Goal: Task Accomplishment & Management: Manage account settings

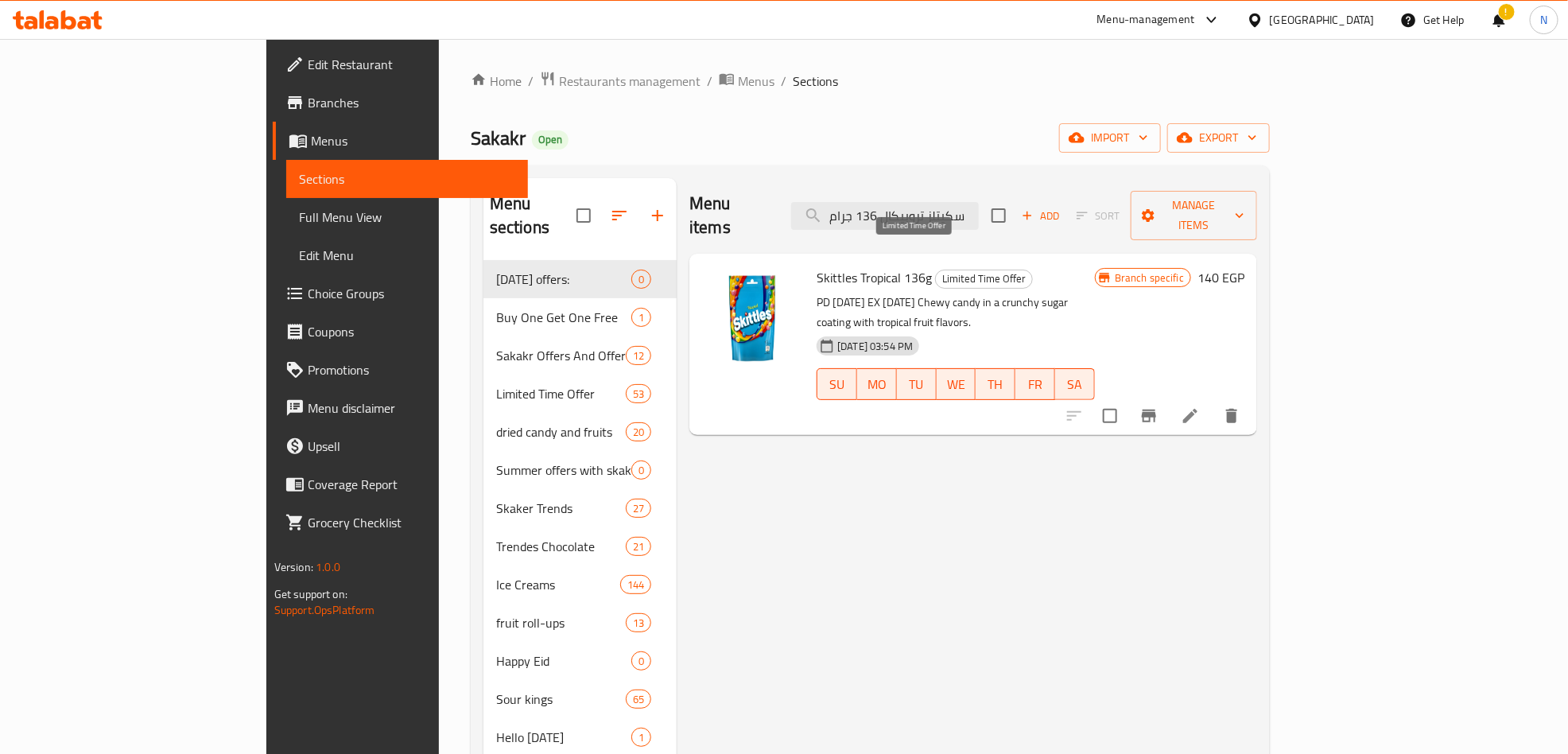
type input "سكيتلز تروبيكال 136 جرام"
click at [936, 270] on span "Limited Time Offer" at bounding box center [983, 279] width 96 height 18
click at [1200, 406] on icon at bounding box center [1191, 416] width 19 height 19
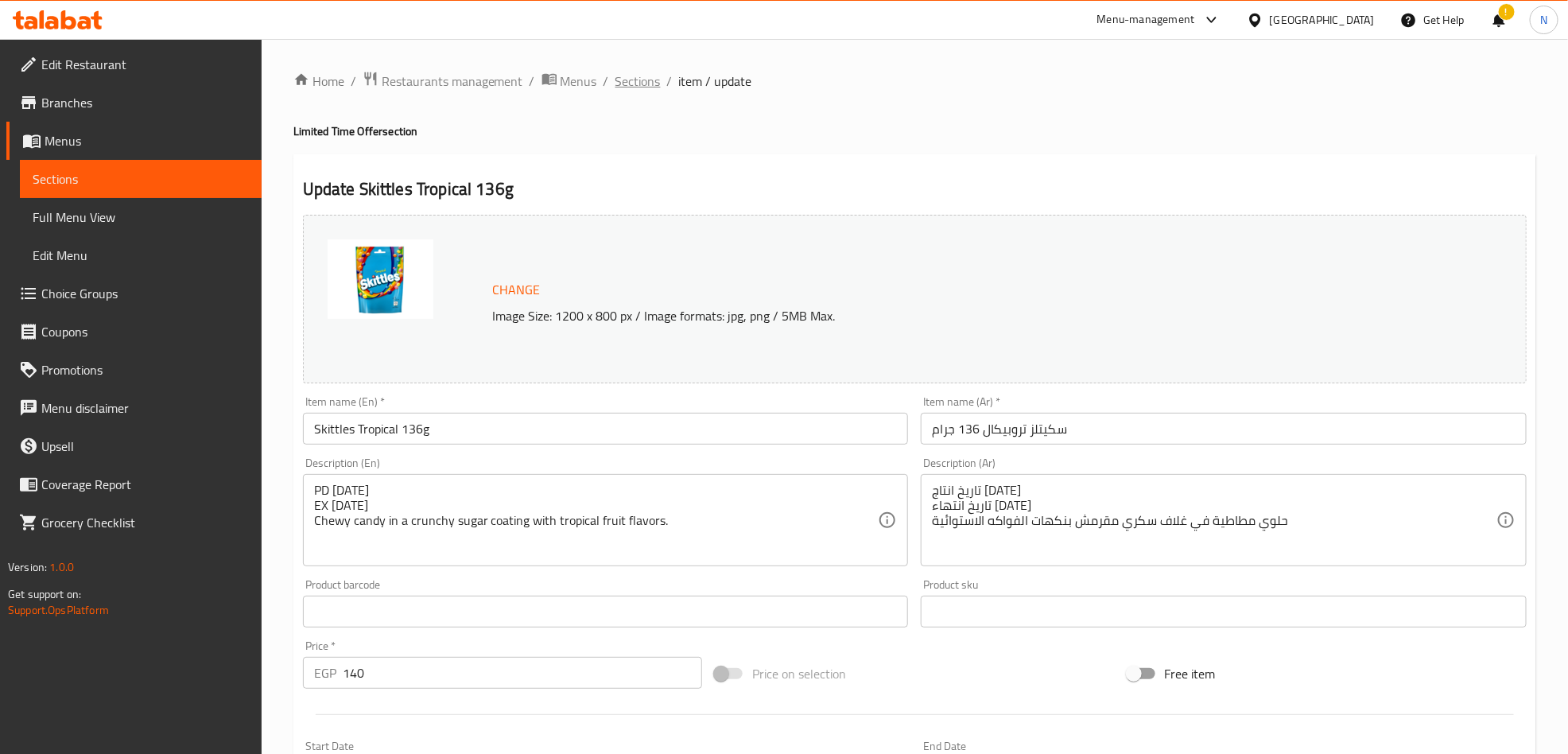
click at [632, 79] on span "Sections" at bounding box center [638, 81] width 46 height 19
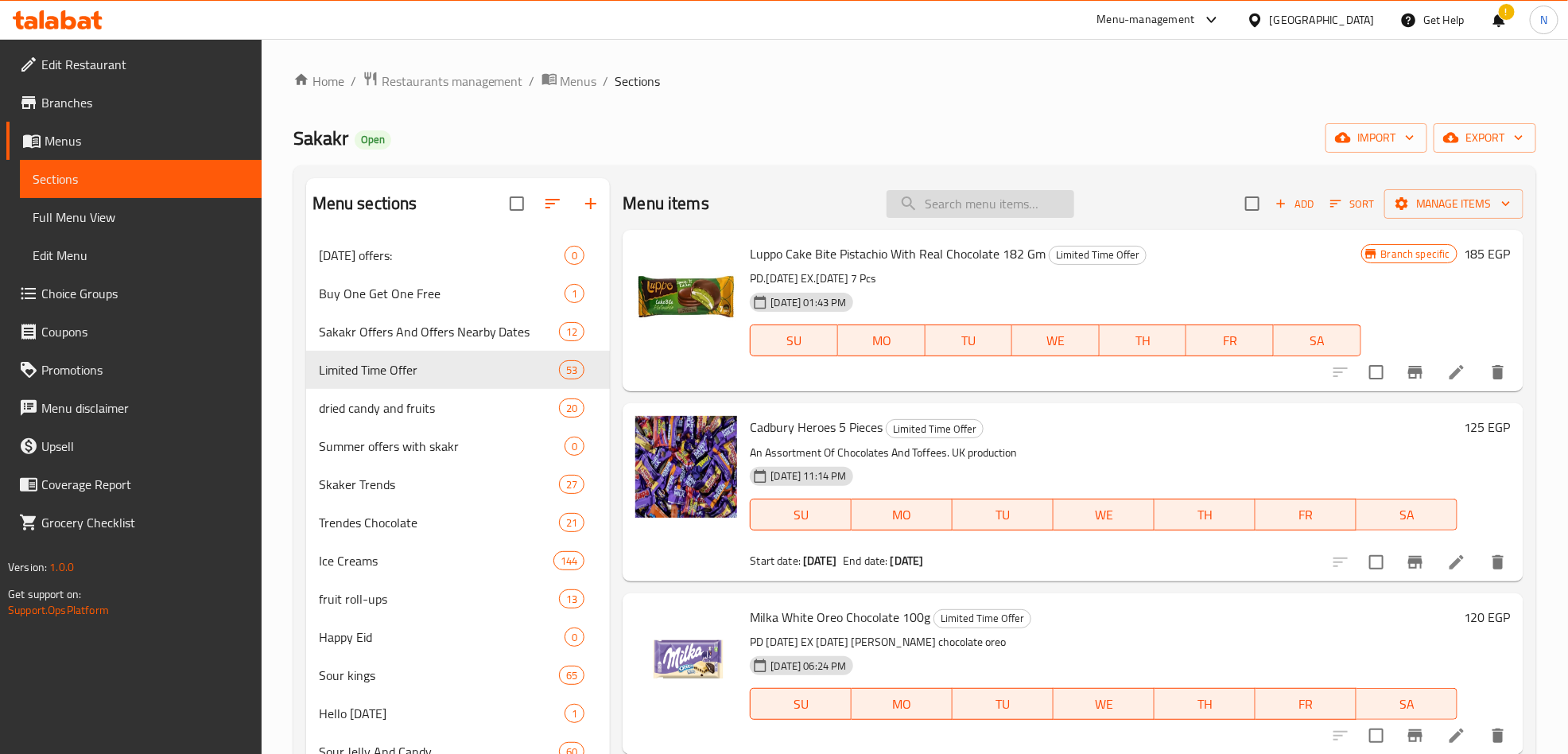
click at [957, 194] on input "search" at bounding box center [980, 204] width 187 height 28
paste input "سكيتلز تروبيكال 136 جرام"
type input "سكيتلز تروبيكال 136 جرام"
click at [974, 192] on input "سكيتلز تروبيكال 136 جرام" at bounding box center [980, 204] width 187 height 28
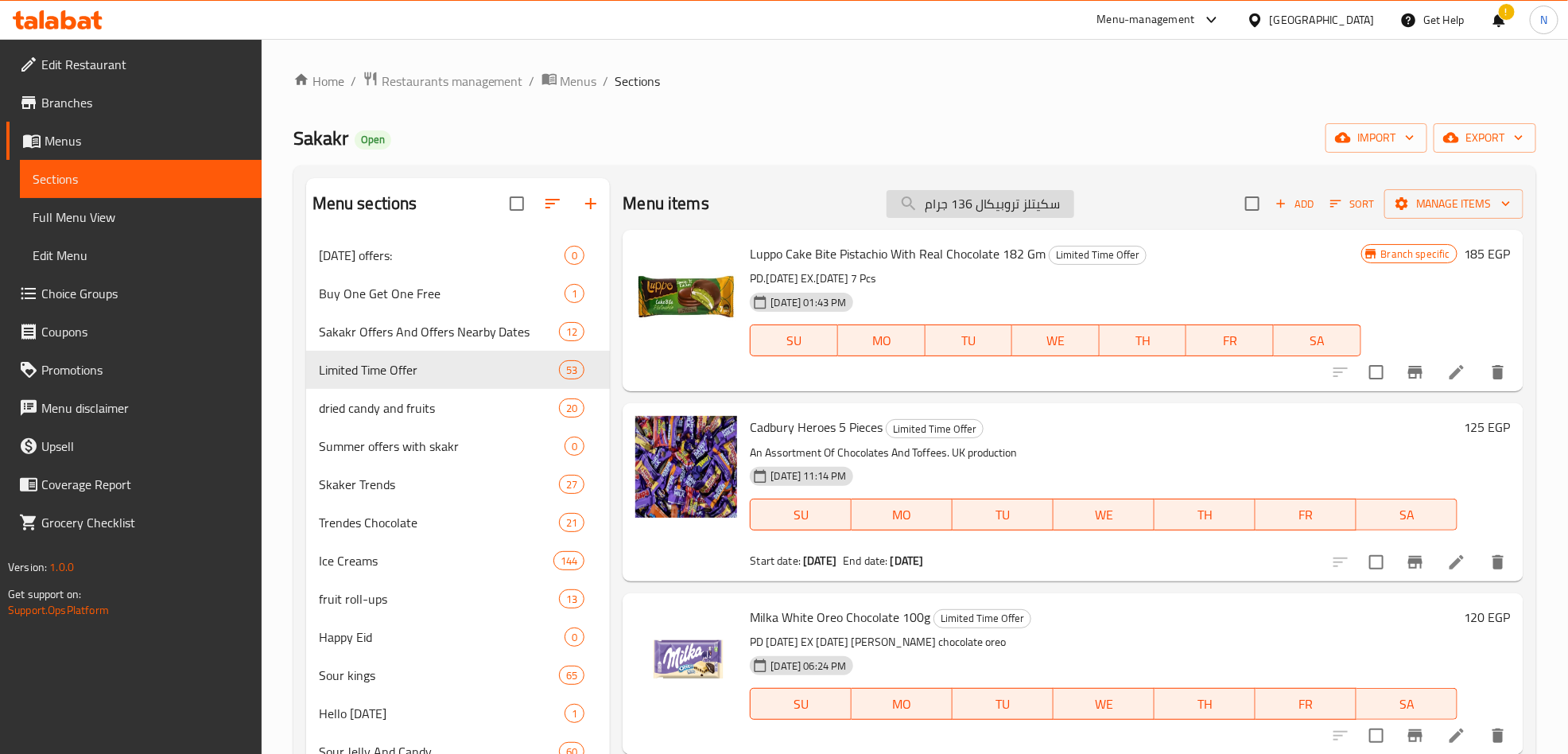
click at [974, 192] on input "سكيتلز تروبيكال 136 جرام" at bounding box center [980, 204] width 187 height 28
paste input "سكيتلز تروبيكال 136 جرام"
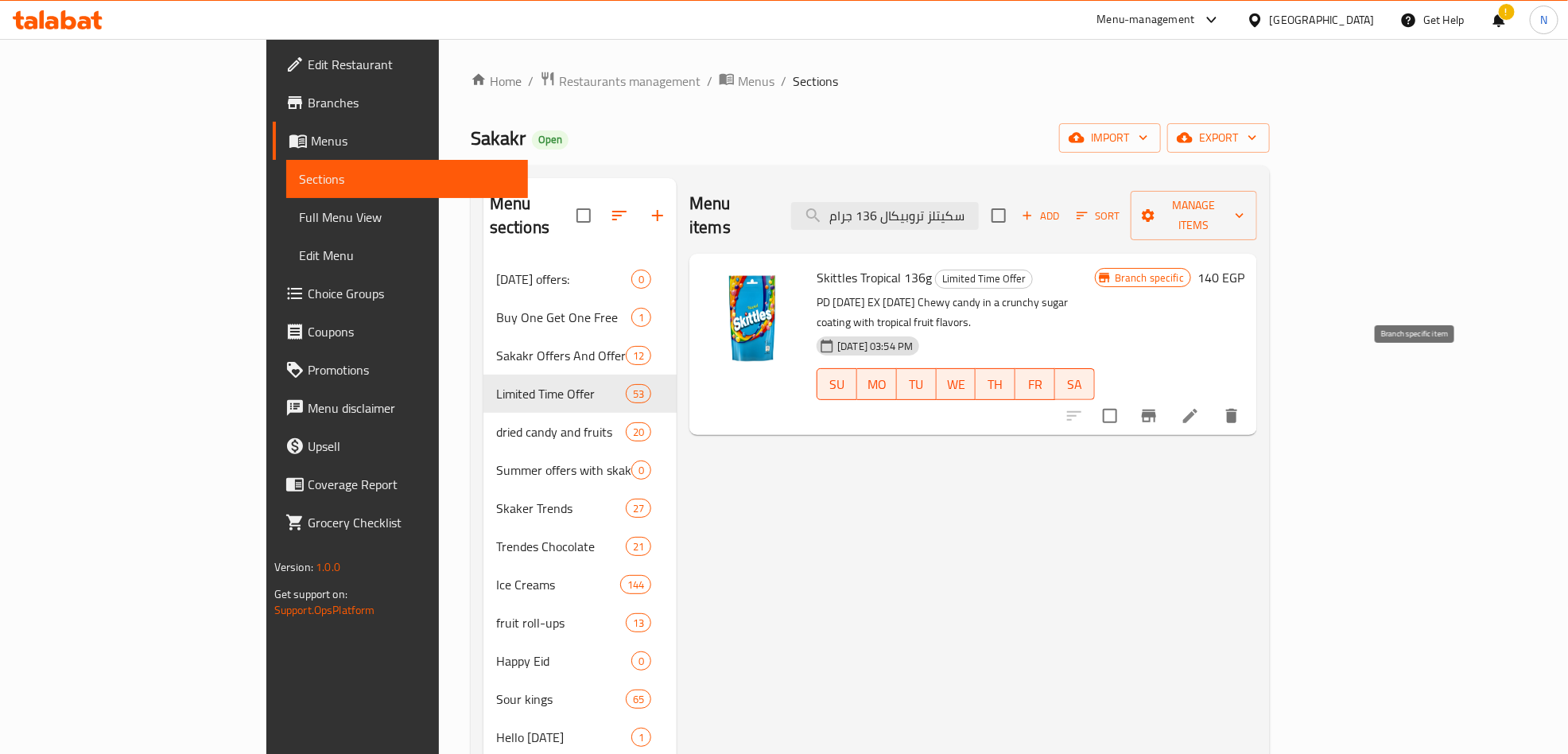
type input "سكيتلز تروبيكال 136 جرام"
click at [1159, 406] on icon "Branch-specific-item" at bounding box center [1149, 416] width 19 height 19
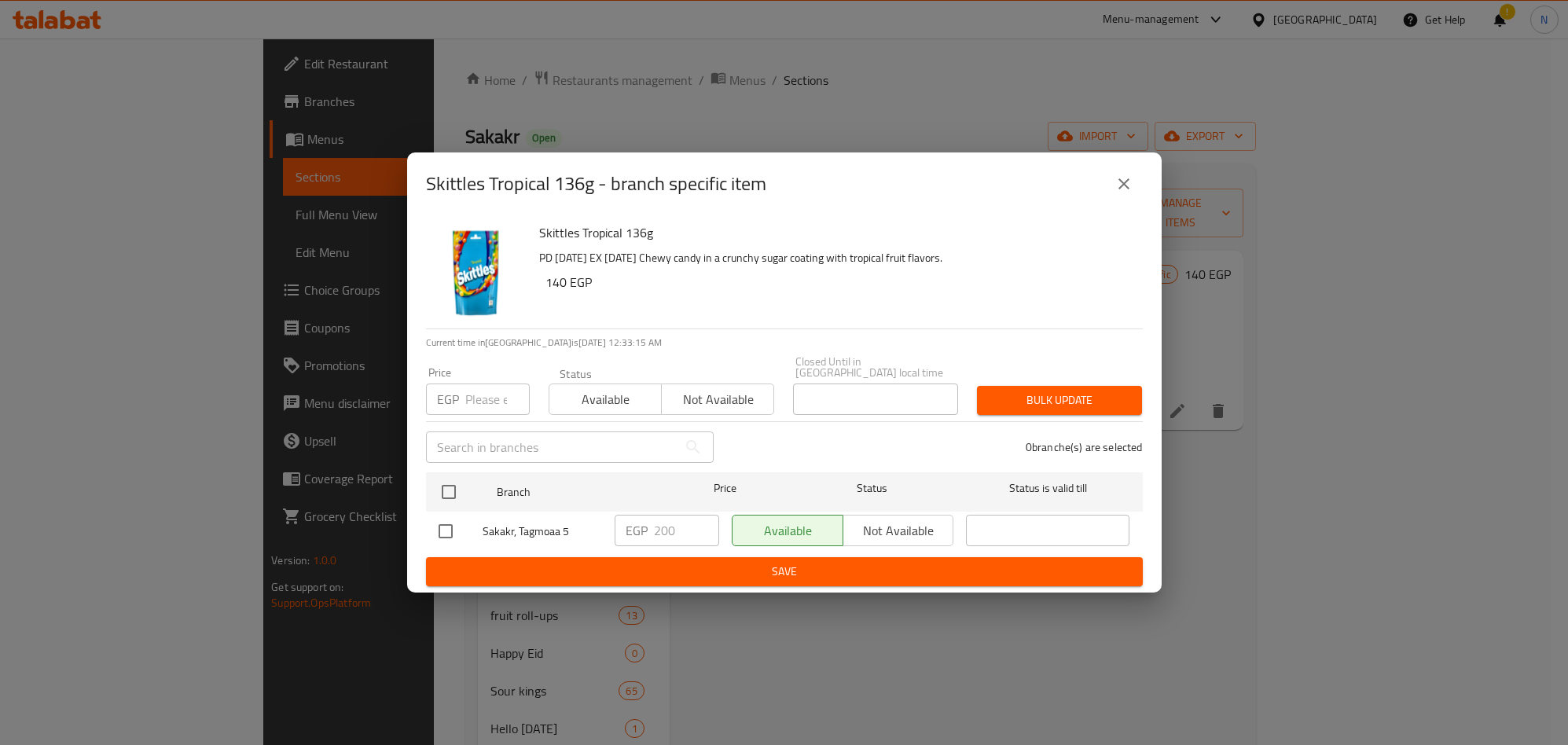
click at [1112, 191] on button "close" at bounding box center [1123, 183] width 37 height 37
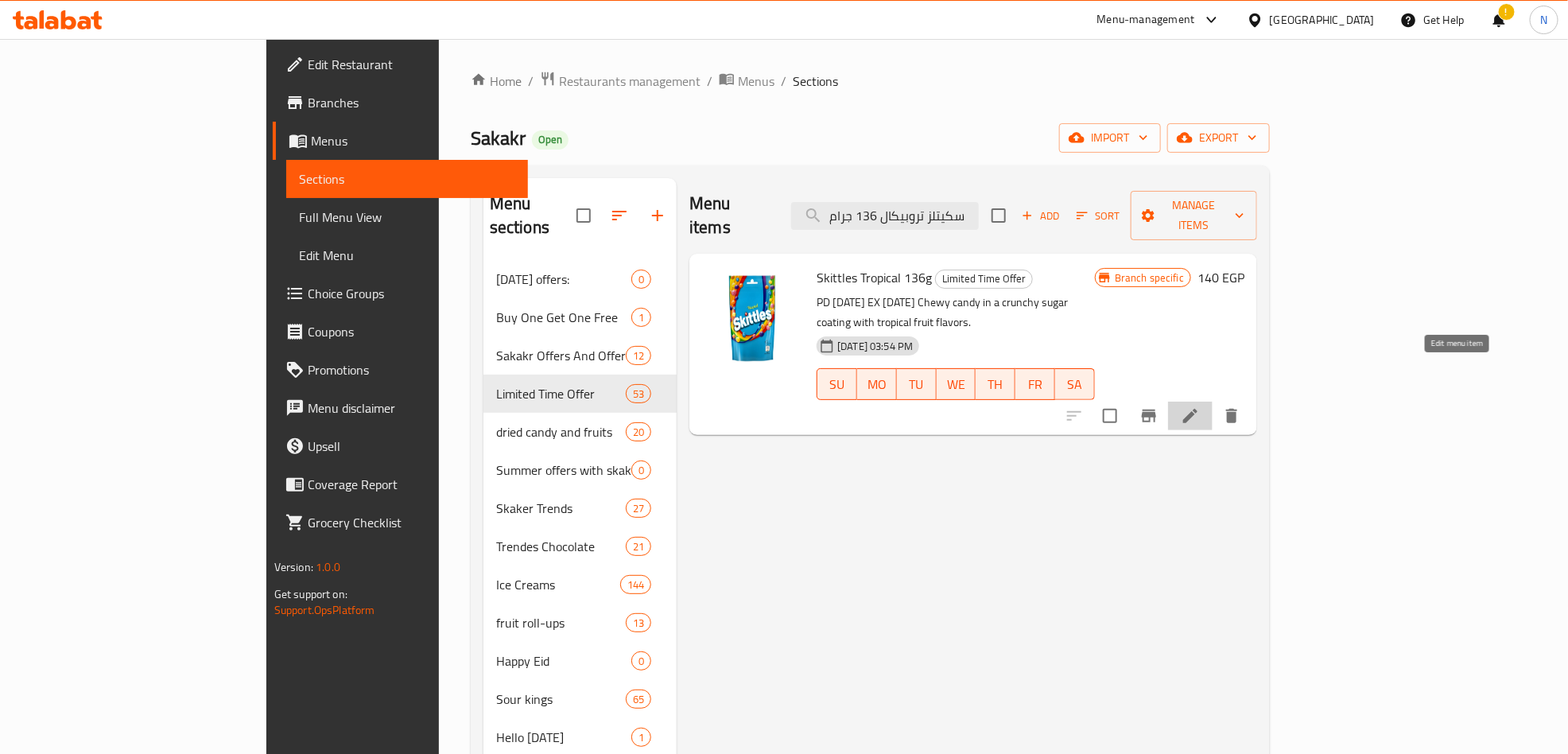
click at [1200, 406] on icon at bounding box center [1191, 416] width 19 height 19
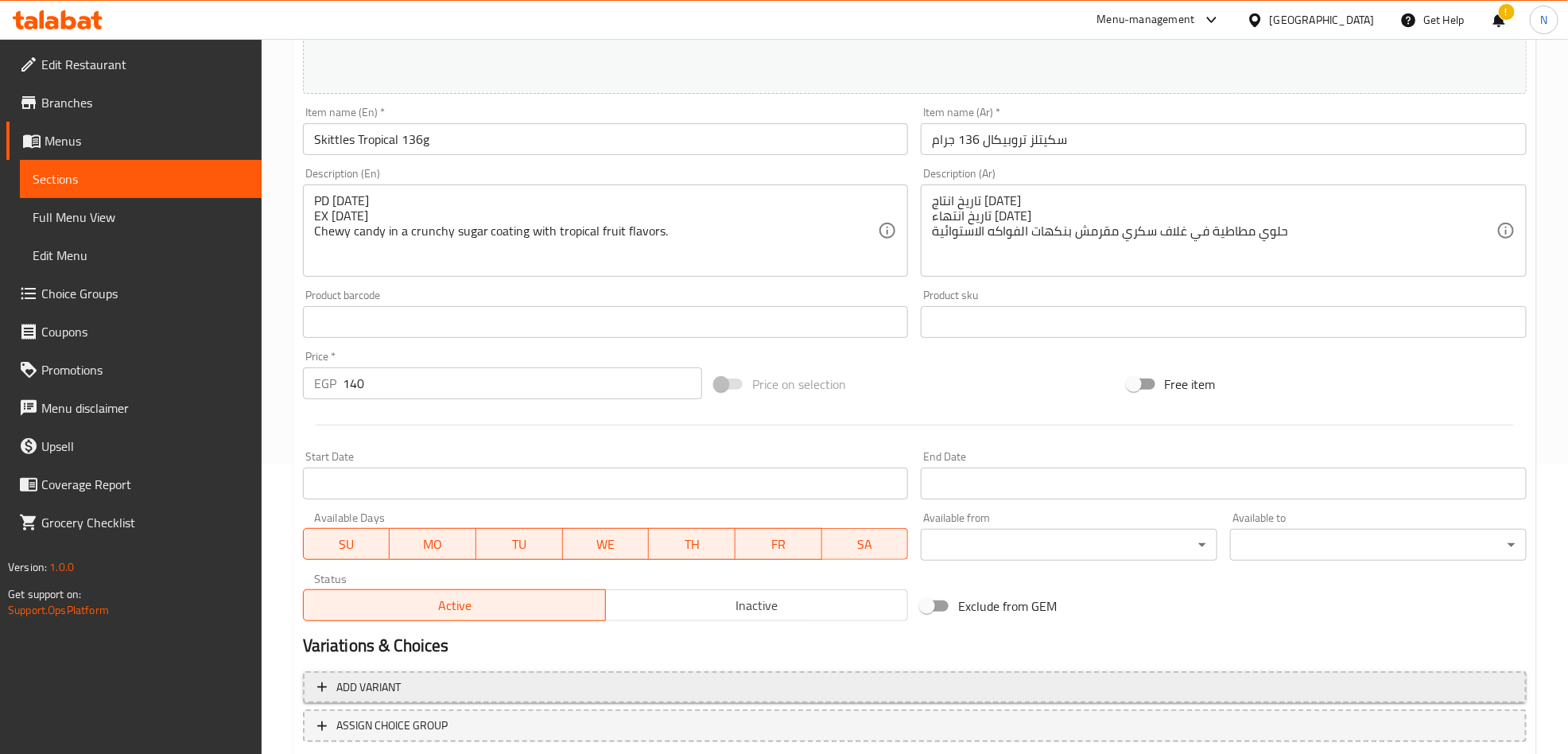
scroll to position [392, 0]
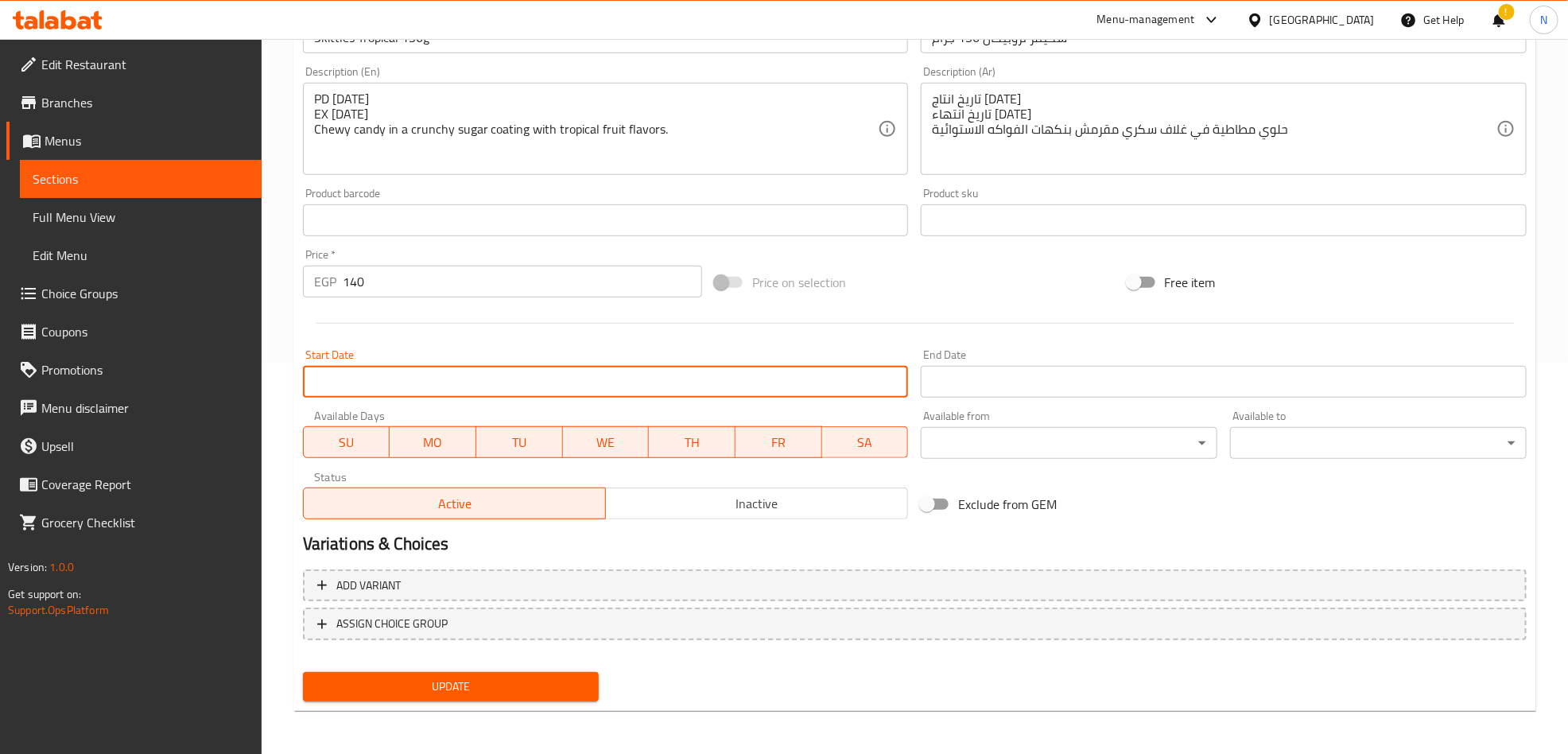
click at [590, 389] on input "Start Date" at bounding box center [606, 382] width 606 height 32
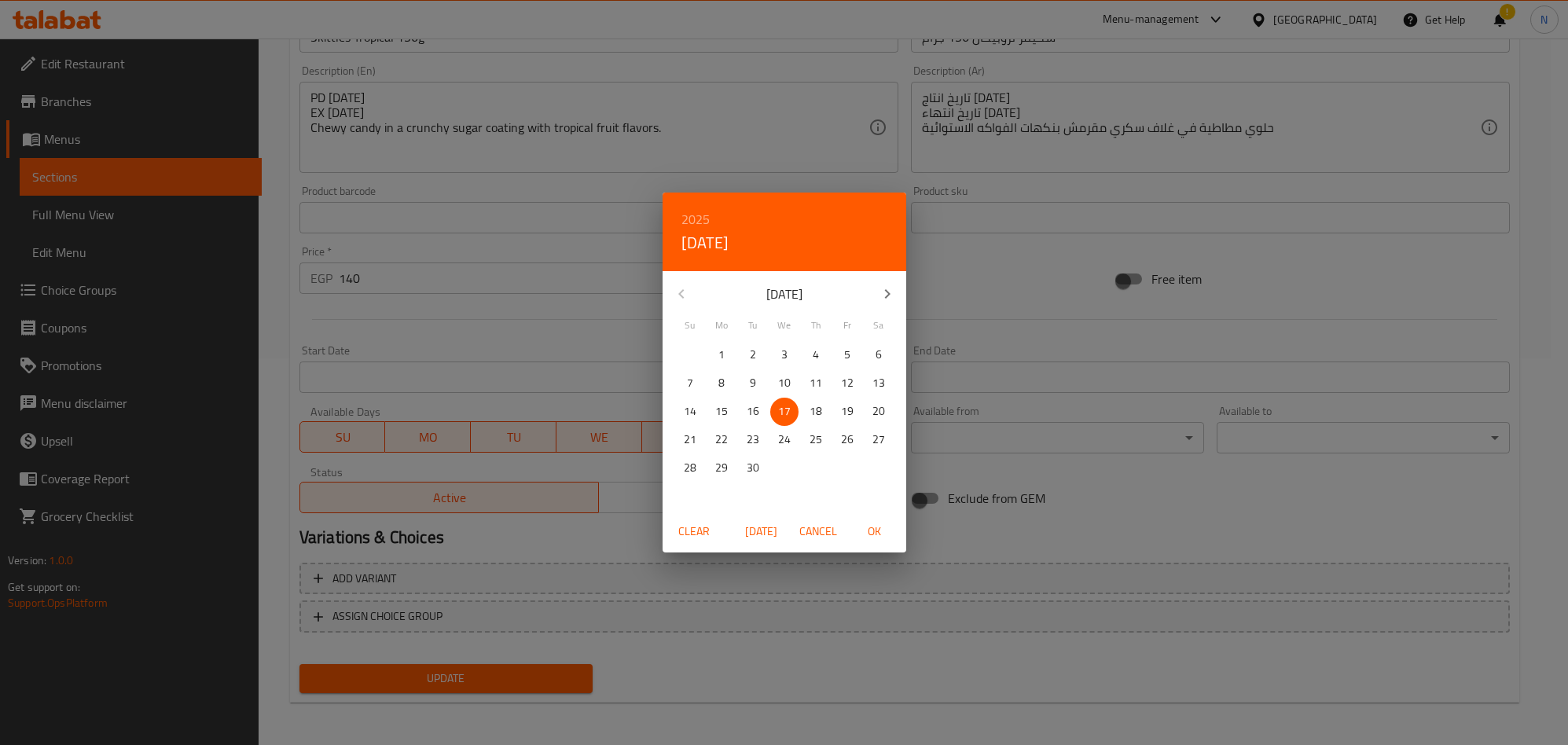
click at [753, 402] on p "16" at bounding box center [753, 411] width 12 height 20
click at [864, 522] on span "OK" at bounding box center [874, 531] width 37 height 20
type input "16-09-2025"
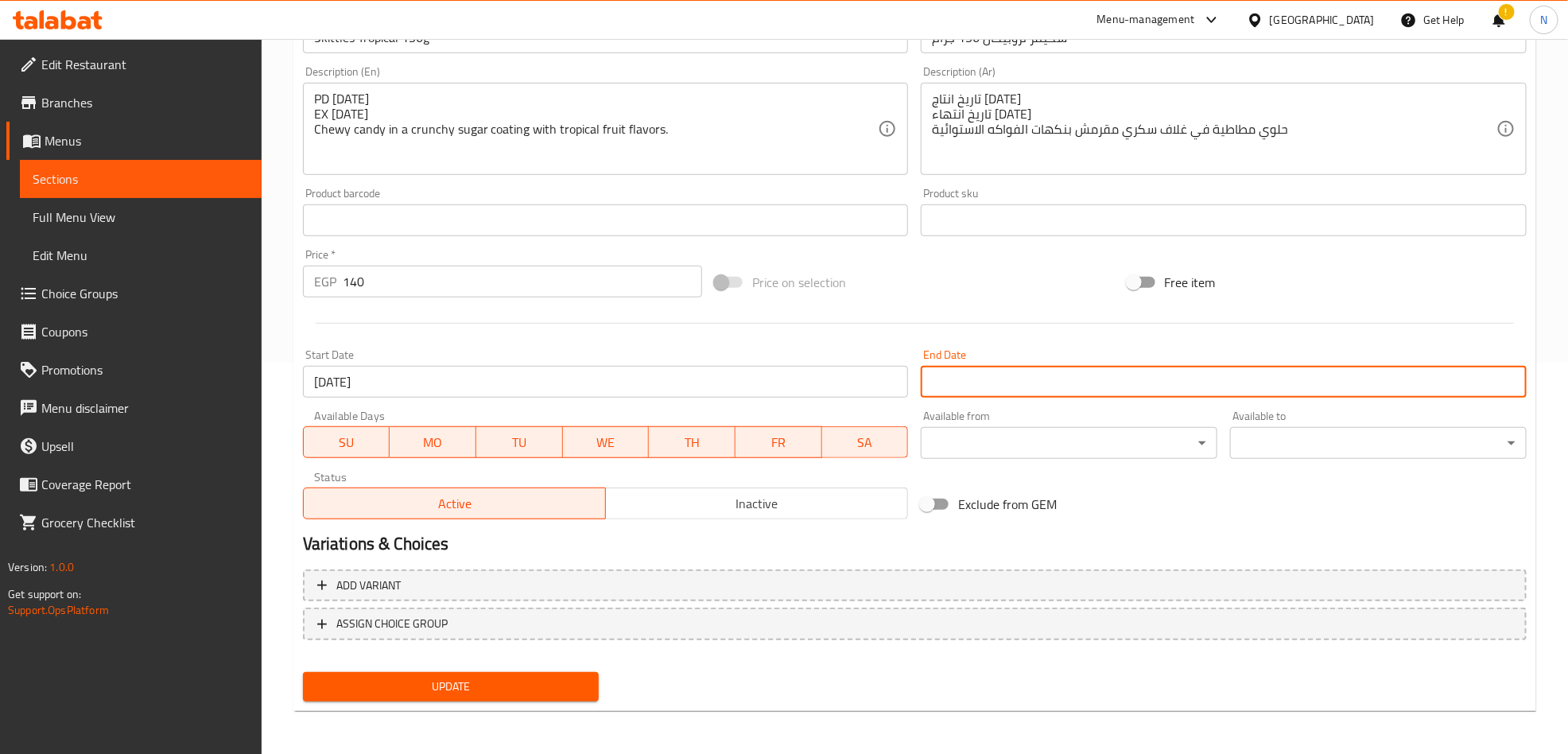
click at [1007, 385] on input "Start Date" at bounding box center [1223, 382] width 606 height 32
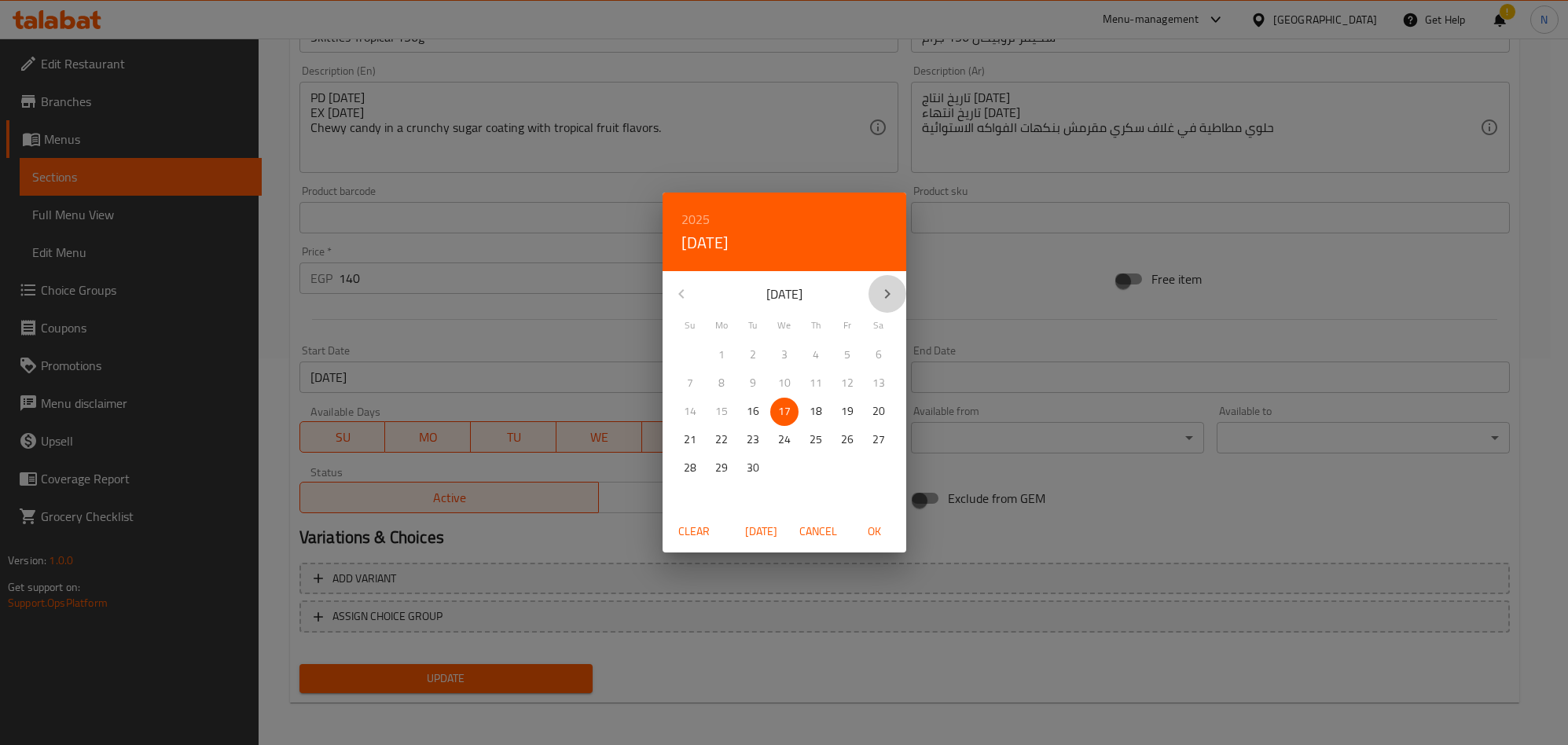
click at [885, 300] on icon "button" at bounding box center [887, 294] width 19 height 19
click at [695, 493] on p "30" at bounding box center [690, 496] width 12 height 20
click at [880, 529] on span "OK" at bounding box center [874, 531] width 37 height 20
type input "30-11-2025"
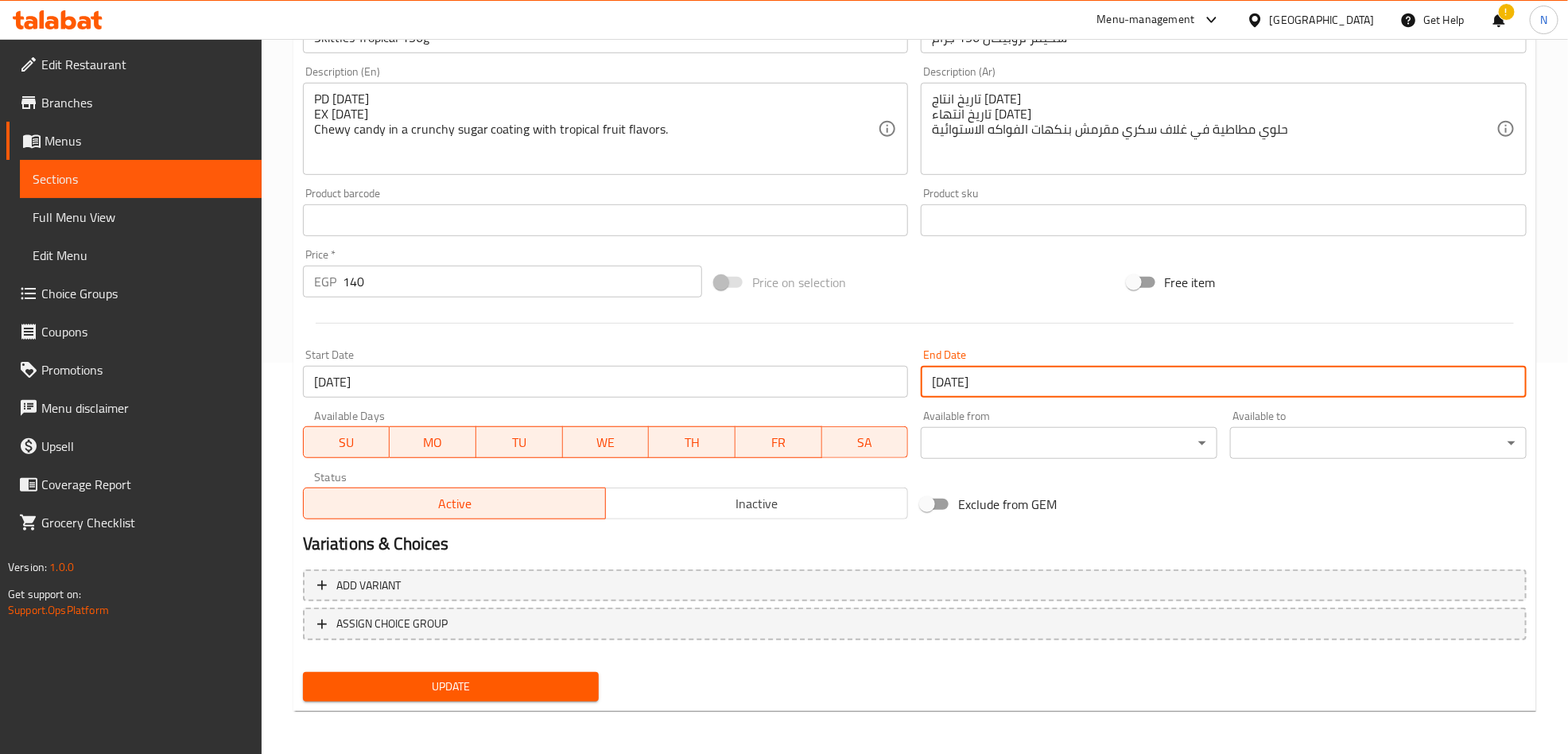
click at [554, 685] on span "Update" at bounding box center [451, 687] width 271 height 20
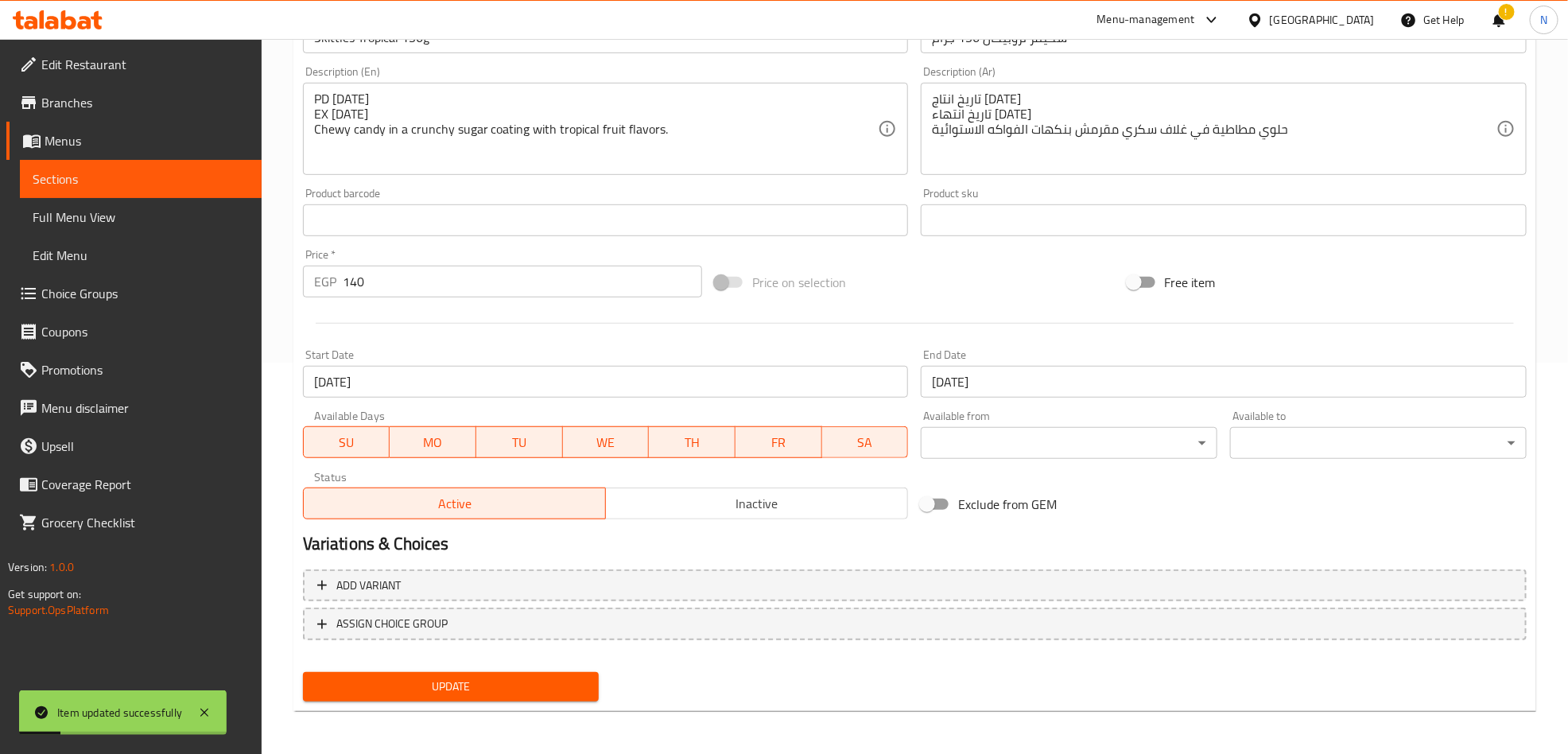
click at [565, 328] on div at bounding box center [915, 323] width 1236 height 39
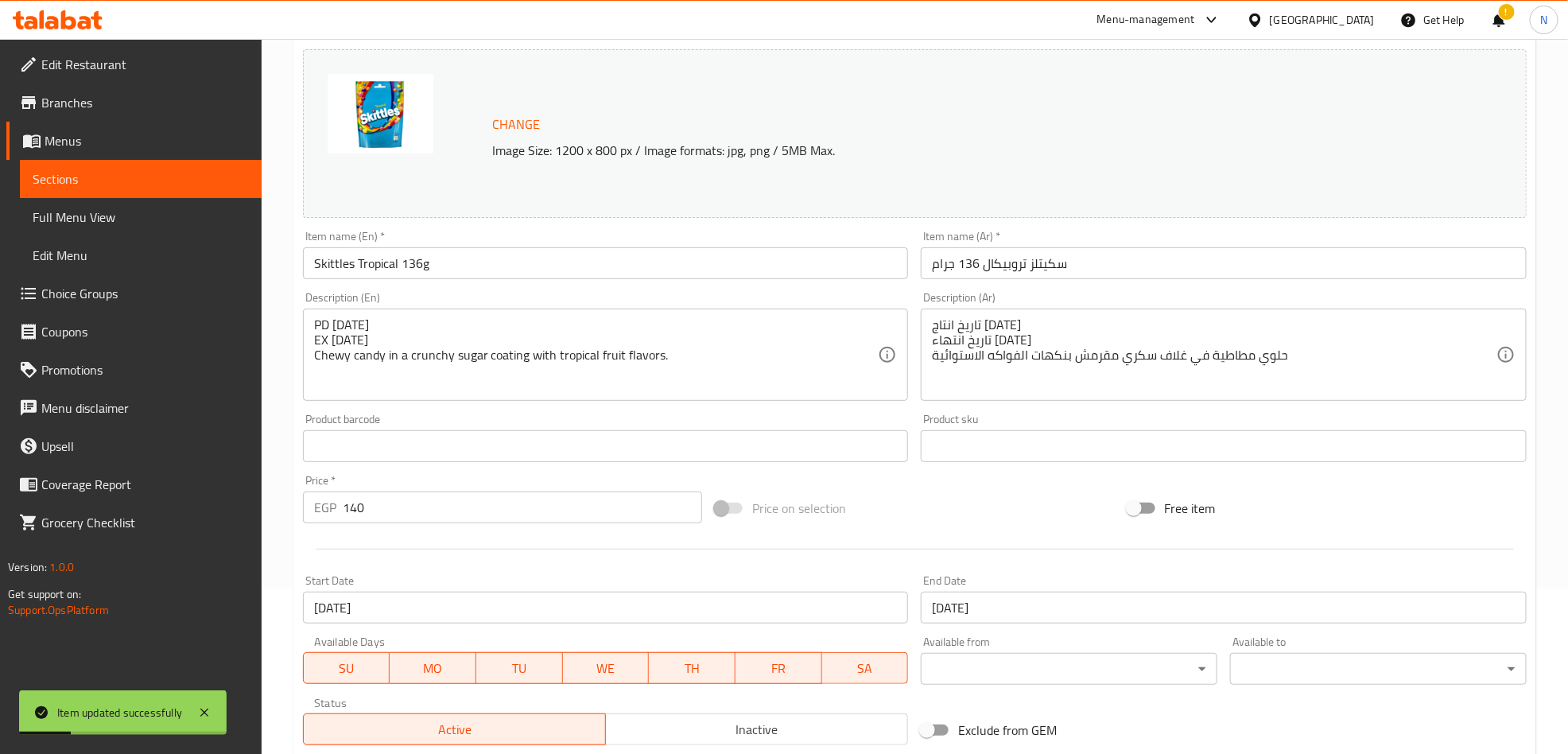
scroll to position [0, 0]
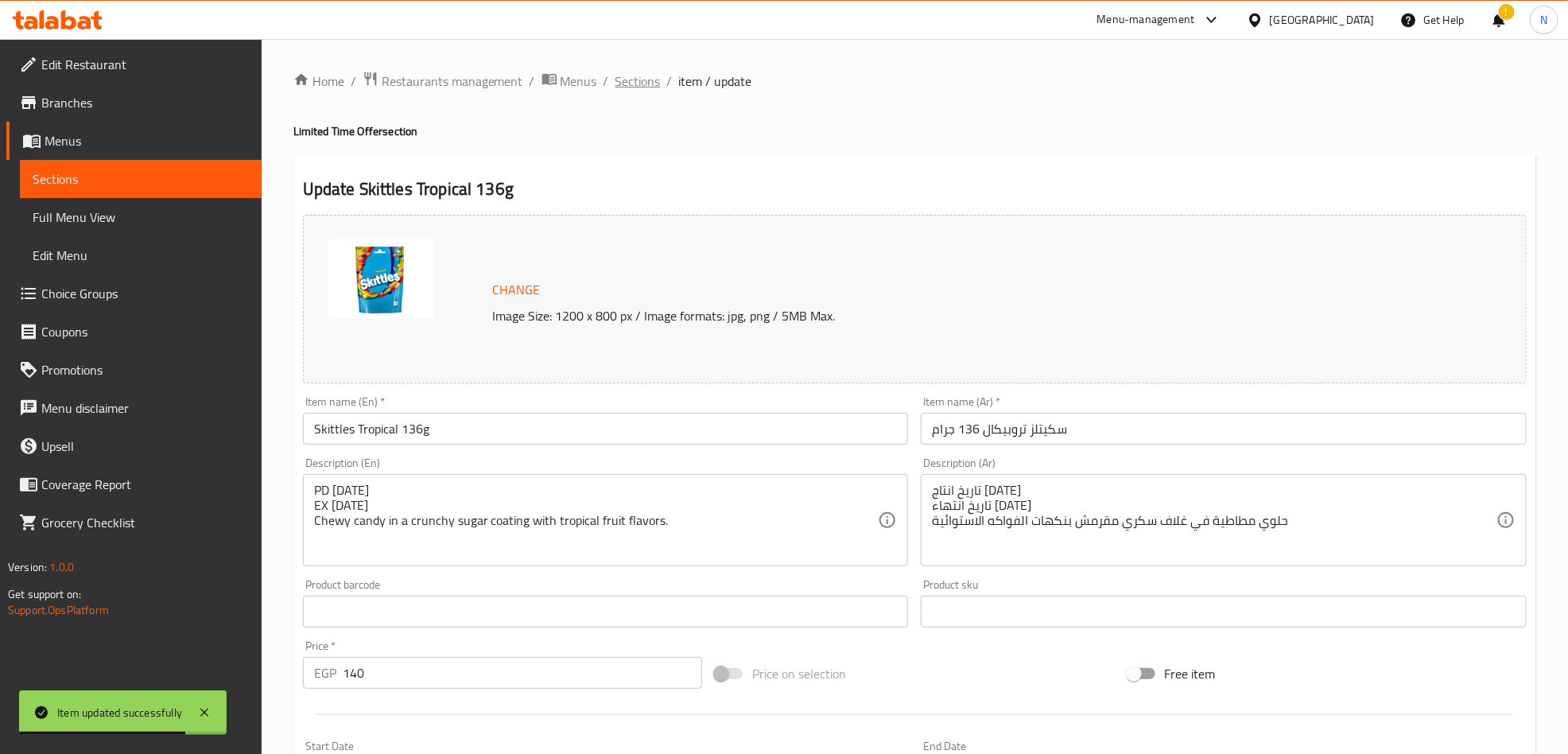
click at [638, 79] on span "Sections" at bounding box center [638, 81] width 46 height 19
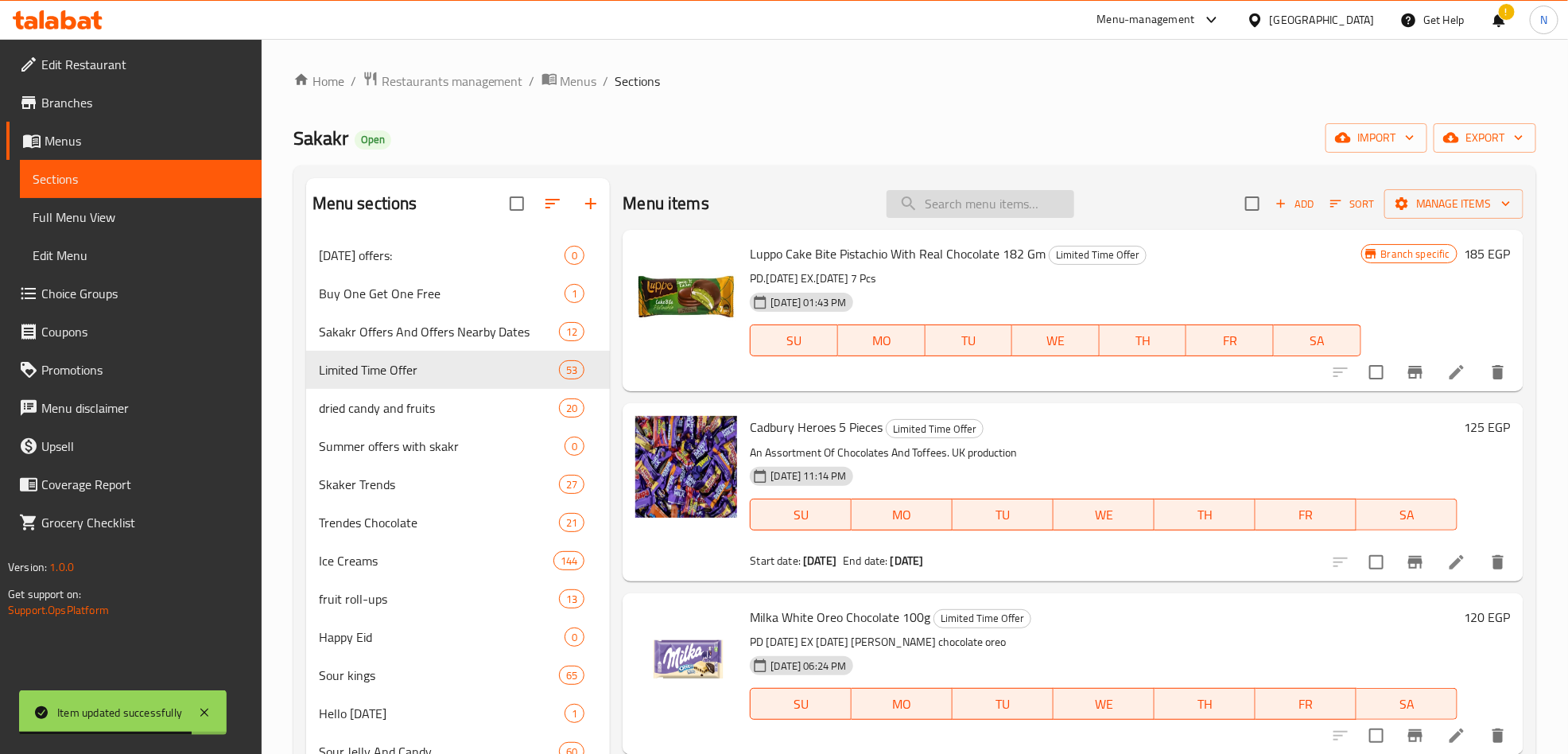
click at [1024, 203] on input "search" at bounding box center [980, 204] width 187 height 28
paste input "شوبا شوبس باندا بيرز 90 جرام"
type input "شوبا شوبس باندا بيرز 90 جرام"
click at [990, 201] on input "شوبا شوبس باندا بيرز 90 جرام" at bounding box center [980, 204] width 187 height 28
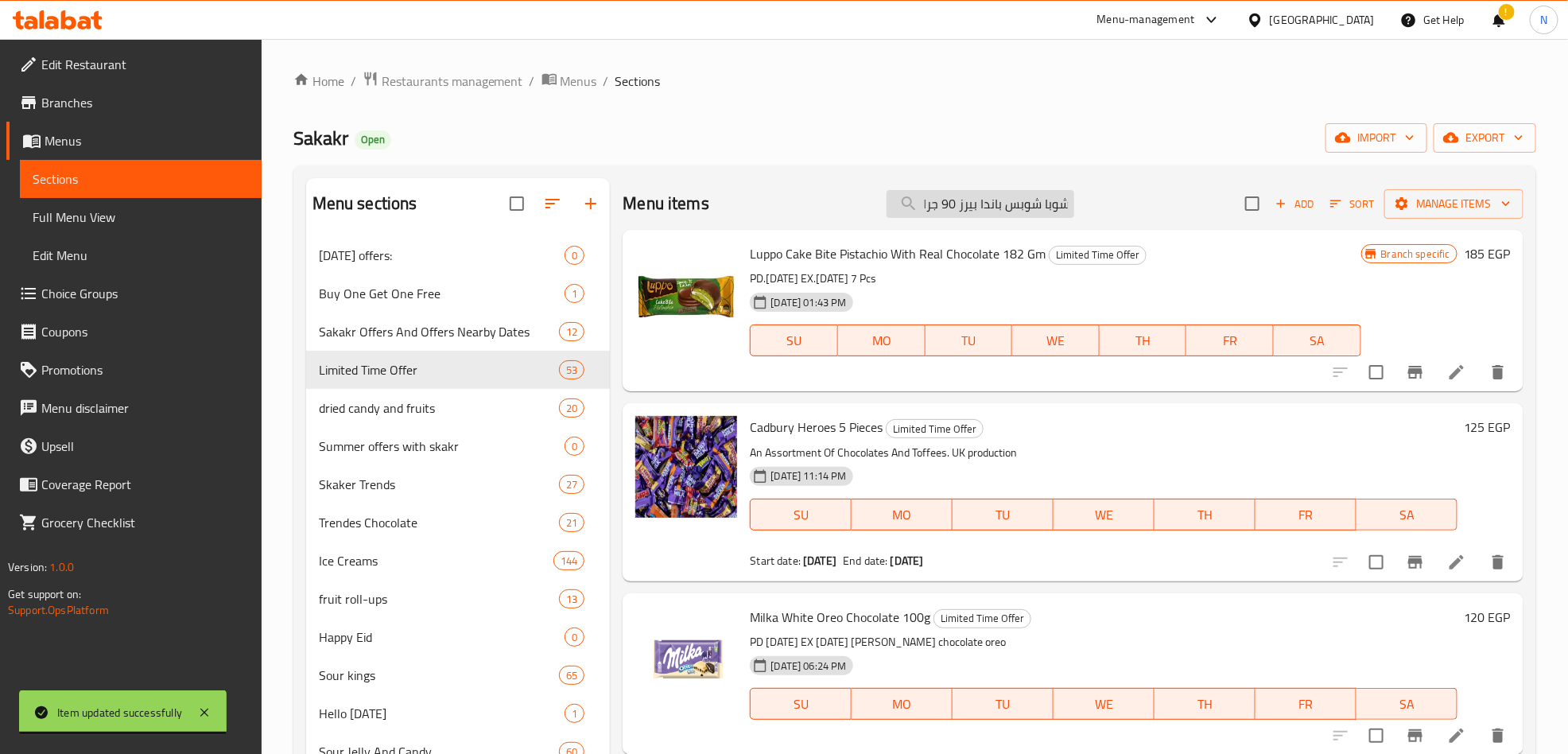
click at [990, 201] on input "شوبا شوبس باندا بيرز 90 جرام" at bounding box center [980, 204] width 187 height 28
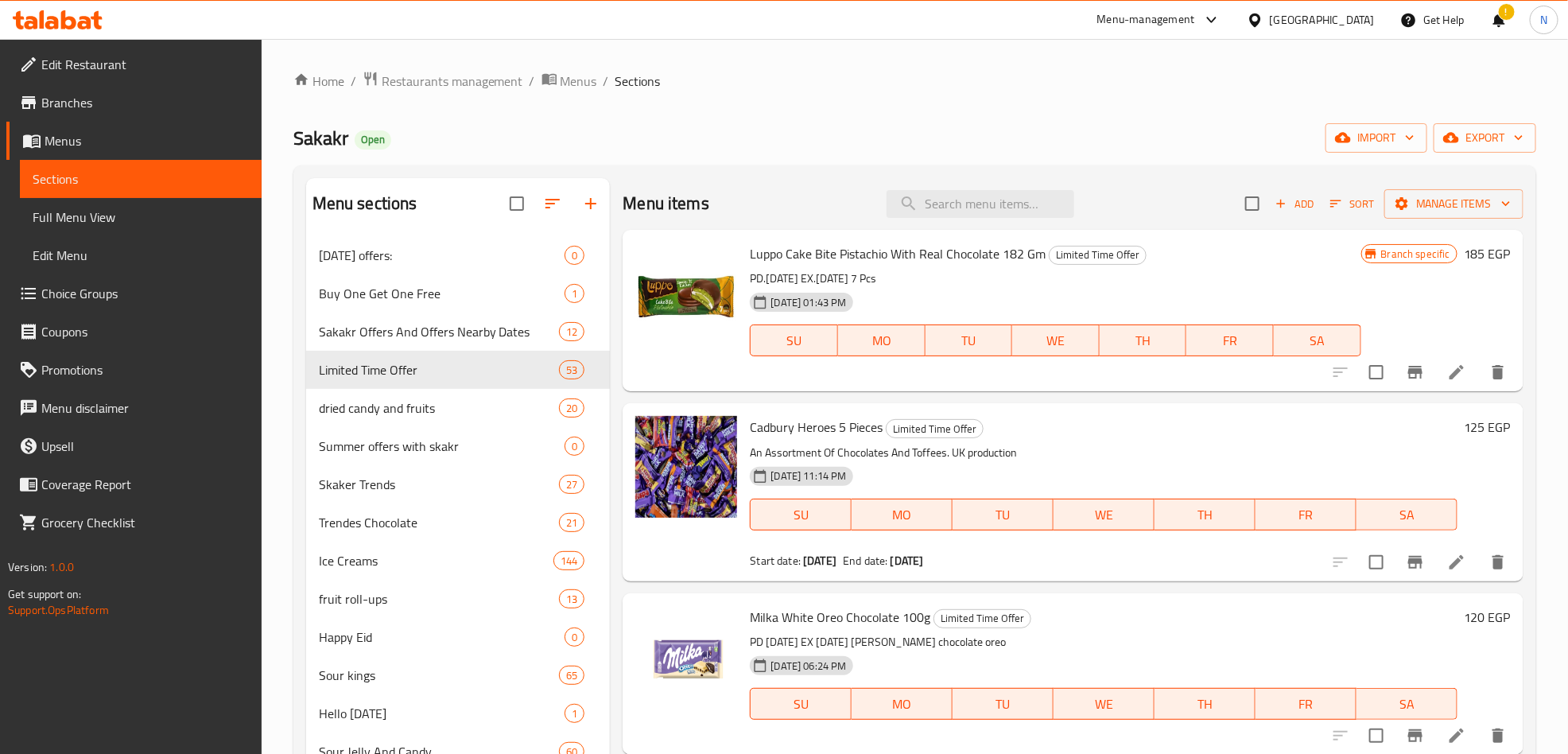
scroll to position [0, 0]
paste input "شوبا شوبس باندا بيرز 90 جرام"
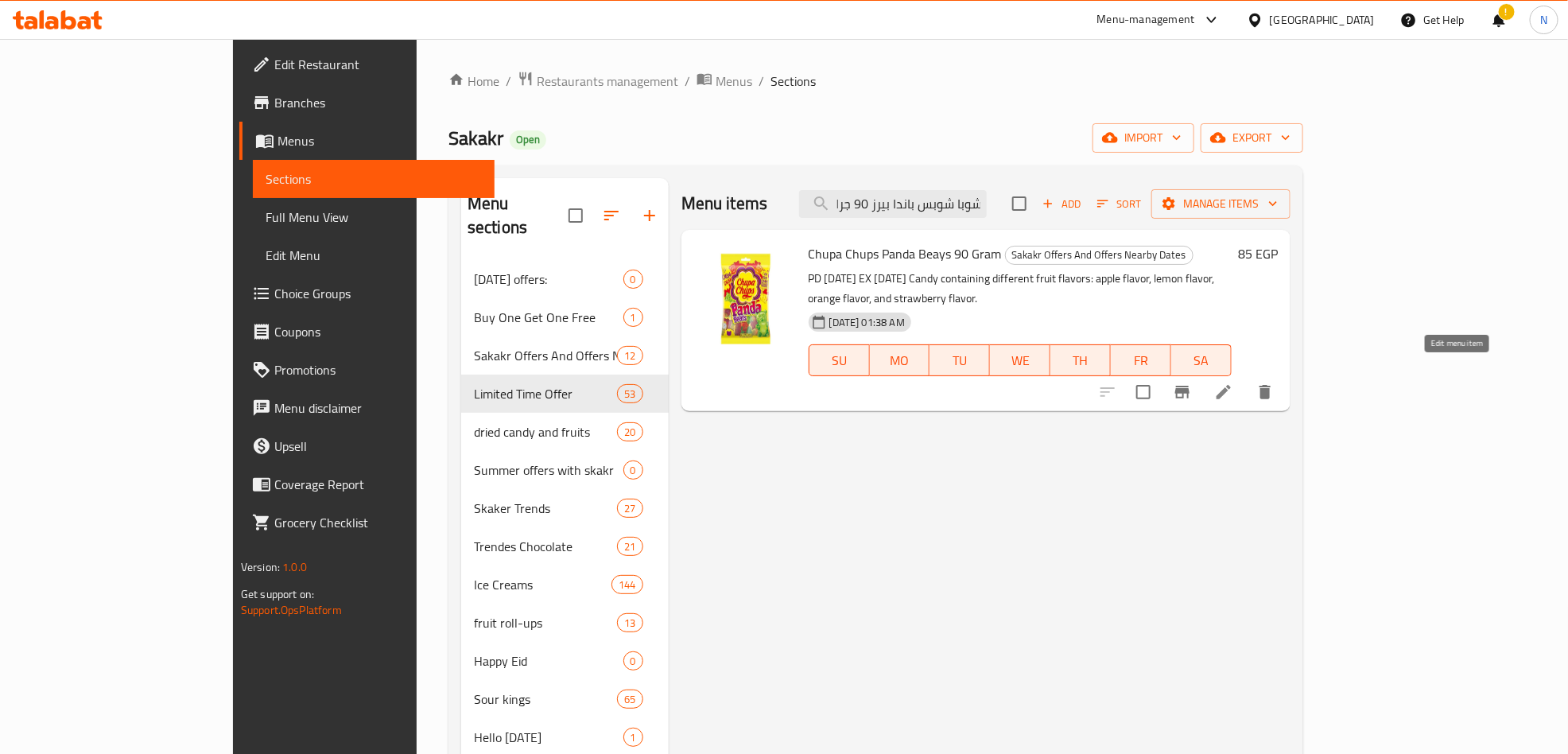
type input "شوبا شوبس باندا بيرز 90 جرام"
click at [1234, 383] on icon at bounding box center [1224, 392] width 19 height 19
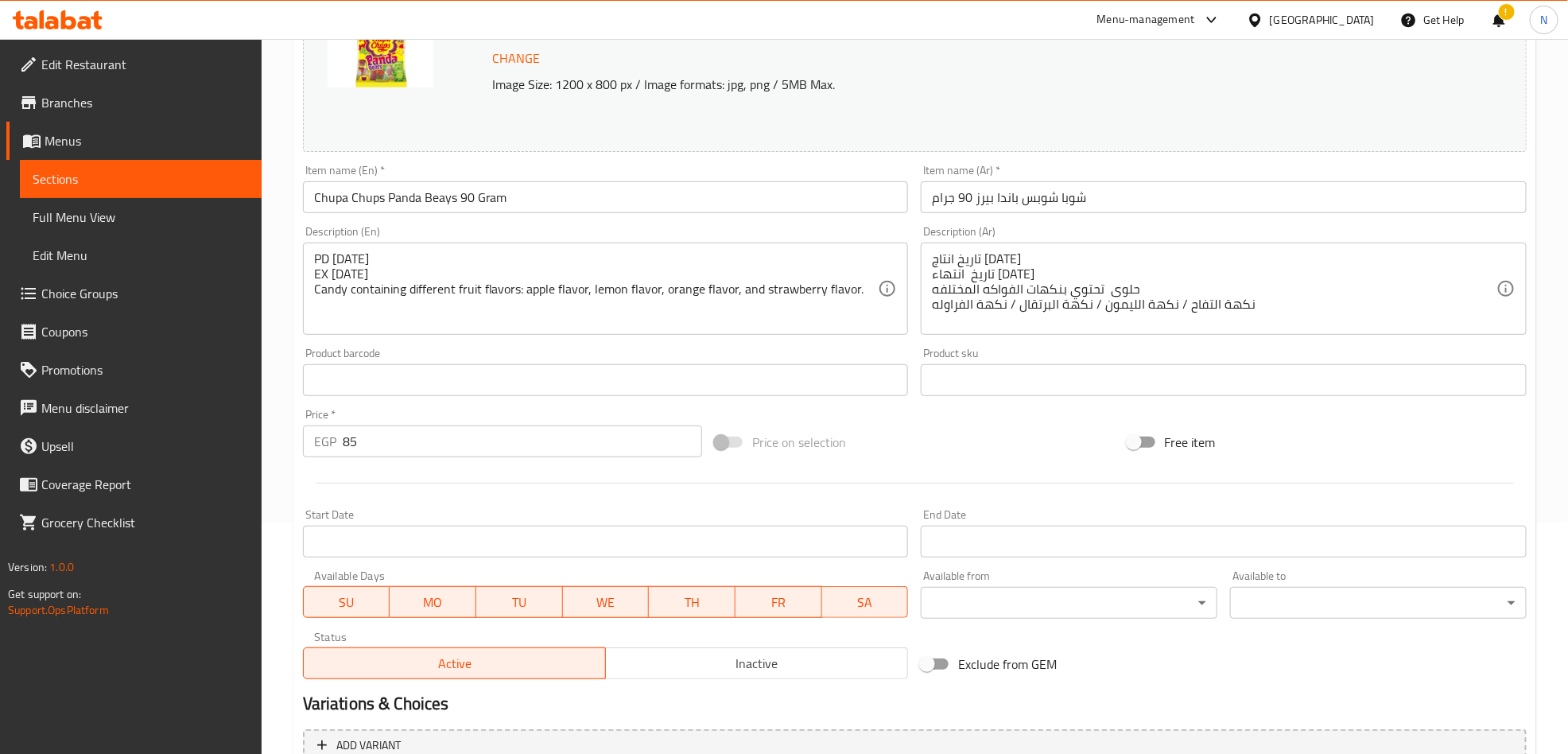
scroll to position [392, 0]
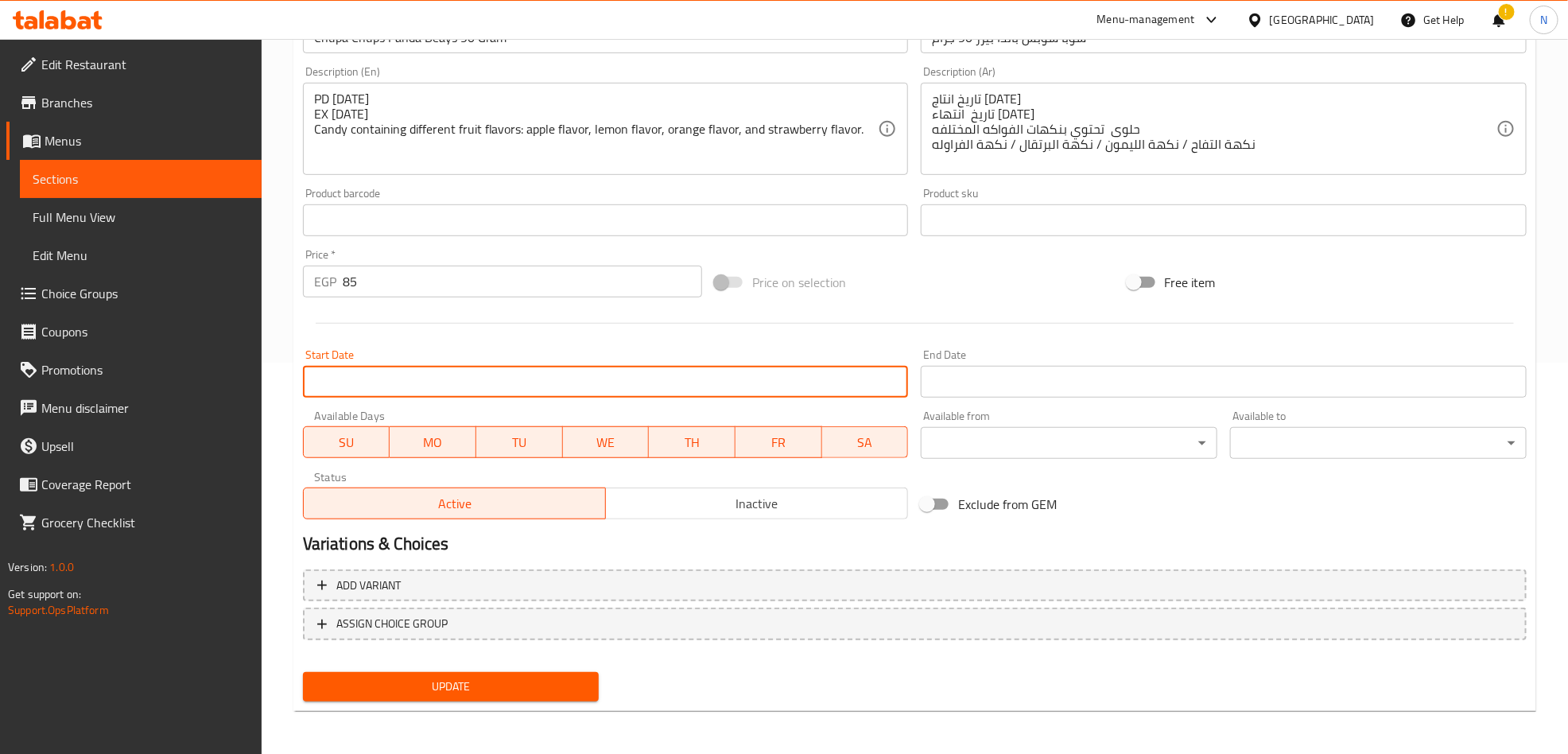
click at [693, 386] on input "Start Date" at bounding box center [606, 382] width 606 height 32
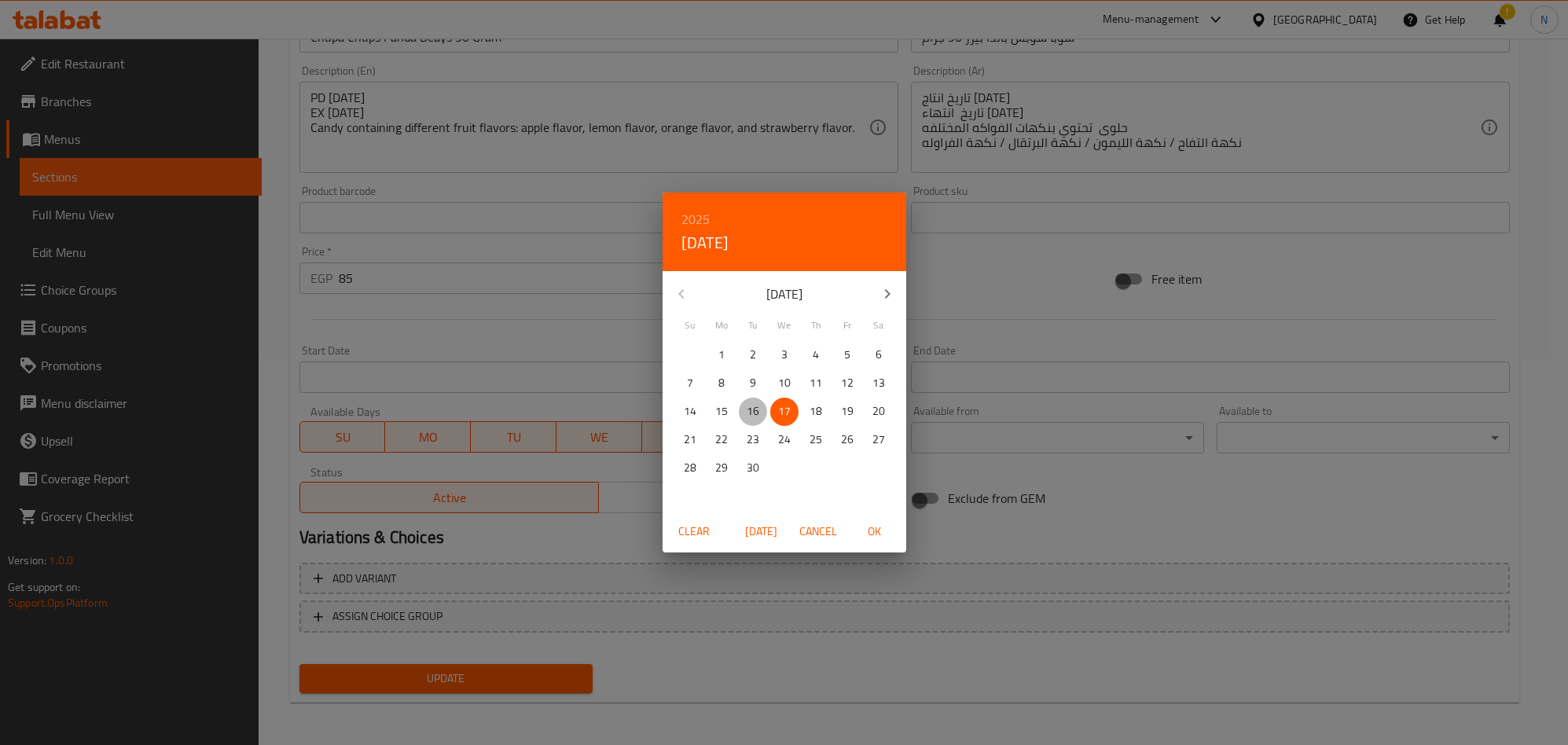
drag, startPoint x: 760, startPoint y: 411, endPoint x: 774, endPoint y: 423, distance: 18.4
click at [761, 414] on span "16" at bounding box center [753, 411] width 29 height 20
click at [868, 530] on span "OK" at bounding box center [874, 531] width 37 height 20
type input "16-09-2025"
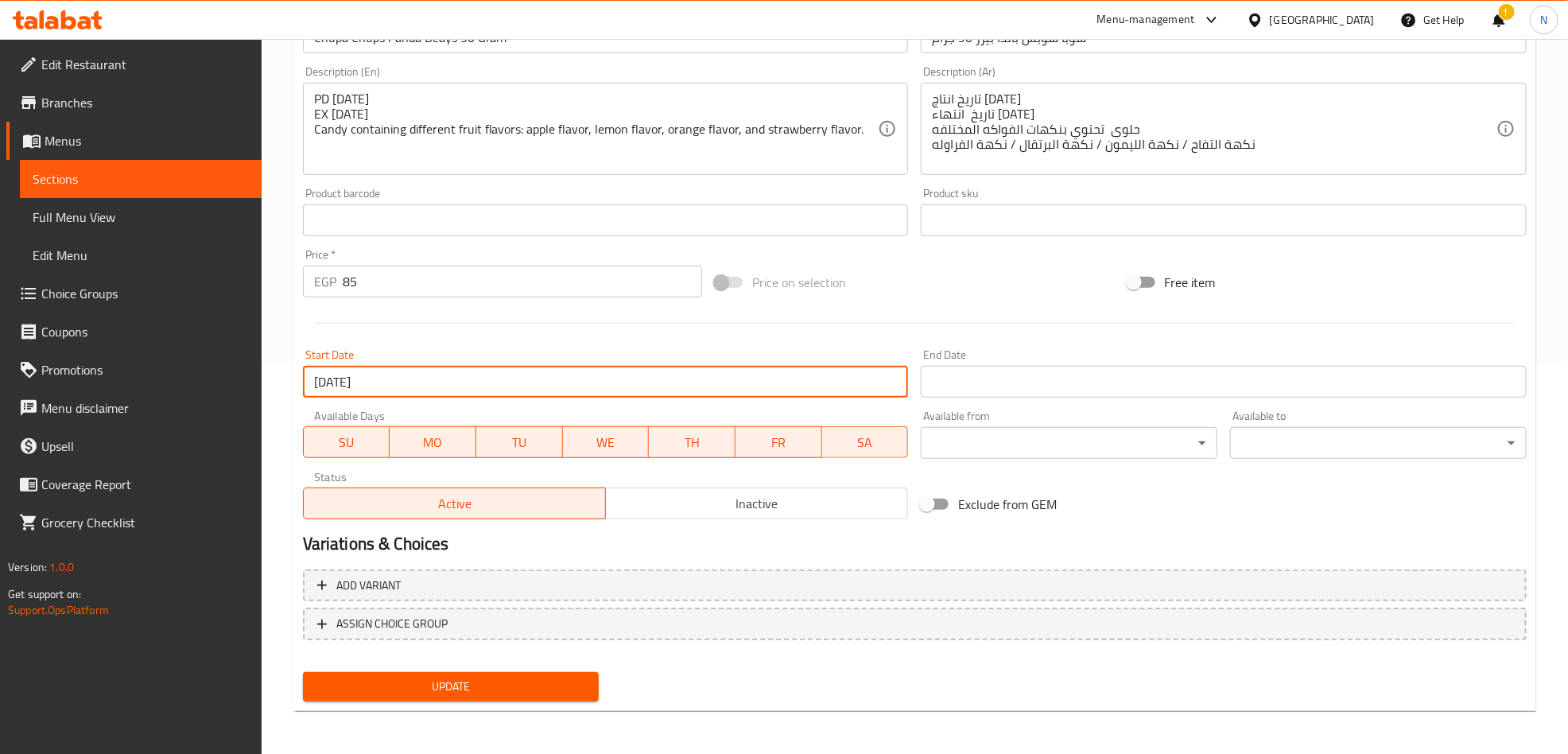
click at [1033, 379] on input "Start Date" at bounding box center [1223, 382] width 606 height 32
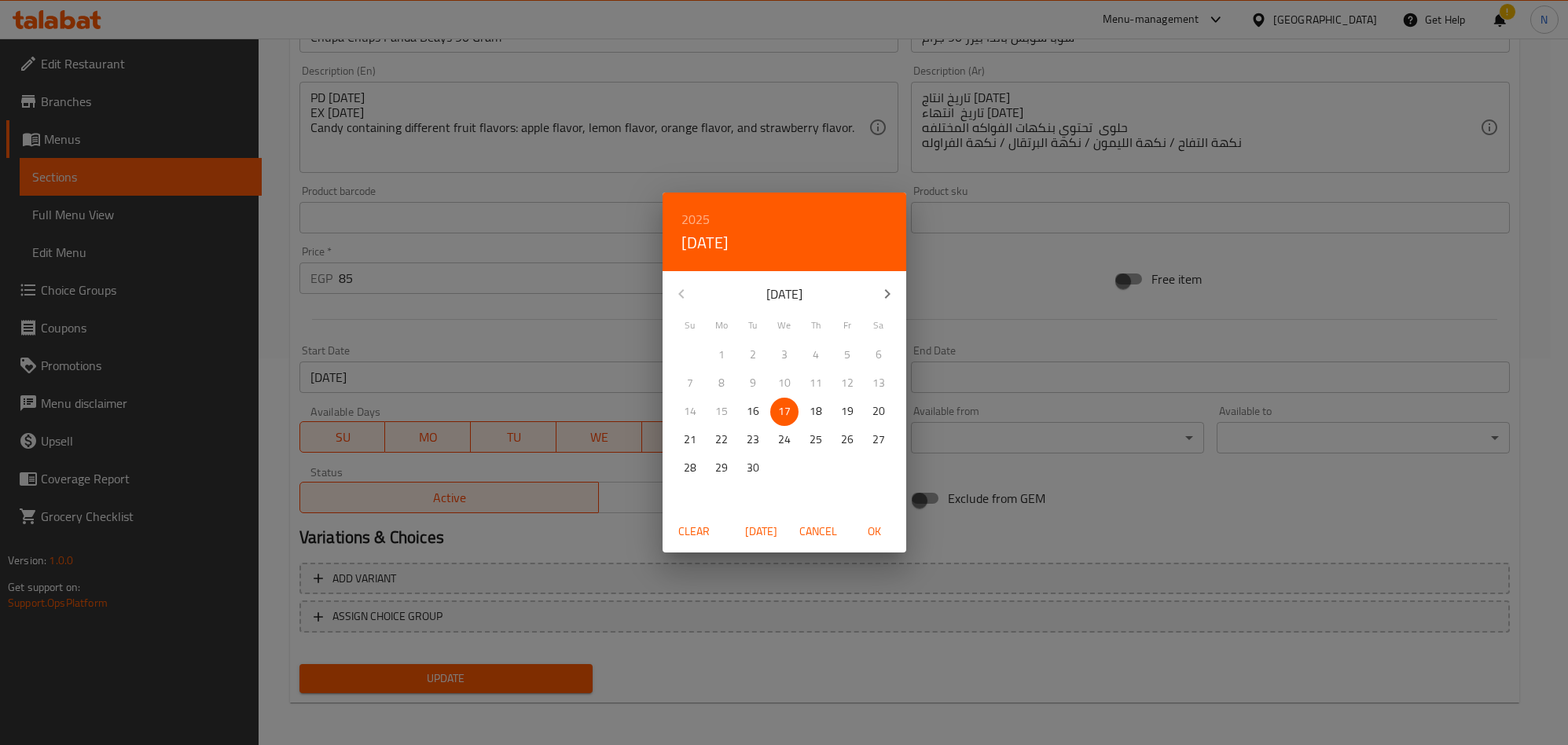
click at [887, 286] on icon "button" at bounding box center [887, 294] width 19 height 19
click at [887, 288] on icon "button" at bounding box center [887, 294] width 19 height 19
click at [691, 503] on p "30" at bounding box center [690, 496] width 12 height 20
click at [880, 526] on span "OK" at bounding box center [874, 531] width 37 height 20
type input "30-11-2025"
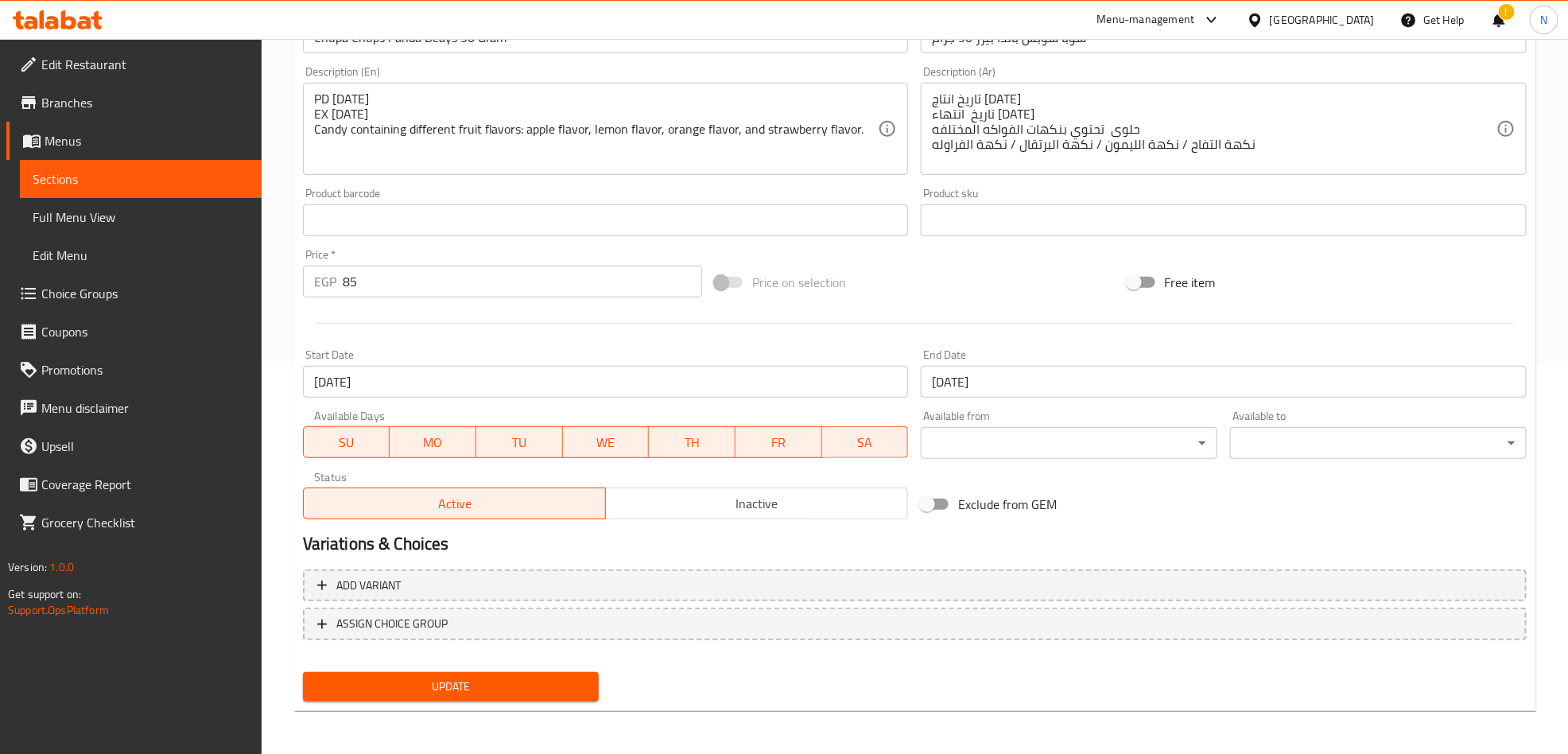
drag, startPoint x: 532, startPoint y: 676, endPoint x: 891, endPoint y: 649, distance: 360.0
click at [891, 649] on div "Change Image Size: 1200 x 800 px / Image formats: jpg, png / 5MB Max. Item name…" at bounding box center [915, 262] width 1236 height 891
click at [458, 677] on span "Update" at bounding box center [451, 687] width 271 height 20
click at [533, 695] on span "Update" at bounding box center [451, 687] width 271 height 20
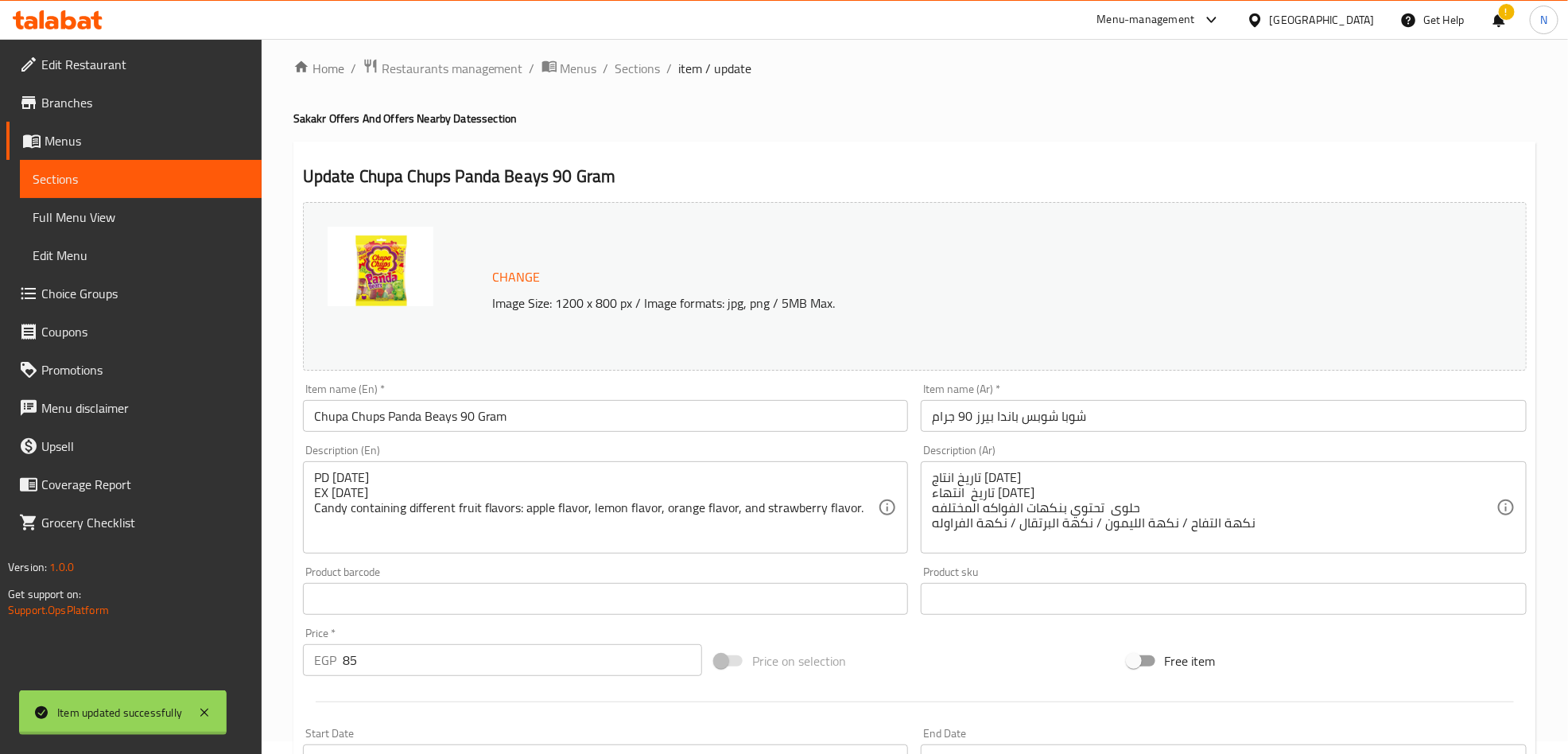
scroll to position [0, 0]
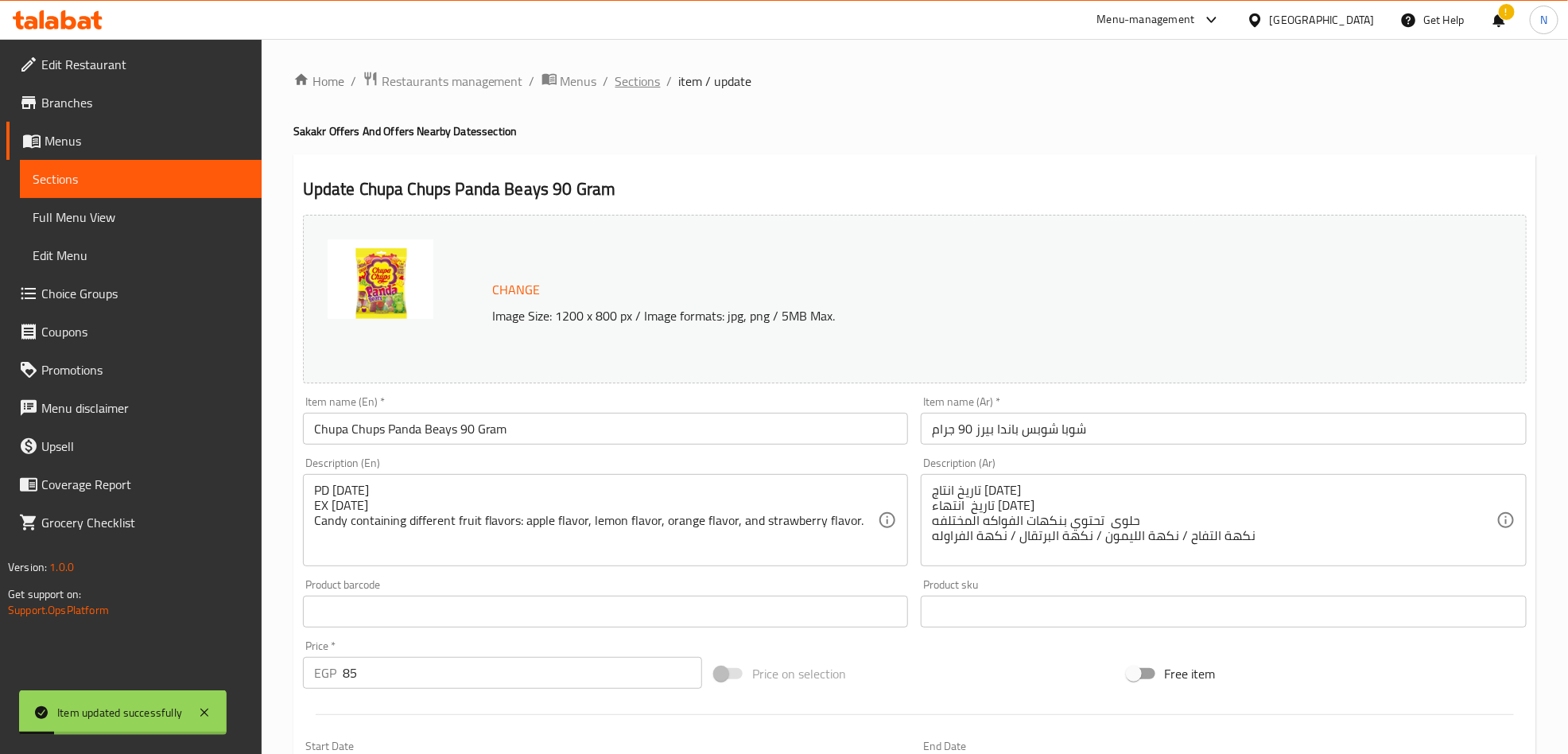
click at [637, 79] on span "Sections" at bounding box center [638, 81] width 46 height 19
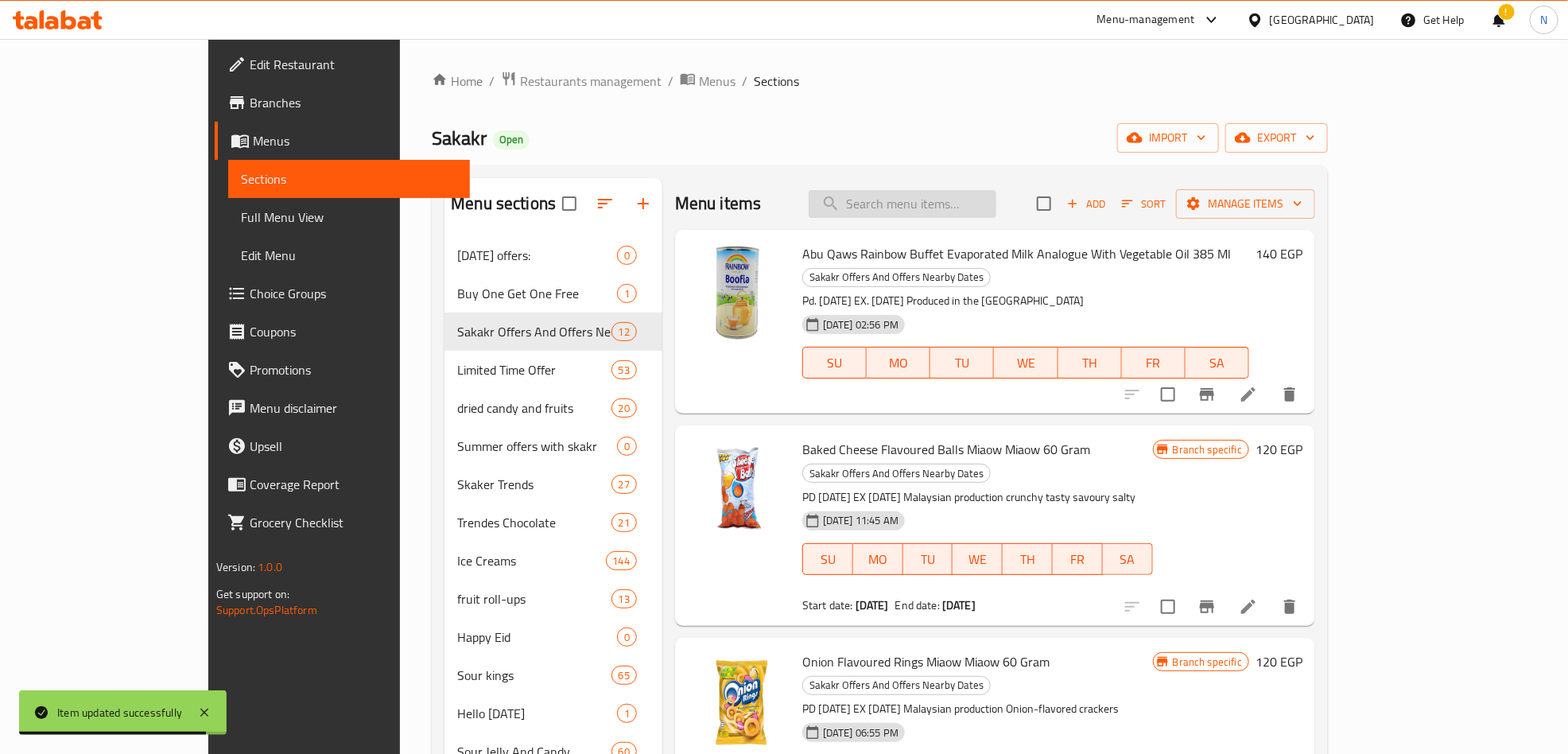
click at [978, 194] on input "search" at bounding box center [902, 204] width 187 height 28
paste input "شوبا شوبس باندا بيرز 90 جرام"
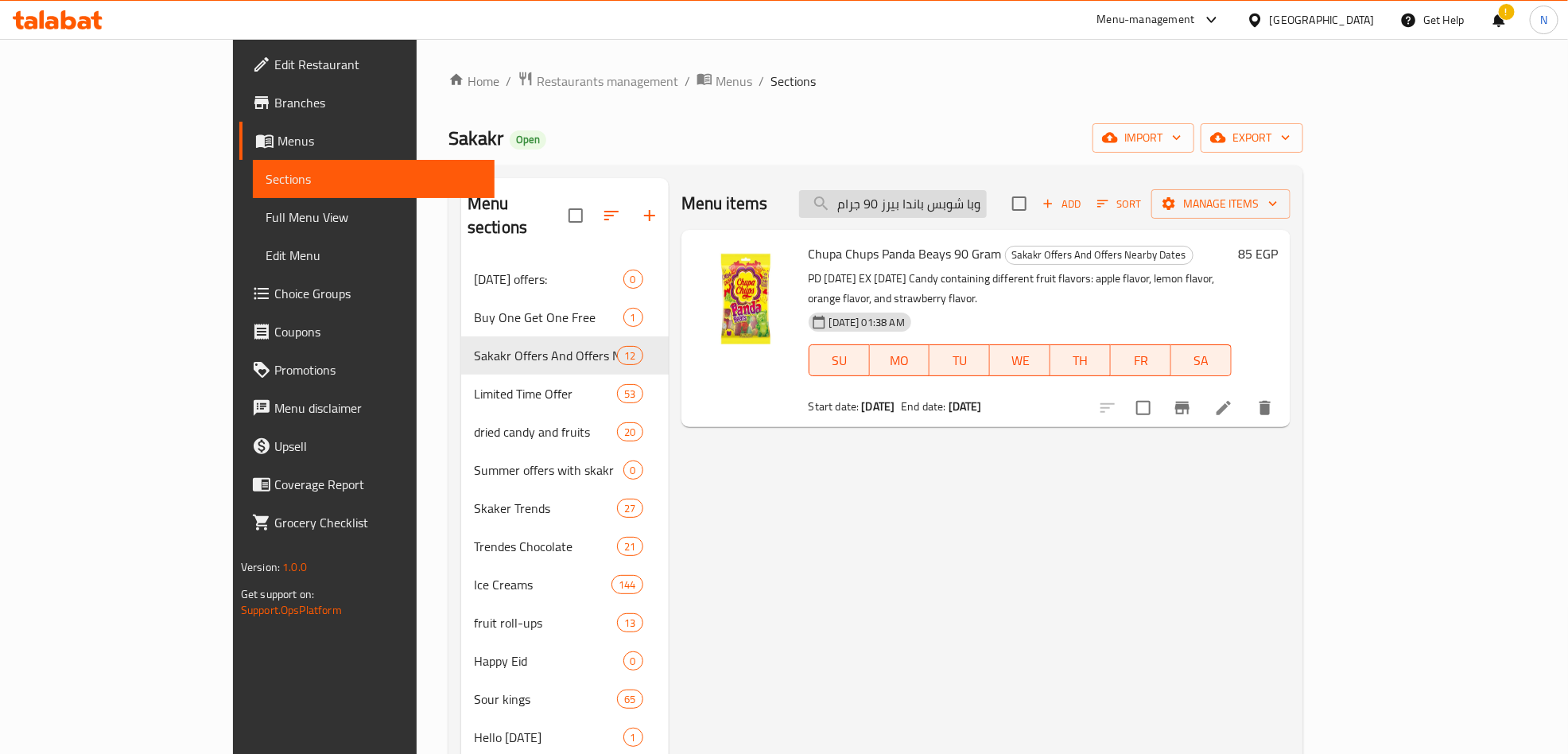
click at [987, 204] on input "شوبا شوبس باندا بيرز 90 جرام" at bounding box center [893, 204] width 187 height 28
paste input "امين مقلي بالدو أورانج تيومسي 13"
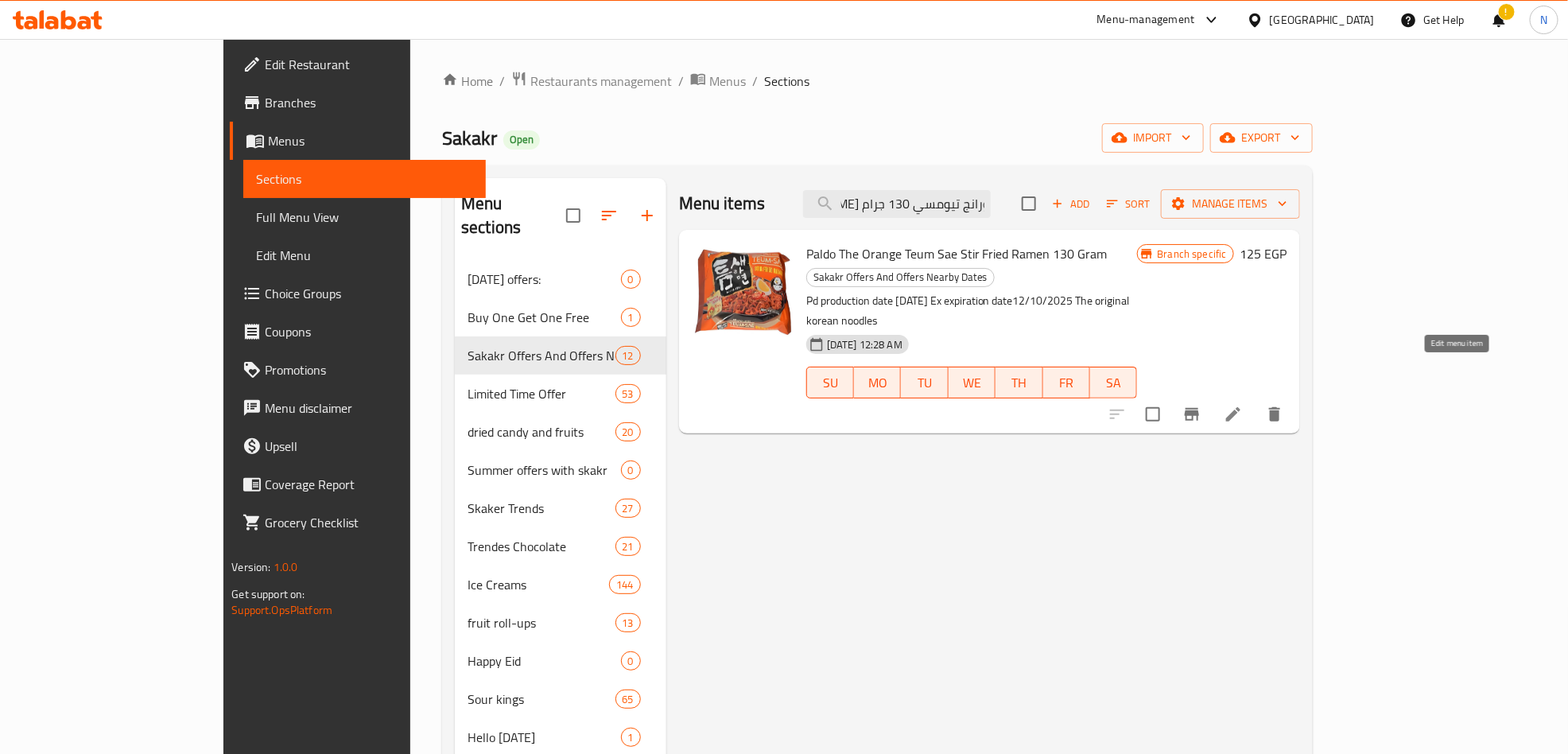
type input "رامين مقلي بالدو أورانج تيومسي 130 جرام"
click at [1243, 405] on icon at bounding box center [1234, 414] width 19 height 19
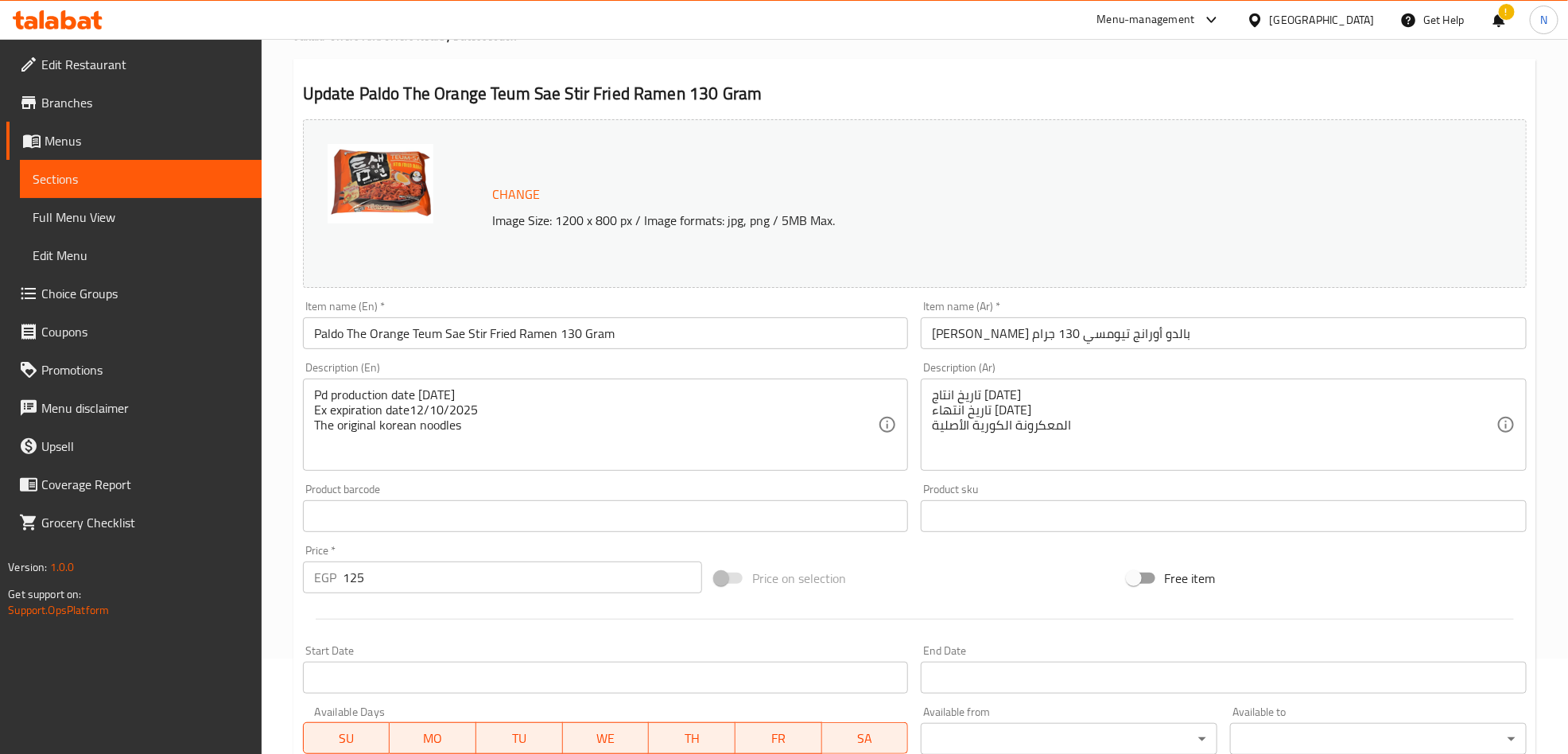
scroll to position [392, 0]
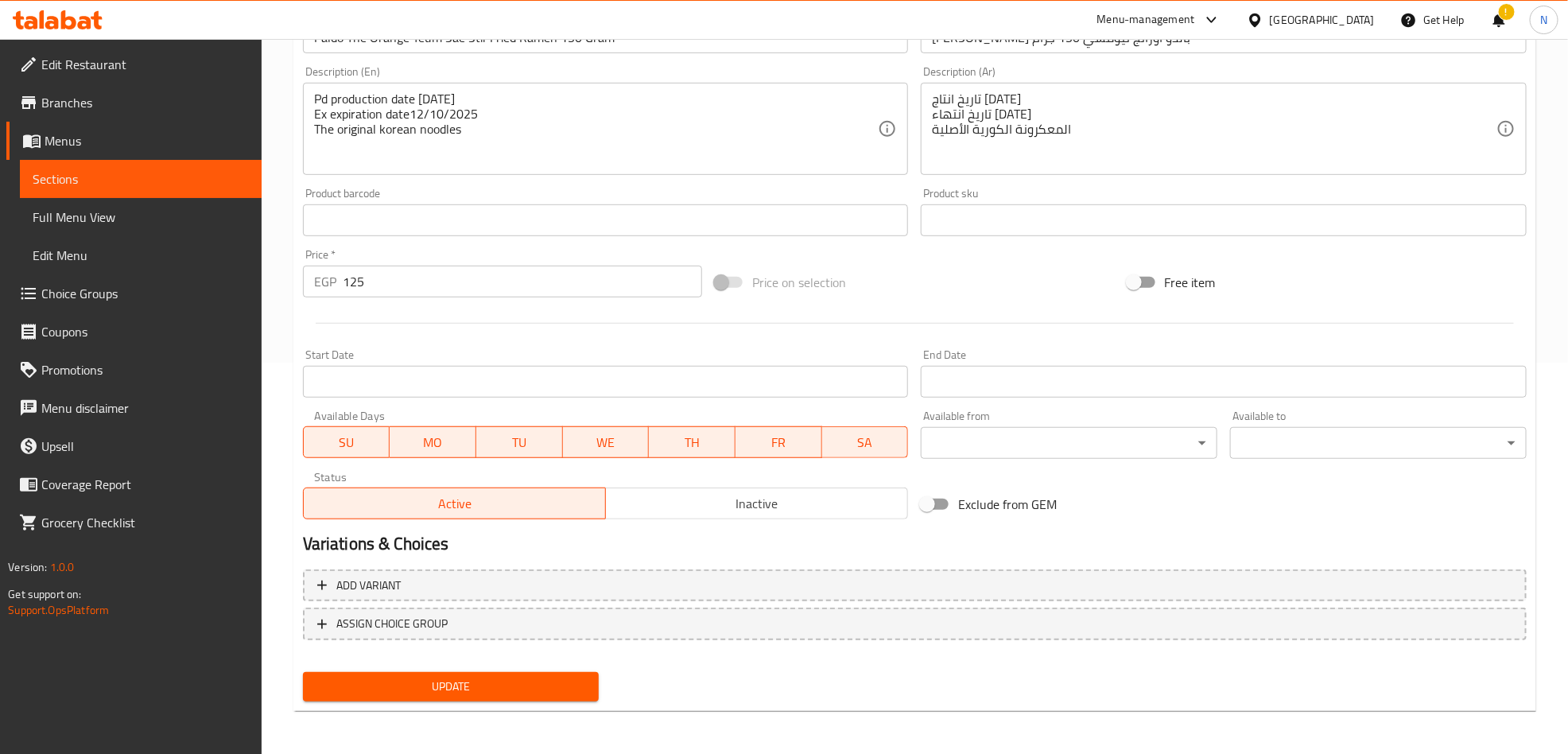
click at [611, 372] on input "Start Date" at bounding box center [606, 382] width 606 height 32
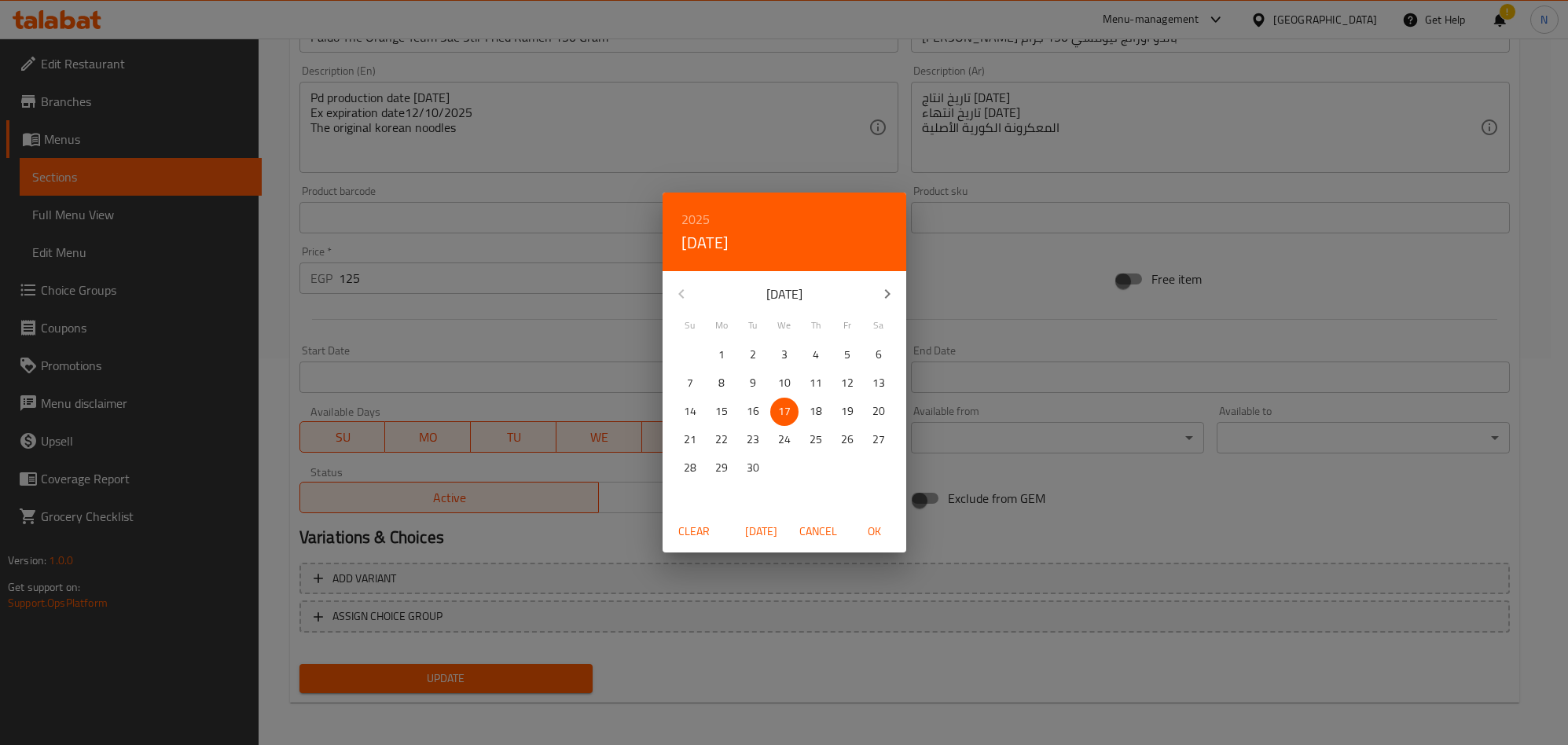
click at [752, 410] on p "16" at bounding box center [753, 411] width 12 height 20
click at [884, 538] on span "OK" at bounding box center [874, 531] width 37 height 20
type input "16-09-2025"
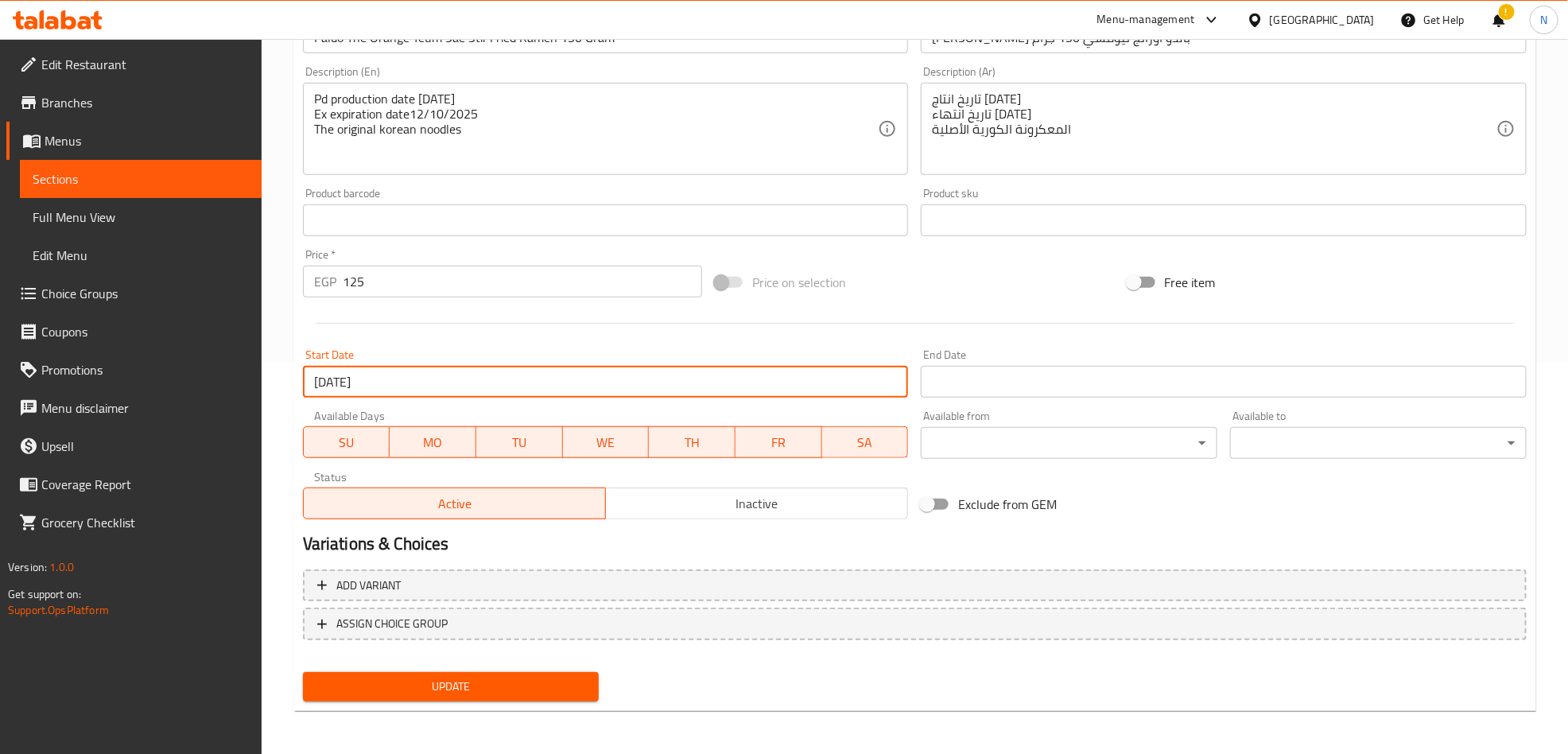
click at [969, 401] on div "End Date End Date" at bounding box center [1224, 374] width 619 height 62
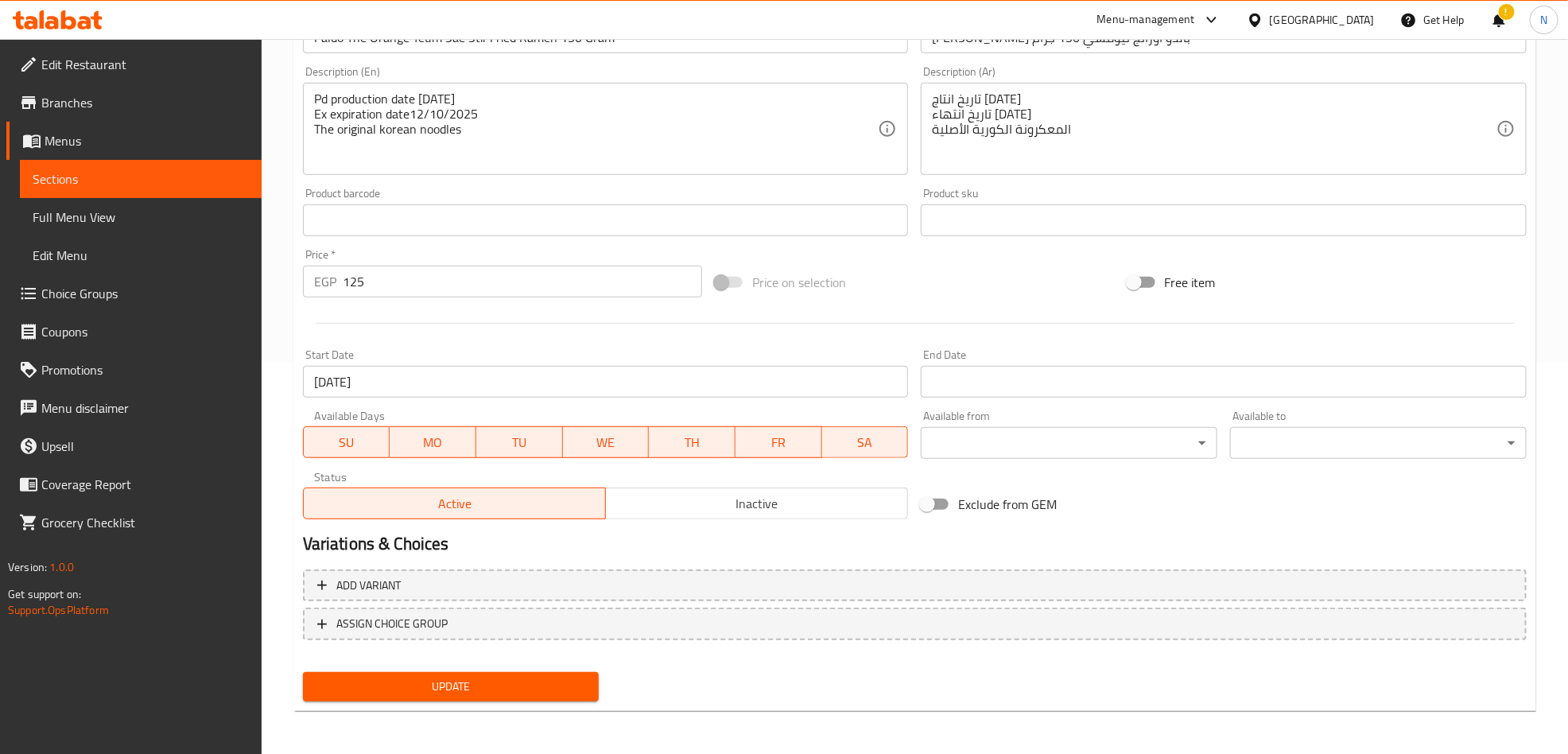
click at [993, 365] on div "End Date End Date" at bounding box center [1223, 373] width 606 height 48
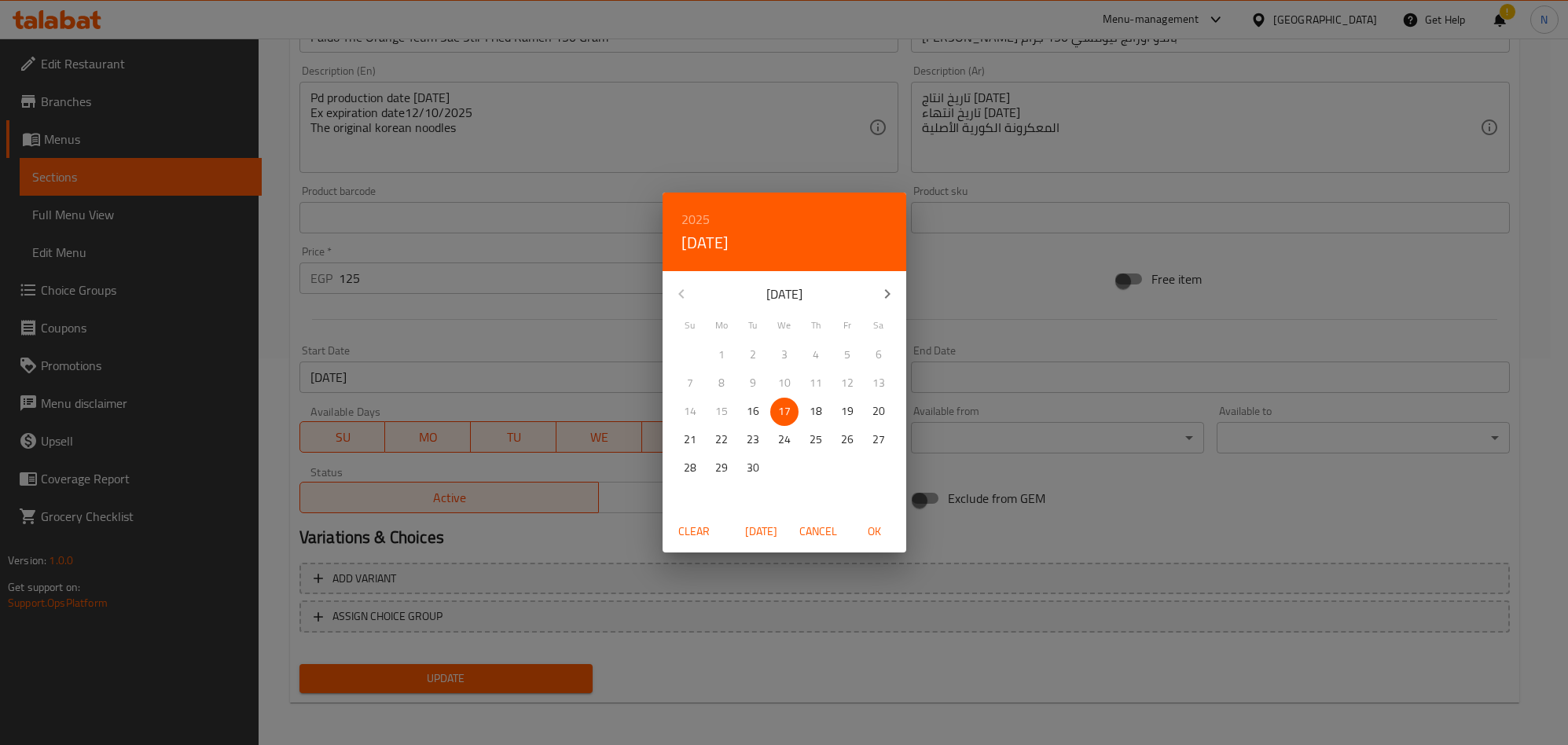
click at [878, 290] on icon "button" at bounding box center [887, 294] width 19 height 19
click at [878, 291] on icon "button" at bounding box center [887, 294] width 19 height 19
click at [696, 489] on span "30" at bounding box center [690, 496] width 29 height 20
click at [873, 533] on span "OK" at bounding box center [874, 531] width 37 height 20
type input "30-11-2025"
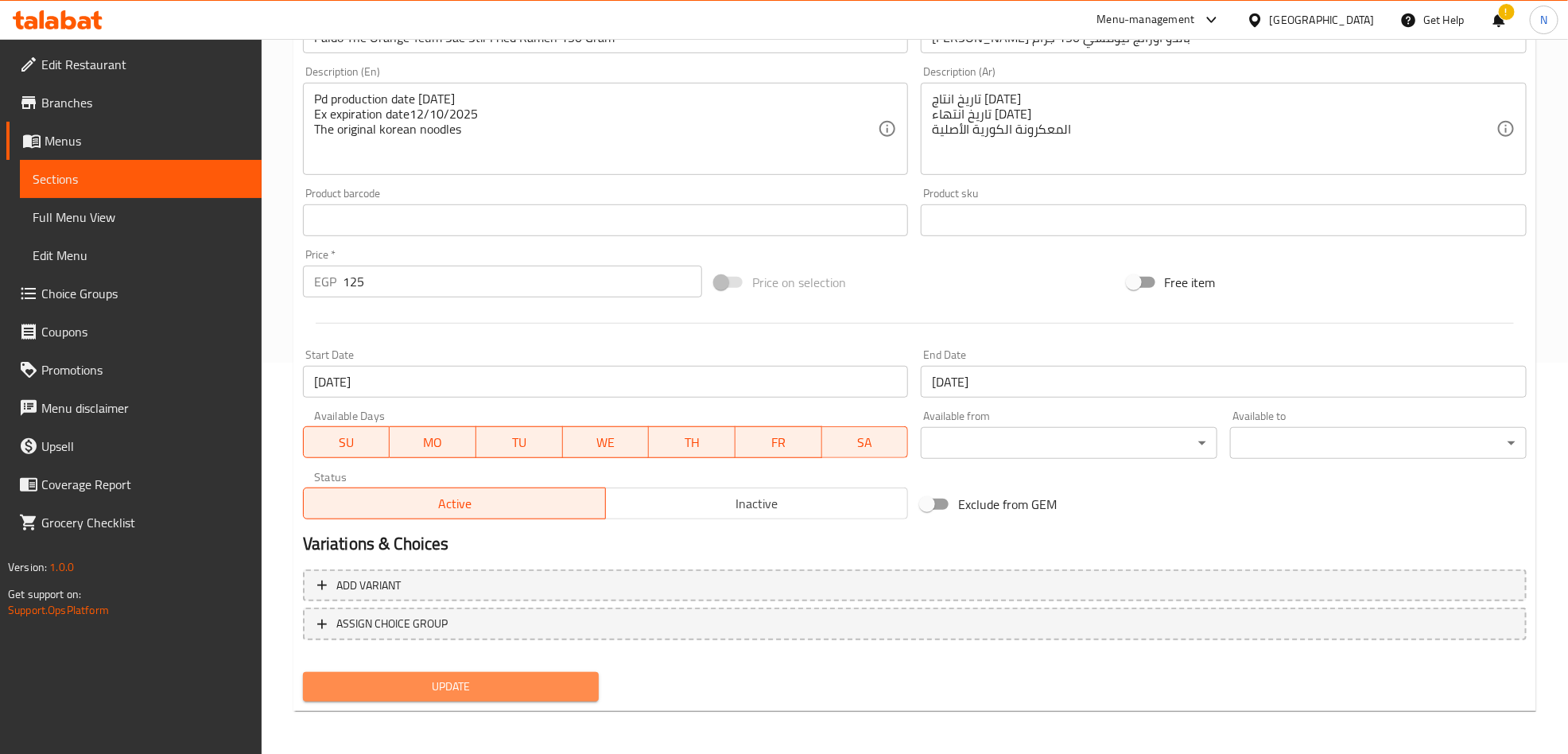
click at [530, 688] on span "Update" at bounding box center [451, 687] width 271 height 20
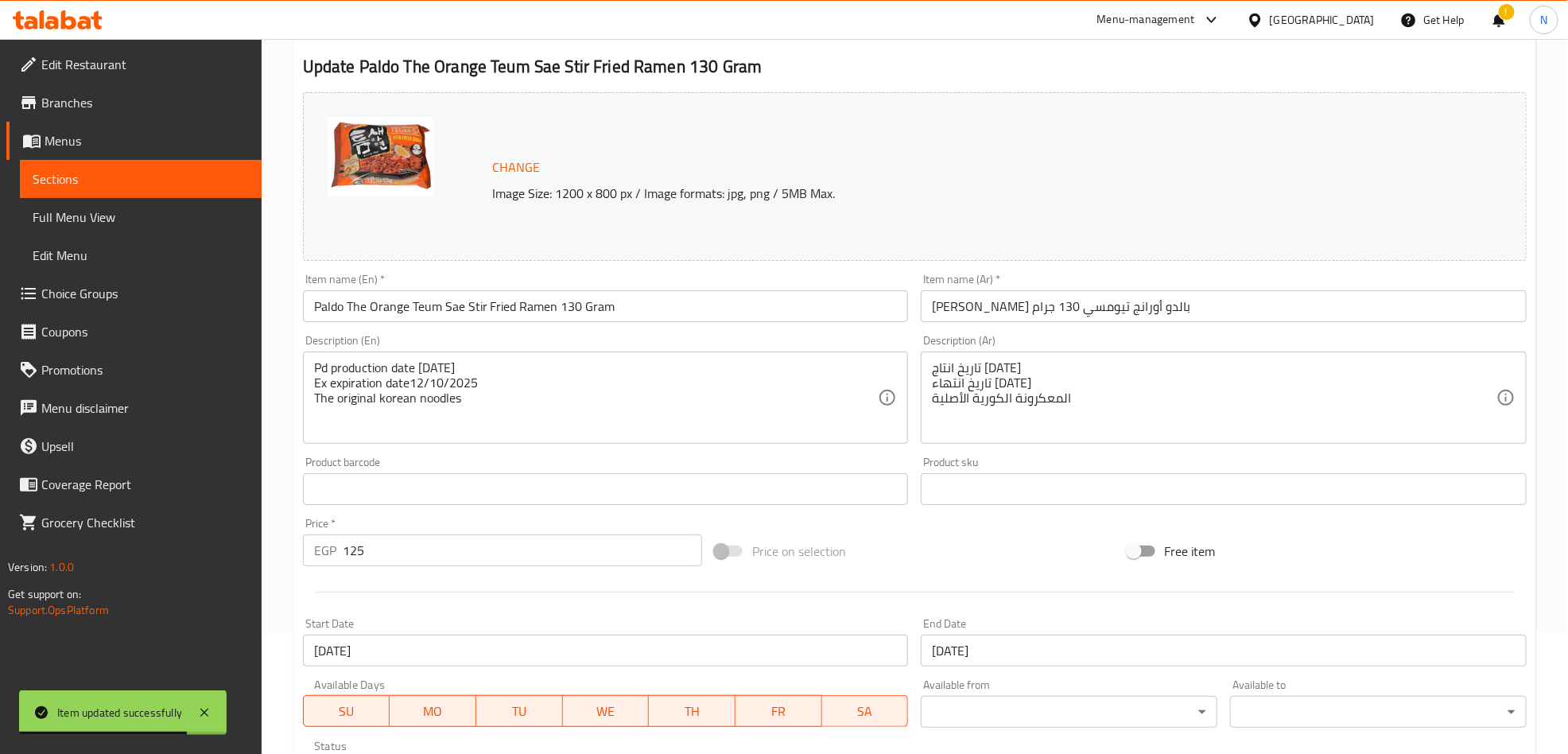
scroll to position [0, 0]
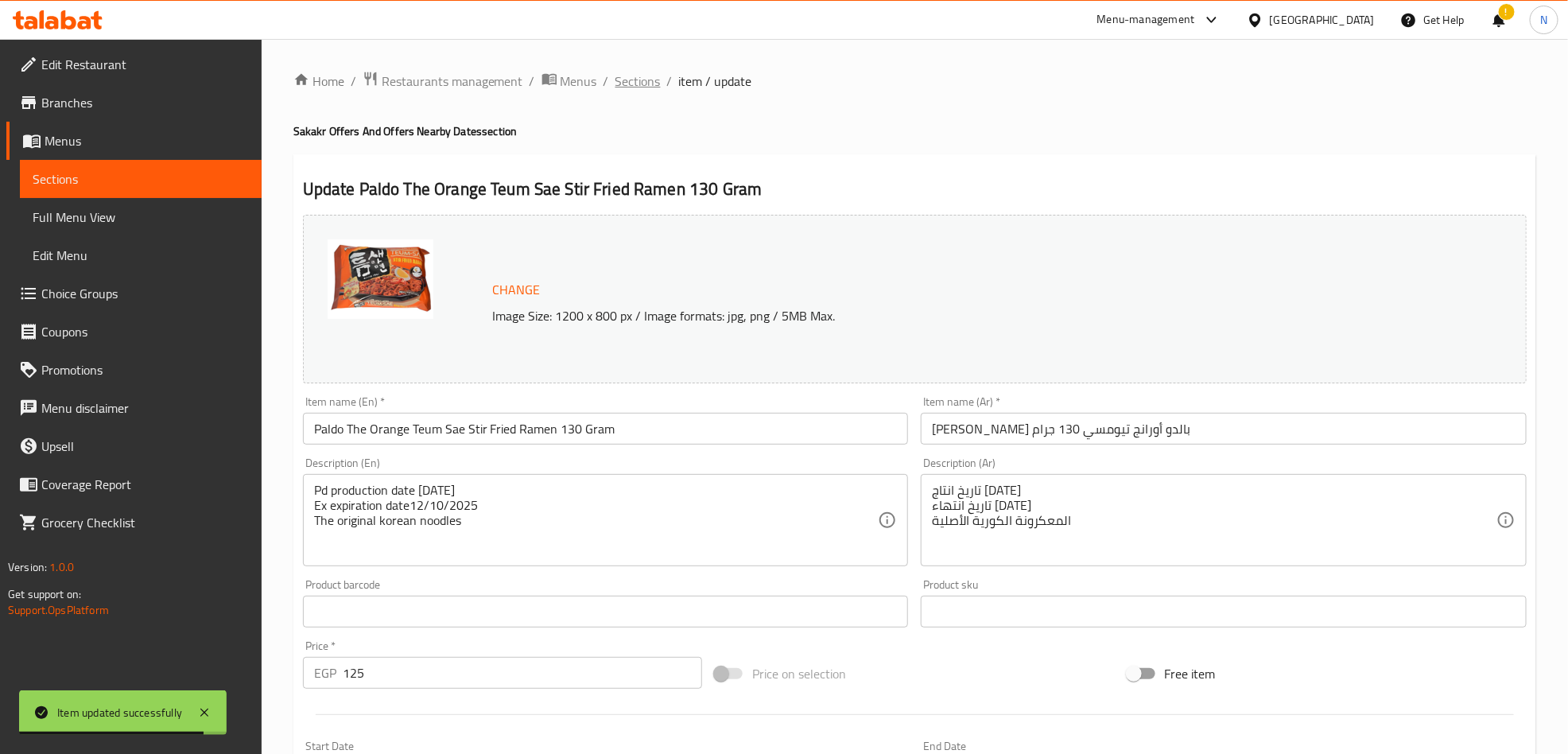
click at [640, 77] on span "Sections" at bounding box center [638, 81] width 46 height 19
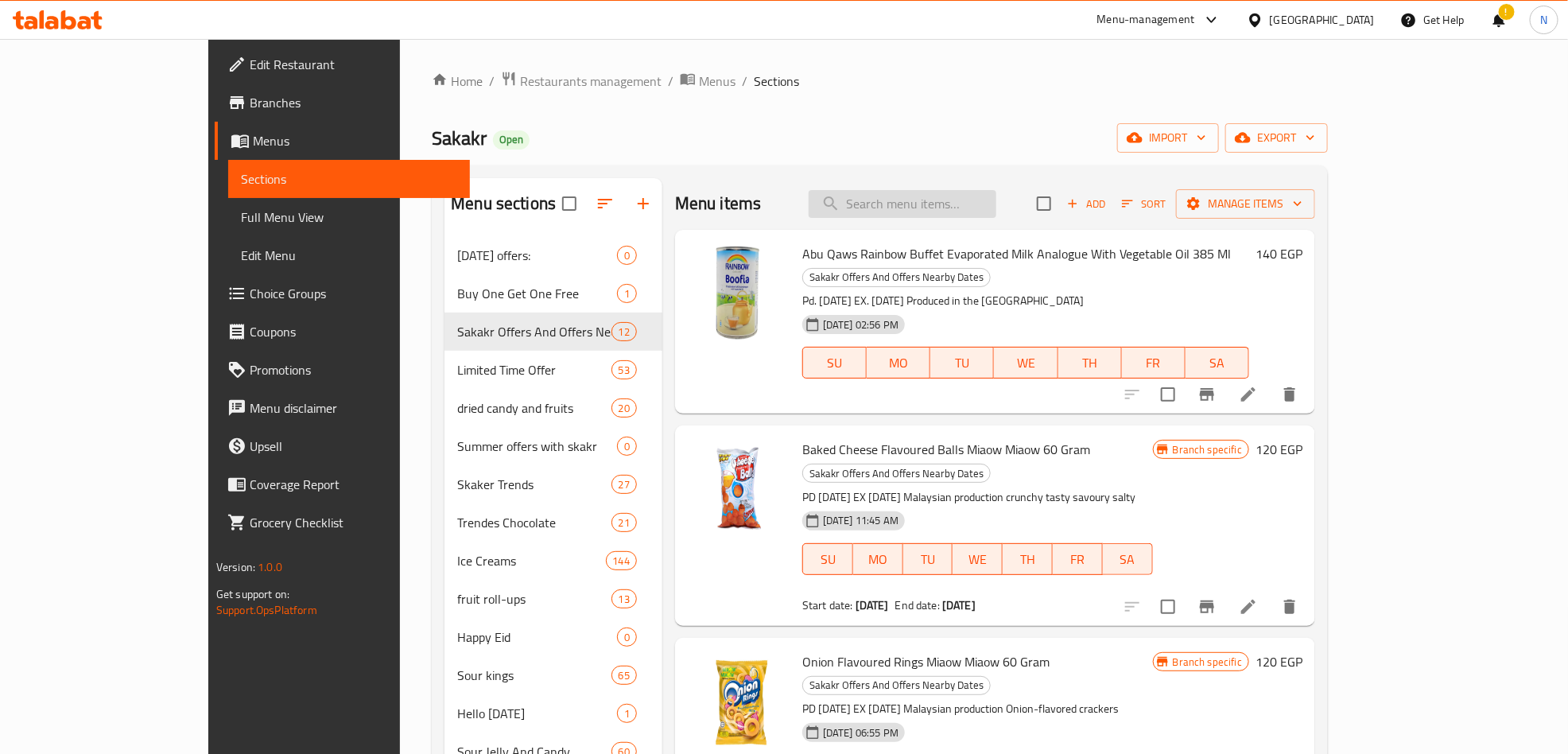
click at [996, 217] on input "search" at bounding box center [902, 204] width 187 height 28
paste input "اشتري 2 رامين مقلي بالدو أورانج تيومسي 130 جرام واحصل علي 1 مجانا"
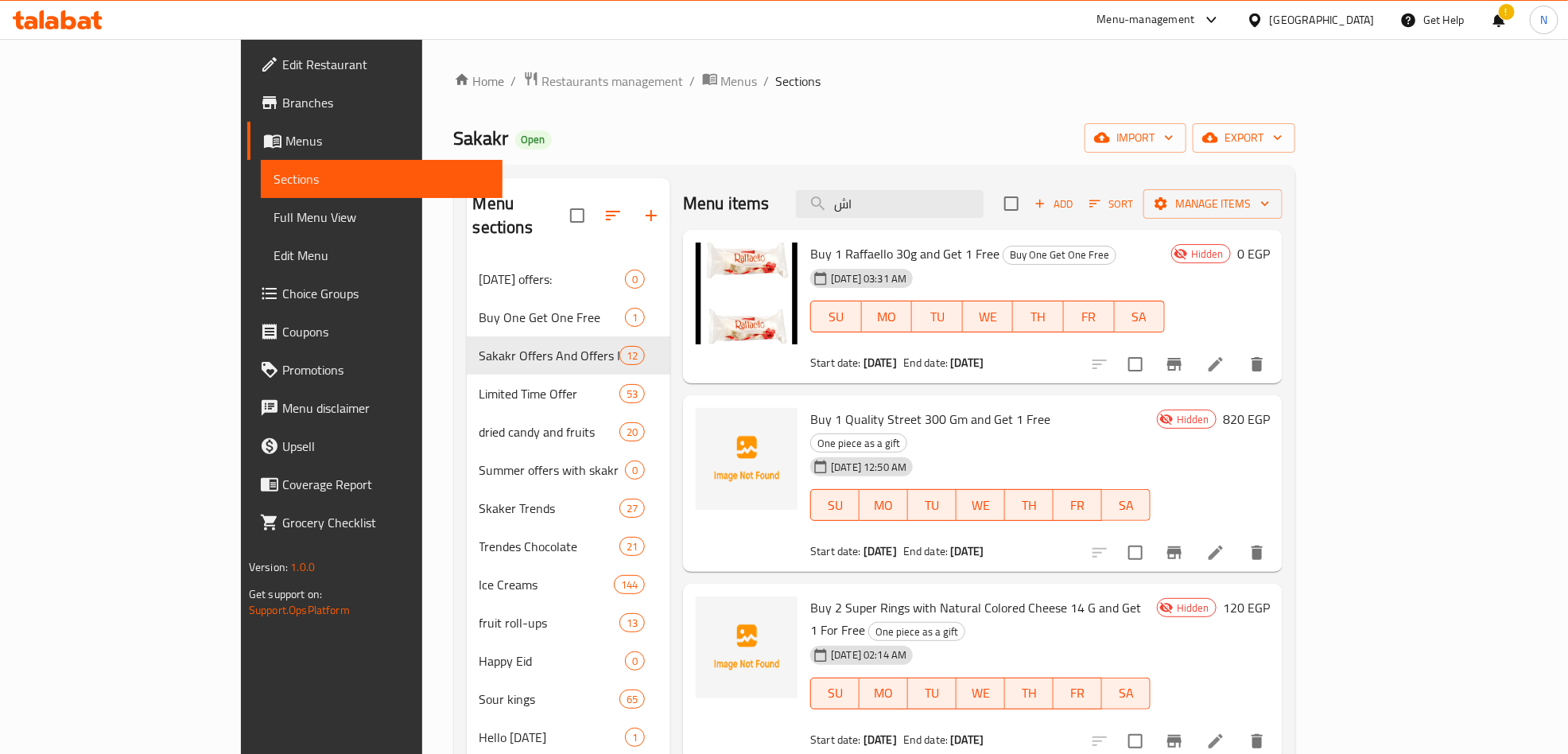
type input "ا"
click at [954, 204] on input "search" at bounding box center [889, 204] width 187 height 28
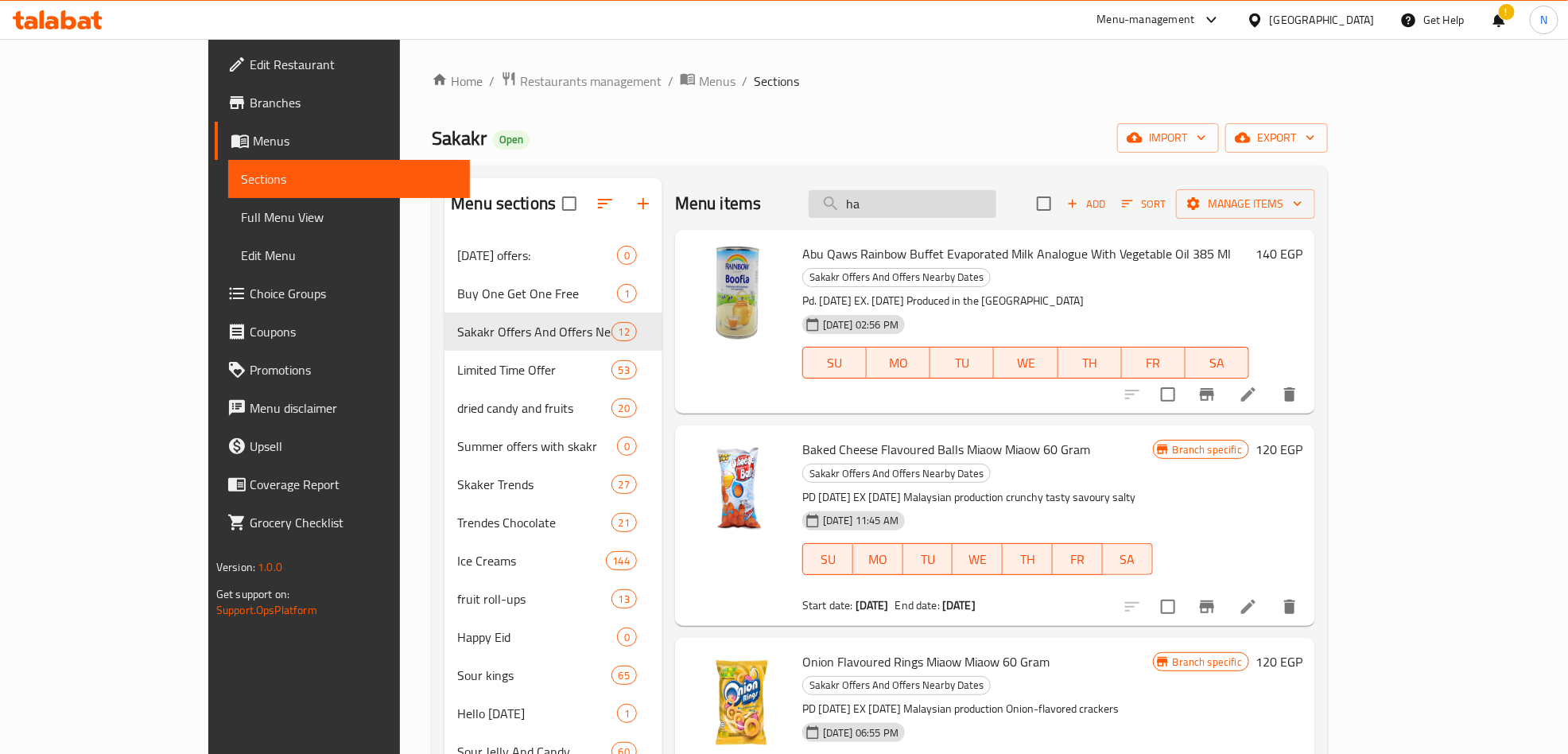
type input "h"
type input "ل"
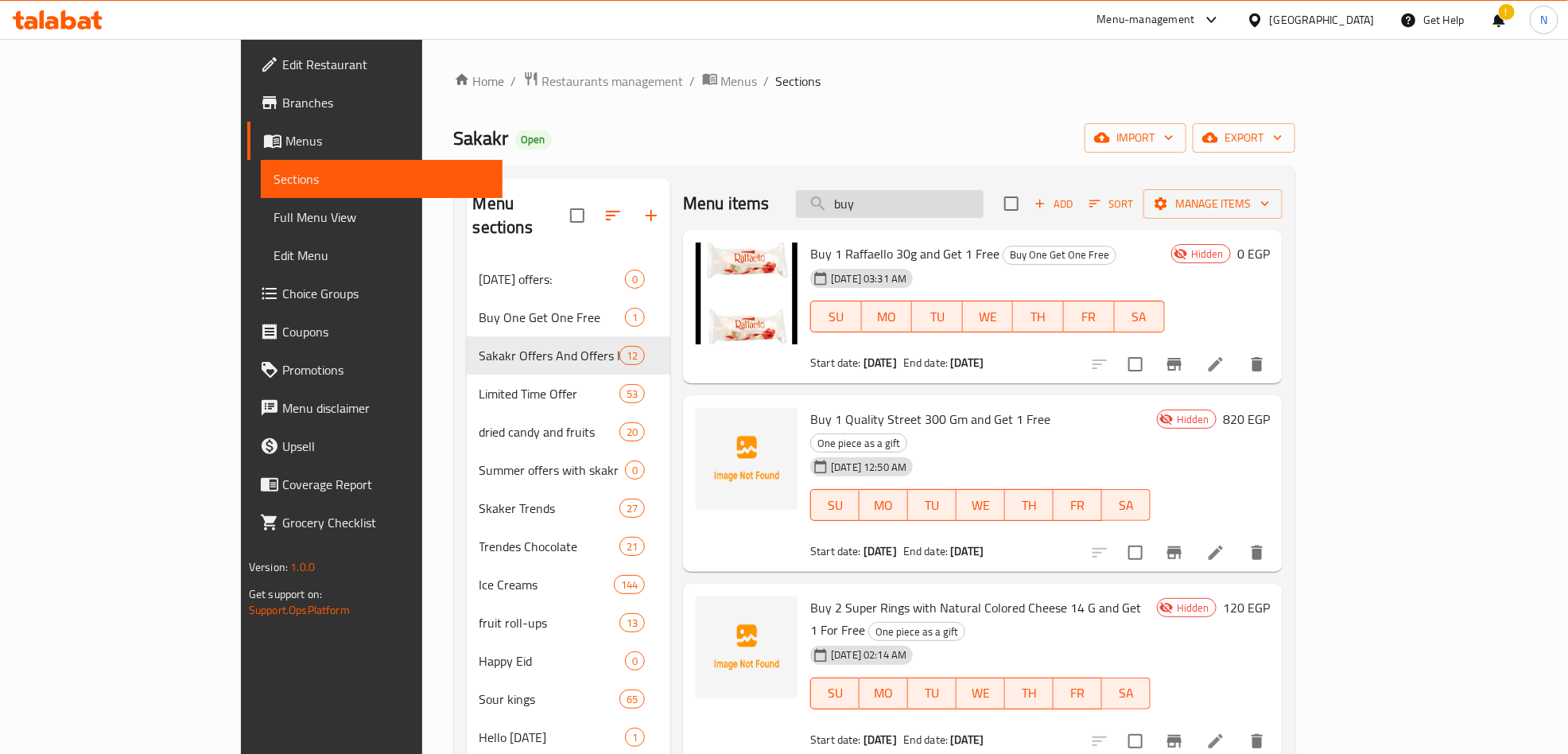
click at [966, 199] on input "buy" at bounding box center [889, 204] width 187 height 28
click at [968, 199] on input "buy" at bounding box center [889, 204] width 187 height 28
click at [959, 201] on input "buy" at bounding box center [889, 204] width 187 height 28
click at [960, 201] on input "buy" at bounding box center [889, 204] width 187 height 28
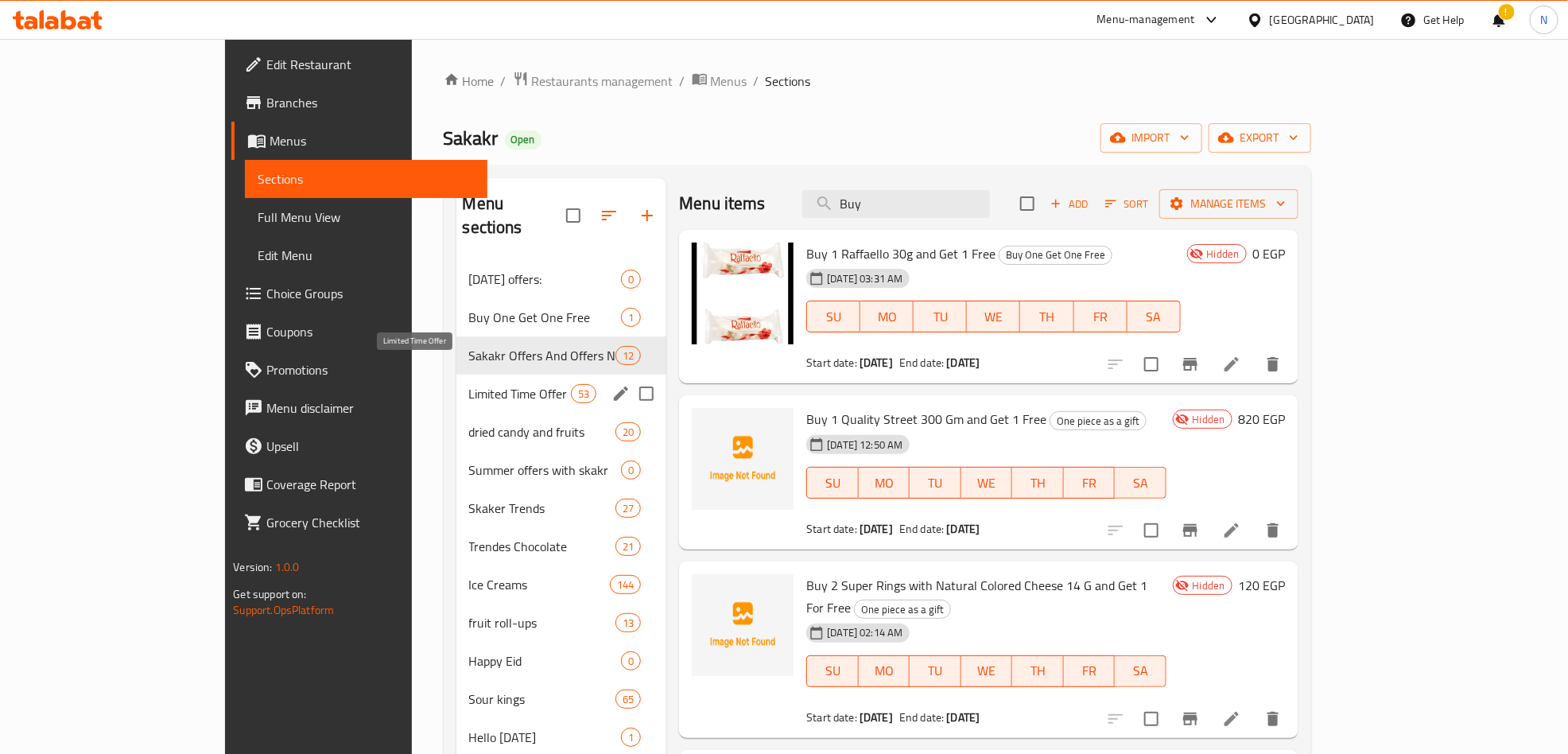
type input "Buy"
drag, startPoint x: 418, startPoint y: 361, endPoint x: 575, endPoint y: 351, distance: 157.3
click at [470, 384] on span "Limited Time Offer" at bounding box center [521, 394] width 102 height 19
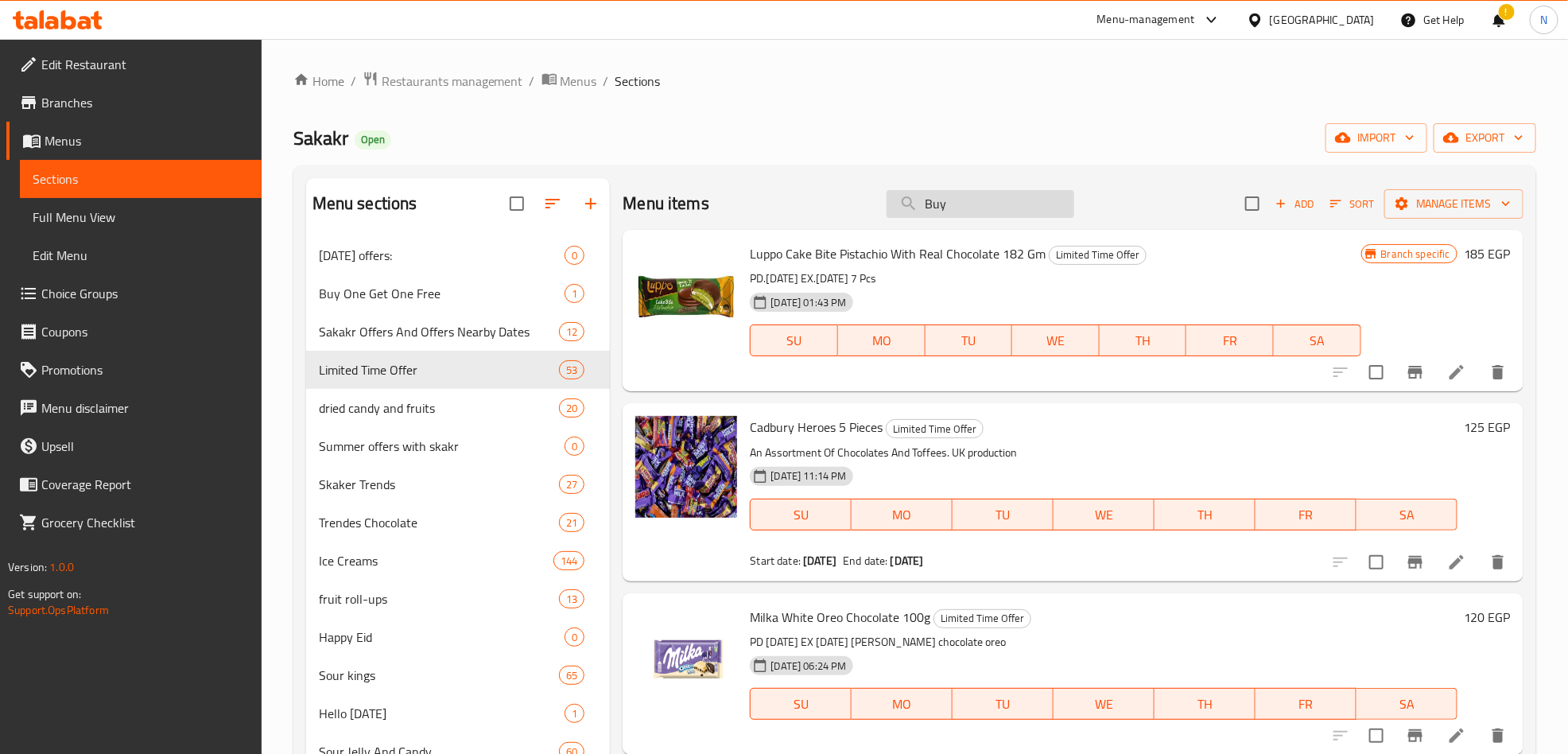
click at [965, 213] on input "Buy" at bounding box center [980, 204] width 187 height 28
click at [1277, 204] on icon "button" at bounding box center [1281, 204] width 9 height 9
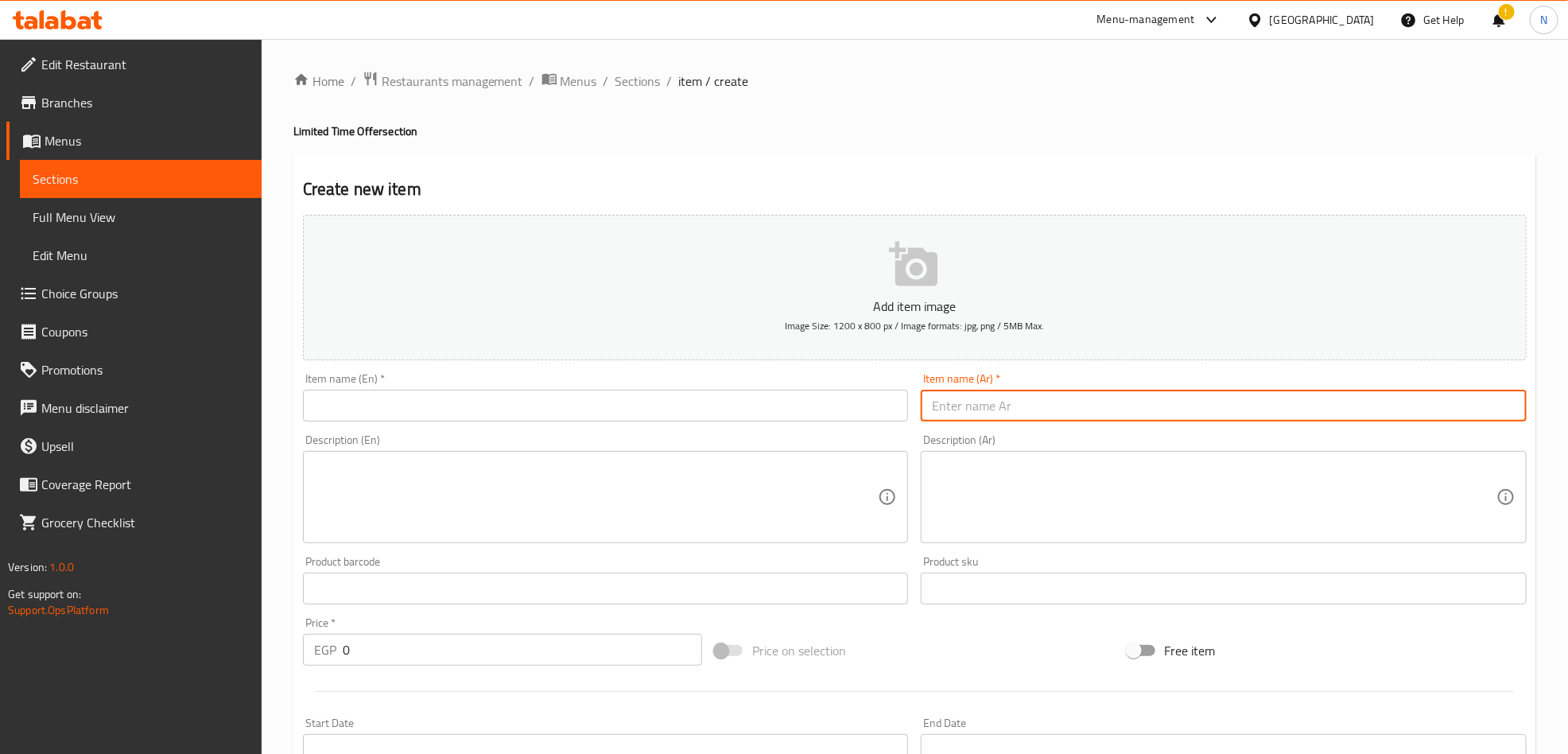
click at [1245, 411] on input "text" at bounding box center [1223, 406] width 606 height 32
paste input "اشتري 2 رامين مقلي بالدو أورانج تيومسي 130 جرام واحصل علي 1 مجانا"
type input "اشتري 2 رامين مقلي بالدو أورانج تيومسي 130 جرام واحصل علي 1 مجانا"
click at [482, 439] on div "Description (En) Description (En)" at bounding box center [606, 489] width 606 height 109
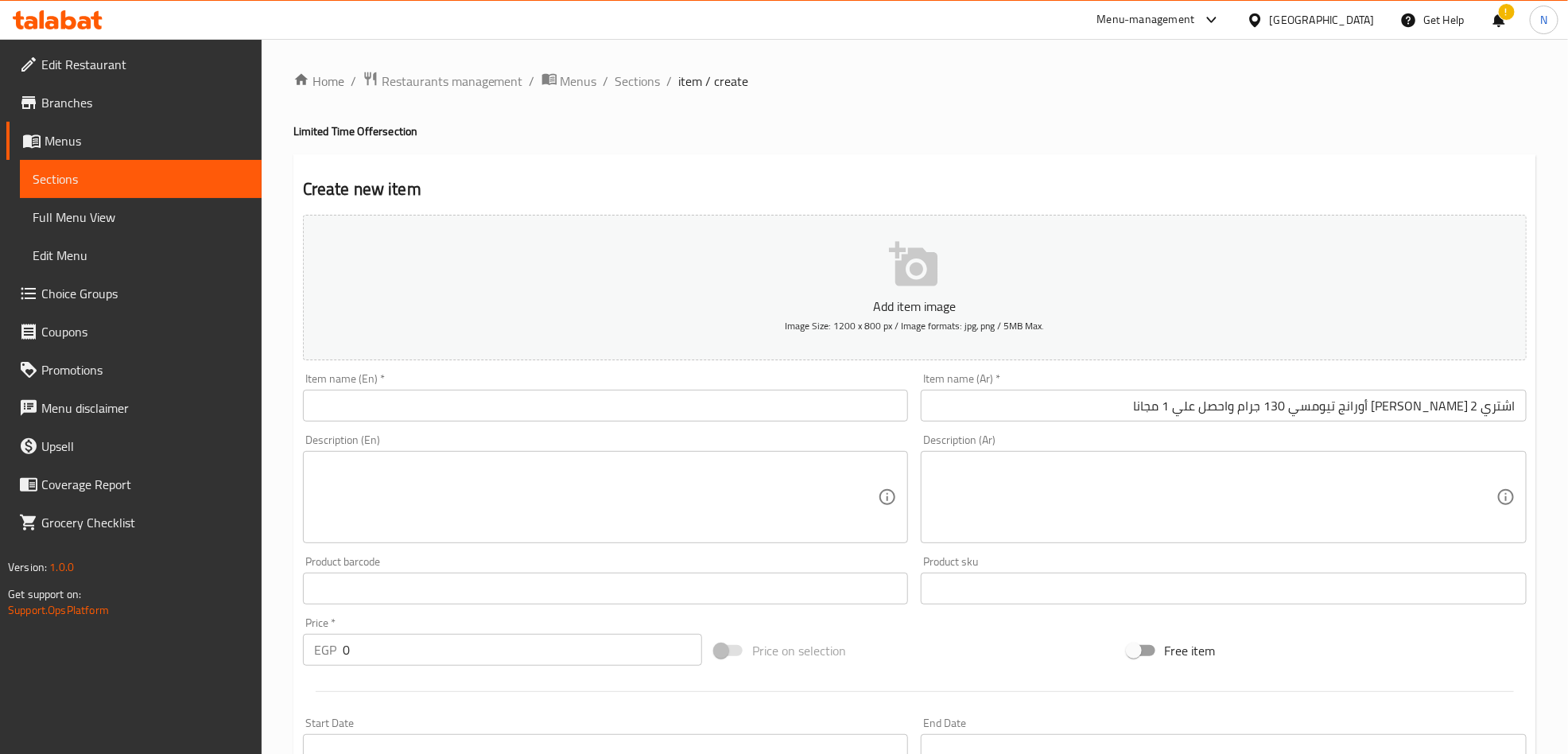
click at [1057, 390] on div "Item name (Ar)   * اشتري 2 رامين مقلي بالدو أورانج تيومسي 130 جرام واحصل علي 1 …" at bounding box center [1223, 397] width 606 height 48
click at [1057, 390] on input "اشتري 2 رامين مقلي بالدو أورانج تيومسي 130 جرام واحصل علي 1 مجانا" at bounding box center [1223, 406] width 606 height 32
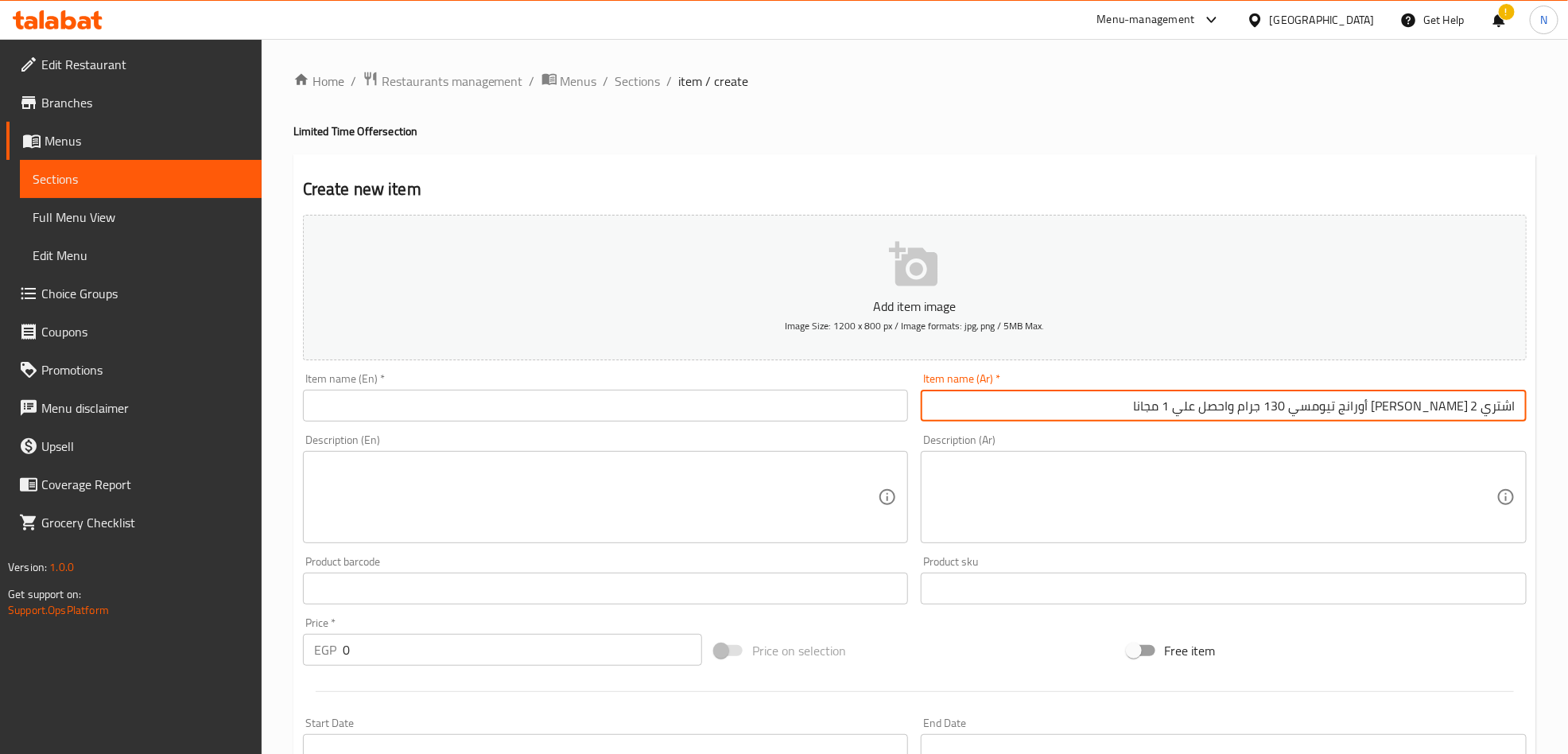
click at [1057, 390] on input "اشتري 2 رامين مقلي بالدو أورانج تيومسي 130 جرام واحصل علي 1 مجانا" at bounding box center [1223, 406] width 606 height 32
click at [618, 386] on div "Item name (En)   * Item name (En) *" at bounding box center [606, 397] width 606 height 48
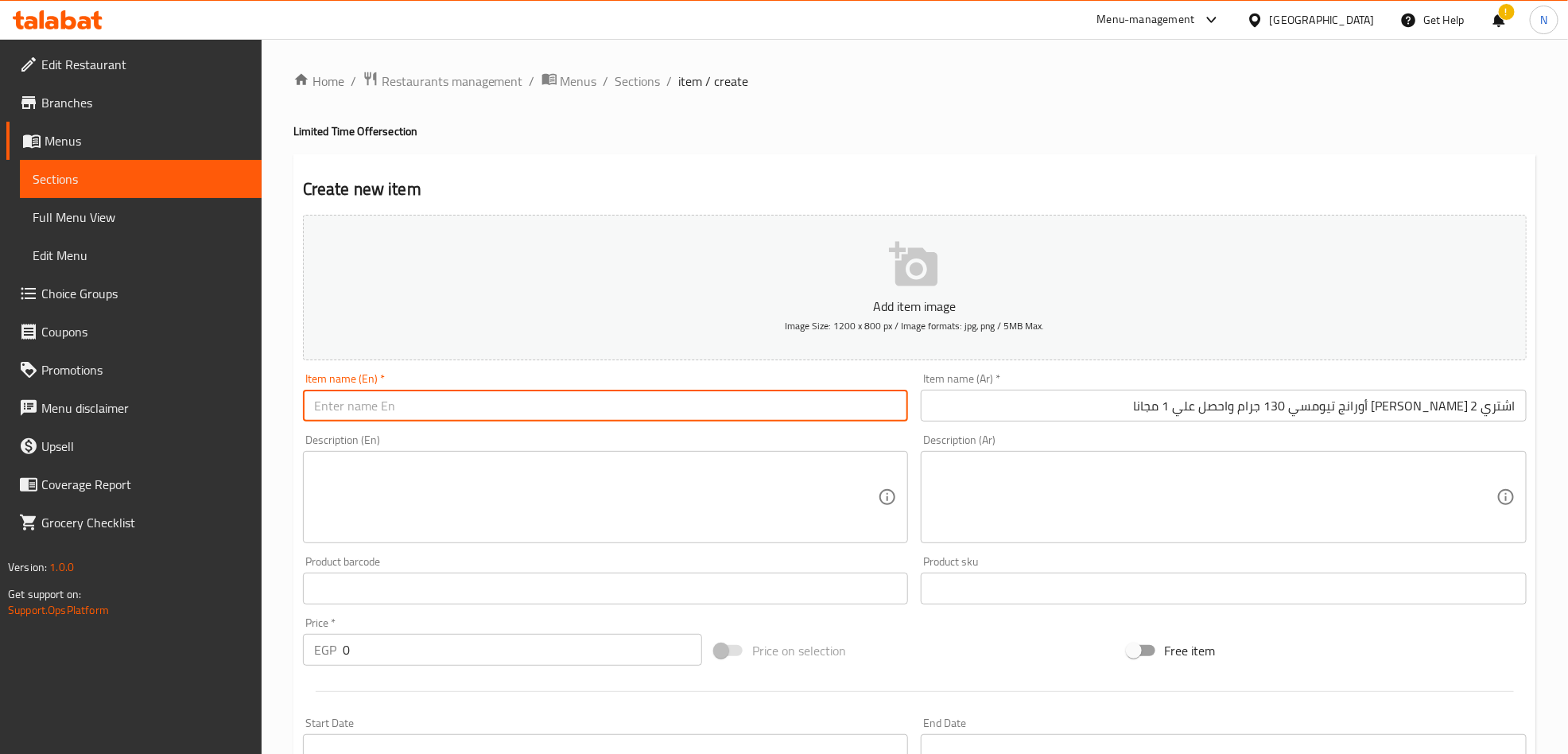
click at [609, 396] on input "text" at bounding box center [606, 406] width 606 height 32
click at [609, 397] on input "text" at bounding box center [606, 406] width 606 height 32
paste input "Buy 2 packs of Fried Ramen with Do Orange Tteokbokki flavor (130g) and get 1 fr…"
click at [609, 397] on input "Buy 2 packs of Fried Ramen with Do Orange Tteokbokki flavor (130g) and get 1 fr…" at bounding box center [606, 406] width 606 height 32
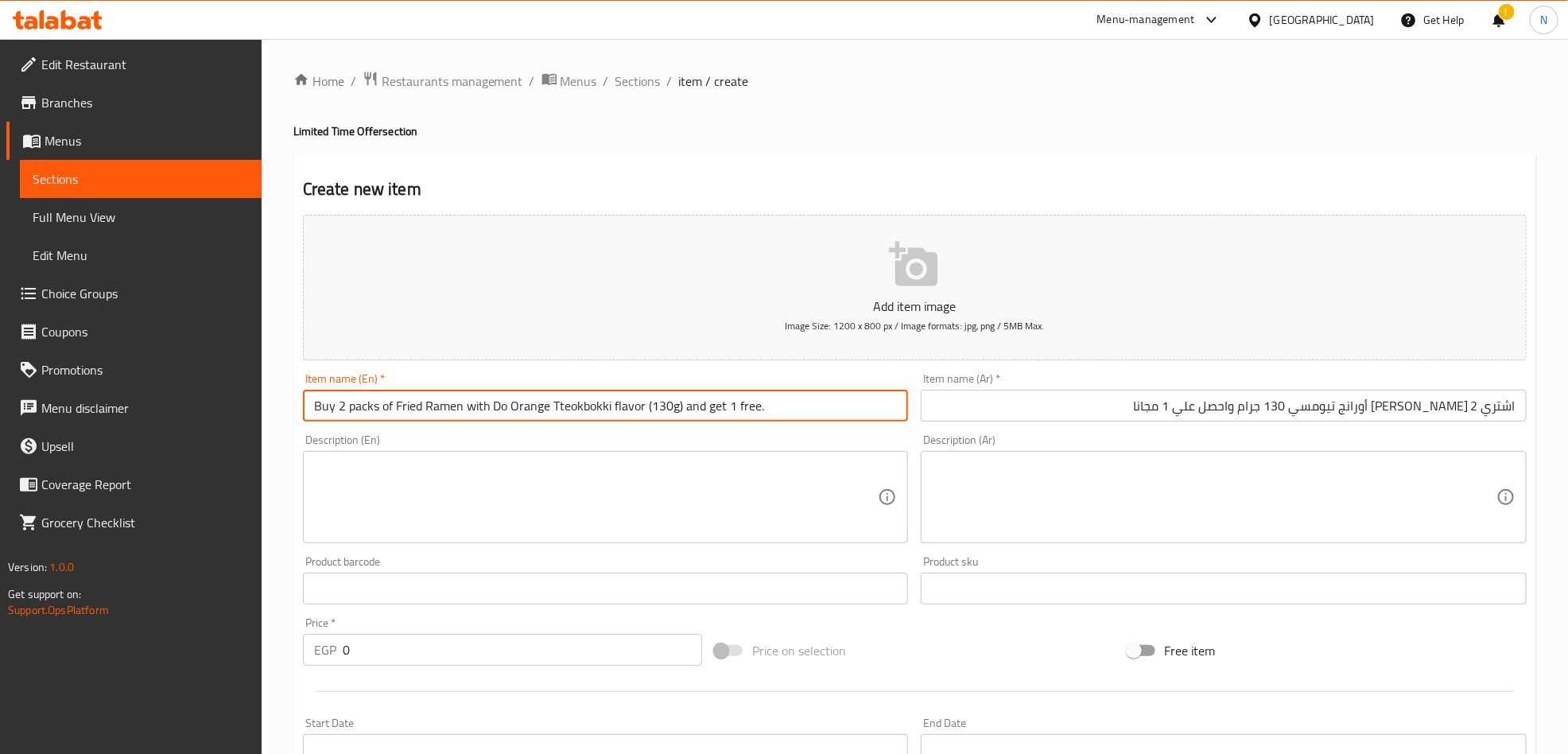
click at [609, 397] on input "Buy 2 packs of Fried Ramen with Do Orange Tteokbokki flavor (130g) and get 1 fr…" at bounding box center [606, 406] width 606 height 32
click at [390, 413] on input "Buy 2 Packs of Fried Ramen with Do Orange Tteokbokki Flavor (130g) and Get 1 Fr…" at bounding box center [606, 406] width 606 height 32
click at [391, 413] on input "Buy 2 Packs of Fried Ramen with Do Orange Tteokbokki Flavor (130g) and Get 1 Fr…" at bounding box center [606, 406] width 606 height 32
click at [390, 414] on input "Buy 2 Packs of Fried Ramen with Do Orange Tteokbokki Flavor (130g) and Get 1 Fr…" at bounding box center [606, 406] width 606 height 32
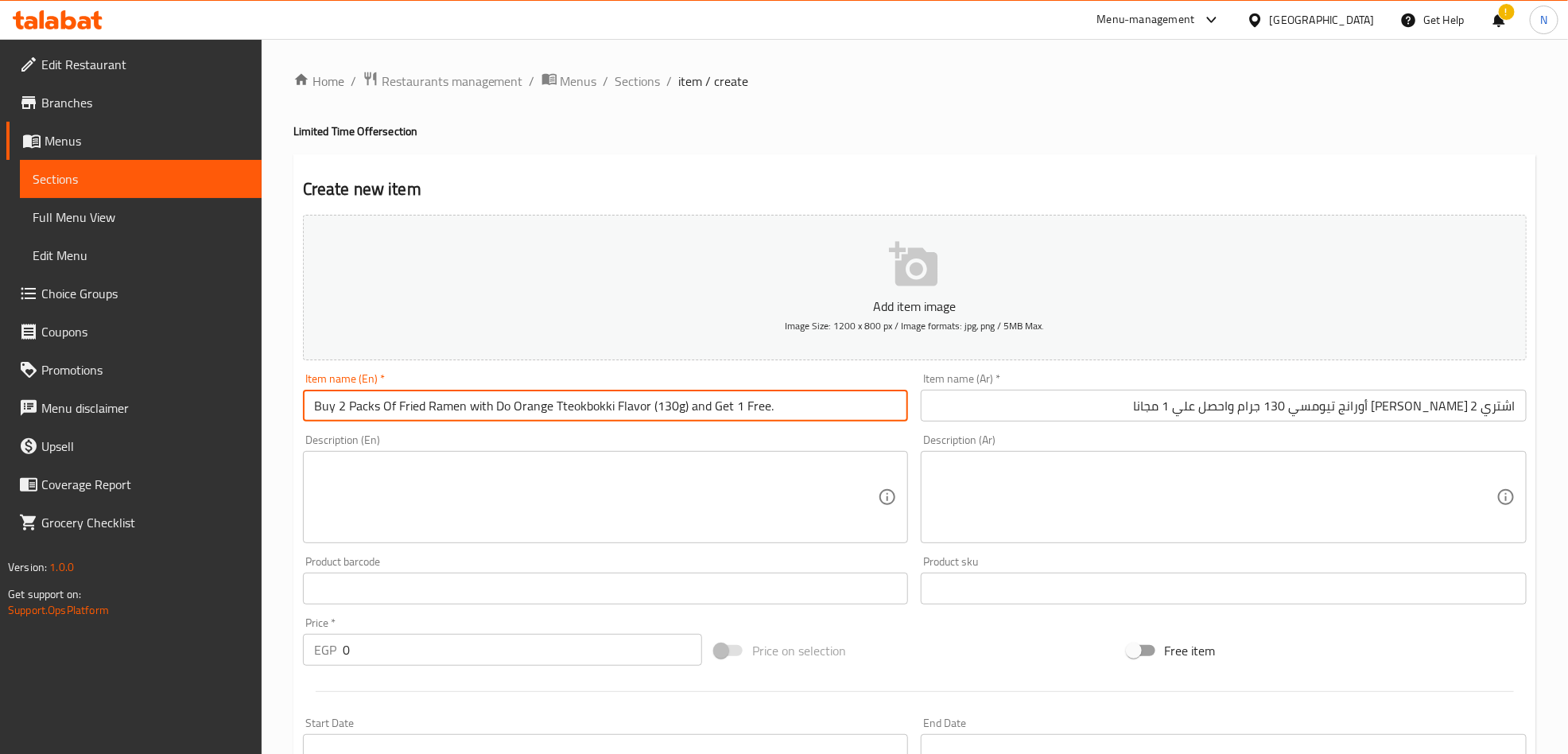
click at [483, 411] on input "Buy 2 Packs Of Fried Ramen with Do Orange Tteokbokki Flavor (130g) and Get 1 Fr…" at bounding box center [606, 406] width 606 height 32
click at [503, 412] on input "Buy 2 Packs Of Fried Ramen With Do Orange Tteokbokki Flavor (130g) and Get 1 Fr…" at bounding box center [606, 406] width 606 height 32
click at [536, 409] on input "Buy 2 Packs Of Fried Ramen With Do Orange Tteokbokki Flavor (130g) and Get 1 Fr…" at bounding box center [606, 406] width 606 height 32
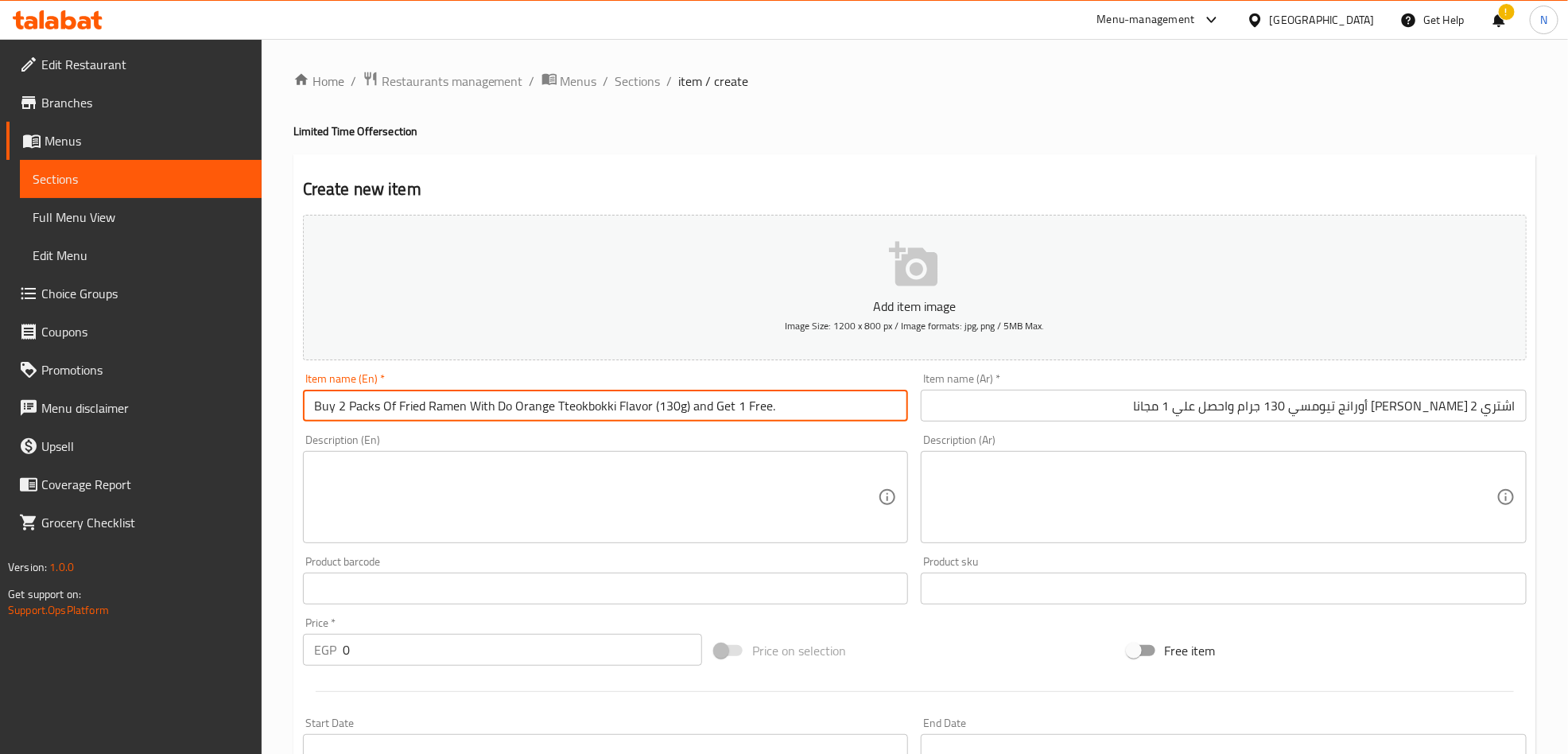
click at [536, 409] on input "Buy 2 Packs Of Fried Ramen With Do Orange Tteokbokki Flavor (130g) and Get 1 Fr…" at bounding box center [606, 406] width 606 height 32
click at [602, 409] on input "Buy 2 Packs Of Fried Ramen With Do Orange Tteokbokki Flavor (130g) and Get 1 Fr…" at bounding box center [606, 406] width 606 height 32
click at [637, 409] on input "Buy 2 Packs Of Fried Ramen With Do Orange Tteokbokki Flavor (130g) and Get 1 Fr…" at bounding box center [606, 406] width 606 height 32
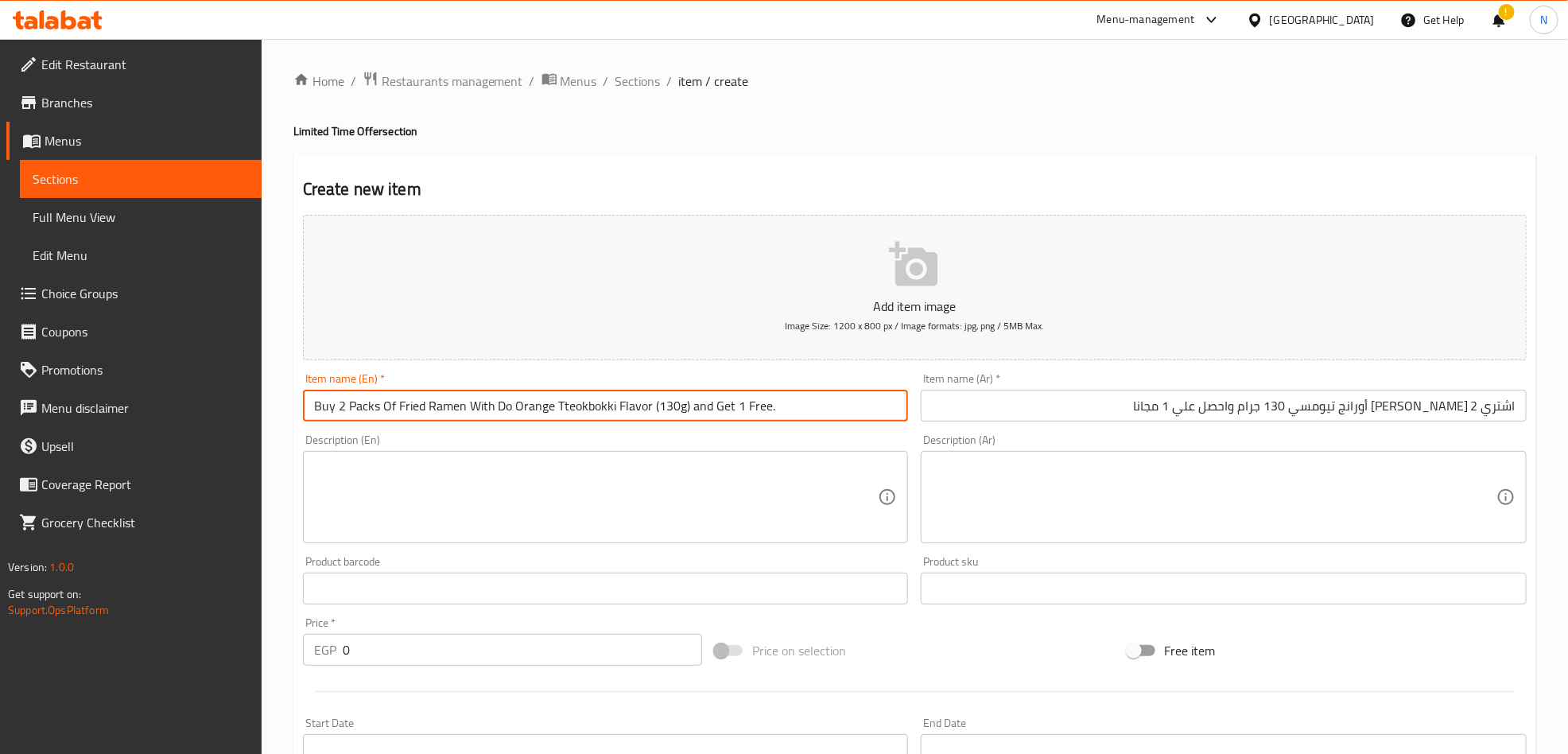
click at [699, 411] on input "Buy 2 Packs Of Fried Ramen With Do Orange Tteokbokki Flavor (130g) and Get 1 Fr…" at bounding box center [606, 406] width 606 height 32
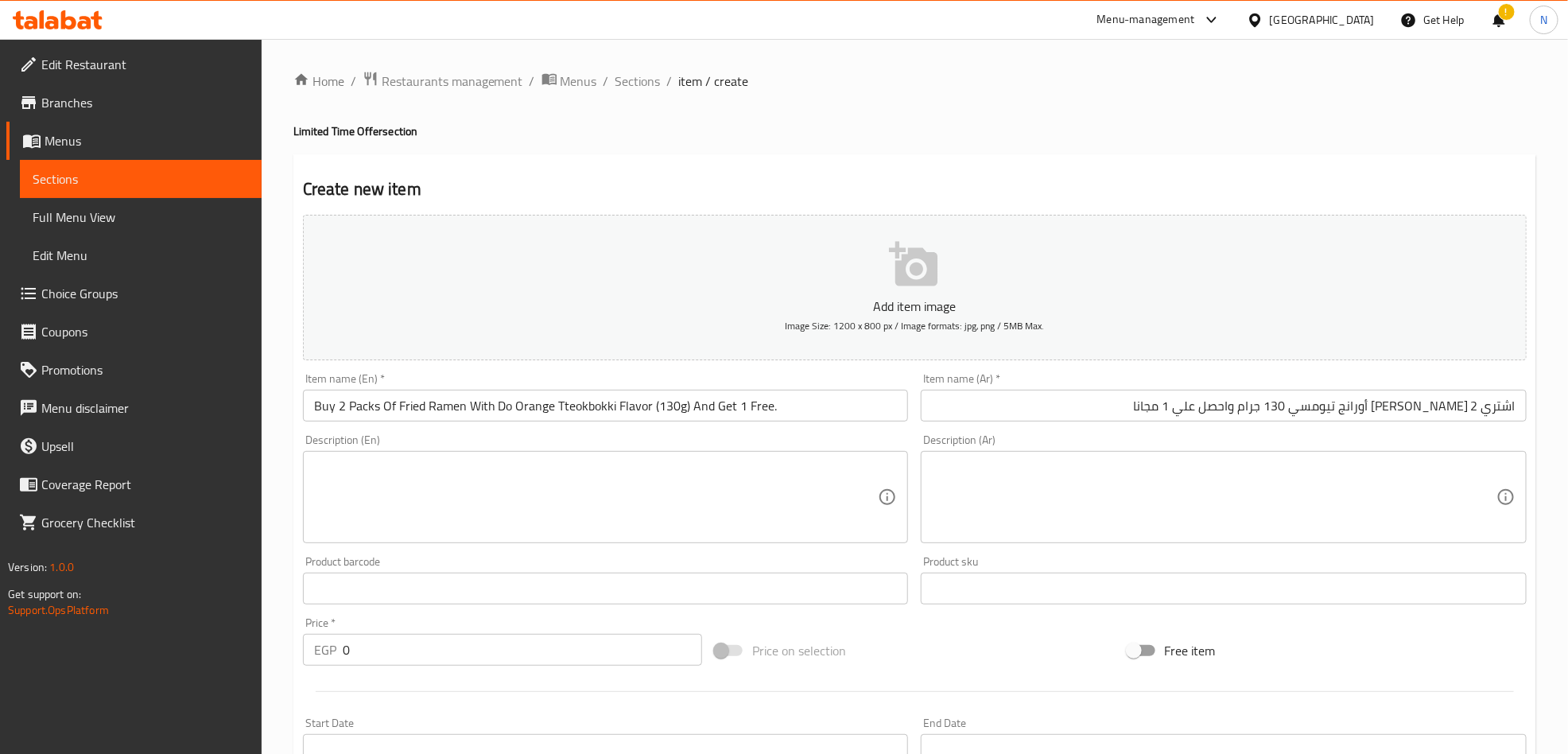
click at [988, 414] on input "اشتري 2 رامين مقلي بالدو أورانج تيومسي 130 جرام واحصل علي 1 مجانا" at bounding box center [1223, 406] width 606 height 32
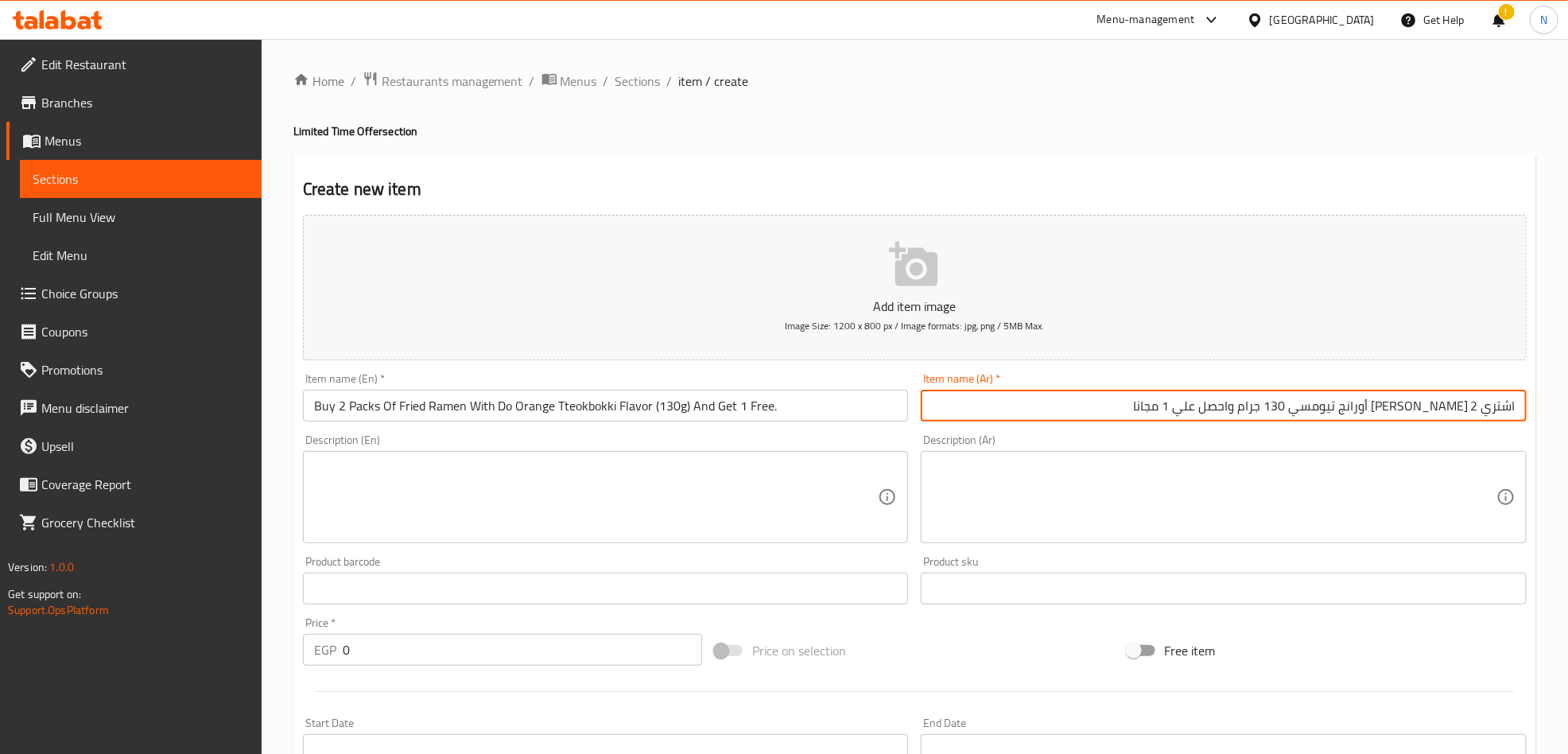
click at [988, 414] on input "اشتري 2 رامين مقلي بالدو أورانج تيومسي 130 جرام واحصل علي 1 مجانا" at bounding box center [1223, 406] width 606 height 32
click at [988, 414] on input "اشتري 2 رامين مقلي بالدو أورانج تيومسي 130 جرام واحصل علي 1 مجانا" at bounding box center [1223, 406] width 606 height 32
click at [470, 385] on div "Item name (En)   * Buy 2 Packs Of Fried Ramen With Do Orange Tteokbokki Flavor …" at bounding box center [606, 397] width 606 height 48
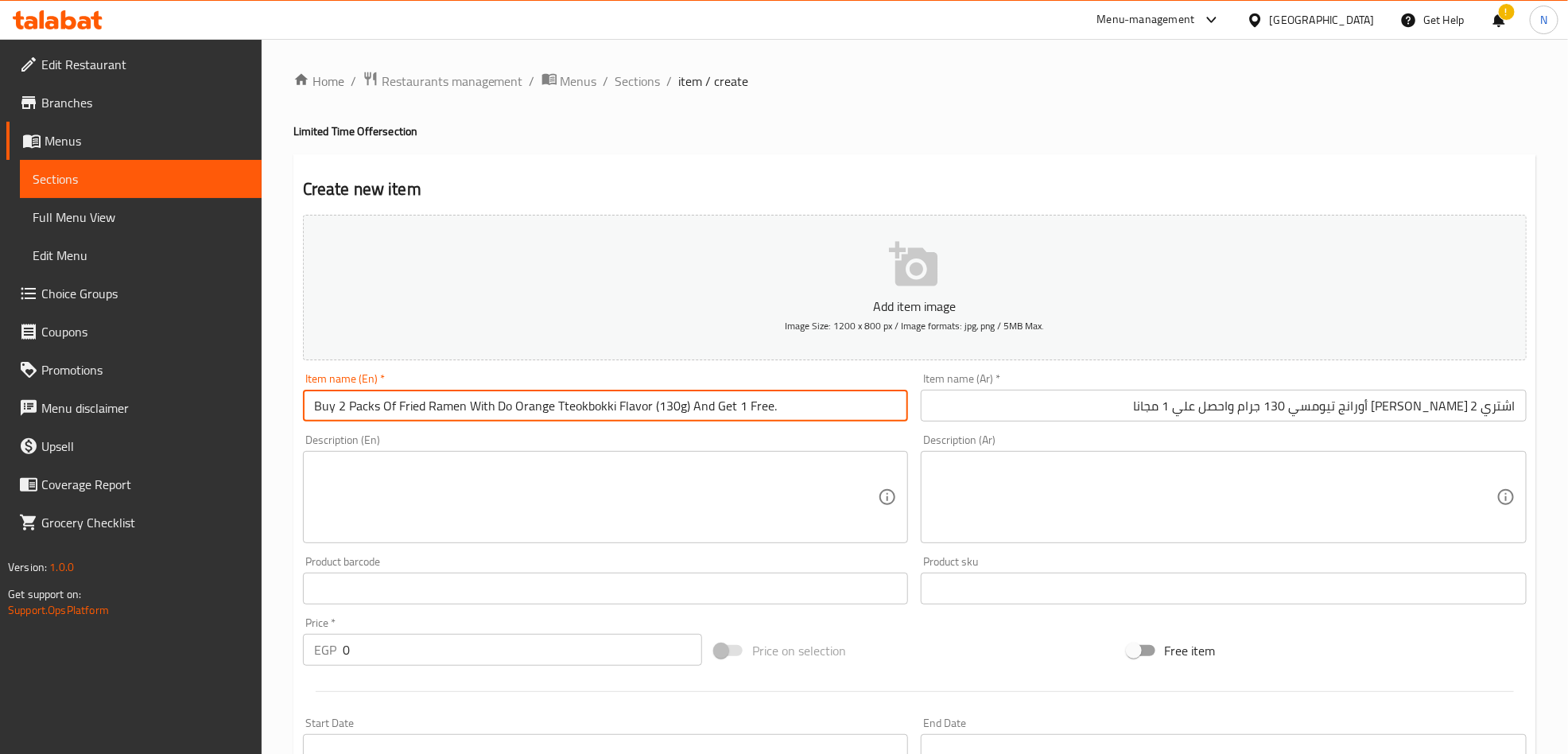
click at [466, 416] on input "Buy 2 Packs Of Fried Ramen With Do Orange Tteokbokki Flavor (130g) And Get 1 Fr…" at bounding box center [606, 406] width 606 height 32
click at [468, 416] on input "Buy 2 Packs Of Fried Ramen With Do Orange Tteokbokki Flavor (130g) And Get 1 Fr…" at bounding box center [606, 406] width 606 height 32
paste input "Fried Ramen Do Orange Tteokbokki 130g and get 1 f"
click at [470, 416] on input "Buy 2 Fried Ramen Do Orange Tteokbokki 130g and get 1 free." at bounding box center [606, 406] width 606 height 32
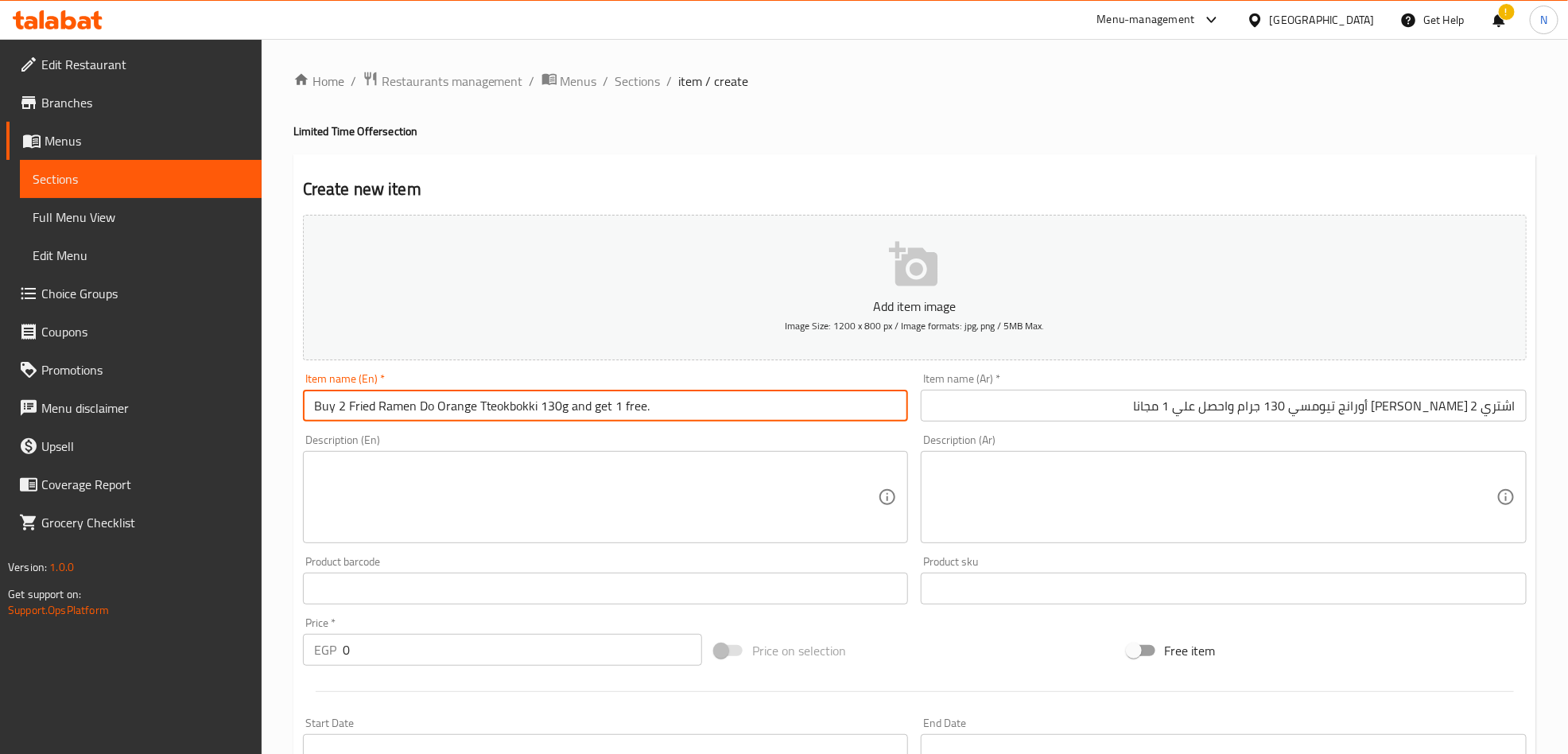
click at [470, 416] on input "Buy 2 Fried Ramen Do Orange Tteokbokki 130g and get 1 free." at bounding box center [606, 406] width 606 height 32
click at [470, 418] on input "Buy 2 Fried Ramen Do Orange Tteokbokki 130g and get 1 free." at bounding box center [606, 406] width 606 height 32
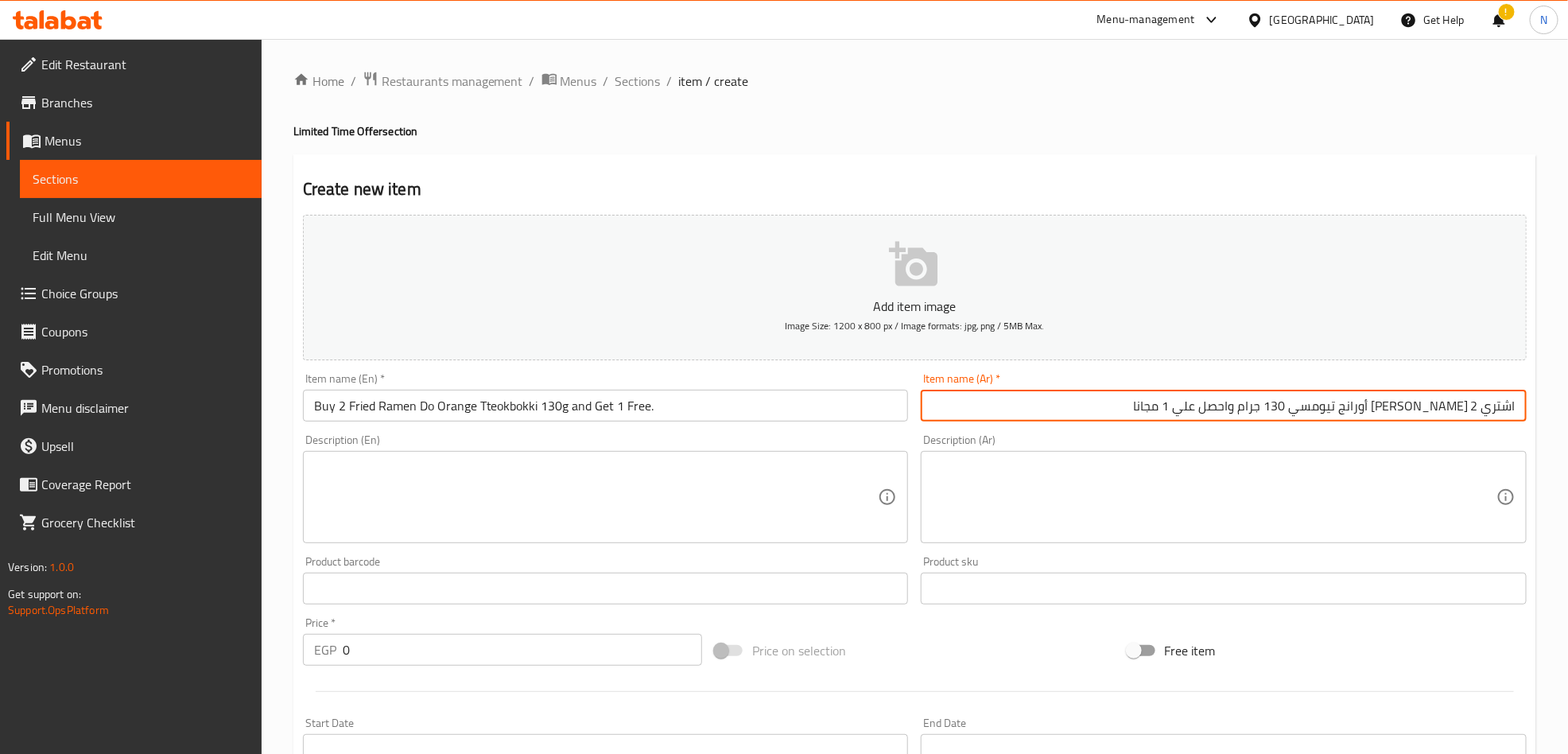
click at [1093, 420] on input "اشتري 2 رامين مقلي بالدو أورانج تيومسي 130 جرام واحصل علي 1 مجانا" at bounding box center [1223, 406] width 606 height 32
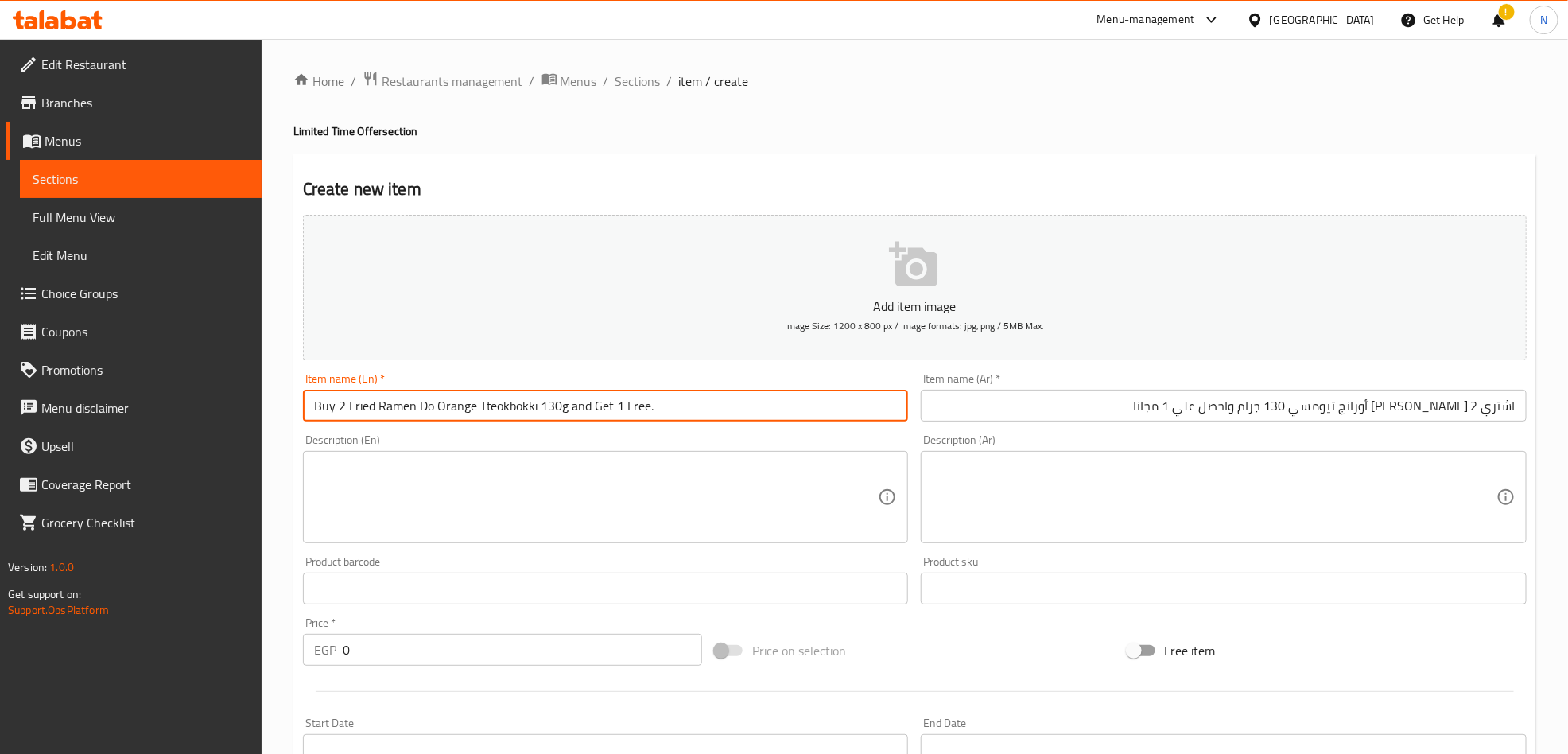
click at [346, 411] on input "Buy 2 Fried Ramen Do Orange Tteokbokki 130g and Get 1 Free." at bounding box center [606, 406] width 606 height 32
paste input "Paldo Orange Teumsae"
drag, startPoint x: 546, startPoint y: 402, endPoint x: 663, endPoint y: 401, distance: 117.0
click at [663, 401] on input "Buy 2 Paldo Orange Teumsae Fried Ramen Do Orange Tteokbokki 130g and Get 1 Free." at bounding box center [606, 406] width 606 height 32
click at [681, 406] on input "Buy 2 Paldo Orange Teumsae Fried Ramen130g and Get 1 Free." at bounding box center [606, 406] width 606 height 32
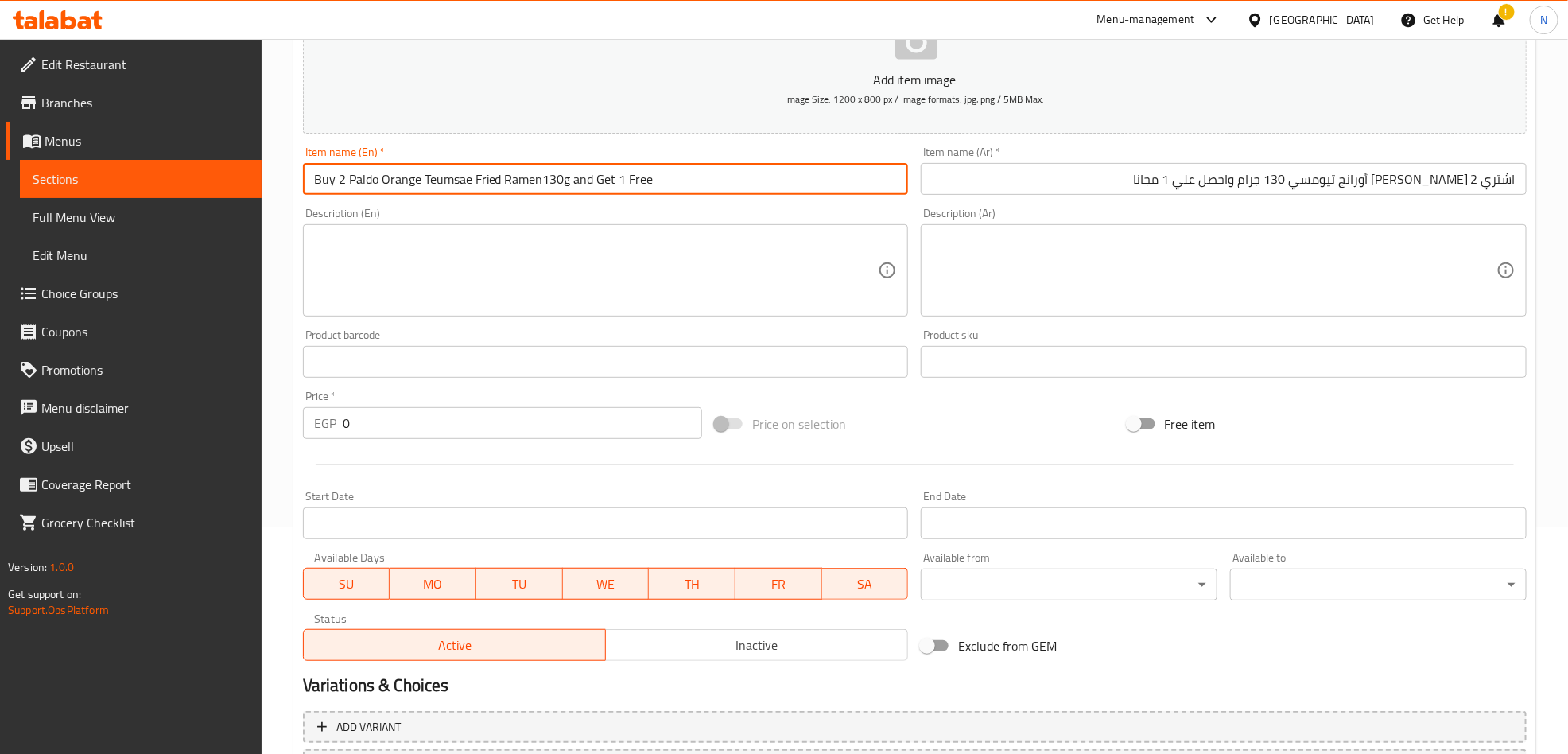
scroll to position [369, 0]
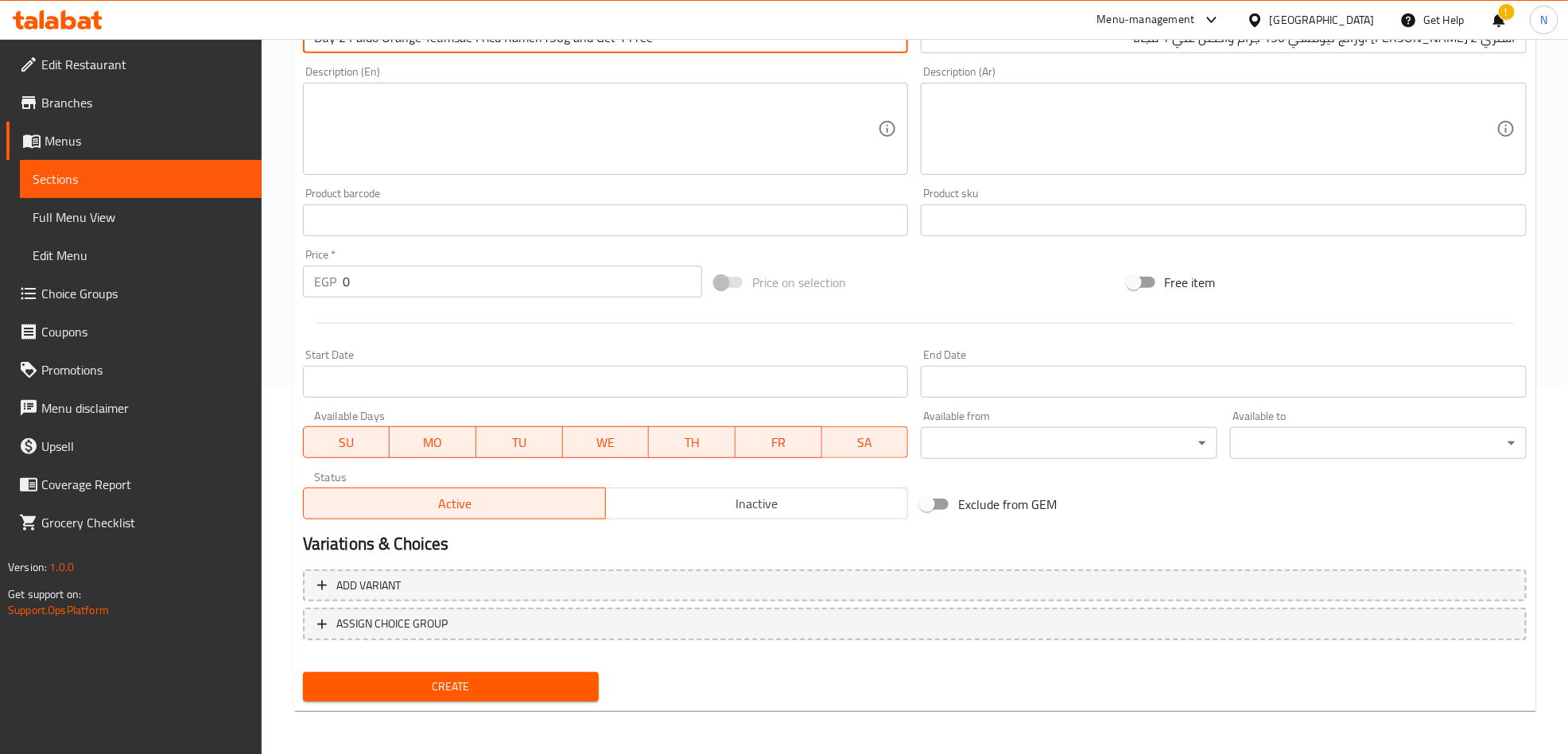
type input "Buy 2 Paldo Orange Teumsae Fried Ramen130g and Get 1 Free"
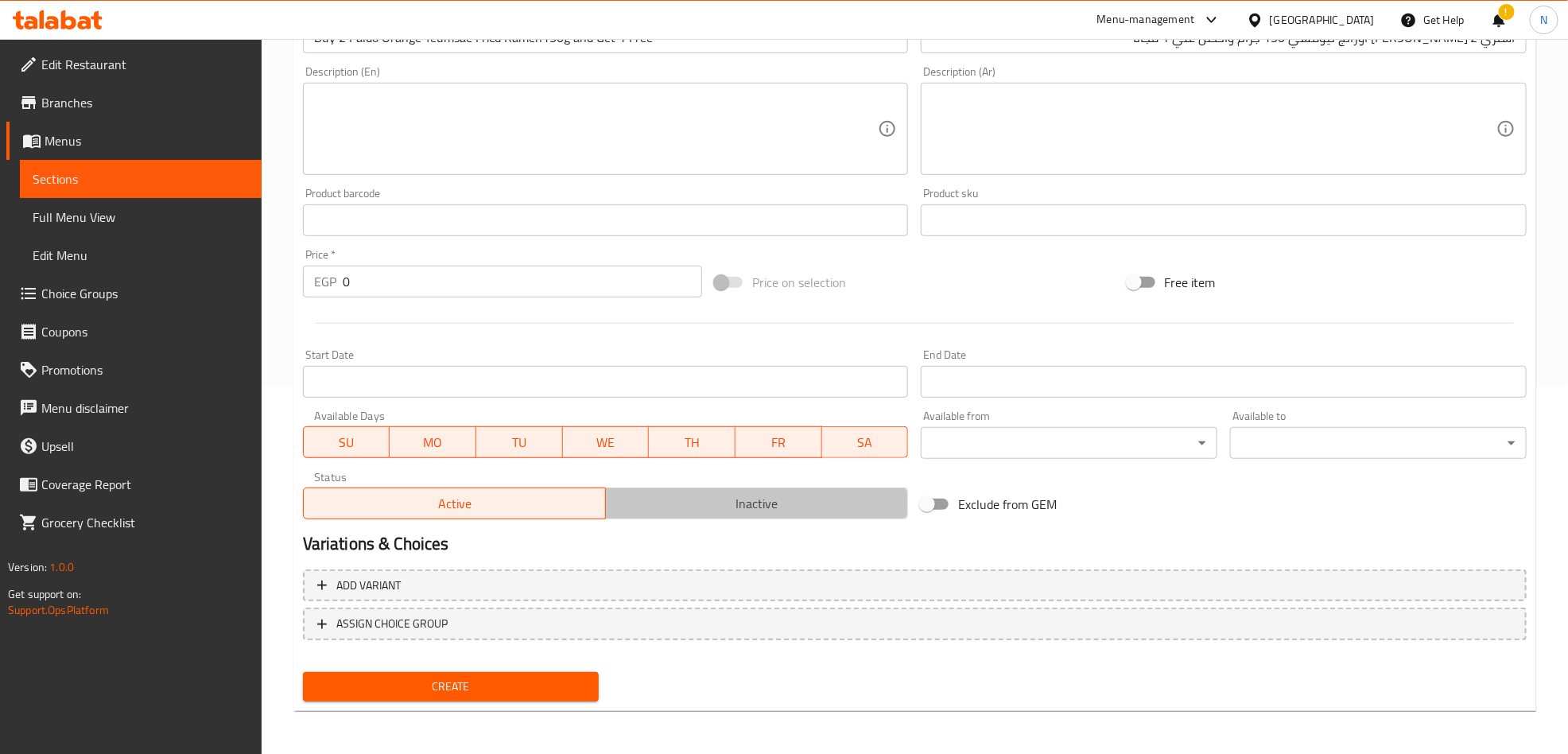
click at [702, 497] on span "Inactive" at bounding box center [756, 504] width 289 height 23
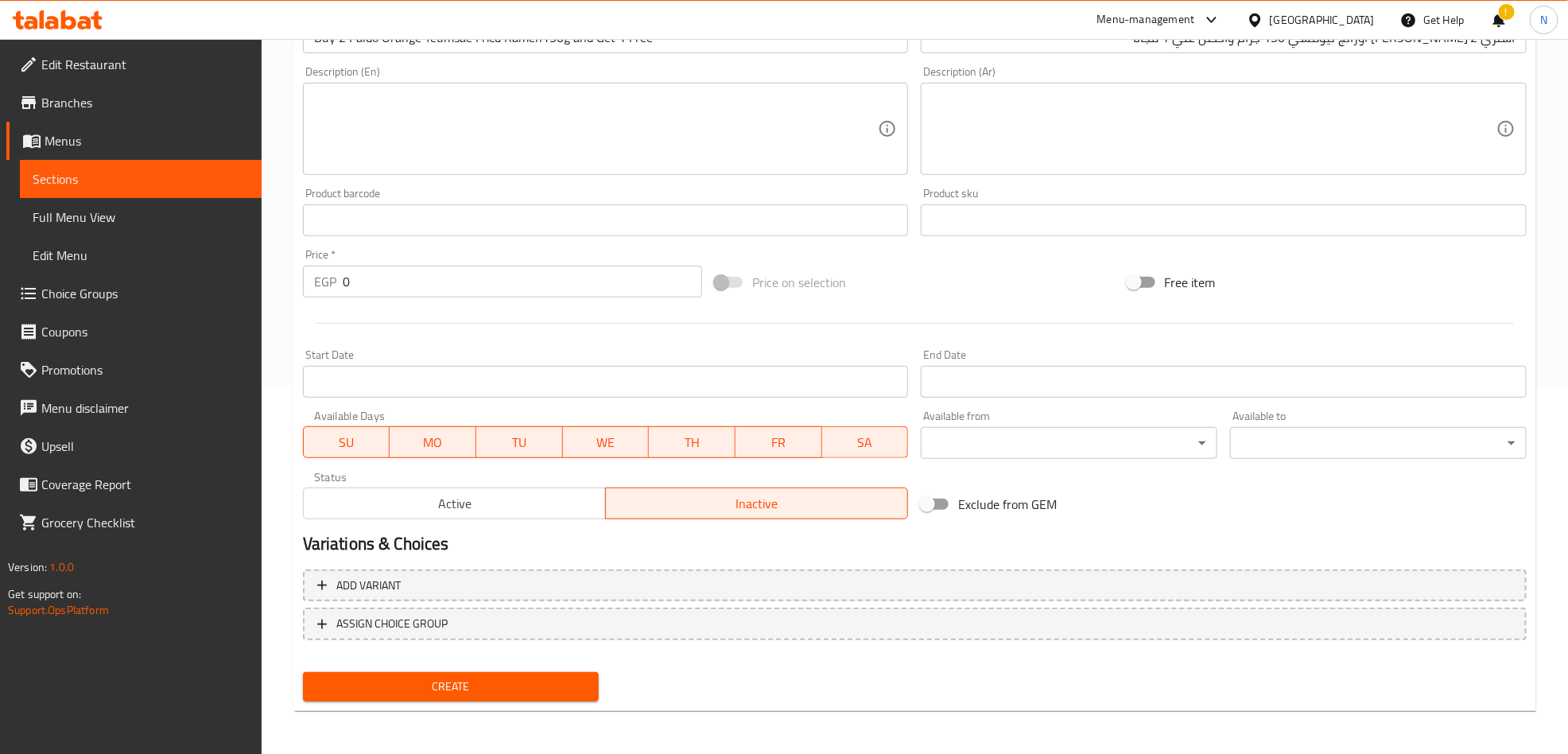
click at [685, 392] on input "Start Date" at bounding box center [606, 382] width 606 height 32
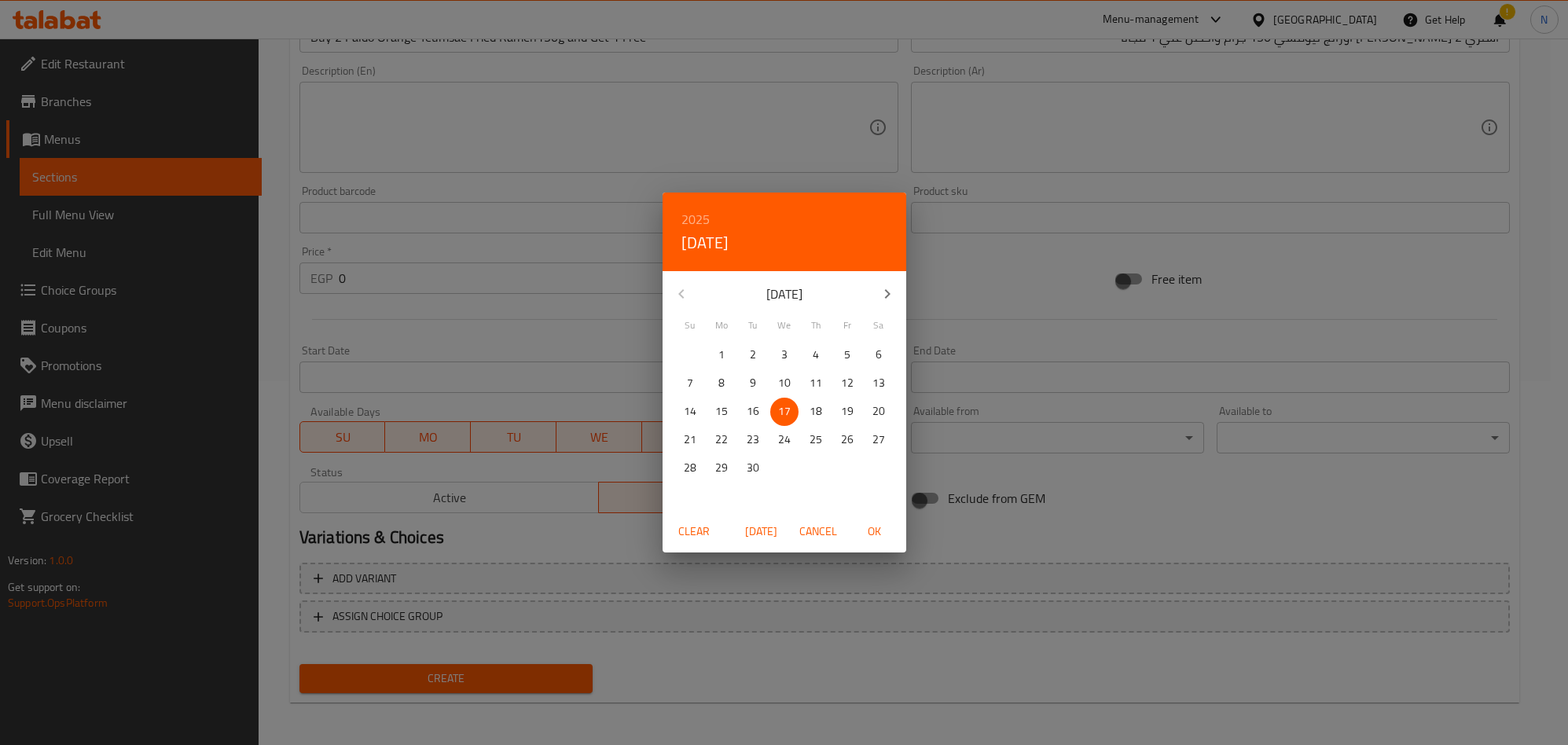
click at [762, 422] on div "16" at bounding box center [753, 412] width 31 height 29
click at [880, 530] on span "OK" at bounding box center [874, 531] width 37 height 20
type input "16-09-2025"
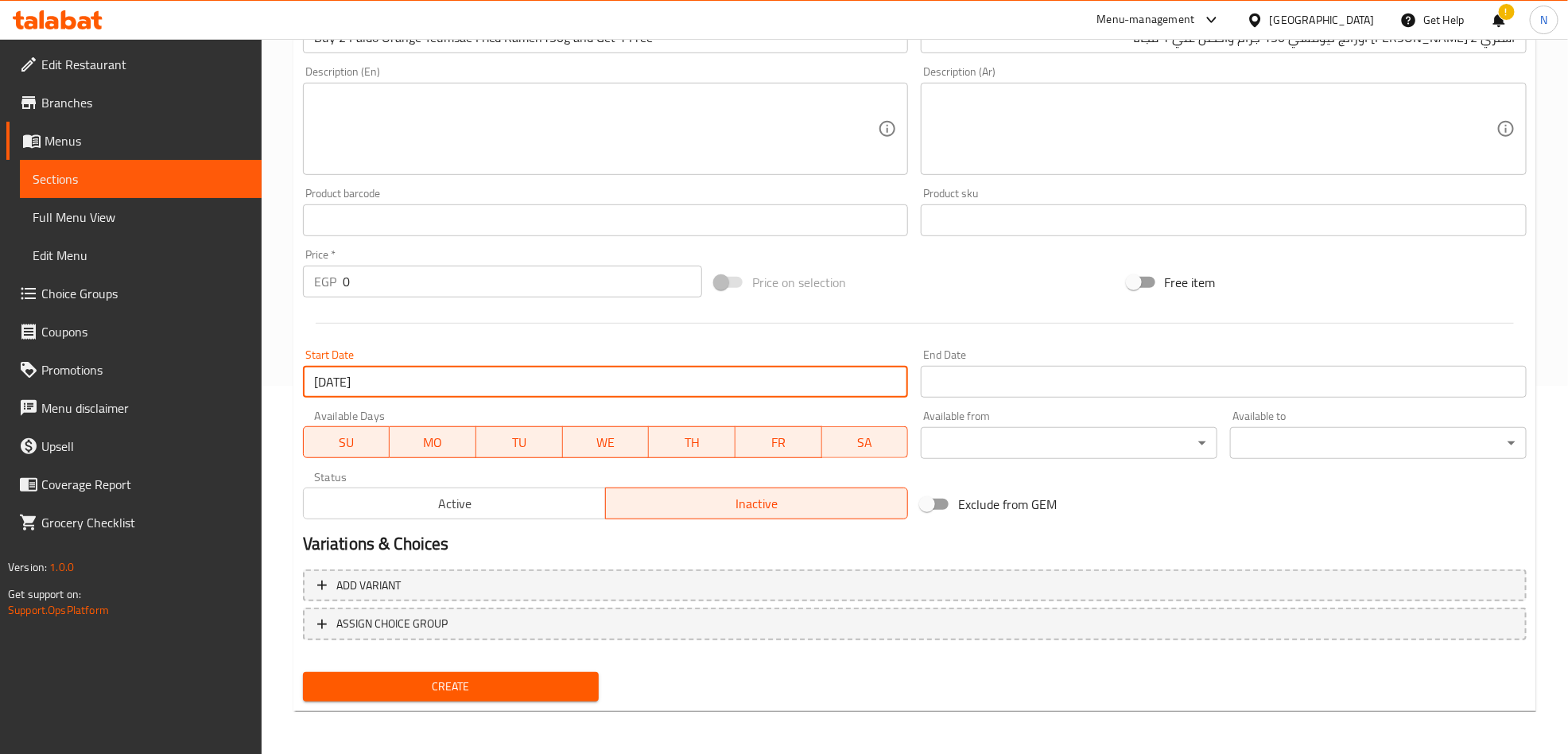
click at [966, 369] on input "Start Date" at bounding box center [1223, 382] width 606 height 32
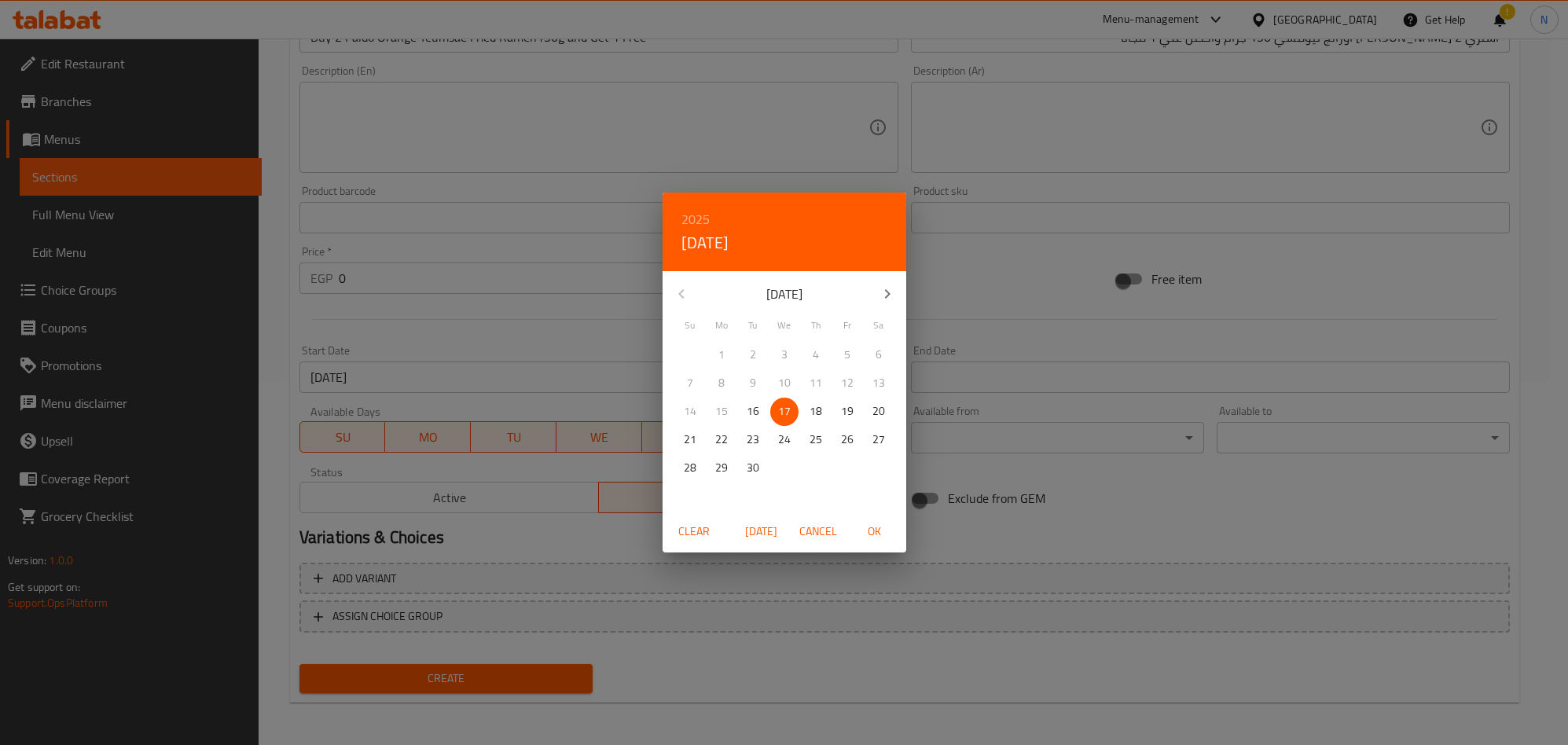
click at [896, 293] on icon "button" at bounding box center [887, 294] width 19 height 19
click at [687, 496] on p "30" at bounding box center [690, 496] width 12 height 20
click at [884, 531] on span "OK" at bounding box center [874, 531] width 37 height 20
type input "30-11-2025"
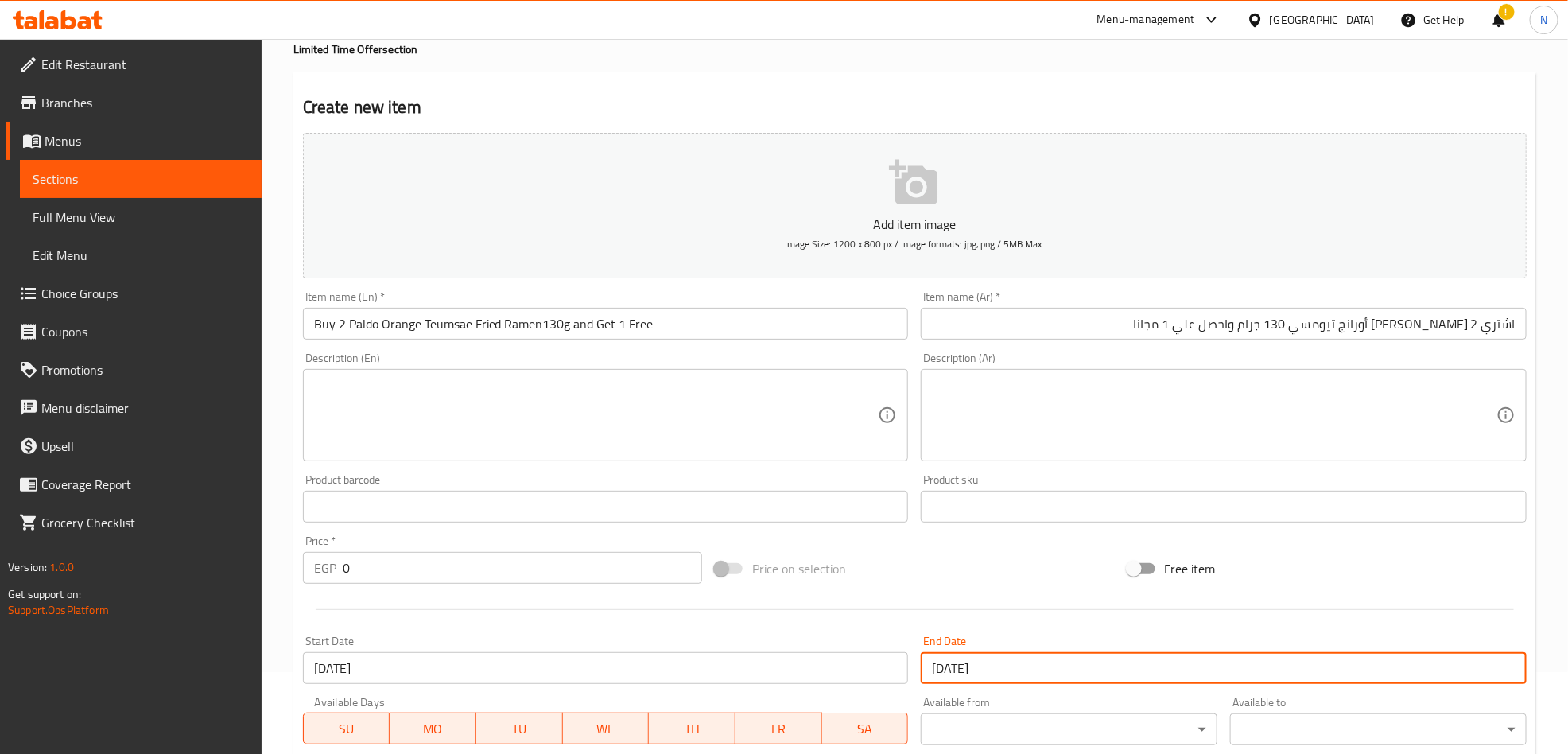
scroll to position [120, 0]
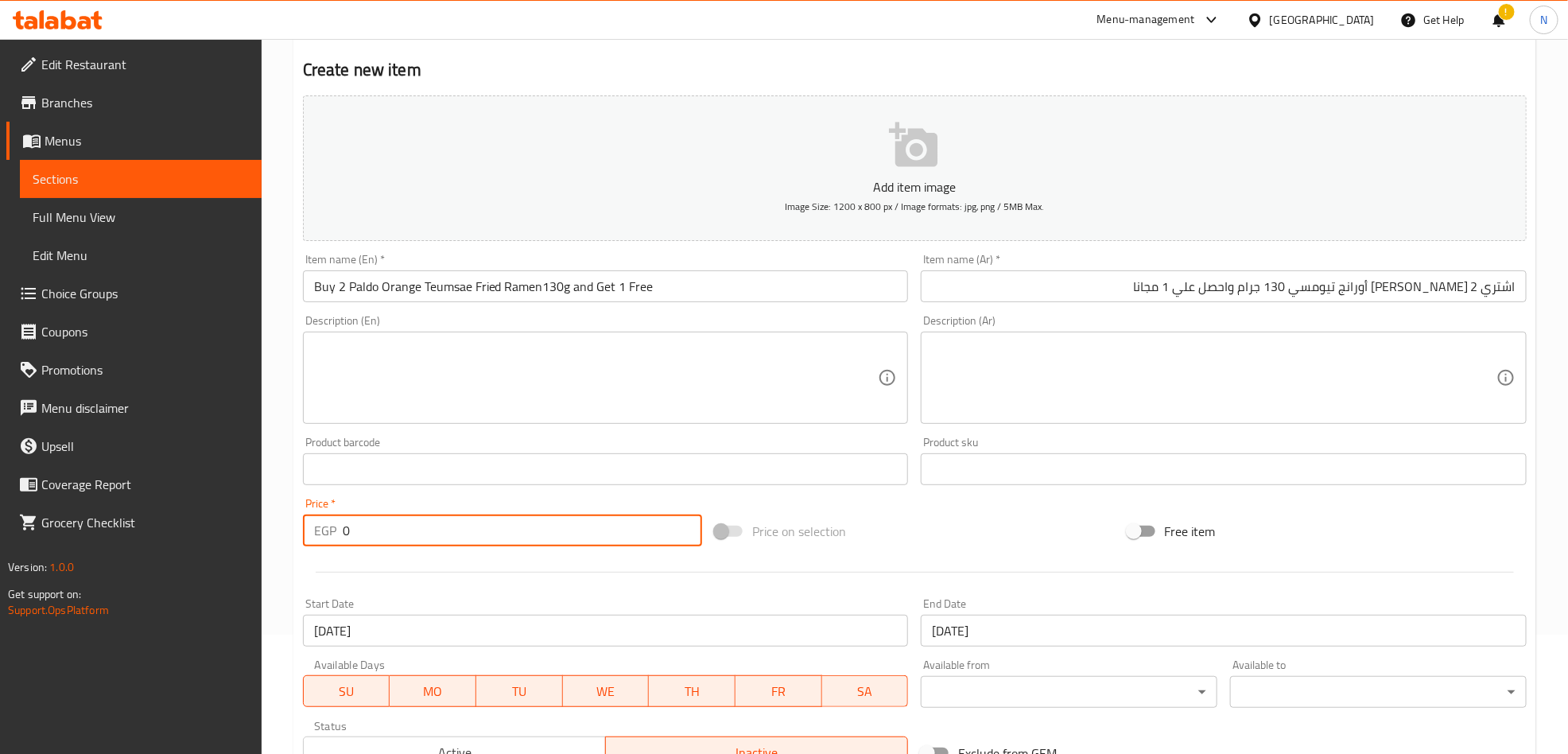
drag, startPoint x: 356, startPoint y: 537, endPoint x: 325, endPoint y: 545, distance: 32.0
click at [332, 542] on div "EGP 0 Price *" at bounding box center [503, 531] width 399 height 32
type input "375"
click at [554, 366] on textarea at bounding box center [596, 378] width 565 height 76
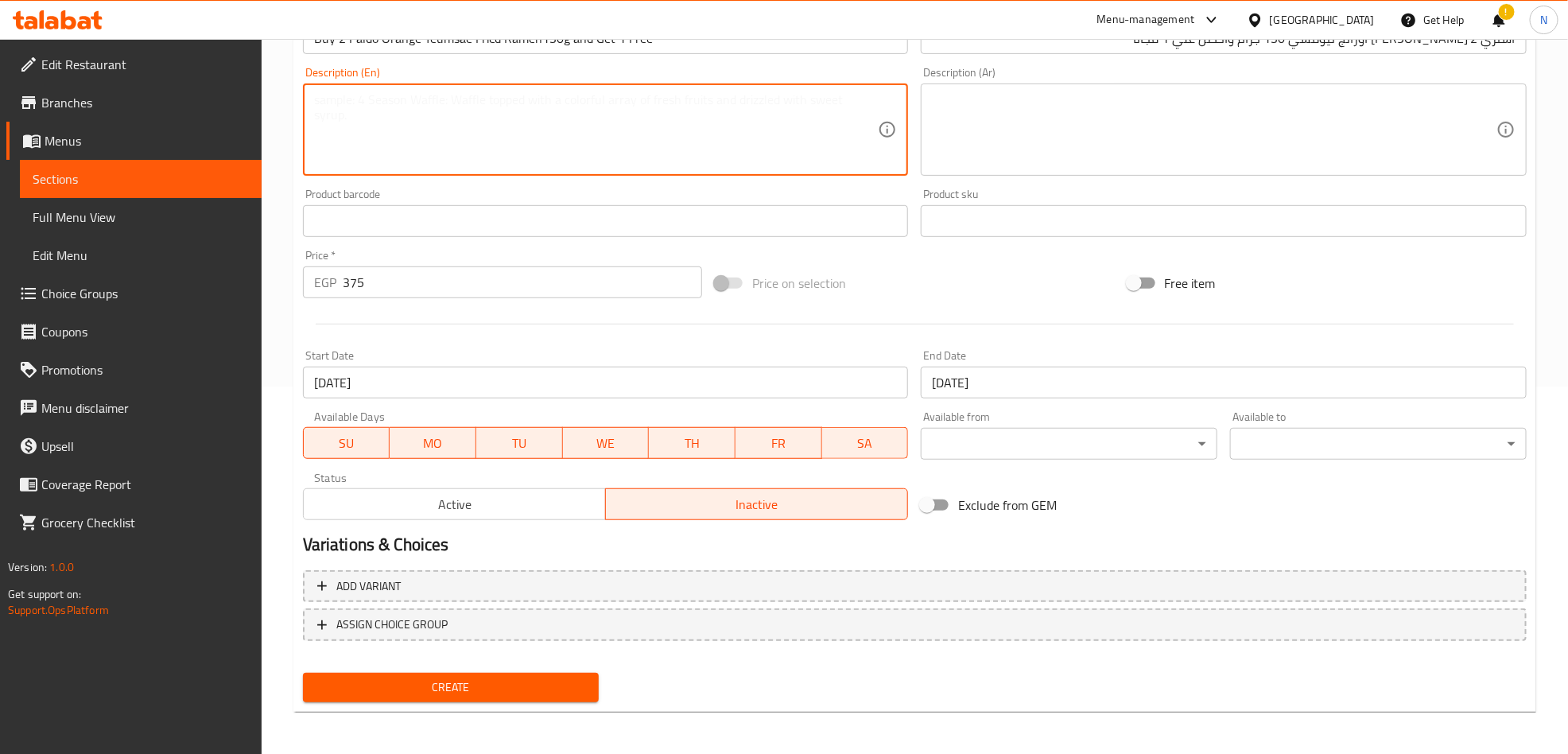
scroll to position [369, 0]
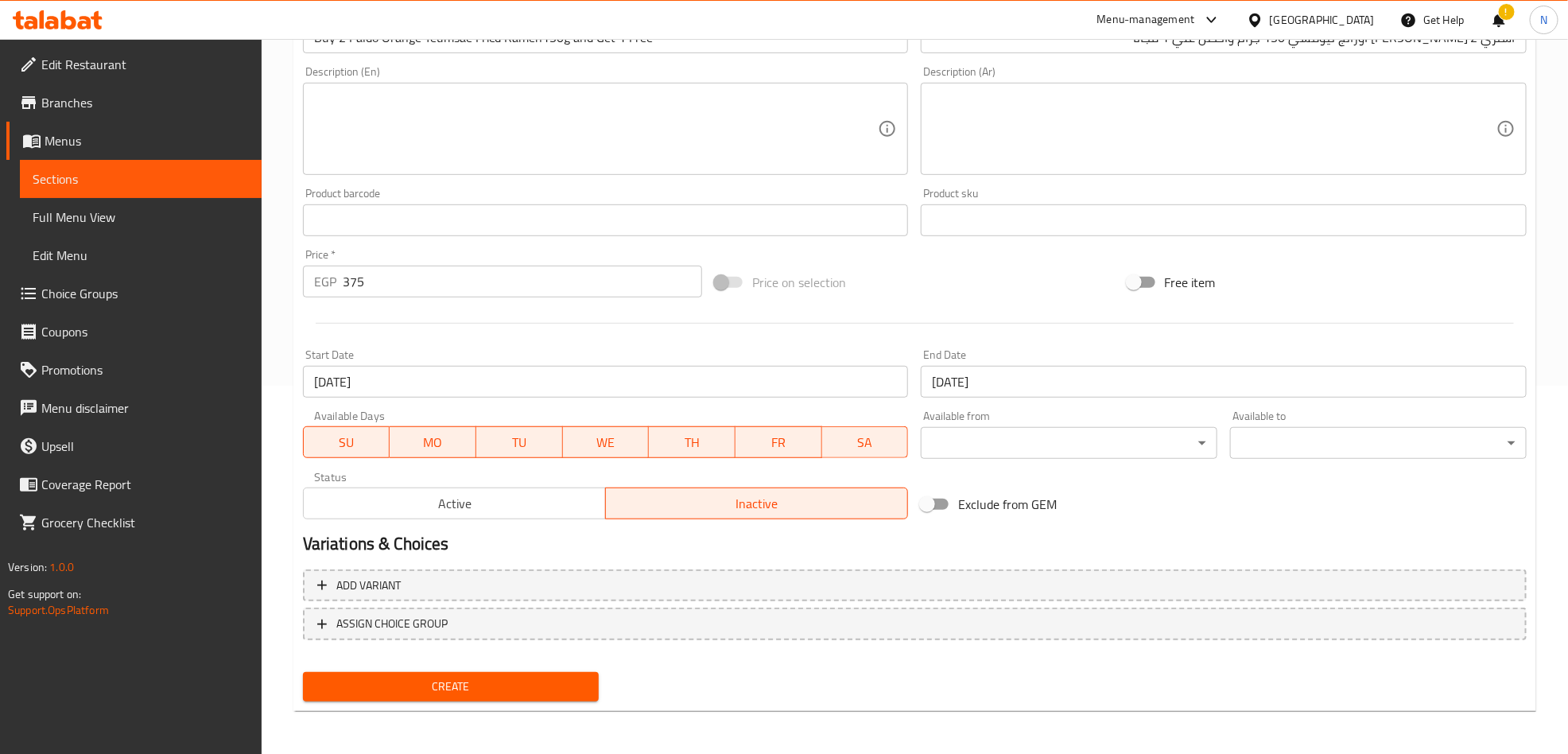
click at [494, 669] on div "Create" at bounding box center [451, 687] width 310 height 42
click at [508, 686] on span "Create" at bounding box center [451, 687] width 271 height 20
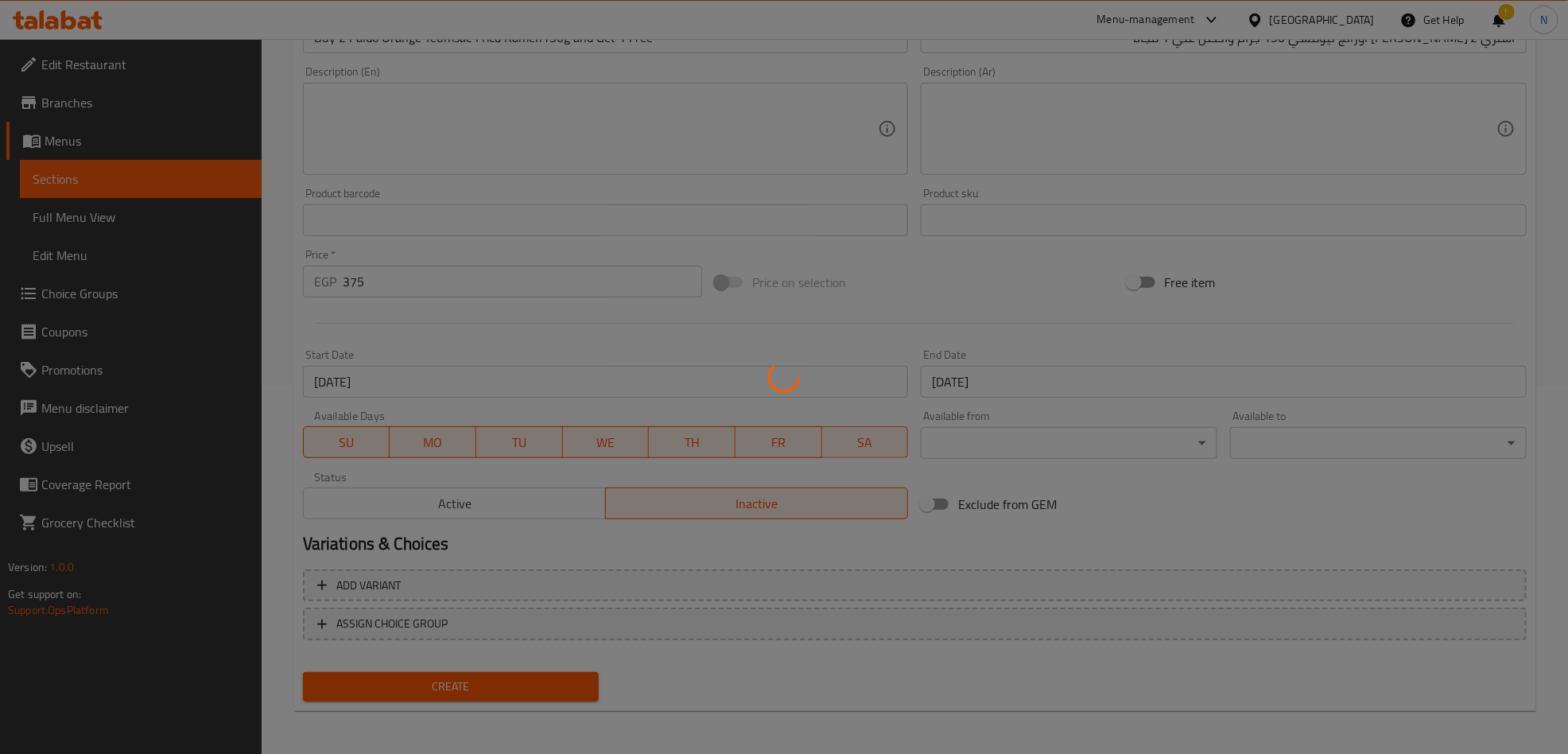
type input "0"
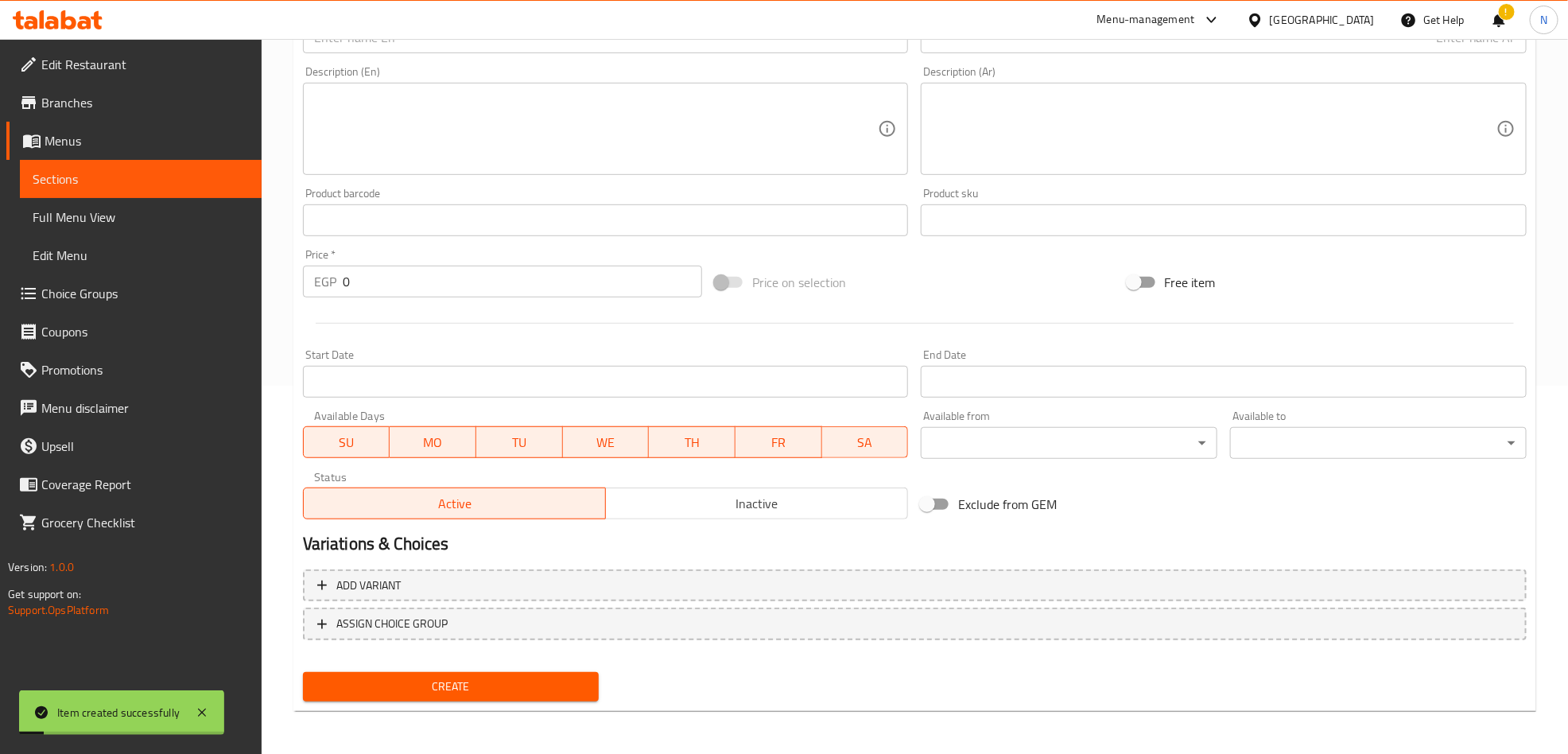
scroll to position [0, 0]
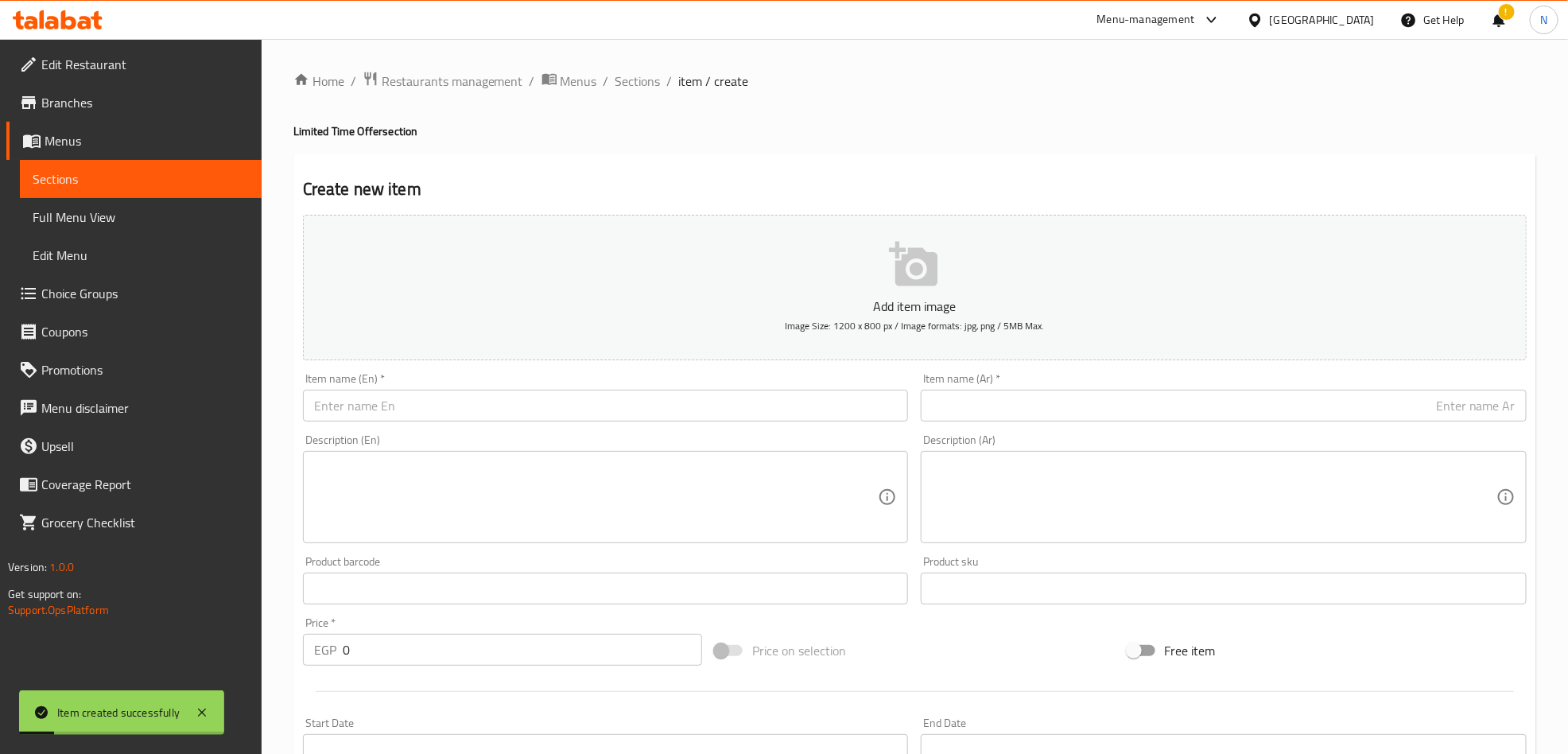
drag, startPoint x: 633, startPoint y: 84, endPoint x: 53, endPoint y: 429, distance: 674.9
click at [633, 84] on span "Sections" at bounding box center [638, 81] width 46 height 19
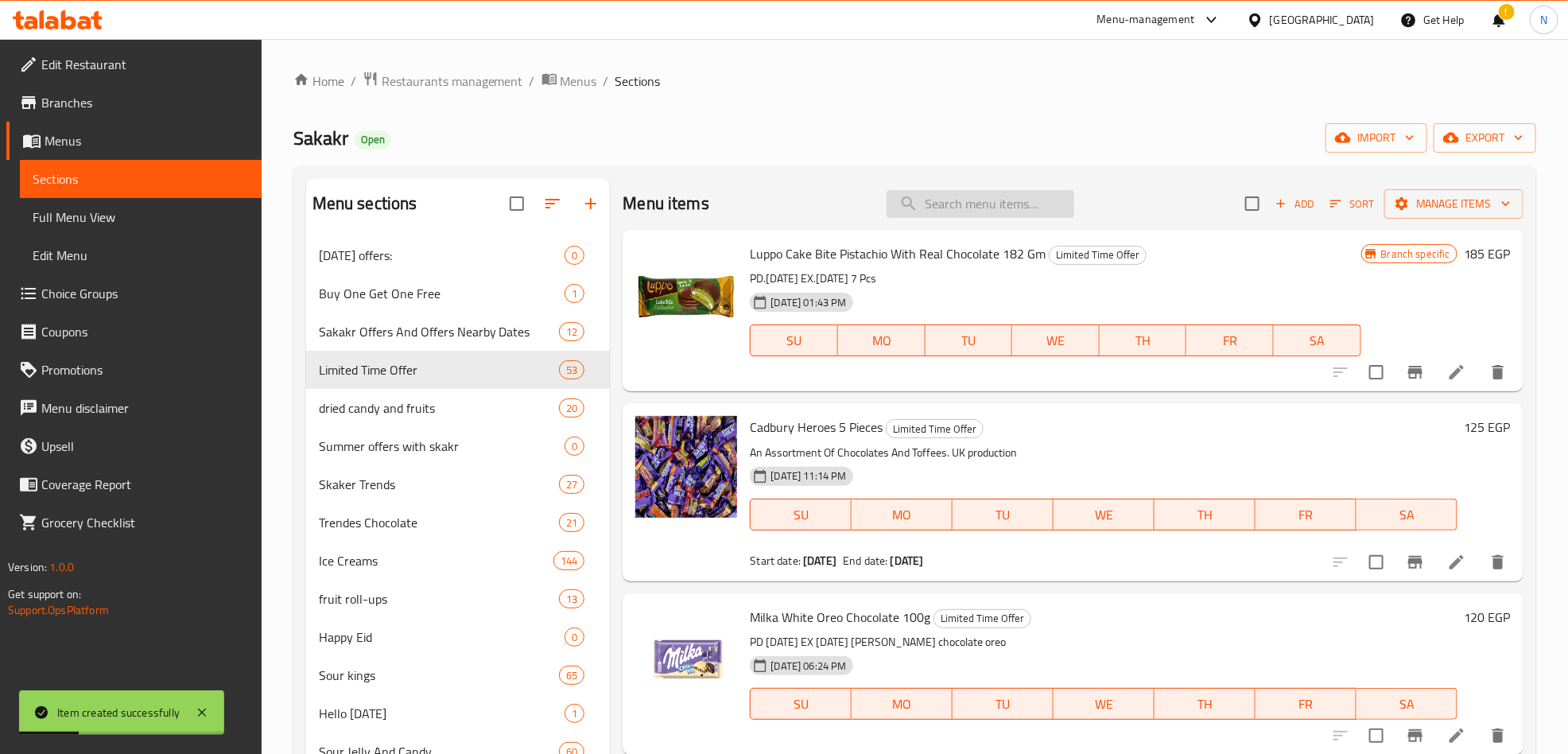
click at [944, 196] on input "search" at bounding box center [980, 204] width 187 height 28
paste input "تانجل بولجوجي ألفريدو تانجلوتشيني 108 جم"
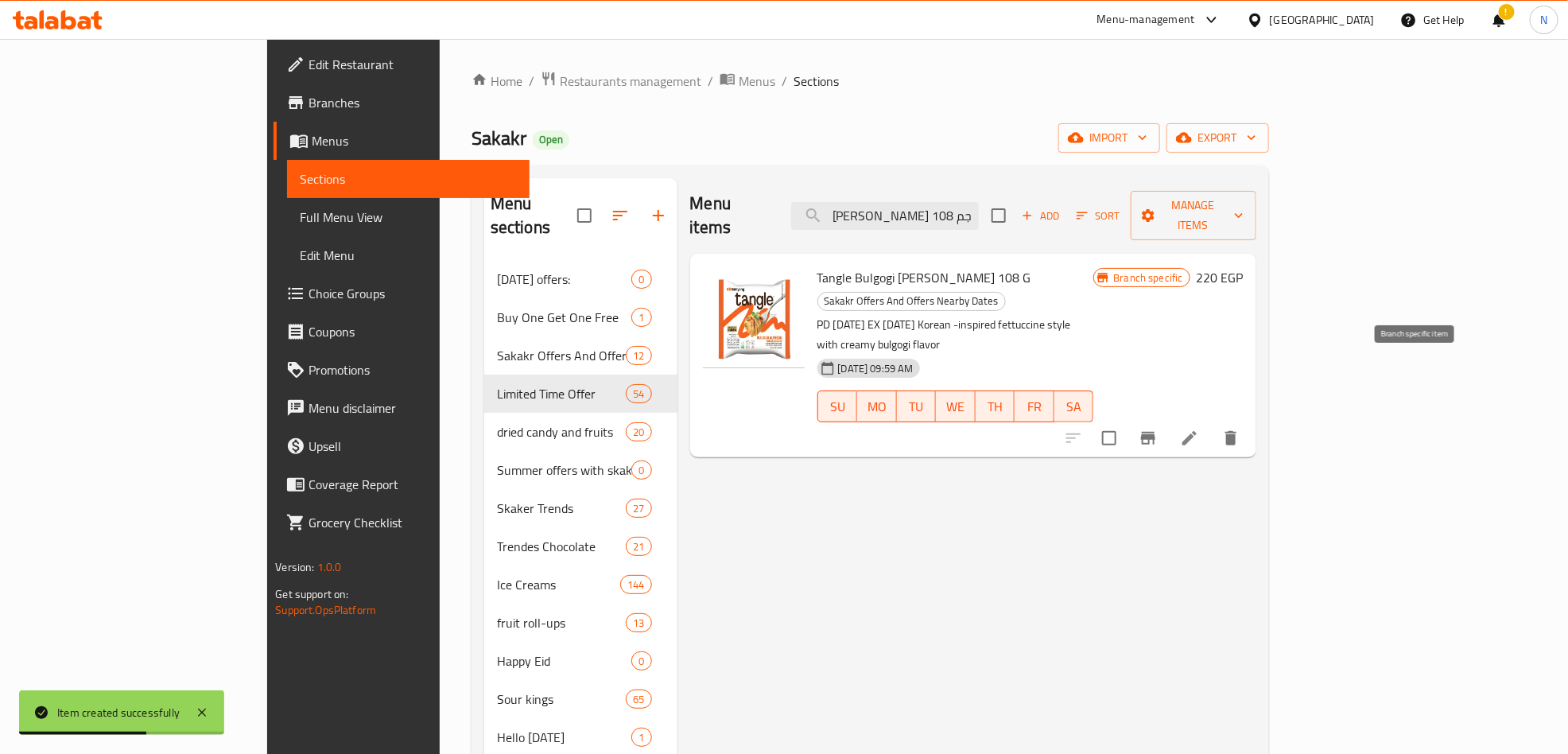
type input "تانجل بولجوجي ألفريدو تانجلوتشيني 108 جم"
click at [1168, 420] on button "Branch-specific-item" at bounding box center [1148, 438] width 38 height 38
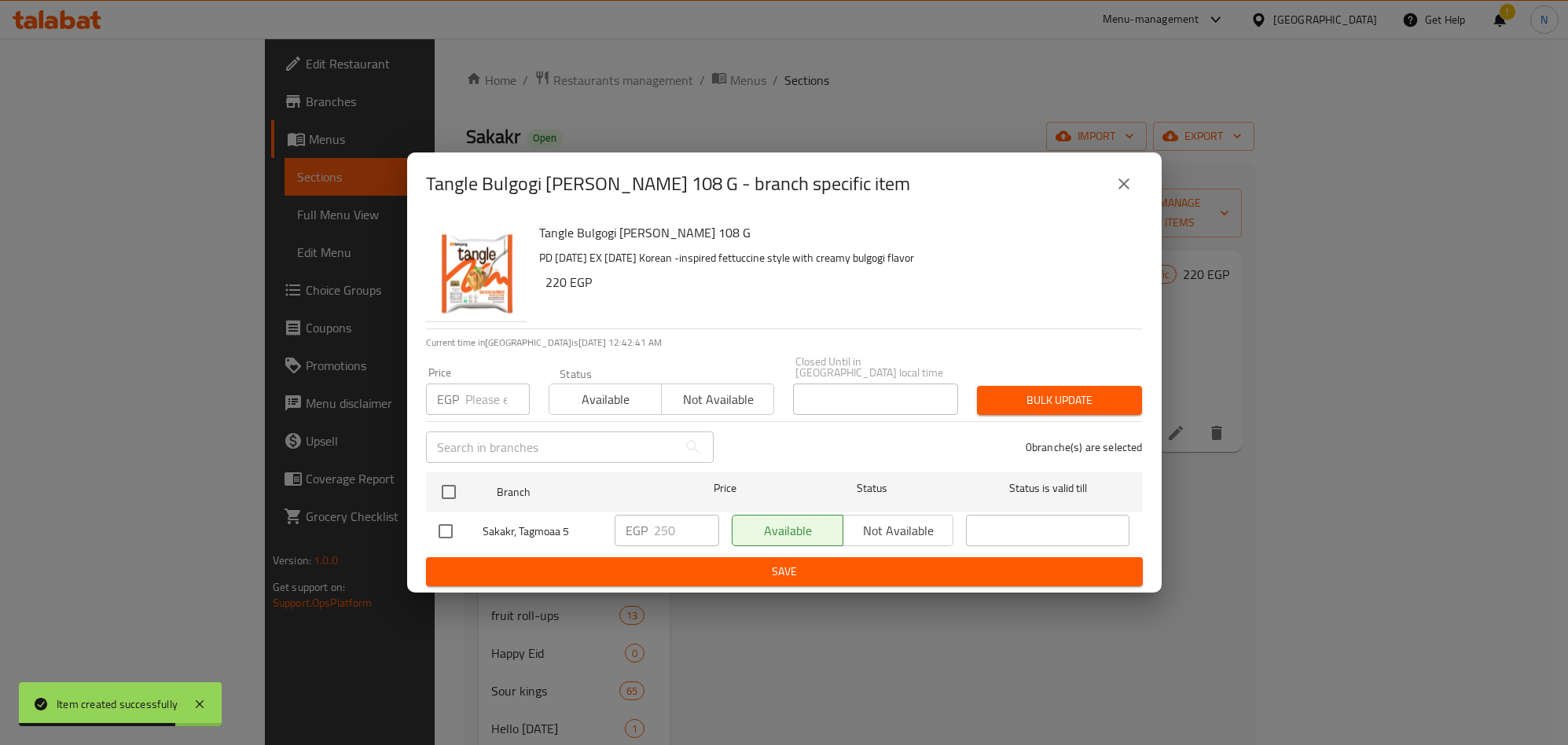
click at [1128, 191] on icon "close" at bounding box center [1124, 184] width 19 height 19
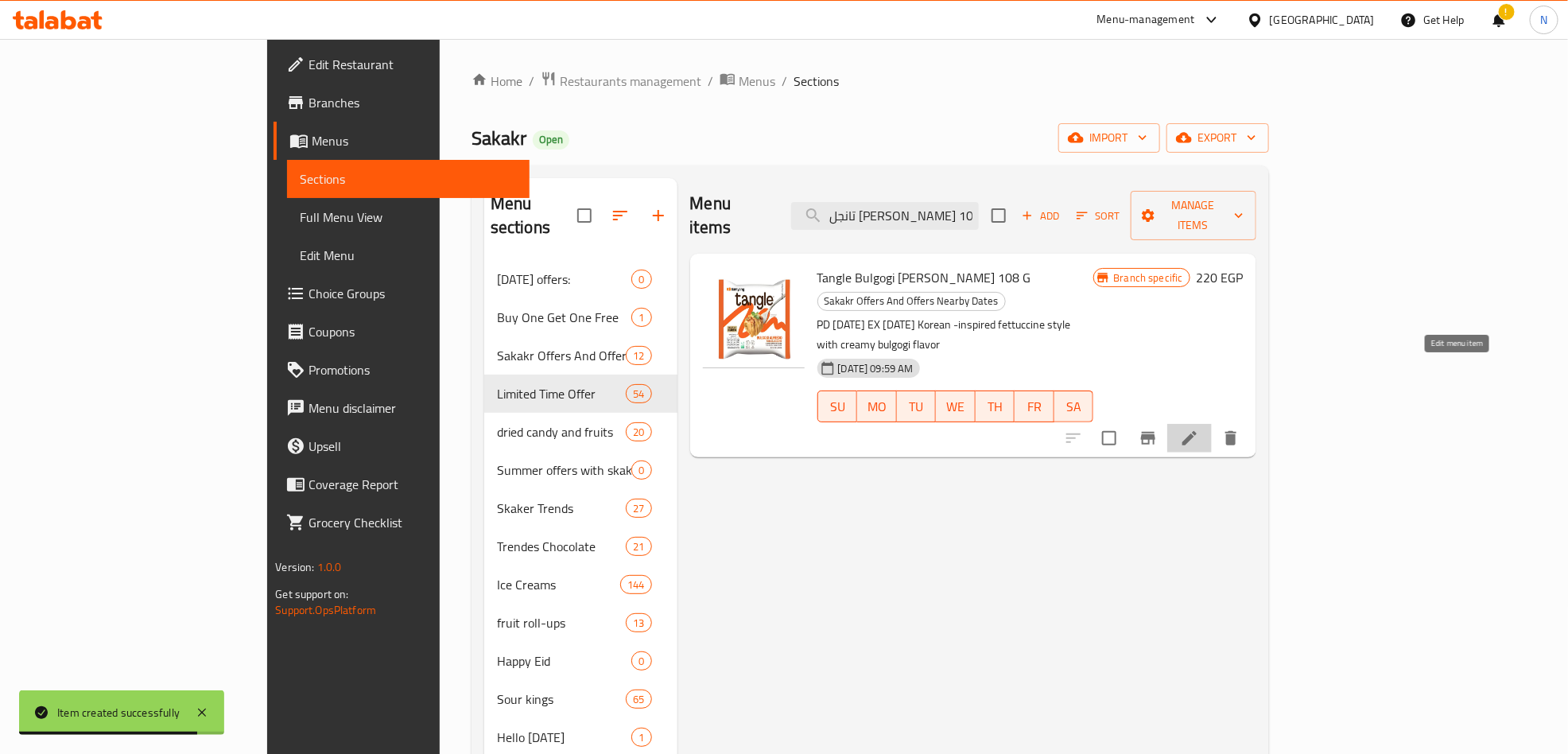
click at [1200, 428] on icon at bounding box center [1190, 438] width 19 height 19
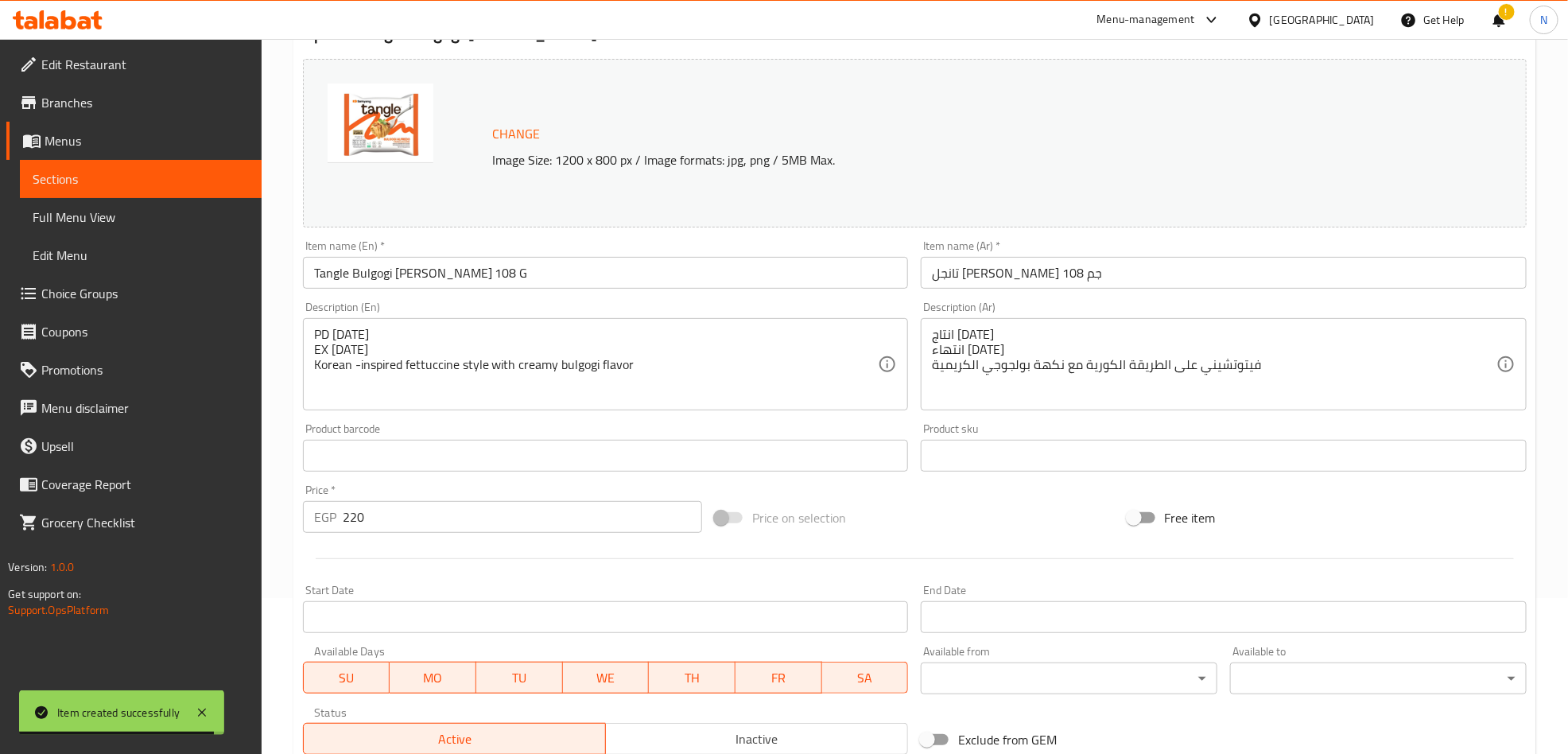
scroll to position [392, 0]
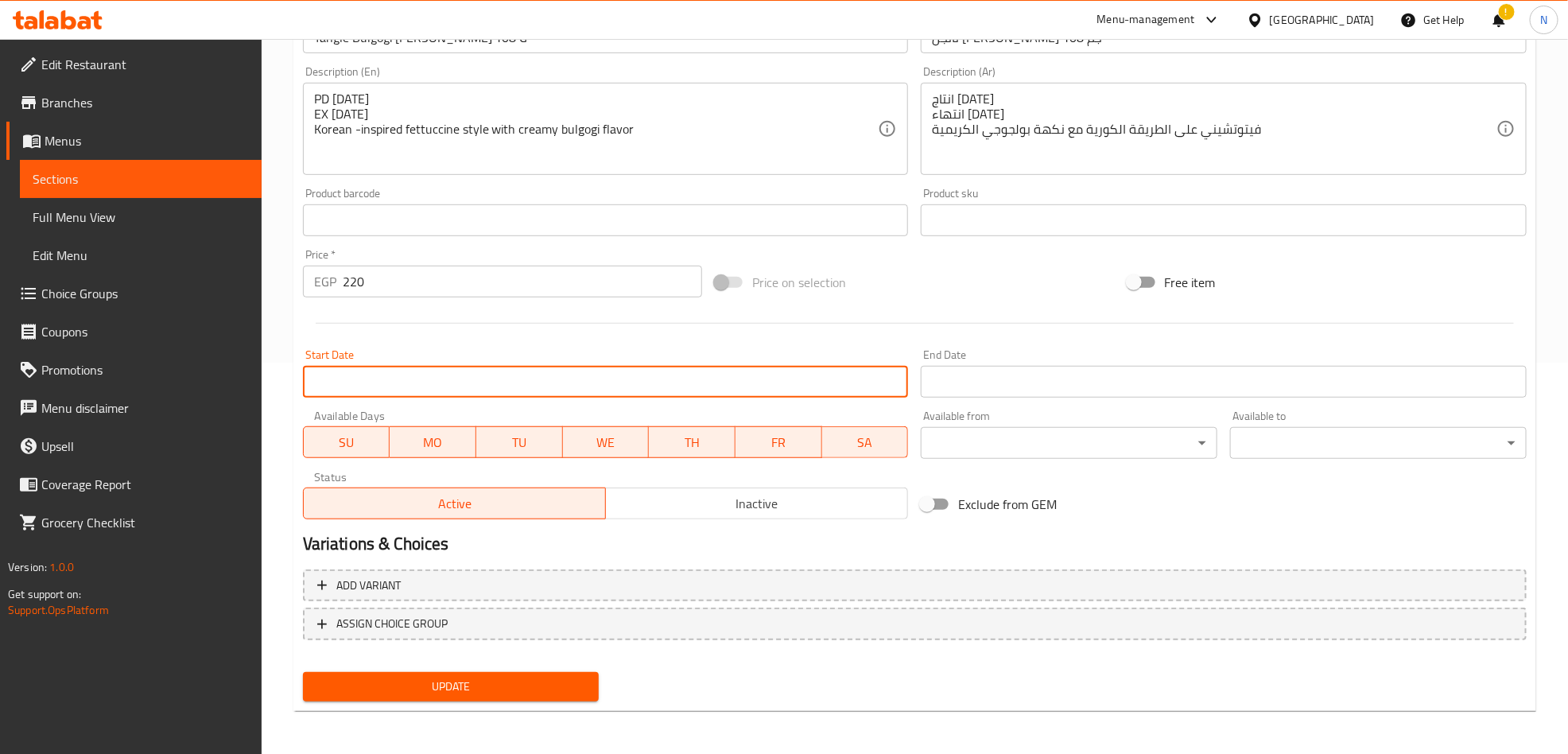
click at [529, 392] on input "Start Date" at bounding box center [606, 382] width 606 height 32
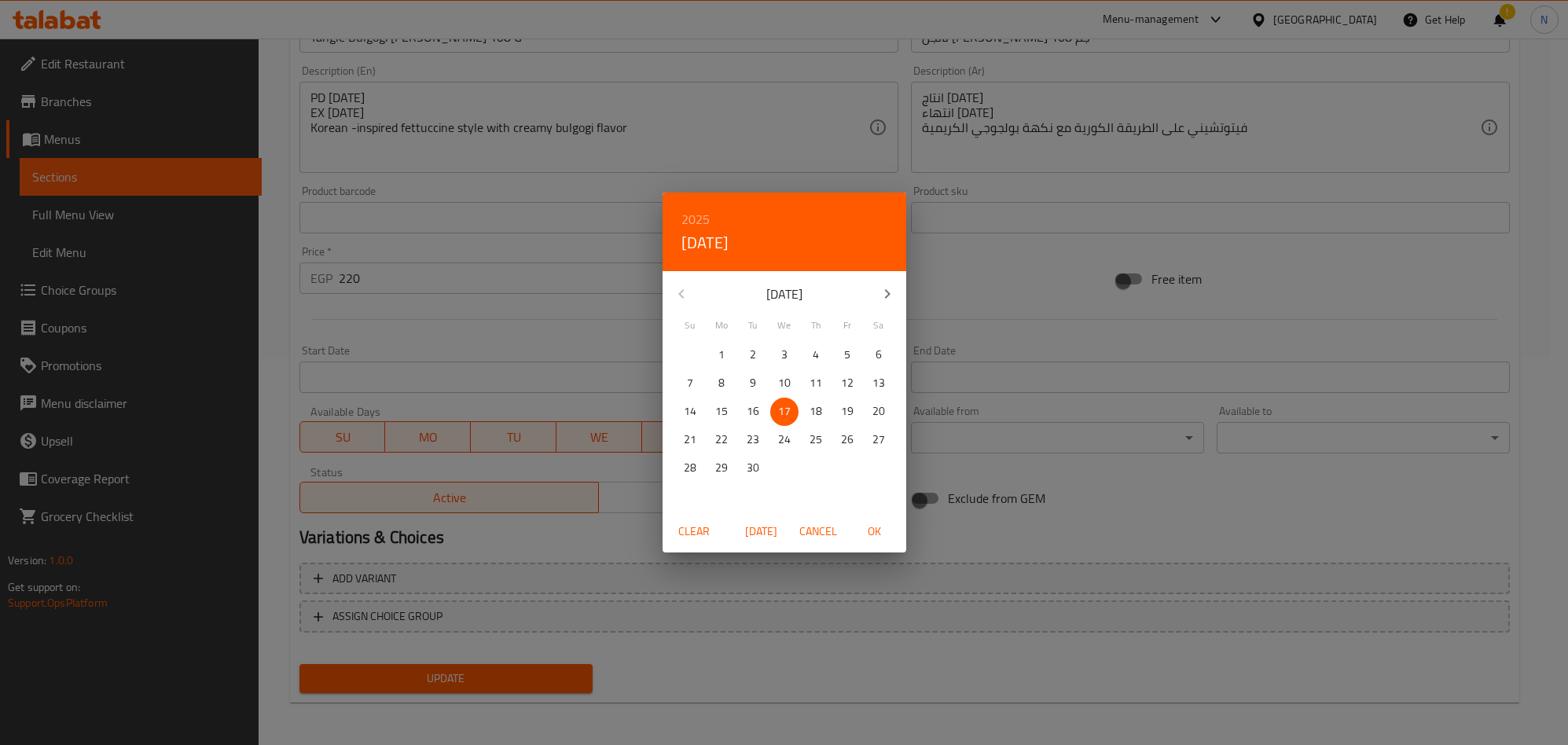
click at [754, 417] on p "16" at bounding box center [753, 411] width 12 height 20
drag, startPoint x: 868, startPoint y: 533, endPoint x: 860, endPoint y: 508, distance: 26.2
click at [870, 531] on span "OK" at bounding box center [874, 531] width 37 height 20
type input "16-09-2025"
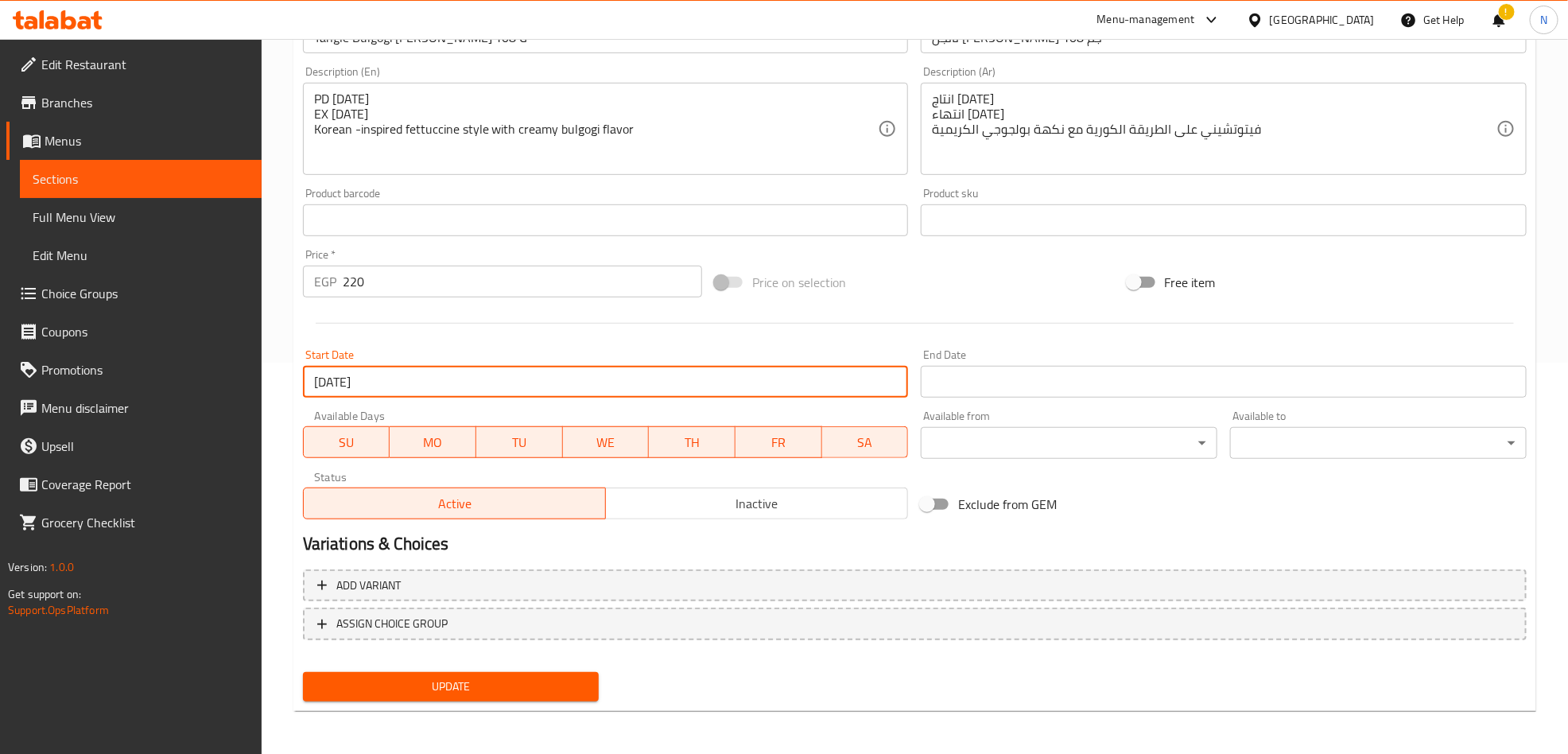
click at [934, 378] on input "Start Date" at bounding box center [1223, 382] width 606 height 32
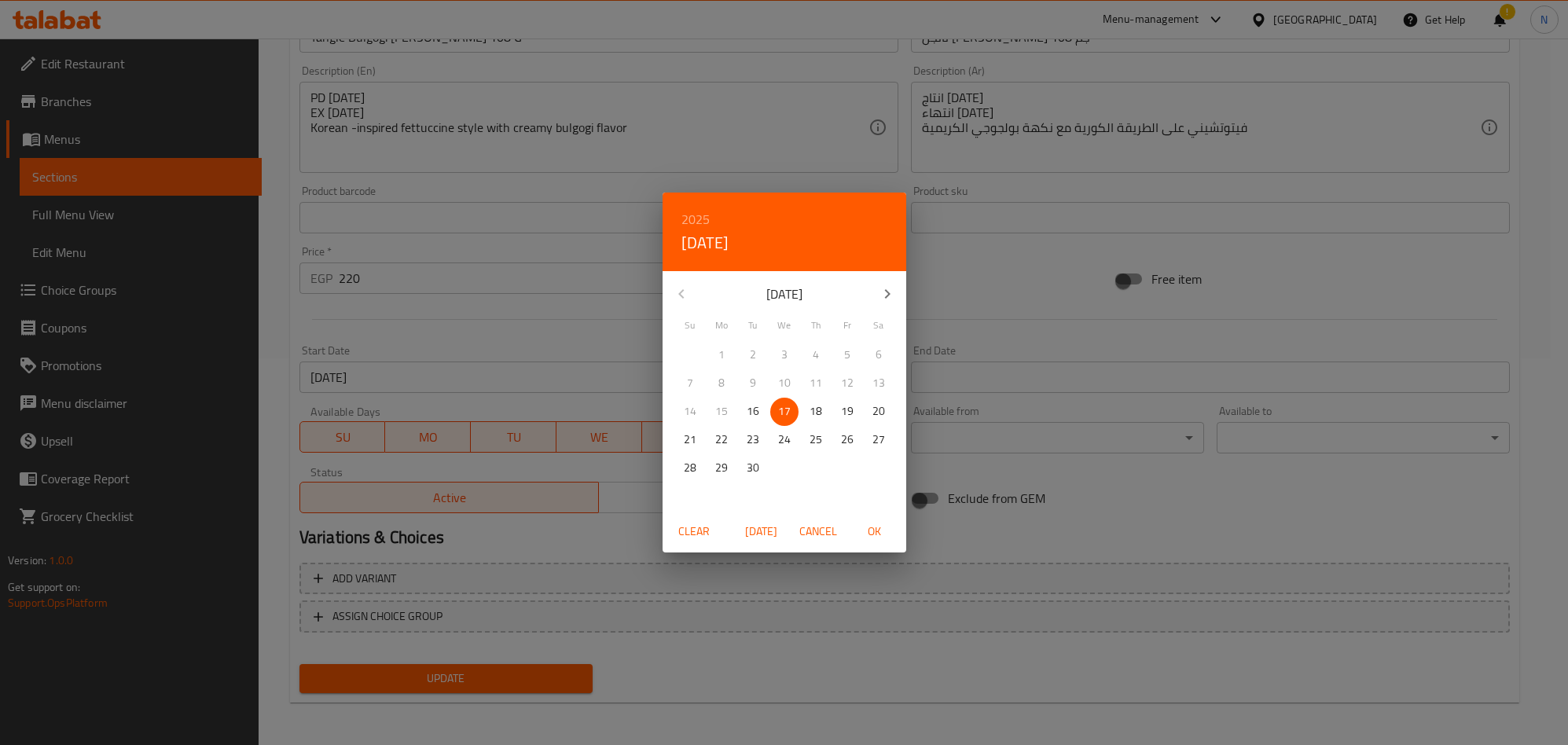
click at [874, 295] on button "button" at bounding box center [887, 294] width 37 height 37
click at [699, 498] on span "30" at bounding box center [690, 496] width 29 height 20
click at [870, 515] on div "Clear Today Cancel OK" at bounding box center [784, 532] width 243 height 42
click at [870, 520] on button "OK" at bounding box center [875, 531] width 50 height 29
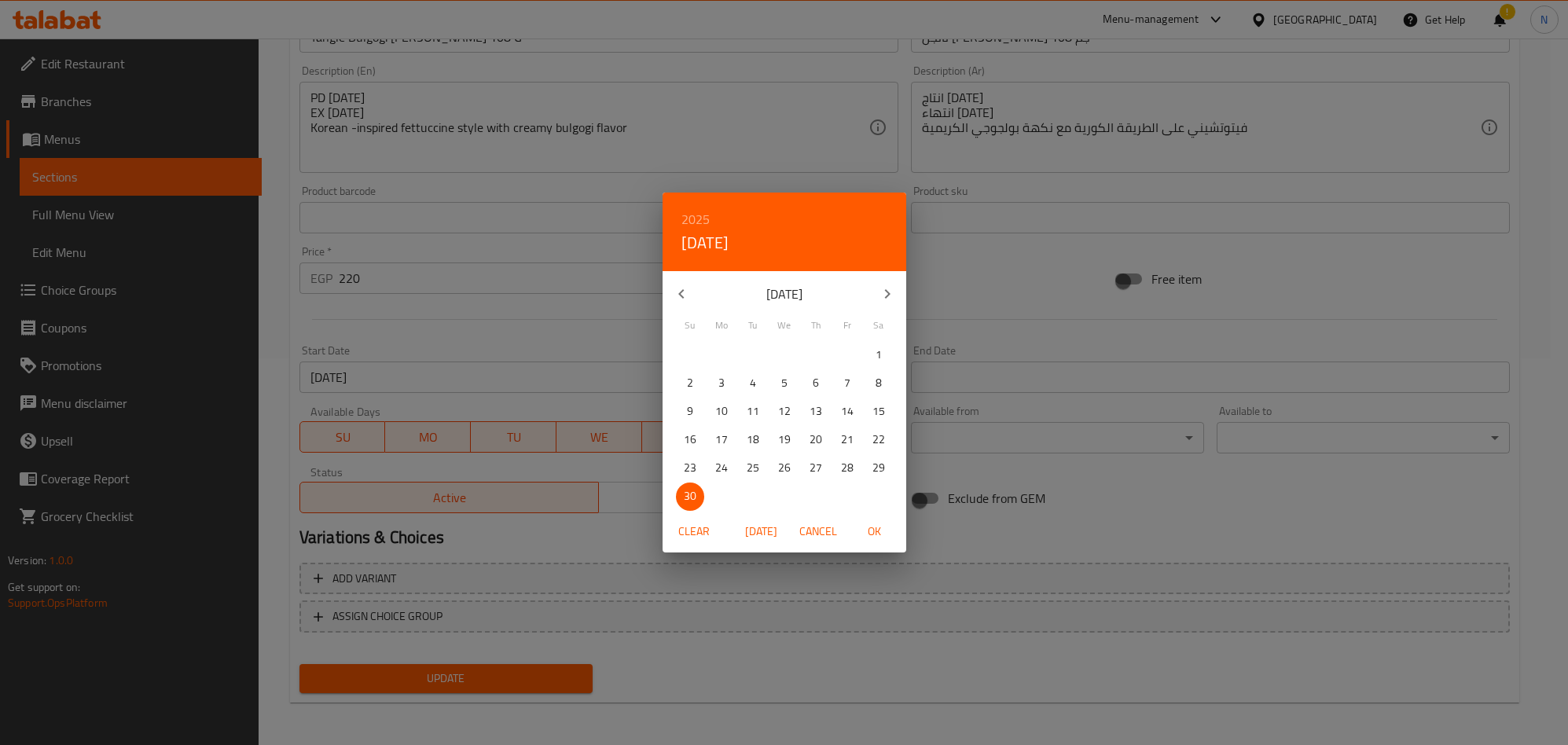
type input "30-11-2025"
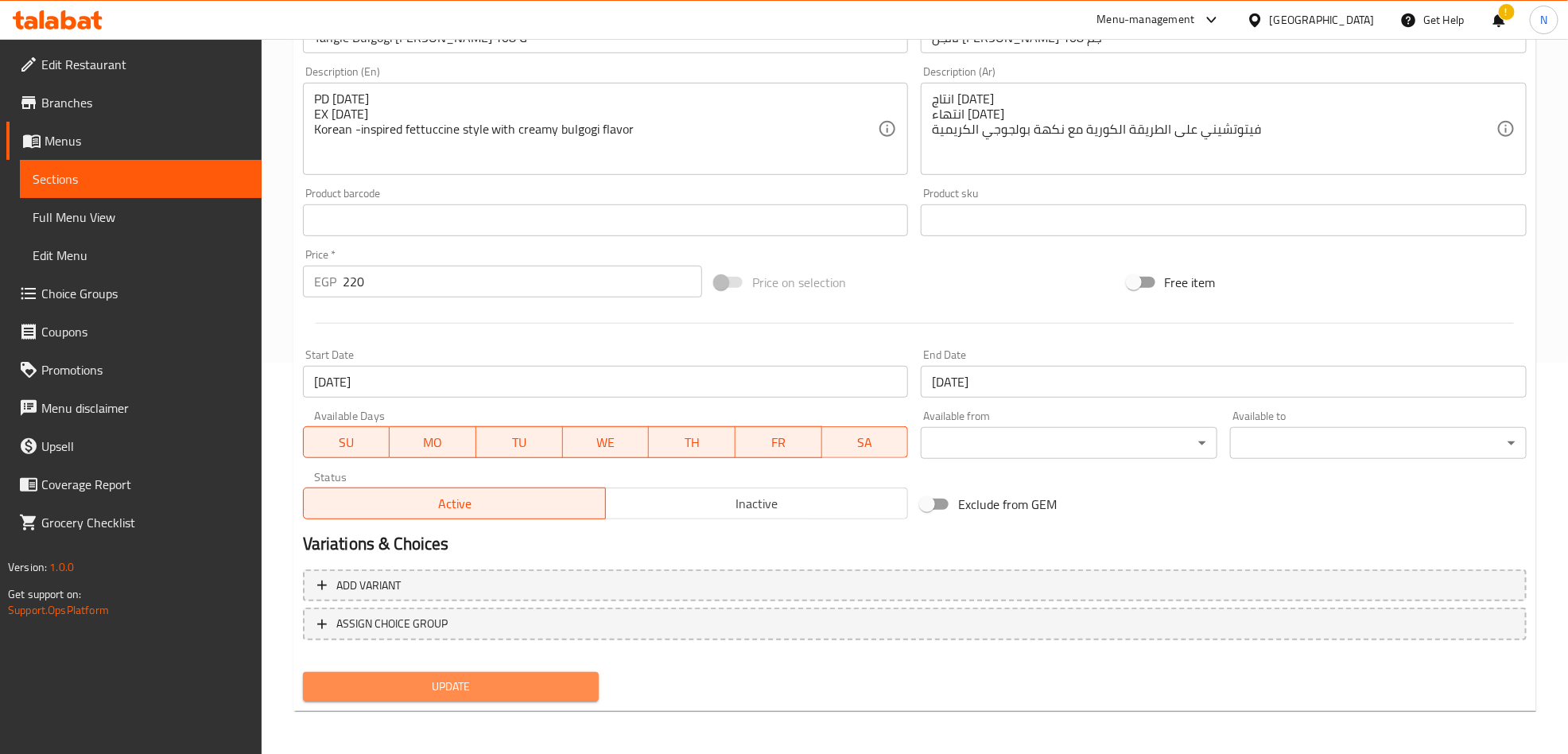
click at [566, 685] on span "Update" at bounding box center [451, 687] width 271 height 20
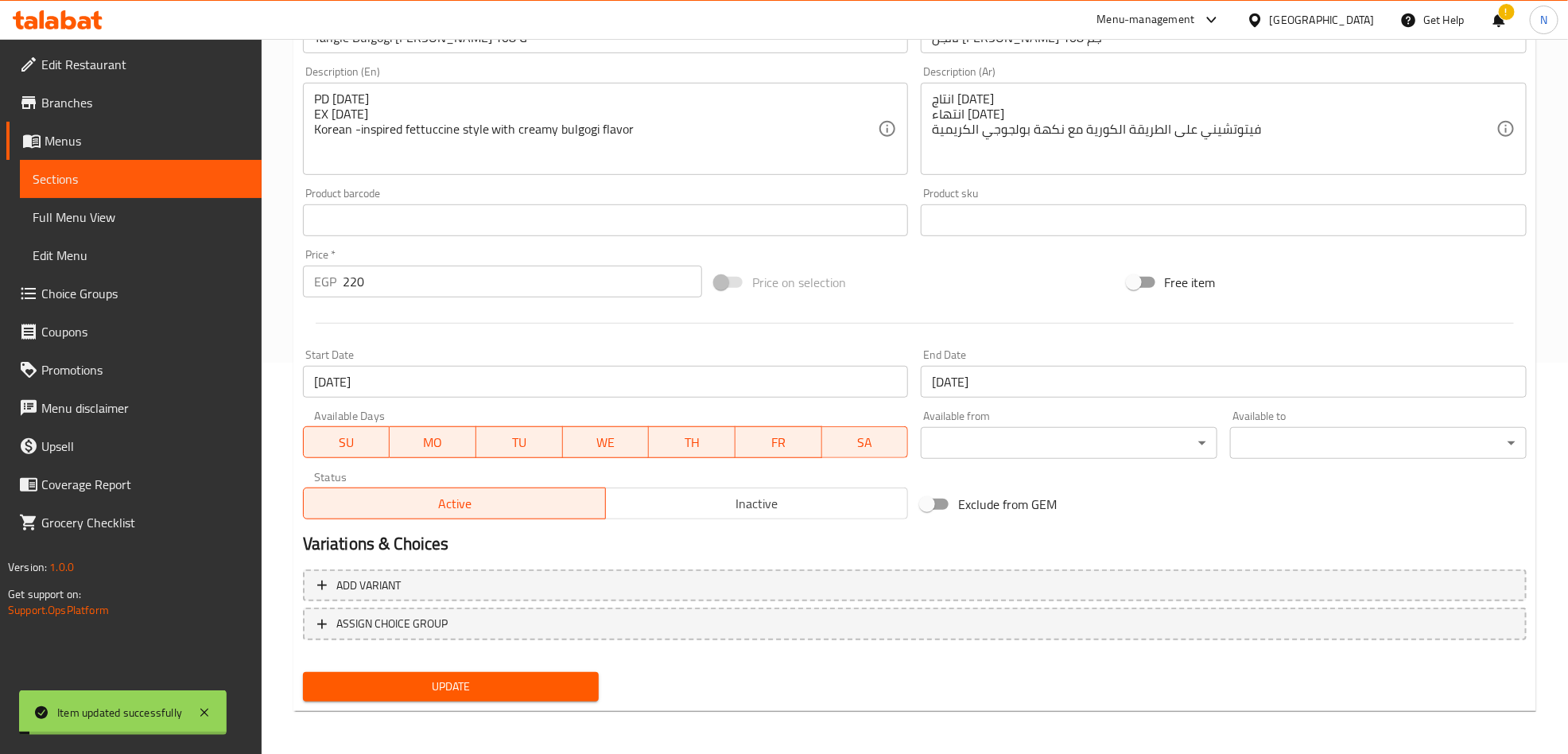
scroll to position [0, 0]
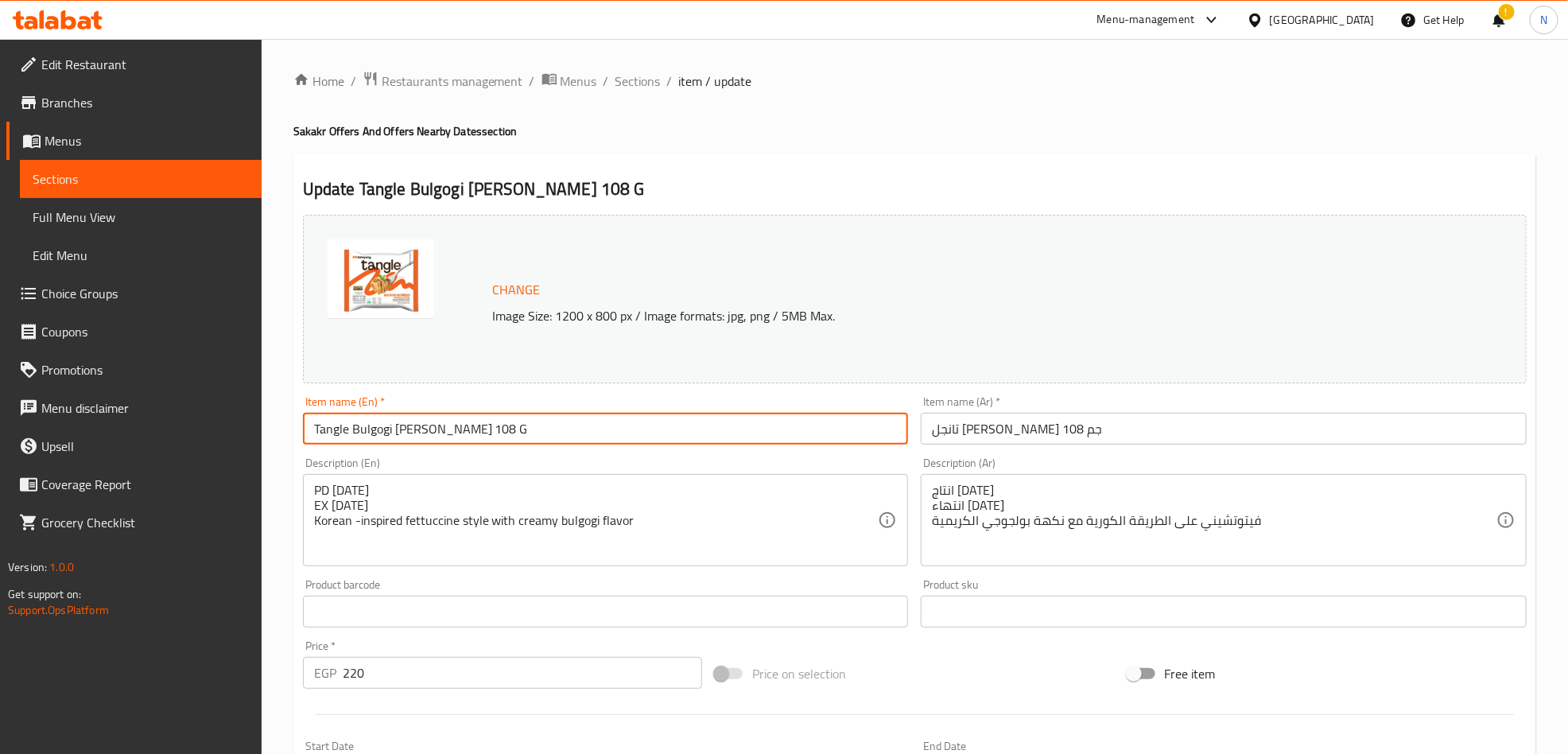
click at [576, 420] on input "Tangle Bulgogi Alfredo Tangluccine 108 G" at bounding box center [606, 428] width 606 height 32
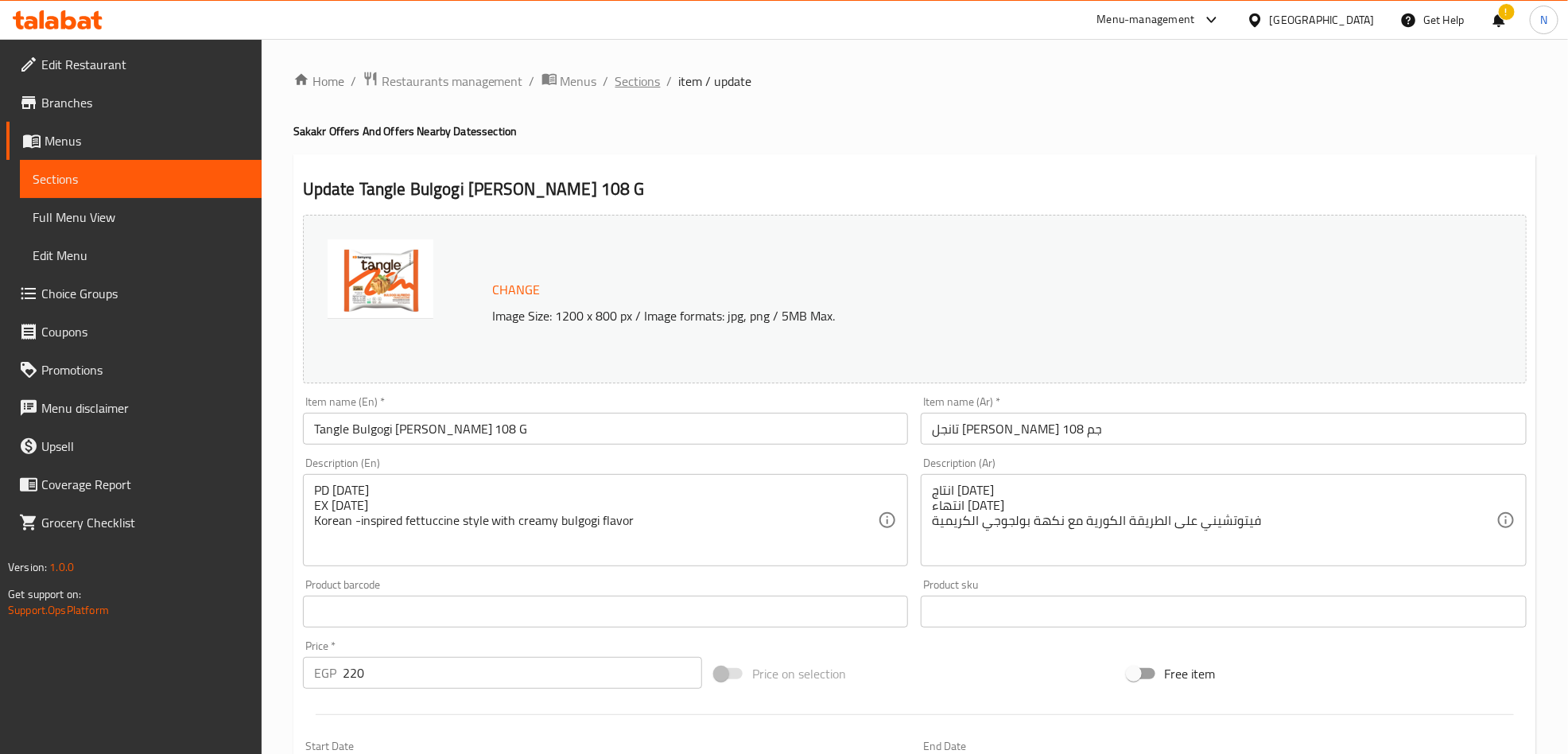
click at [644, 81] on span "Sections" at bounding box center [638, 81] width 46 height 19
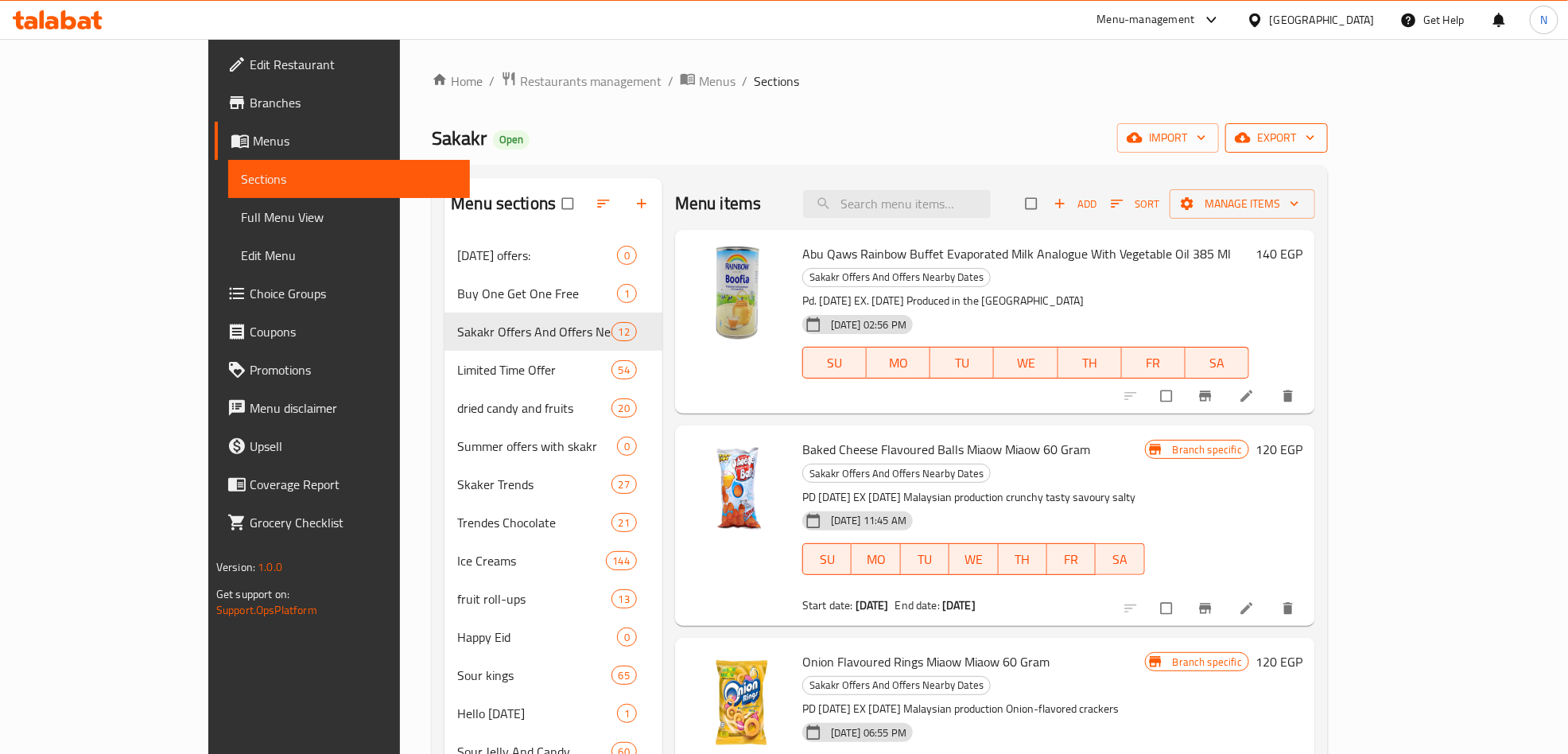
click at [1316, 139] on span "export" at bounding box center [1277, 138] width 77 height 20
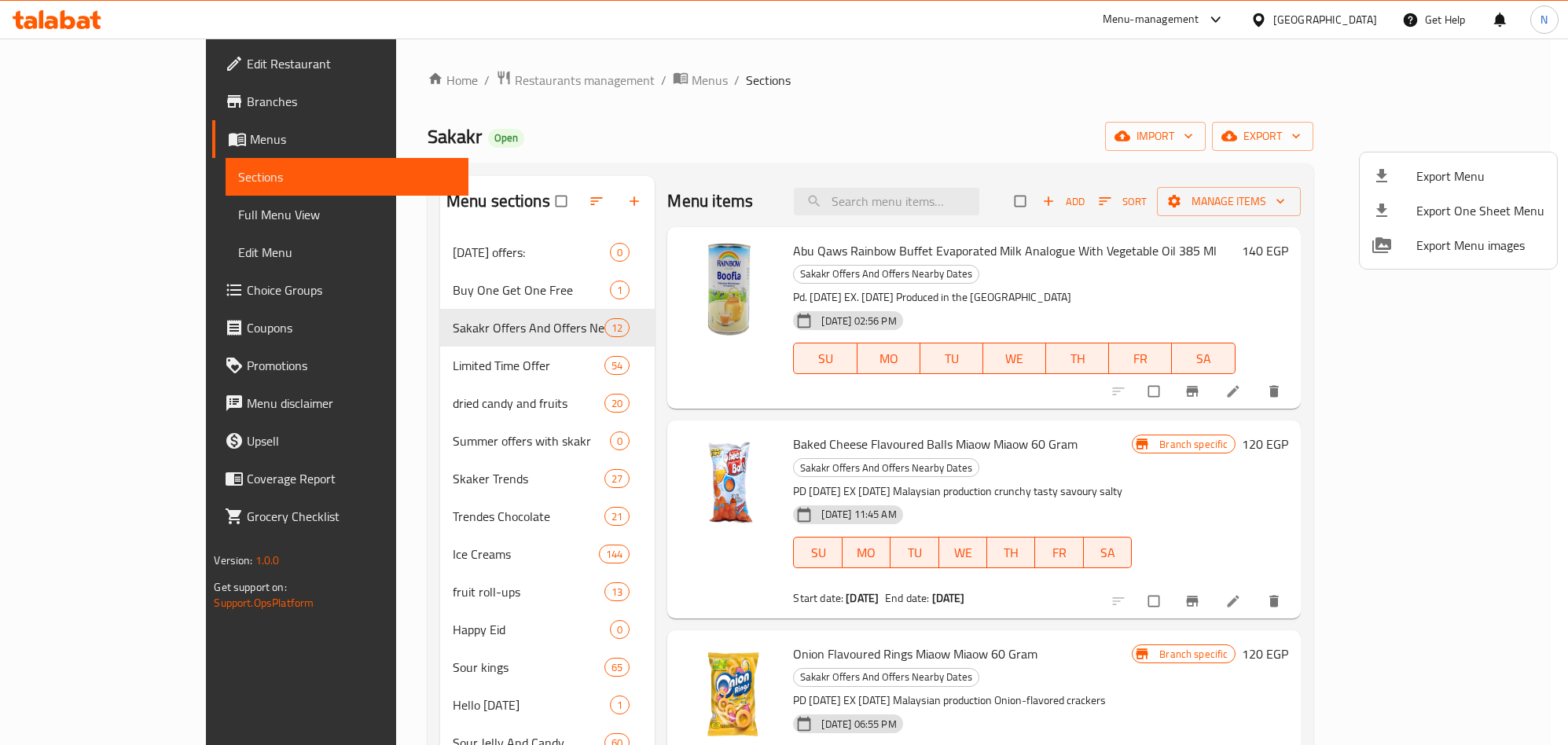
click at [1453, 167] on span "Export Menu" at bounding box center [1480, 176] width 128 height 19
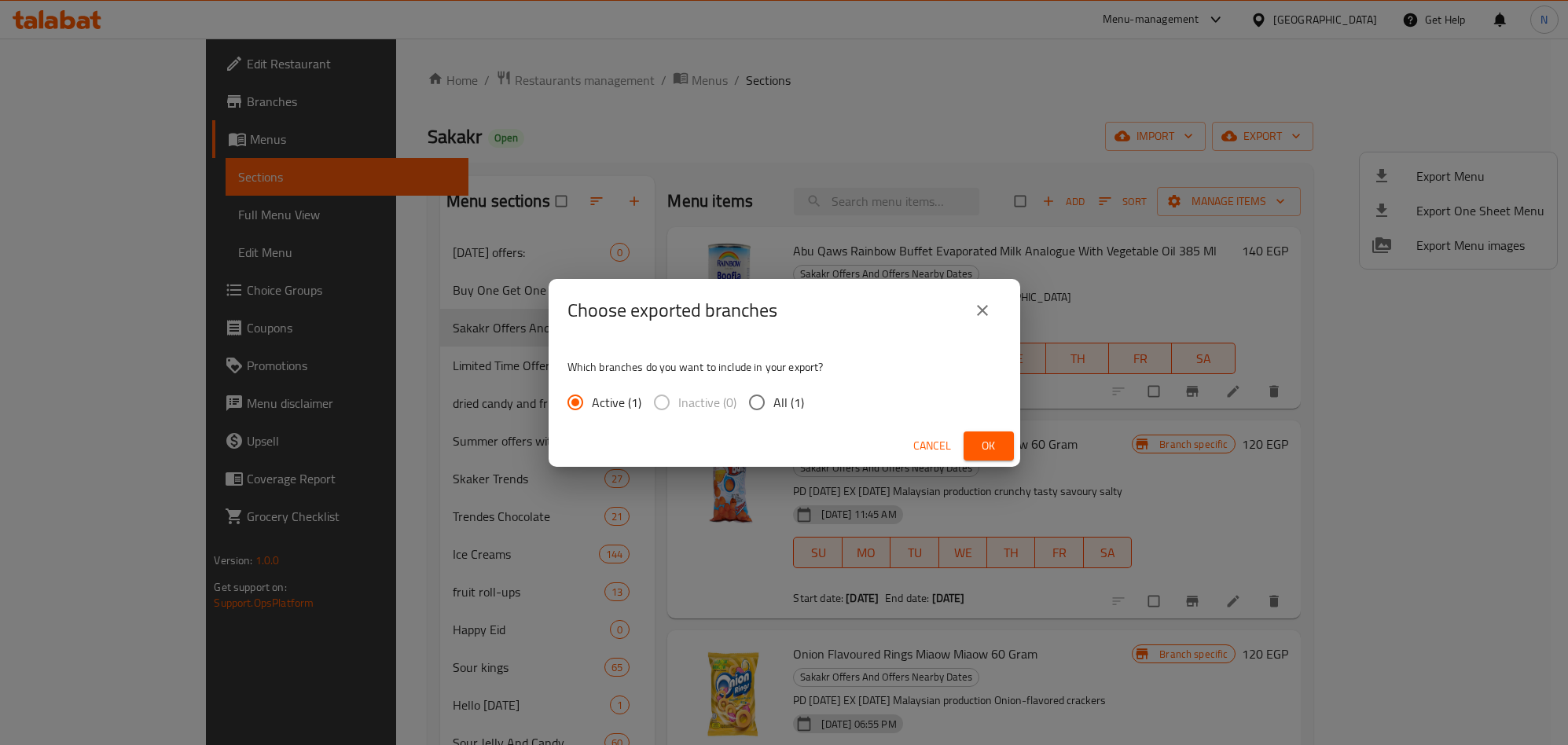
click at [752, 401] on input "All (1)" at bounding box center [757, 402] width 33 height 33
radio input "true"
click at [988, 446] on span "Ok" at bounding box center [988, 446] width 25 height 20
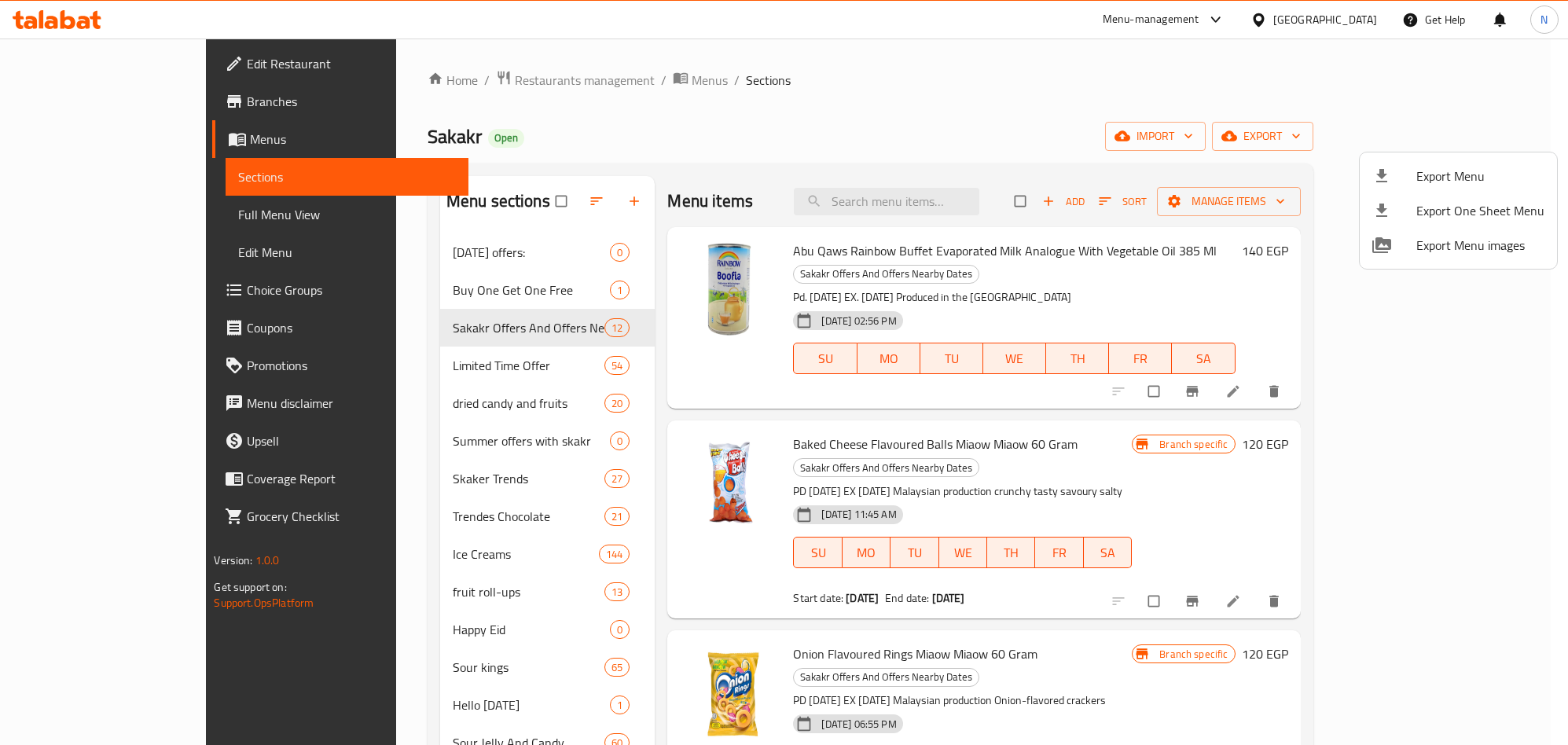
click at [993, 210] on div at bounding box center [784, 372] width 1568 height 745
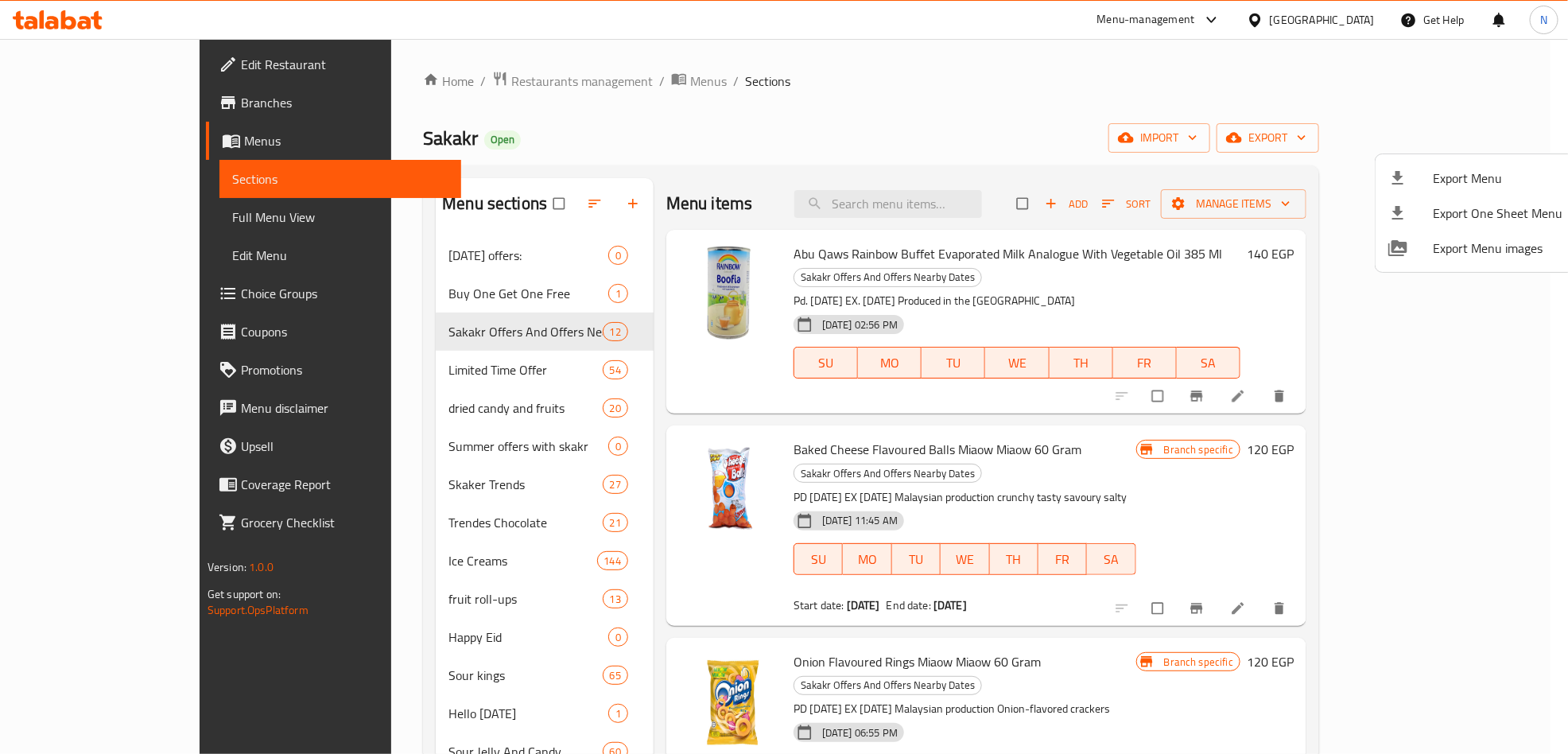
click at [982, 213] on input "search" at bounding box center [887, 204] width 187 height 28
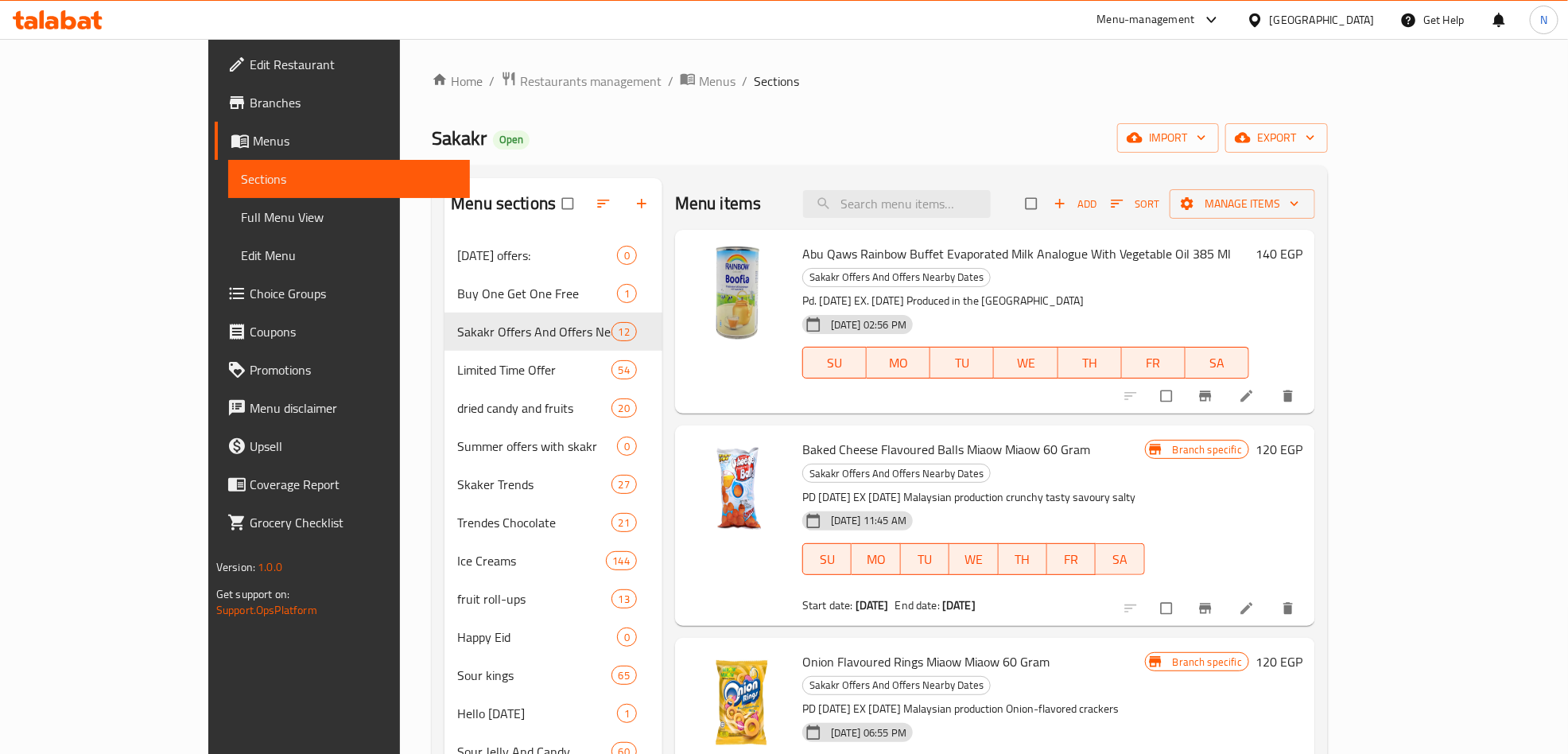
paste input "سكيتلز تروبيكال 136 جرام"
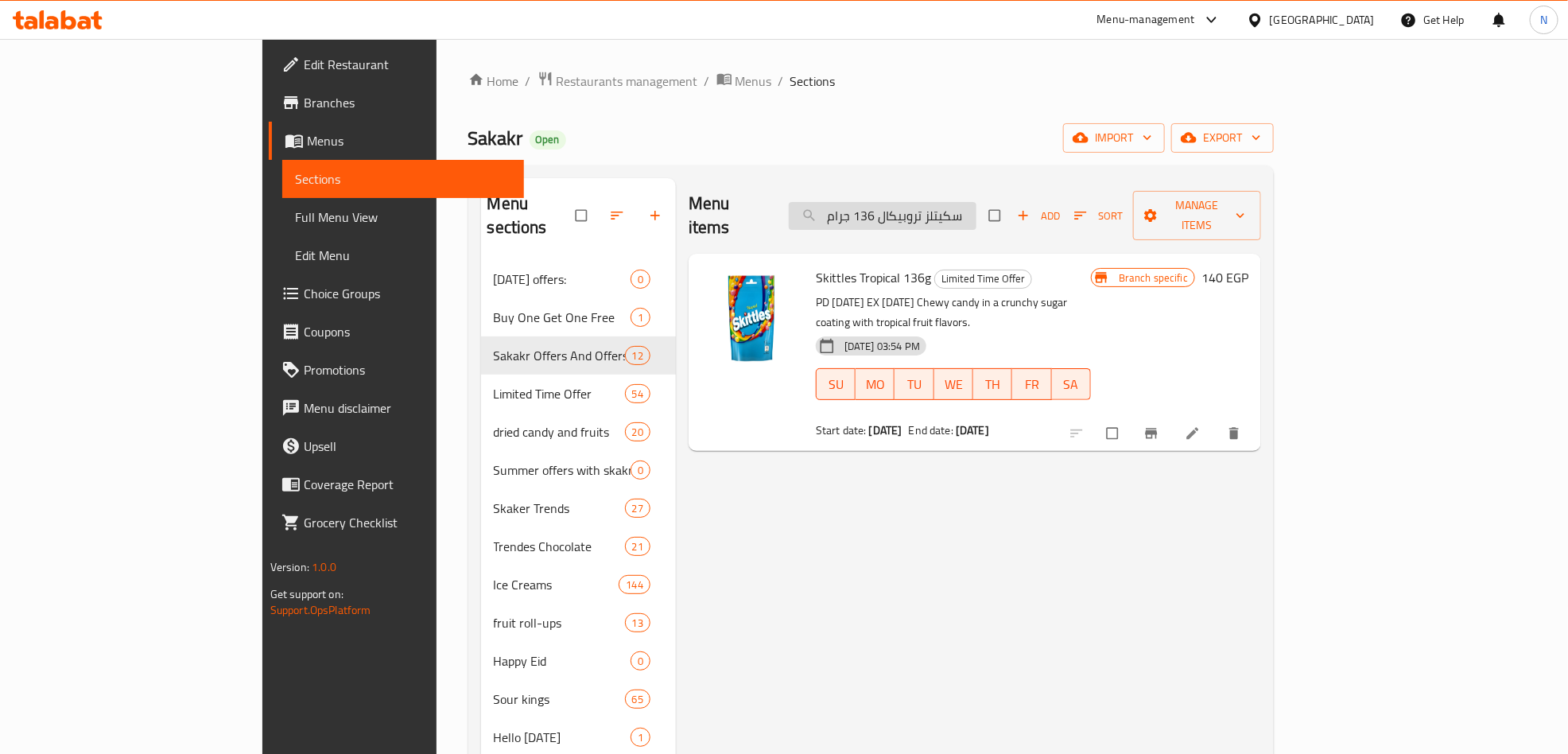
click at [976, 202] on input "سكيتلز تروبيكال 136 جرام" at bounding box center [882, 216] width 187 height 28
paste input "وبا شوبس باندا بيرز 90"
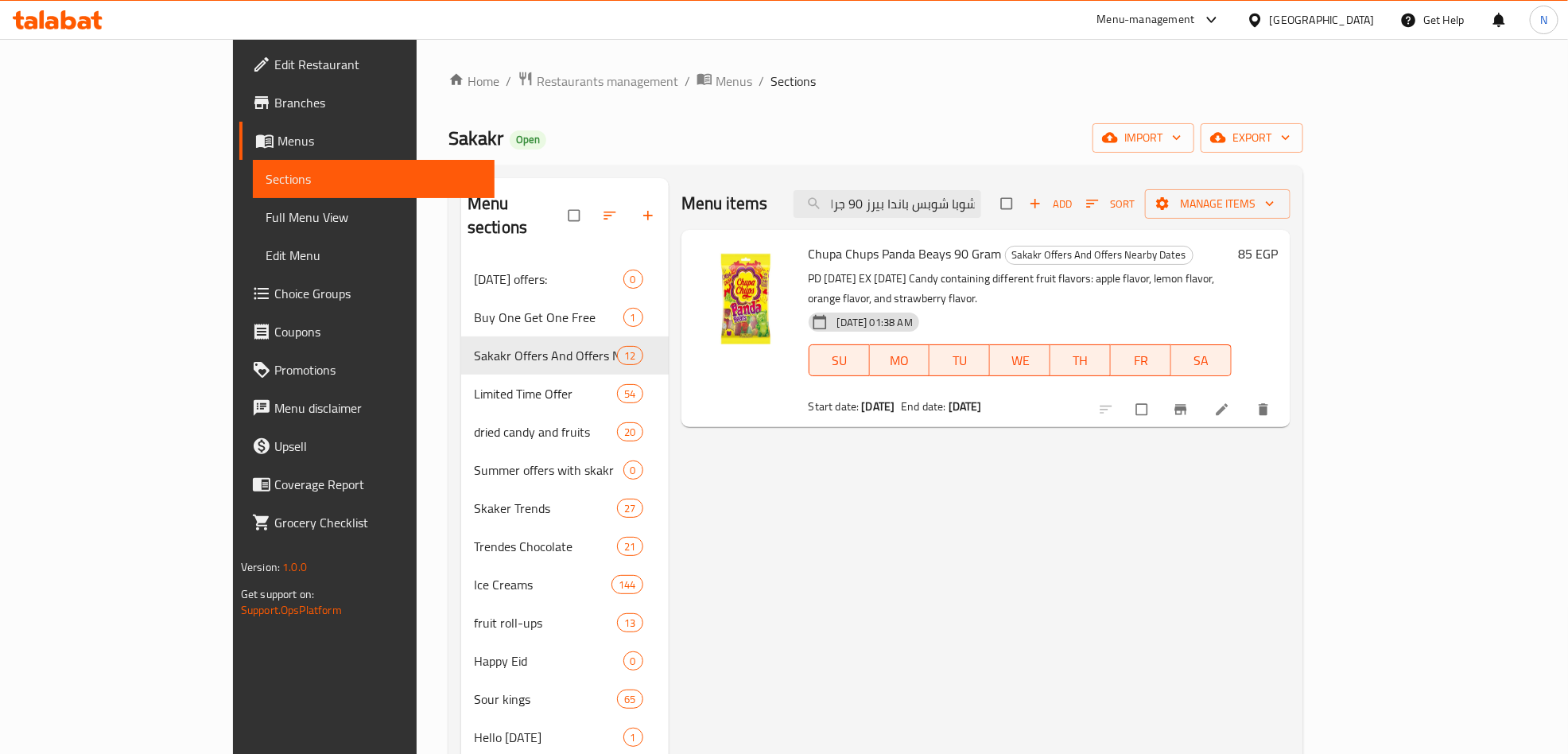
click at [1187, 405] on icon "Branch-specific-item" at bounding box center [1182, 410] width 12 height 11
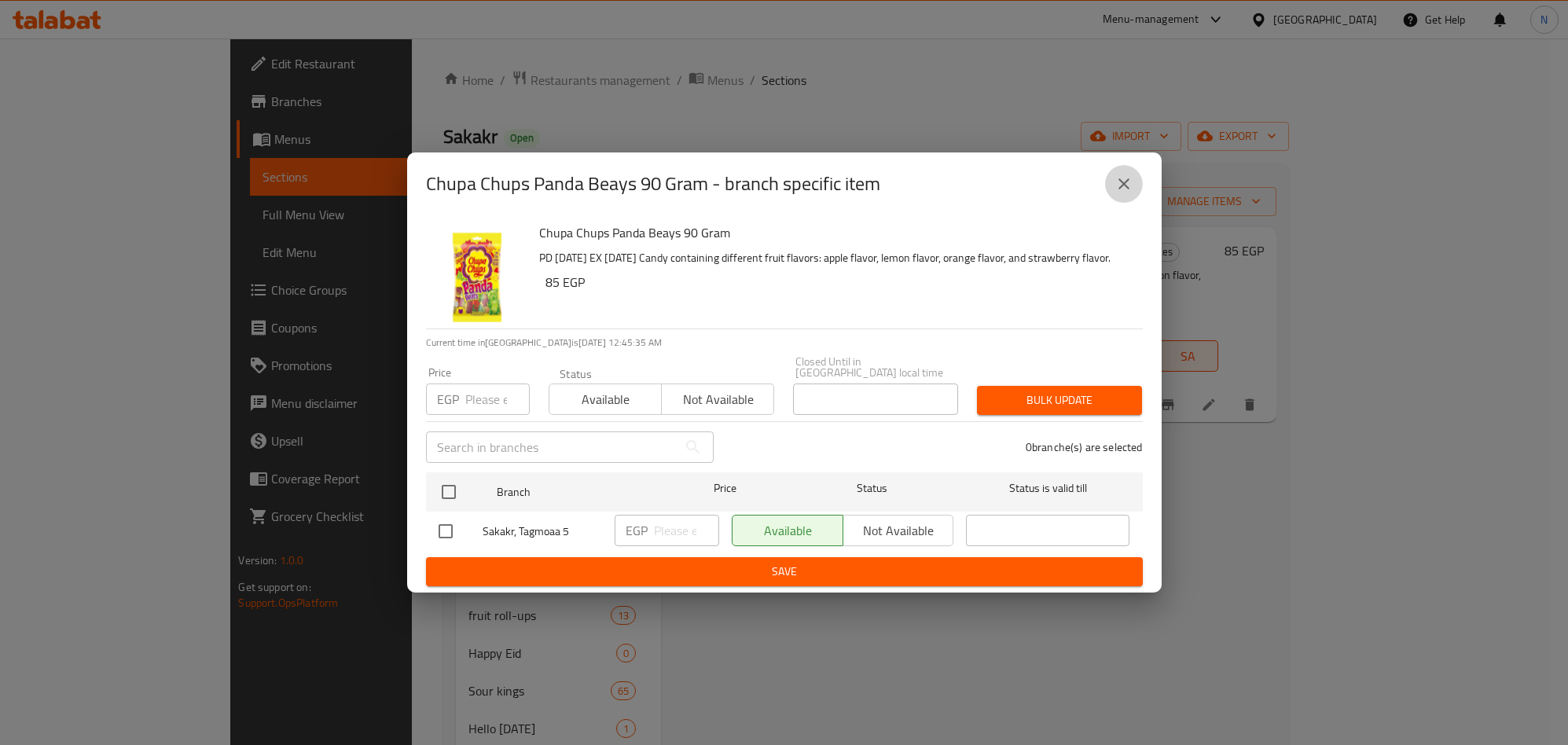
click at [1121, 193] on icon "close" at bounding box center [1124, 184] width 19 height 19
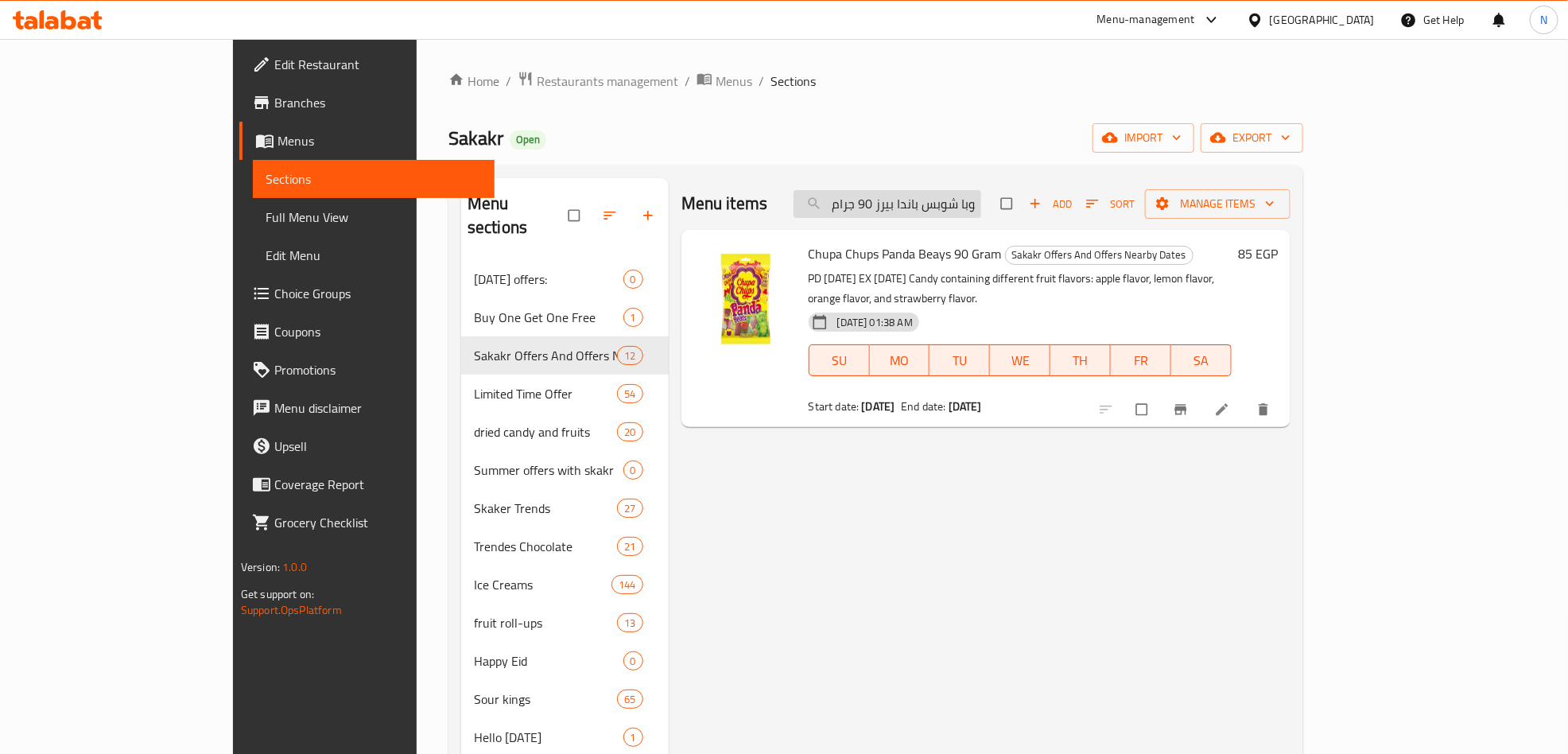
click at [981, 212] on input "شوبا شوبس باندا بيرز 90 جرام" at bounding box center [887, 204] width 187 height 28
paste input "امين مقلي بالدو أورانج تيومسي 13"
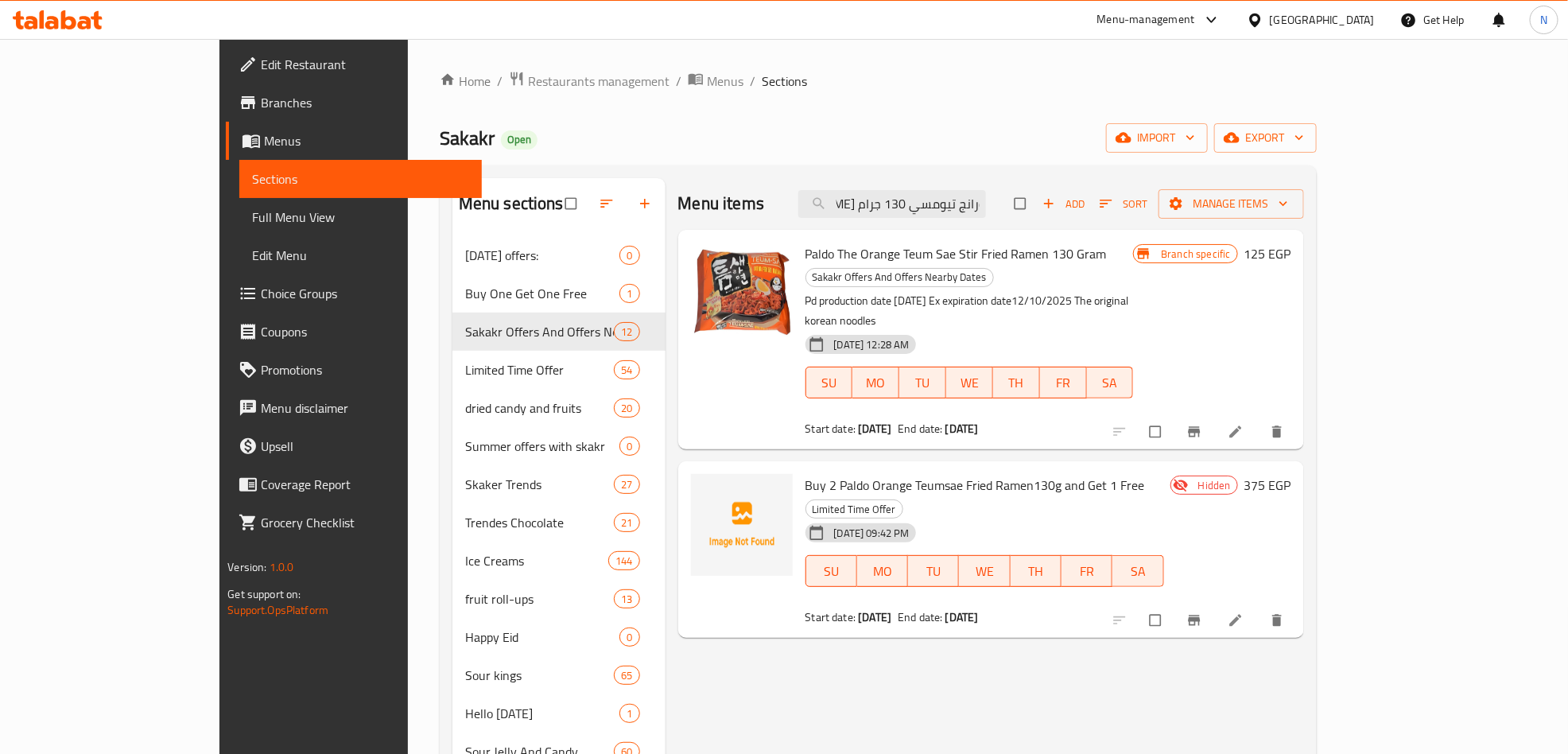
type input "رامين مقلي بالدو أورانج تيومسي 130 جرام"
click at [940, 262] on span "Paldo The Orange Teum Sae Stir Fried Ramen 130 Gram" at bounding box center [956, 253] width 302 height 24
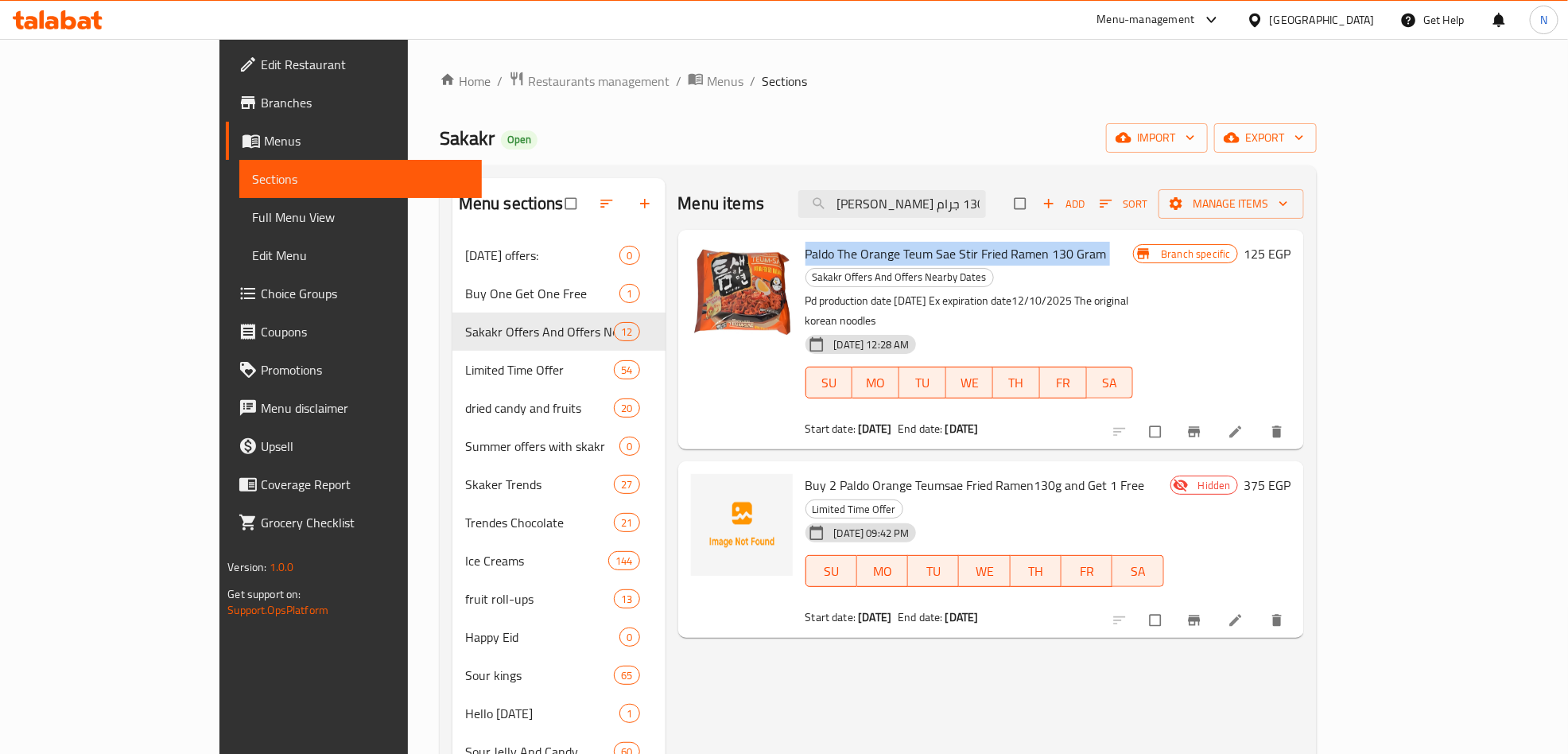
copy h6 "Paldo The Orange Teum Sae Stir Fried Ramen 130 Gram"
click at [1243, 424] on icon at bounding box center [1236, 432] width 16 height 16
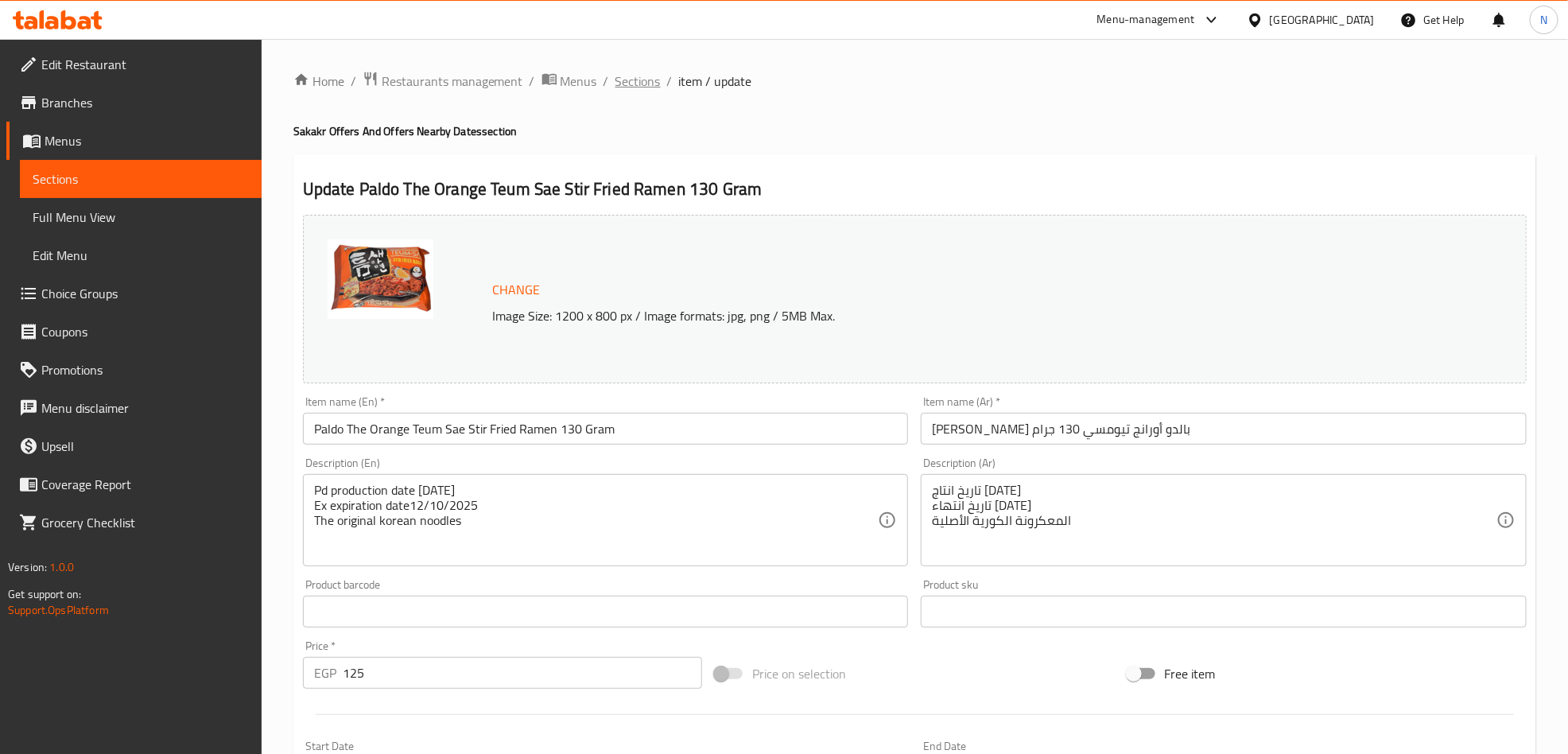
click at [616, 71] on span "Sections" at bounding box center [638, 81] width 46 height 19
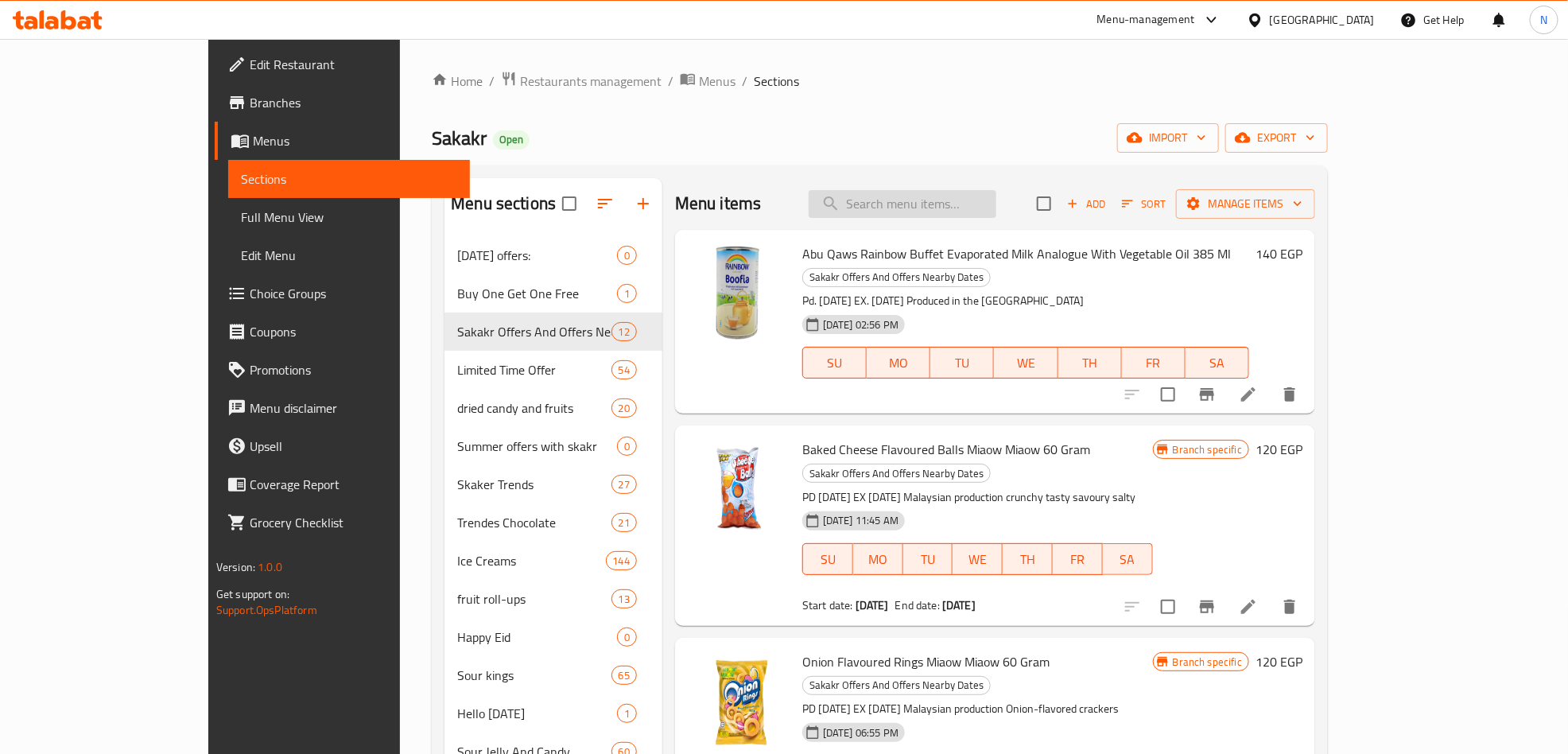
click at [996, 211] on input "search" at bounding box center [902, 204] width 187 height 28
paste input "رامين مقلي بالدو أورانج تيومسي 130 جرام"
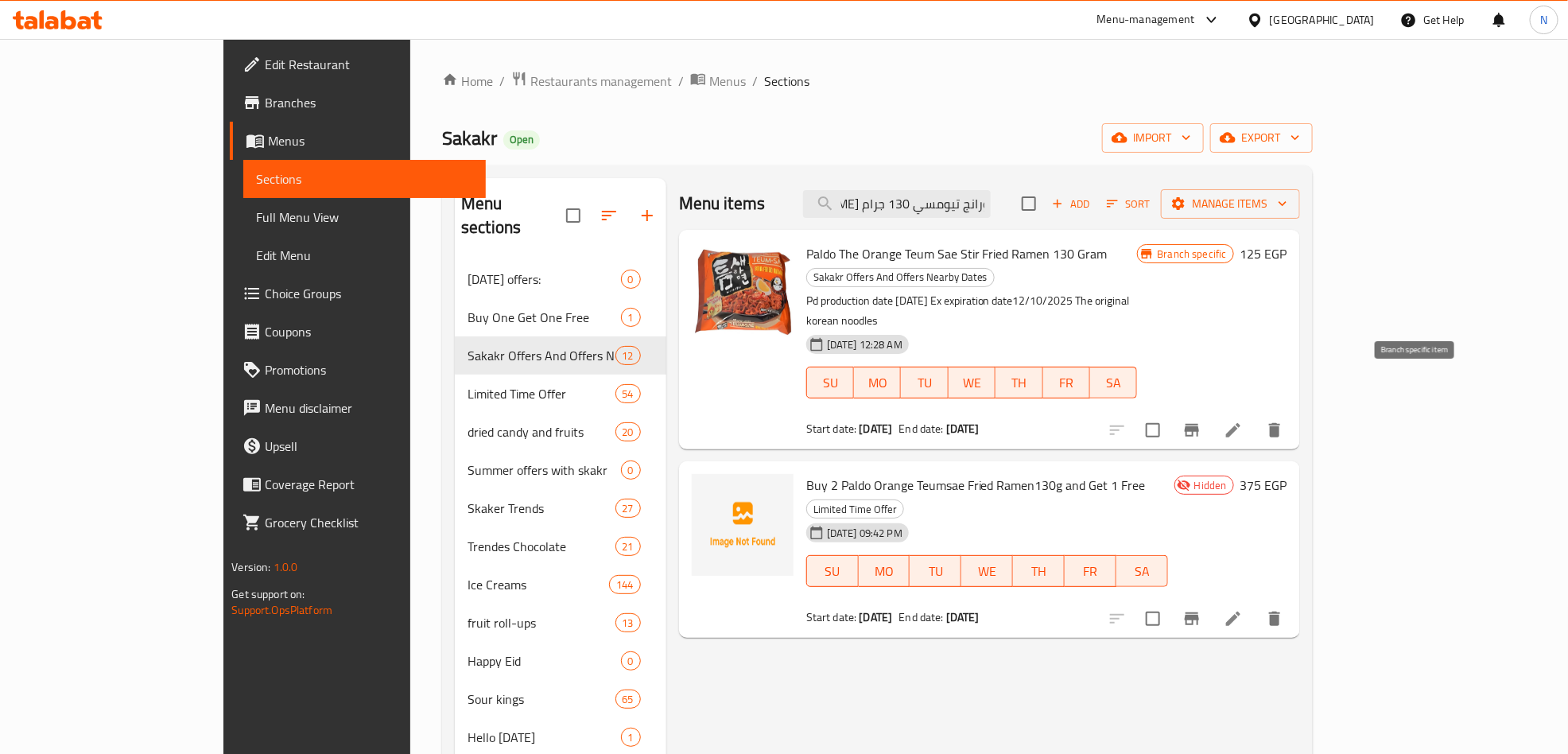
type input "رامين مقلي بالدو أورانج تيومسي 130 جرام"
click at [1201, 421] on icon "Branch-specific-item" at bounding box center [1192, 430] width 19 height 19
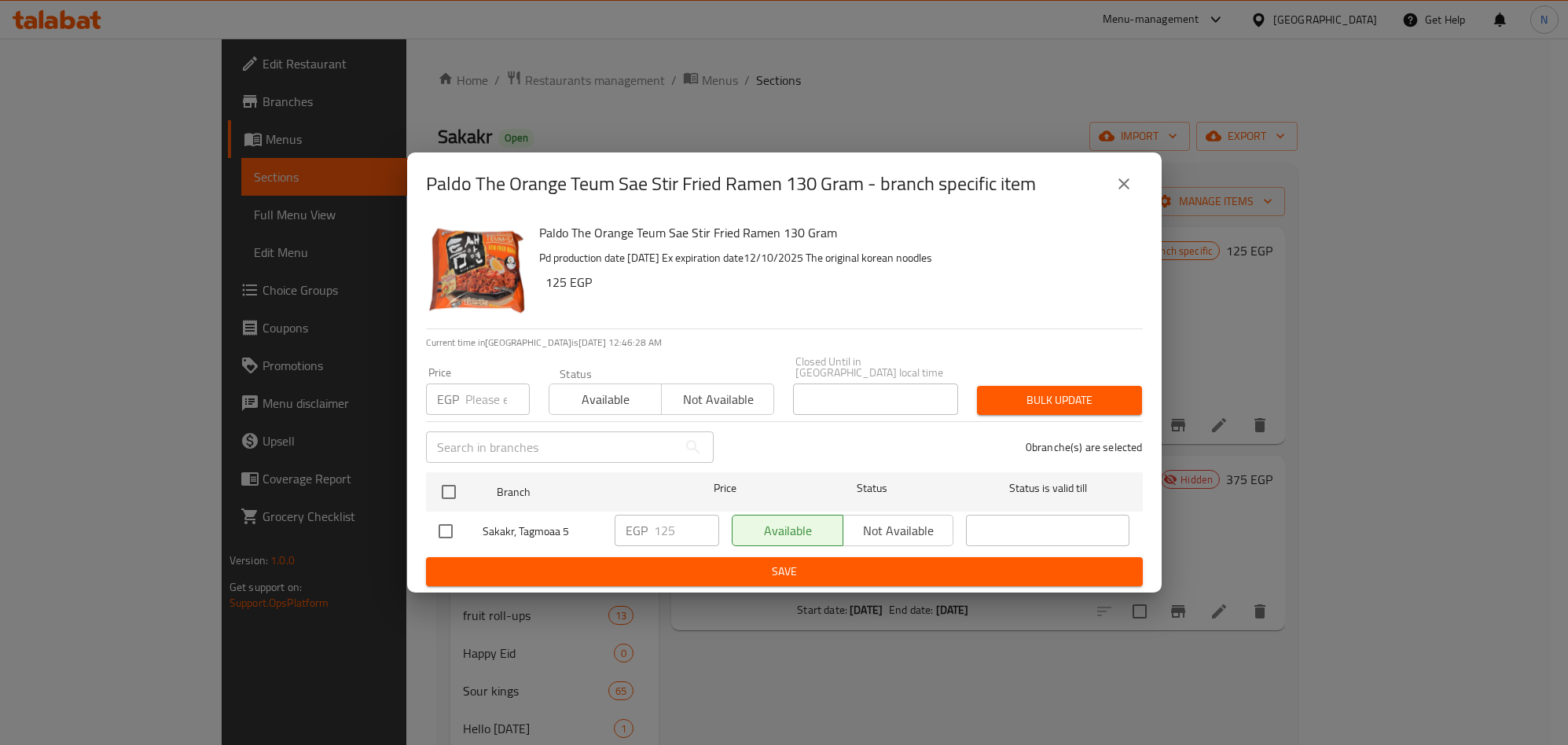
click at [1144, 198] on div "Paldo The Orange Teum Sae Stir Fried Ramen 130 Gram - branch specific item" at bounding box center [784, 183] width 754 height 63
click at [1135, 198] on button "close" at bounding box center [1123, 183] width 37 height 37
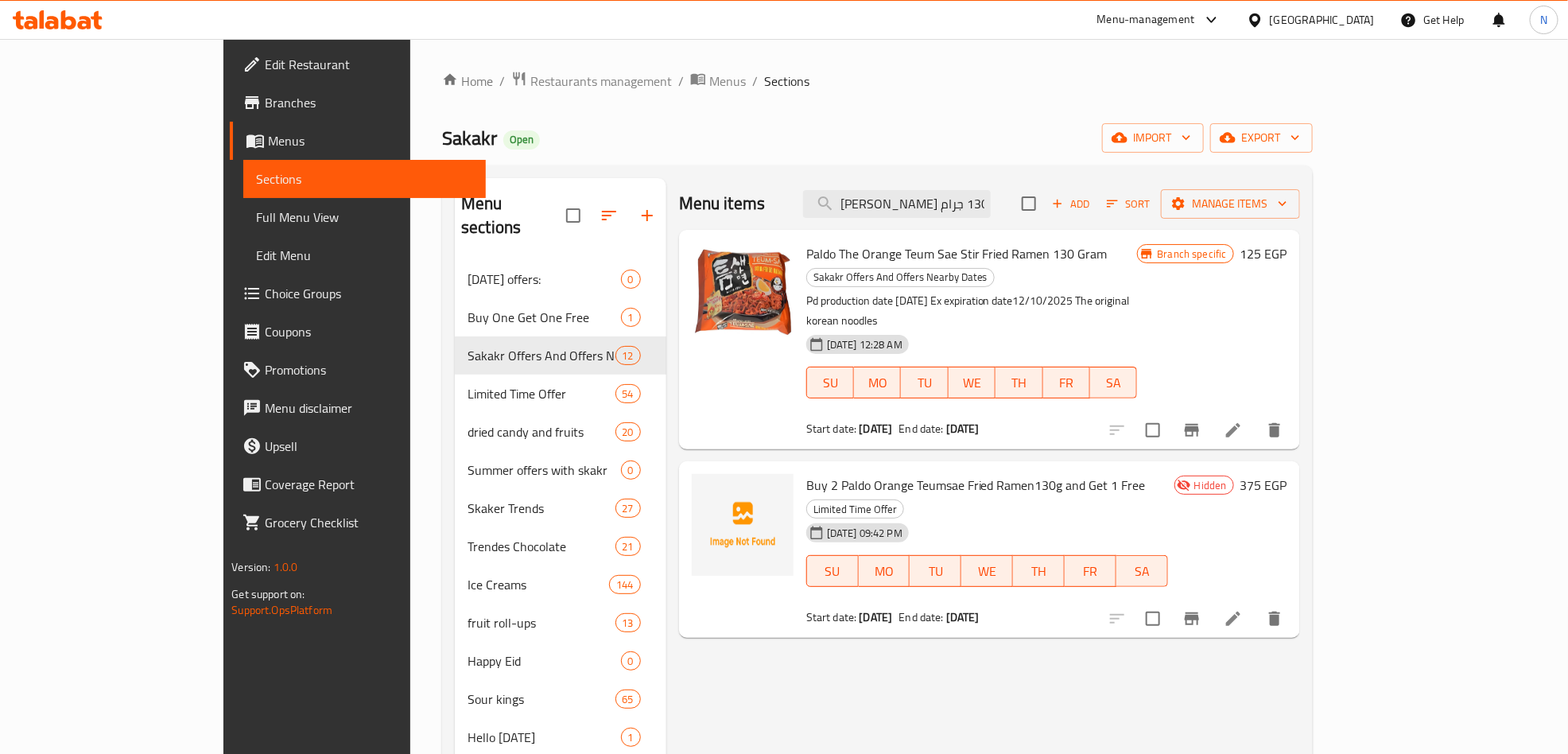
click at [1201, 421] on icon "Branch-specific-item" at bounding box center [1192, 430] width 19 height 19
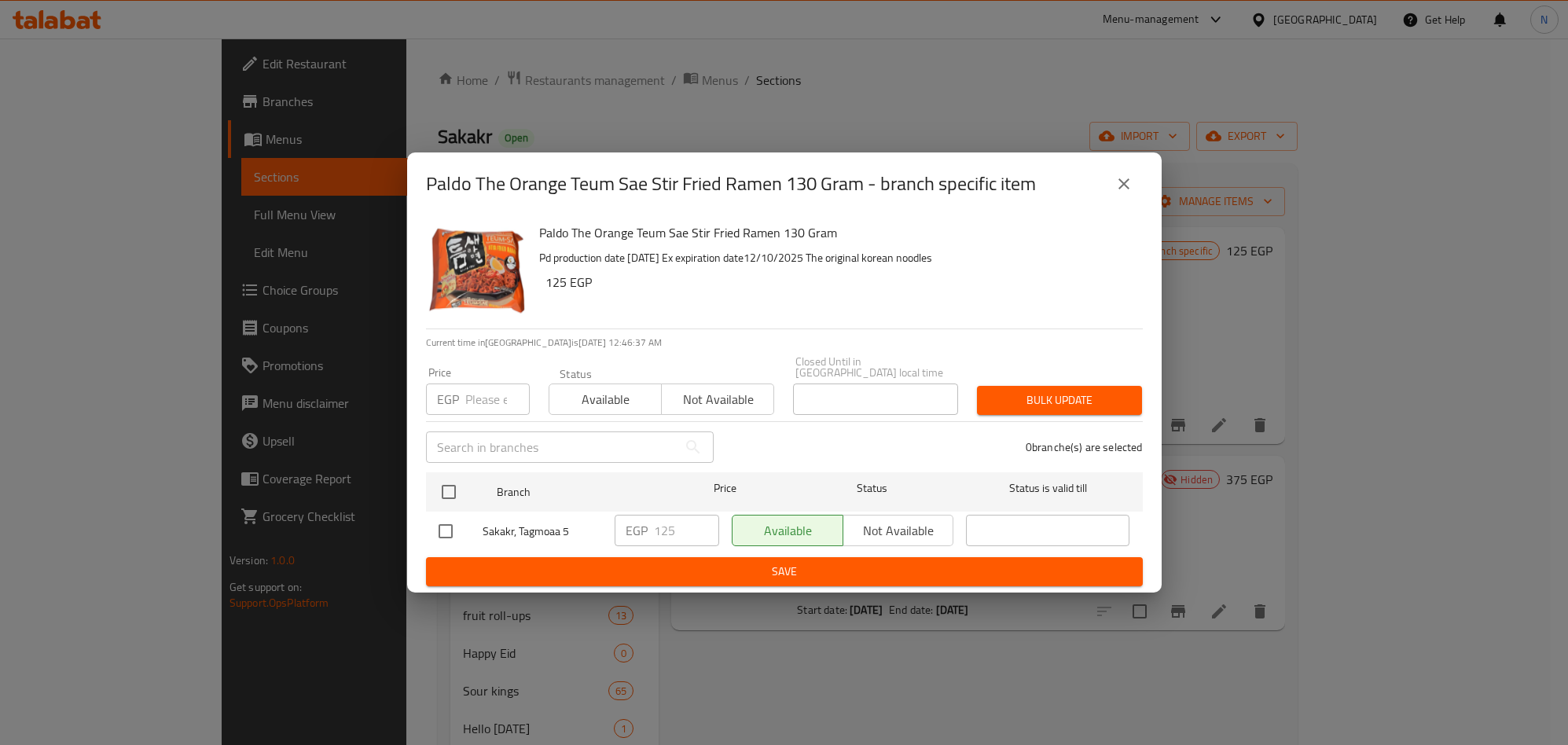
click at [1135, 182] on button "close" at bounding box center [1123, 183] width 37 height 37
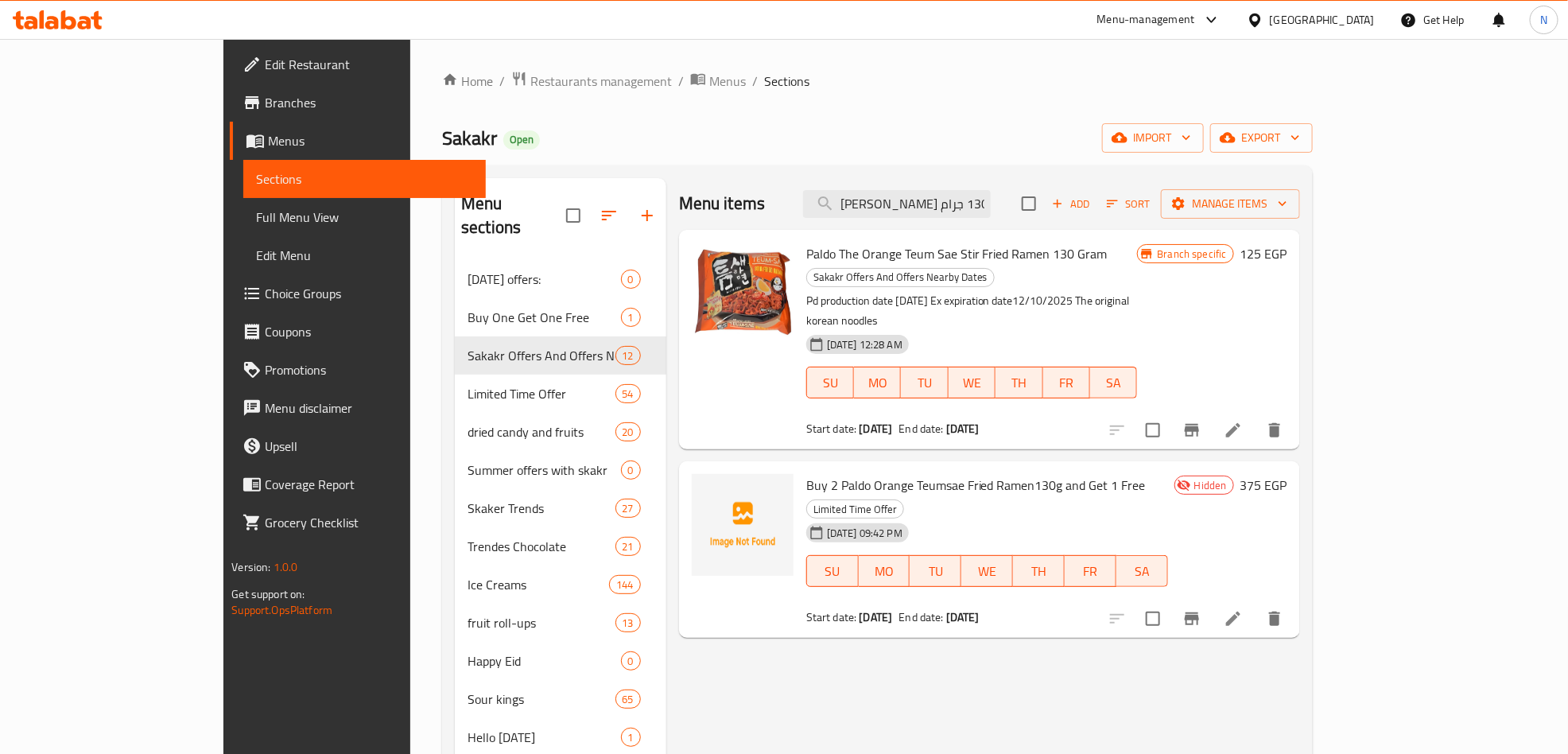
click at [1201, 610] on icon "Branch-specific-item" at bounding box center [1192, 619] width 19 height 19
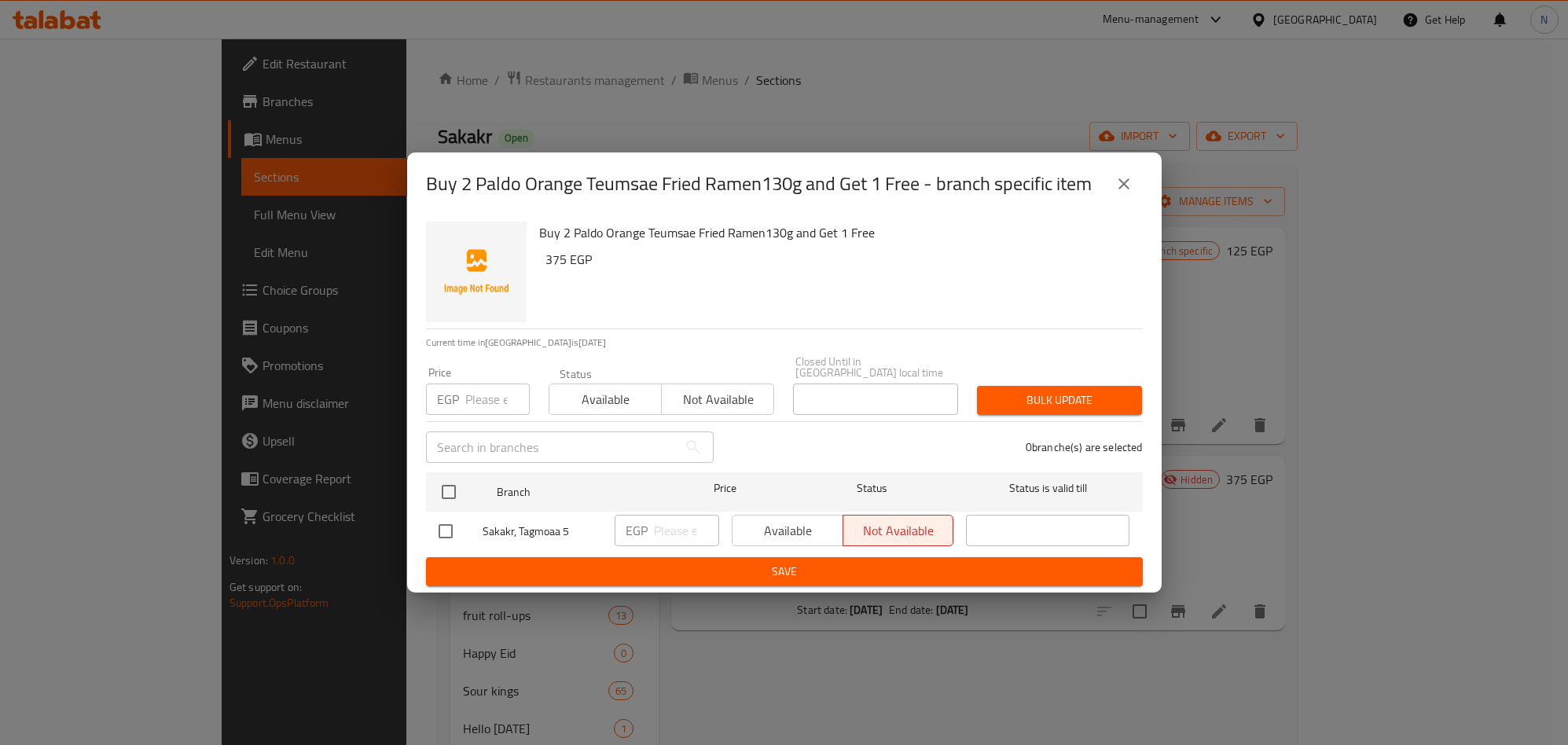
click at [1130, 199] on button "close" at bounding box center [1123, 183] width 37 height 37
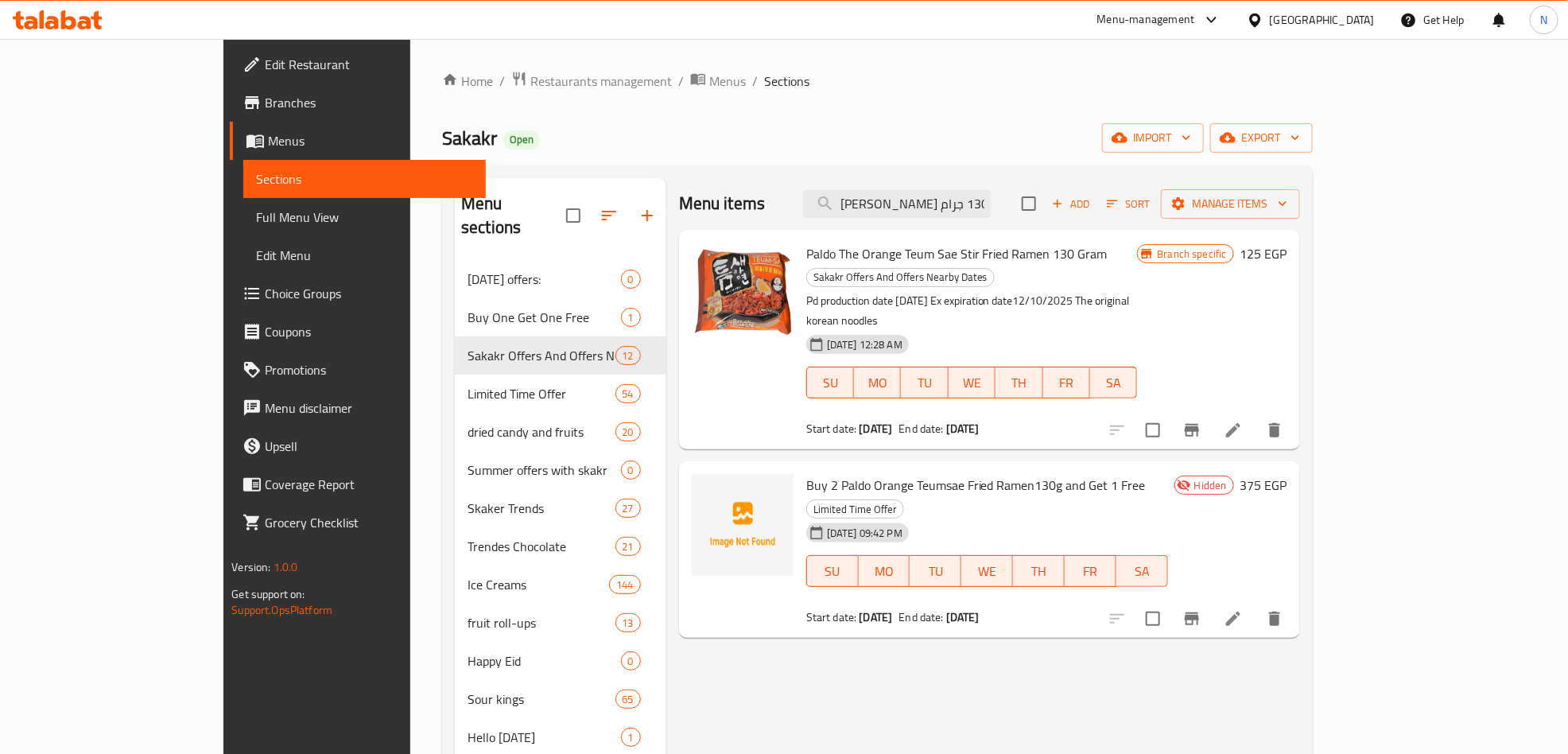
click at [983, 220] on div "Menu items رامين مقلي بالدو أورانج تيومسي 130 جرام Add Sort Manage items" at bounding box center [989, 204] width 621 height 52
click at [985, 220] on div "Menu items رامين مقلي بالدو أورانج تيومسي 130 جرام Add Sort Manage items" at bounding box center [989, 204] width 621 height 52
click at [991, 211] on input "رامين مقلي بالدو أورانج تيومسي 130 جرام" at bounding box center [896, 204] width 187 height 28
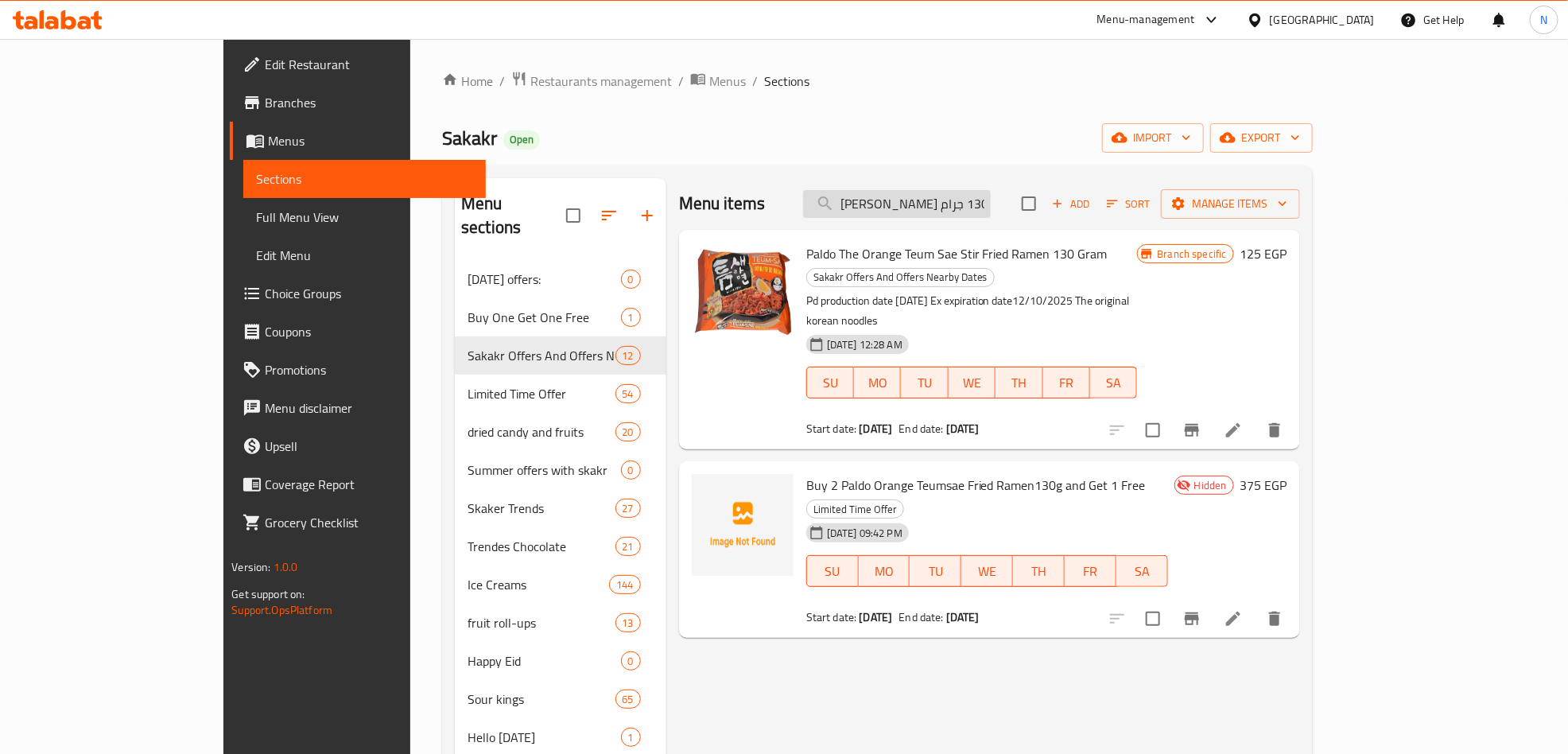
click at [991, 211] on input "رامين مقلي بالدو أورانج تيومسي 130 جرام" at bounding box center [896, 204] width 187 height 28
paste input "انجل بولجوجي ألفريدو تانجلوتشيني 108 ج"
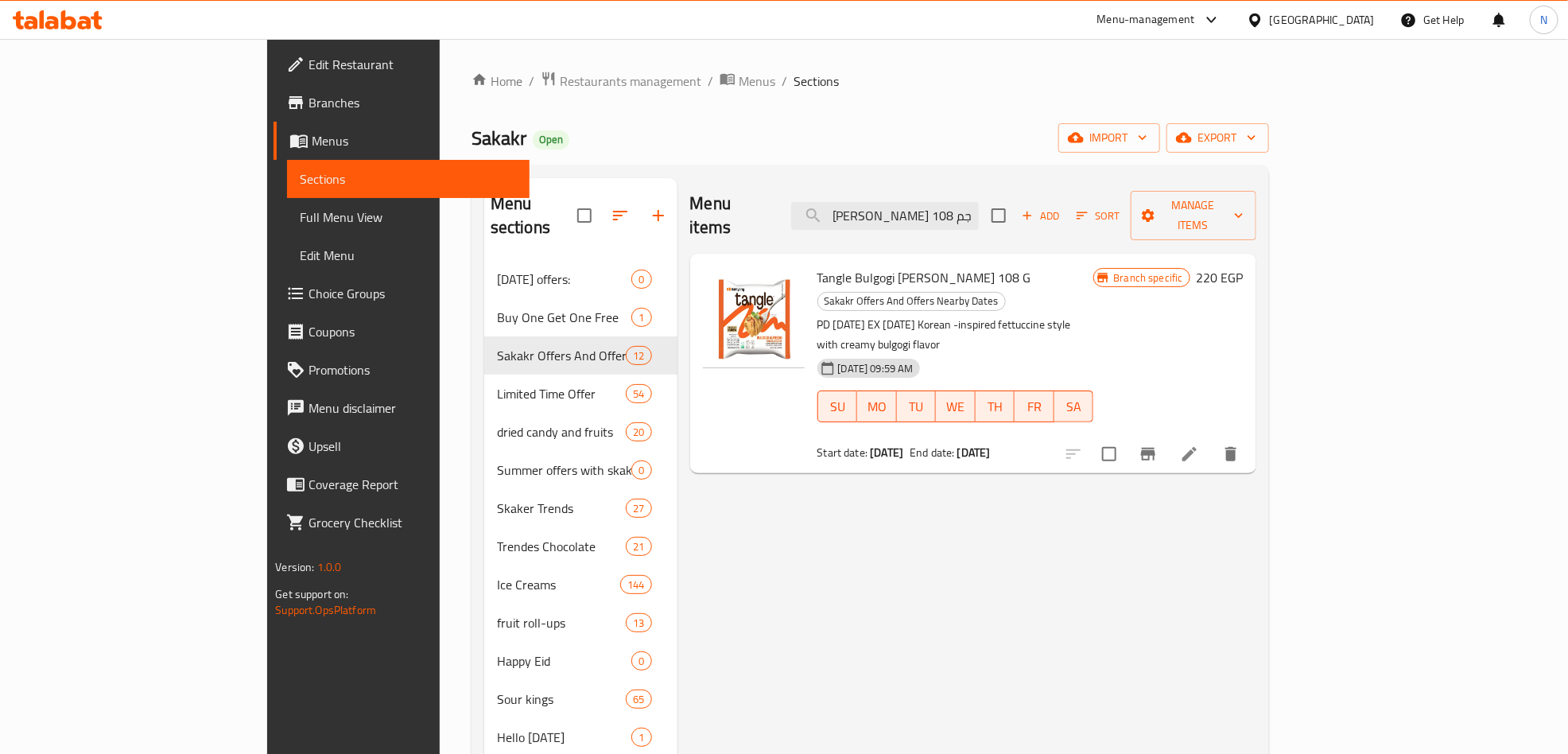
click at [1158, 445] on icon "Branch-specific-item" at bounding box center [1149, 455] width 19 height 19
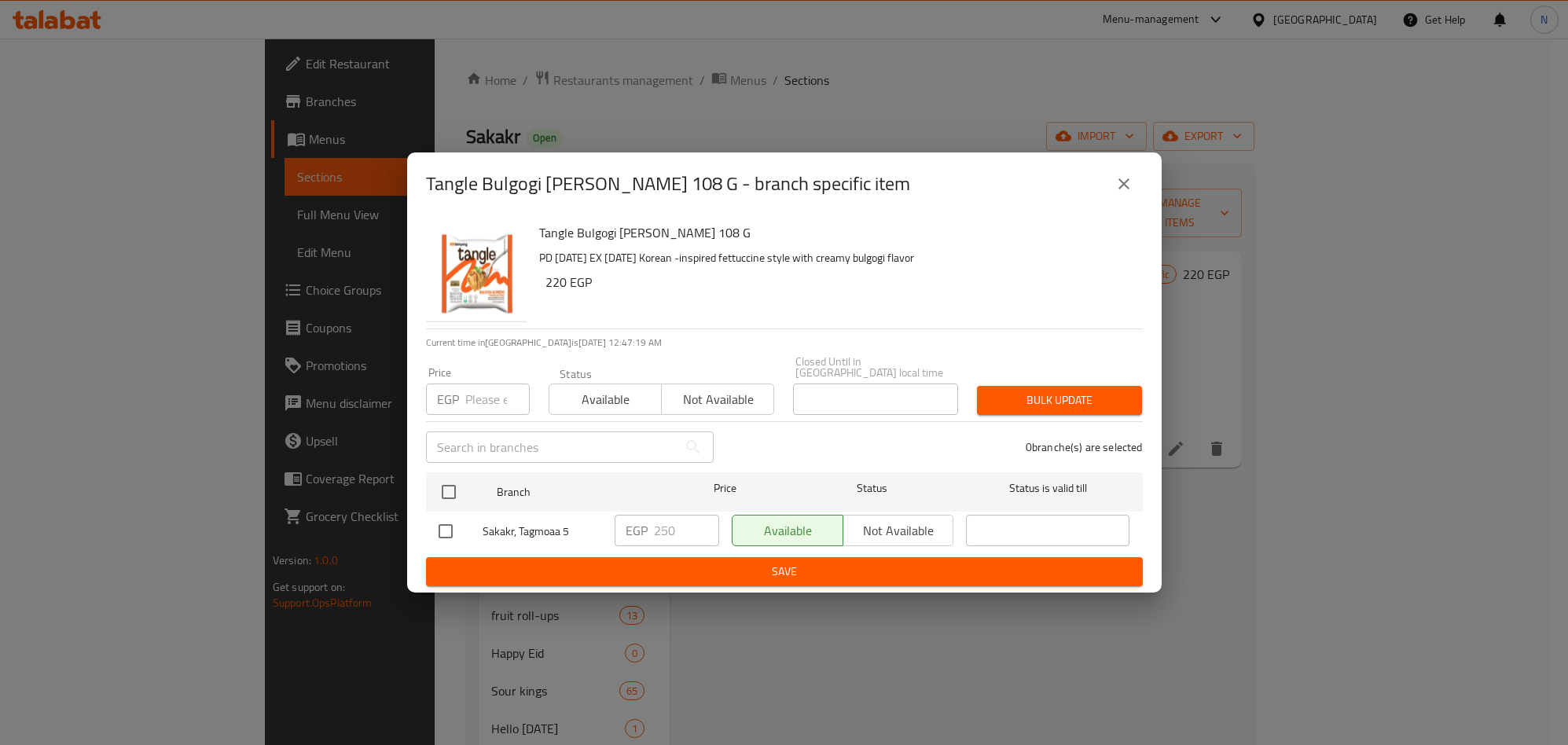
click at [1135, 187] on button "close" at bounding box center [1123, 183] width 37 height 37
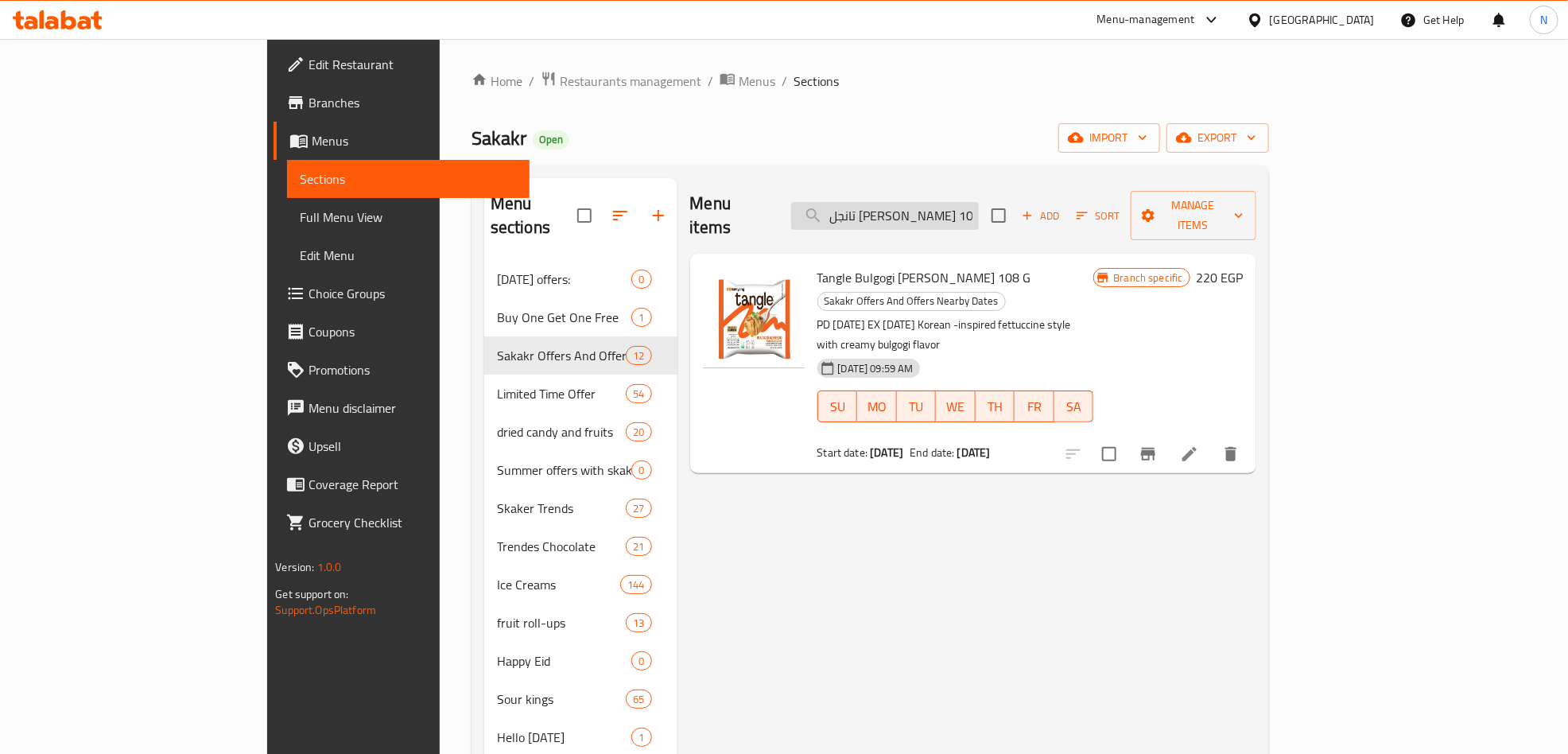
click at [972, 216] on input "تانجل بولجوجي ألفريدو تانجلوتشيني 108 جم" at bounding box center [885, 216] width 187 height 28
click at [974, 216] on input "تانجل بولجوجي ألفريدو تانجلوتشيني 108 جم" at bounding box center [885, 216] width 187 height 28
paste input "شتري 2 رامين مقلي بالدو أورانج تيومسي 130 جرام واحصل علي 1 مجانا"
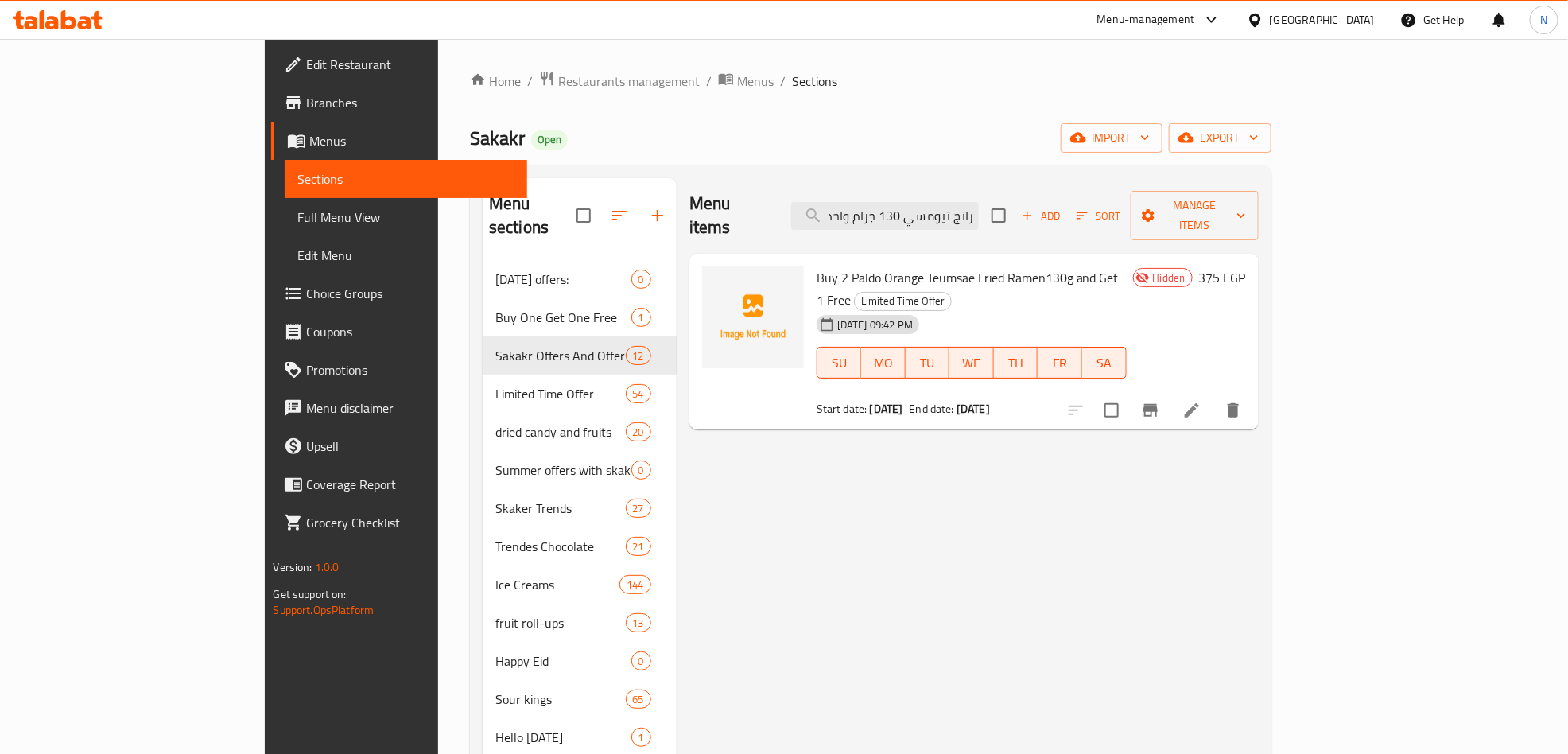
type input "اشتري 2 رامين مقلي بالدو أورانج تيومسي 130 جرام واحصل علي 1 مجانا"
click at [1201, 401] on icon at bounding box center [1192, 411] width 19 height 19
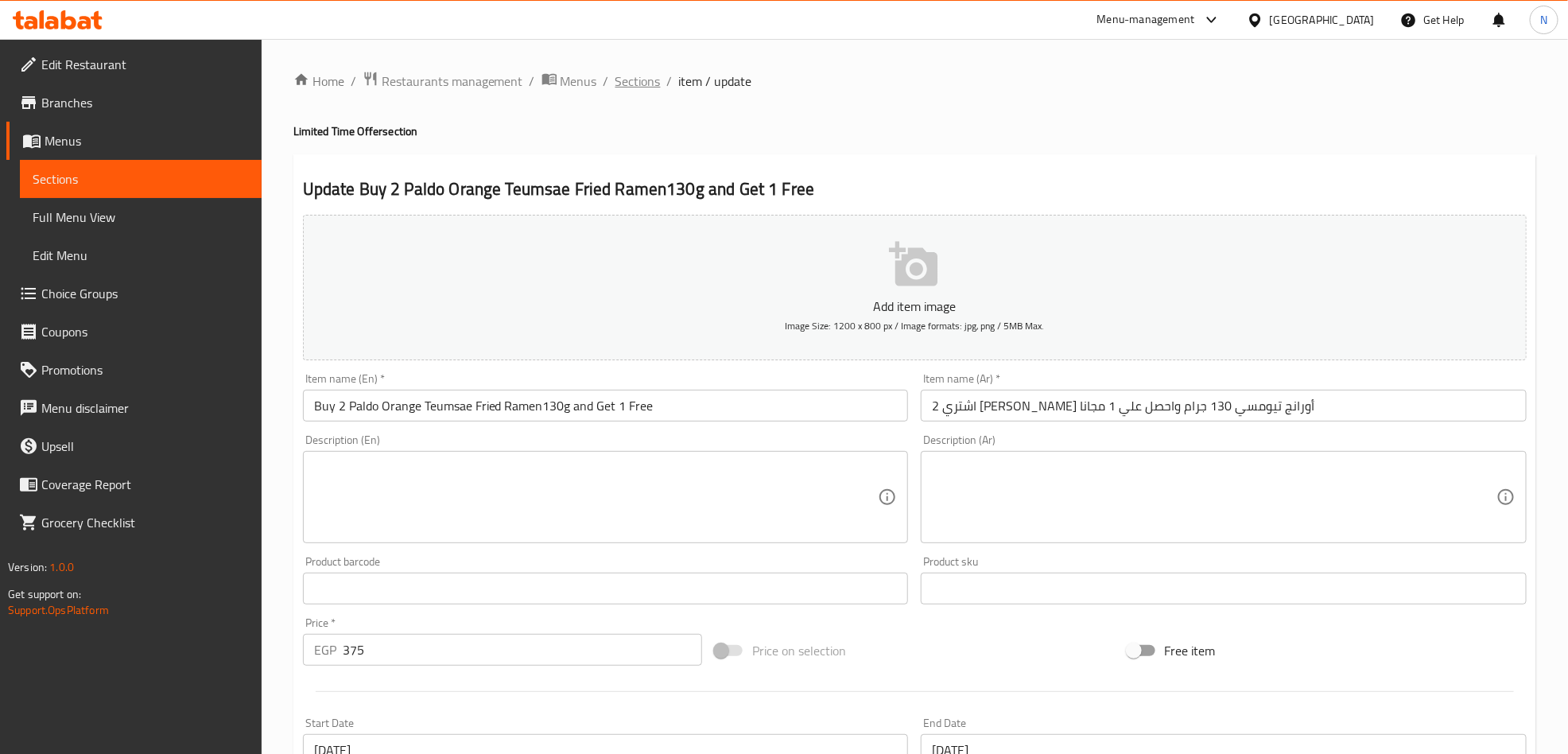
click at [628, 77] on span "Sections" at bounding box center [638, 81] width 46 height 19
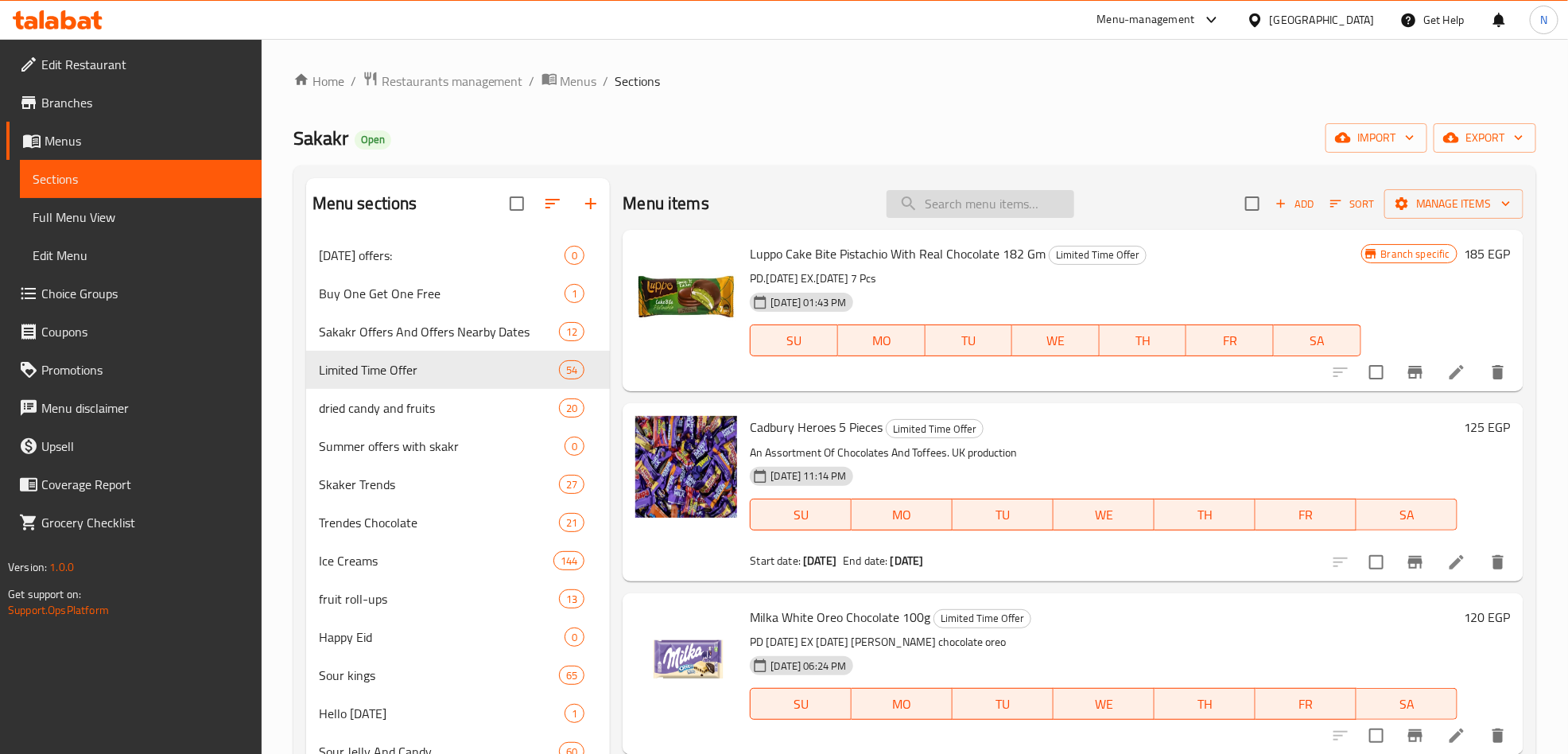
click at [998, 201] on input "search" at bounding box center [980, 204] width 187 height 28
paste input "سكيتلز تروبيكال 136 جرام"
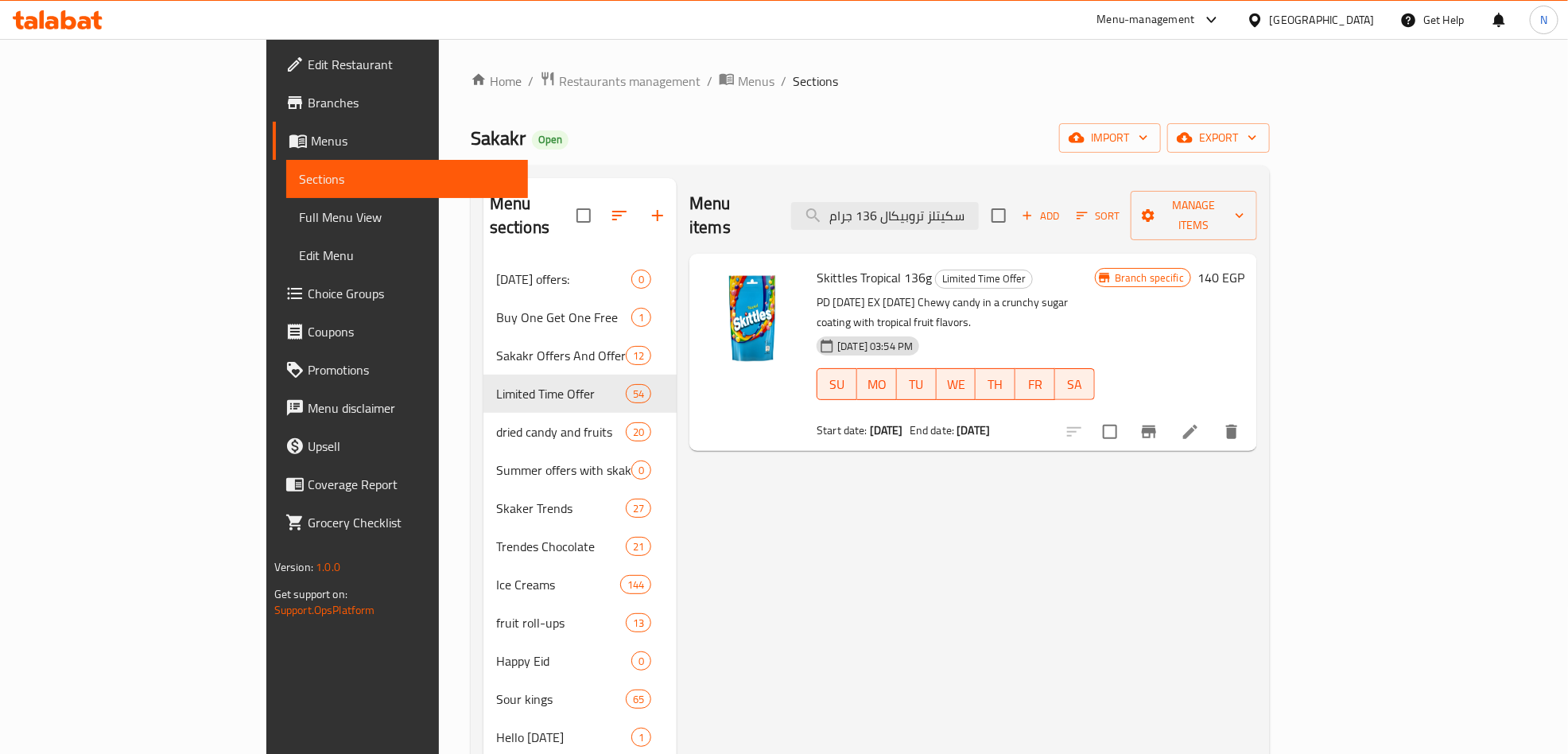
type input "سكيتلز تروبيكال 136 جرام"
click at [1200, 422] on icon at bounding box center [1191, 432] width 19 height 19
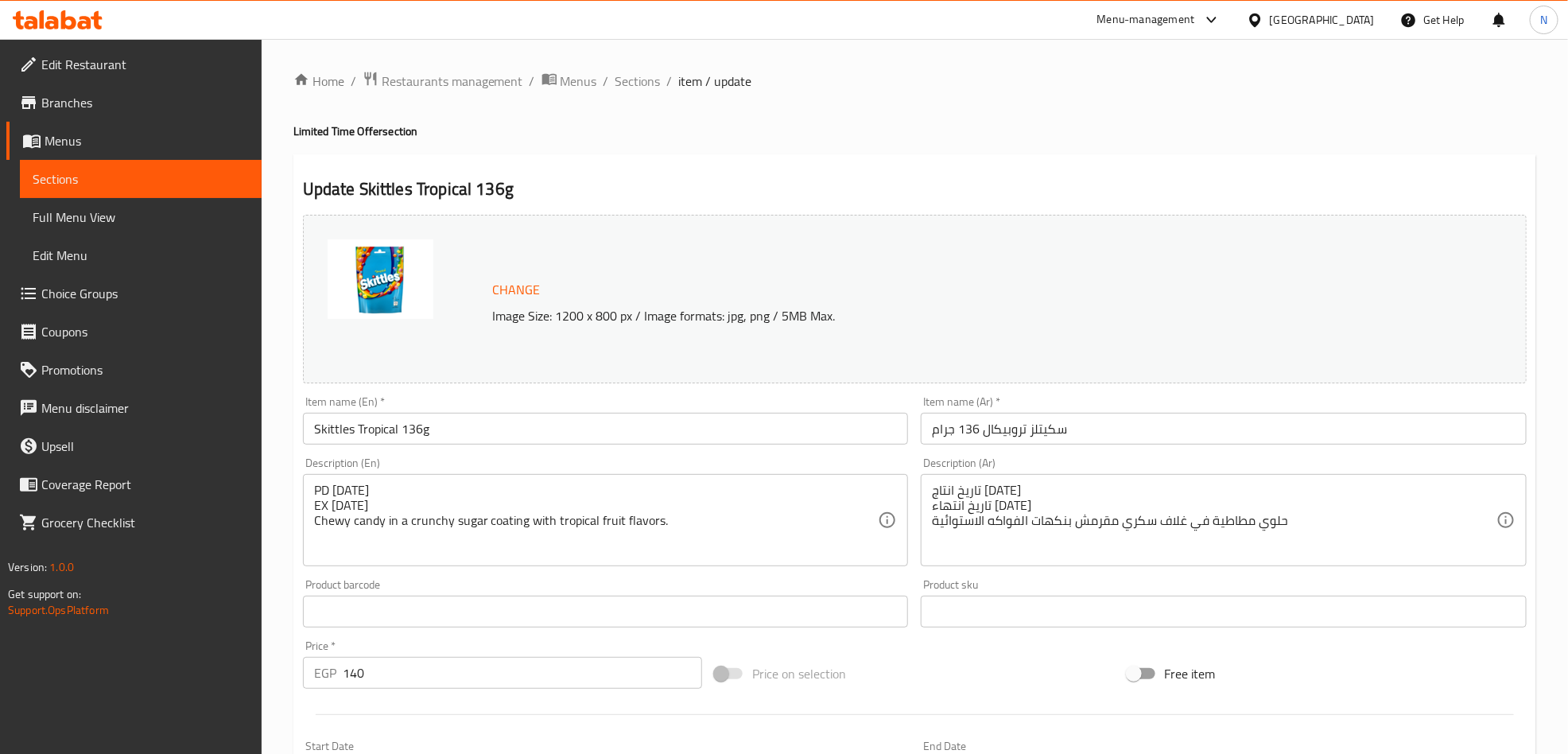
click at [628, 82] on span "Sections" at bounding box center [638, 81] width 46 height 19
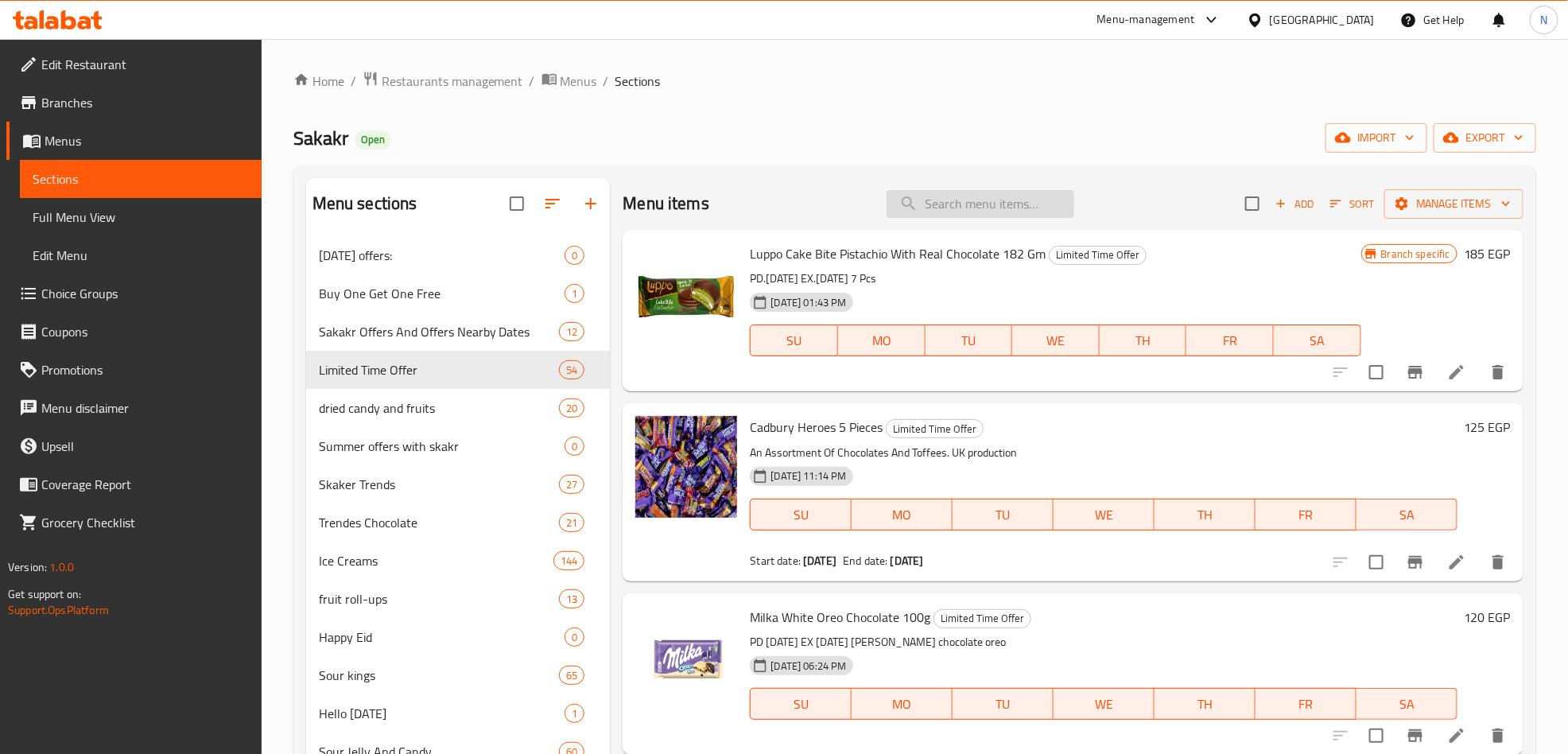
click at [1007, 198] on input "search" at bounding box center [980, 204] width 187 height 28
paste input "شوبا شوبس باندا بيرز 90 جرام"
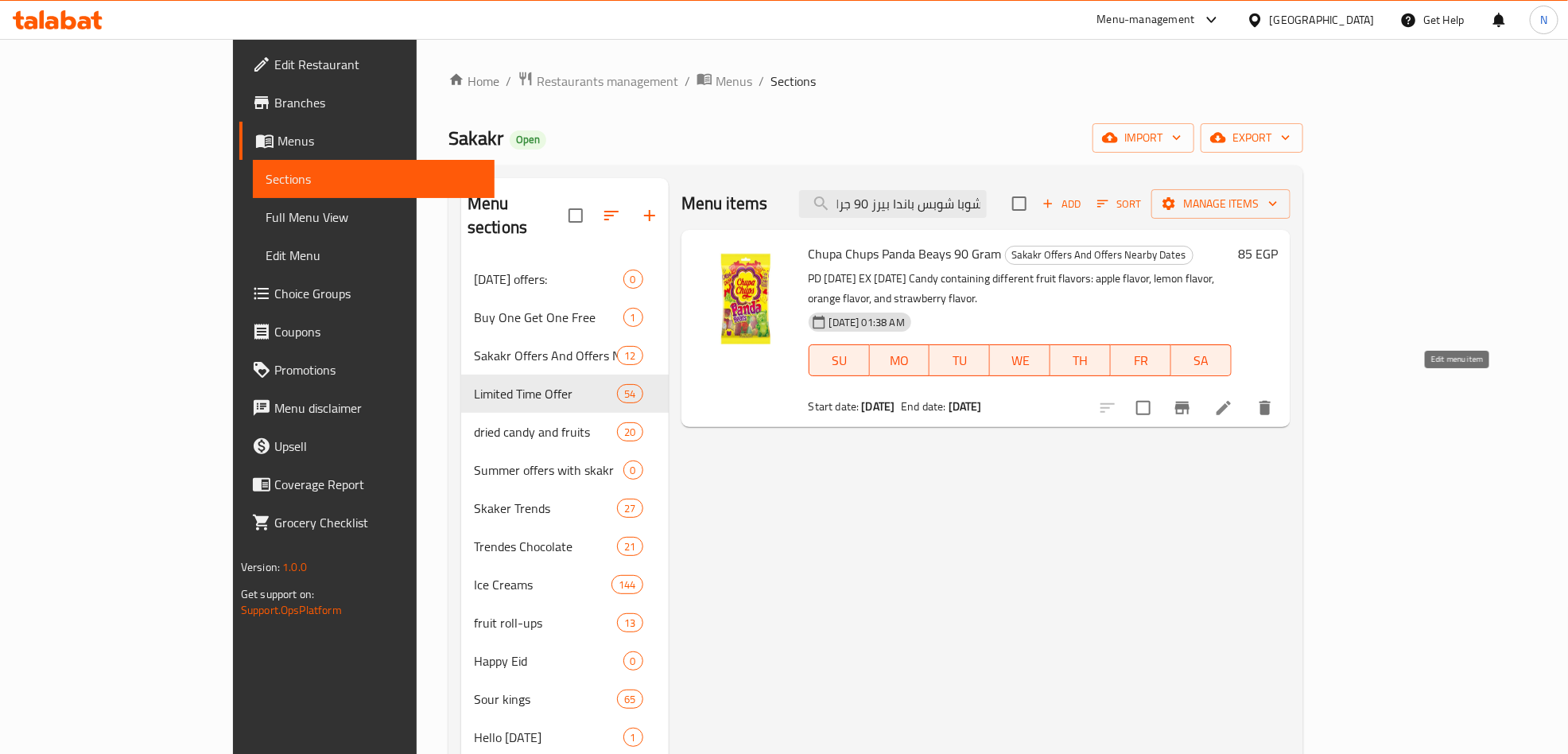
type input "شوبا شوبس باندا بيرز 90 جرام"
click at [1234, 399] on icon at bounding box center [1224, 408] width 19 height 19
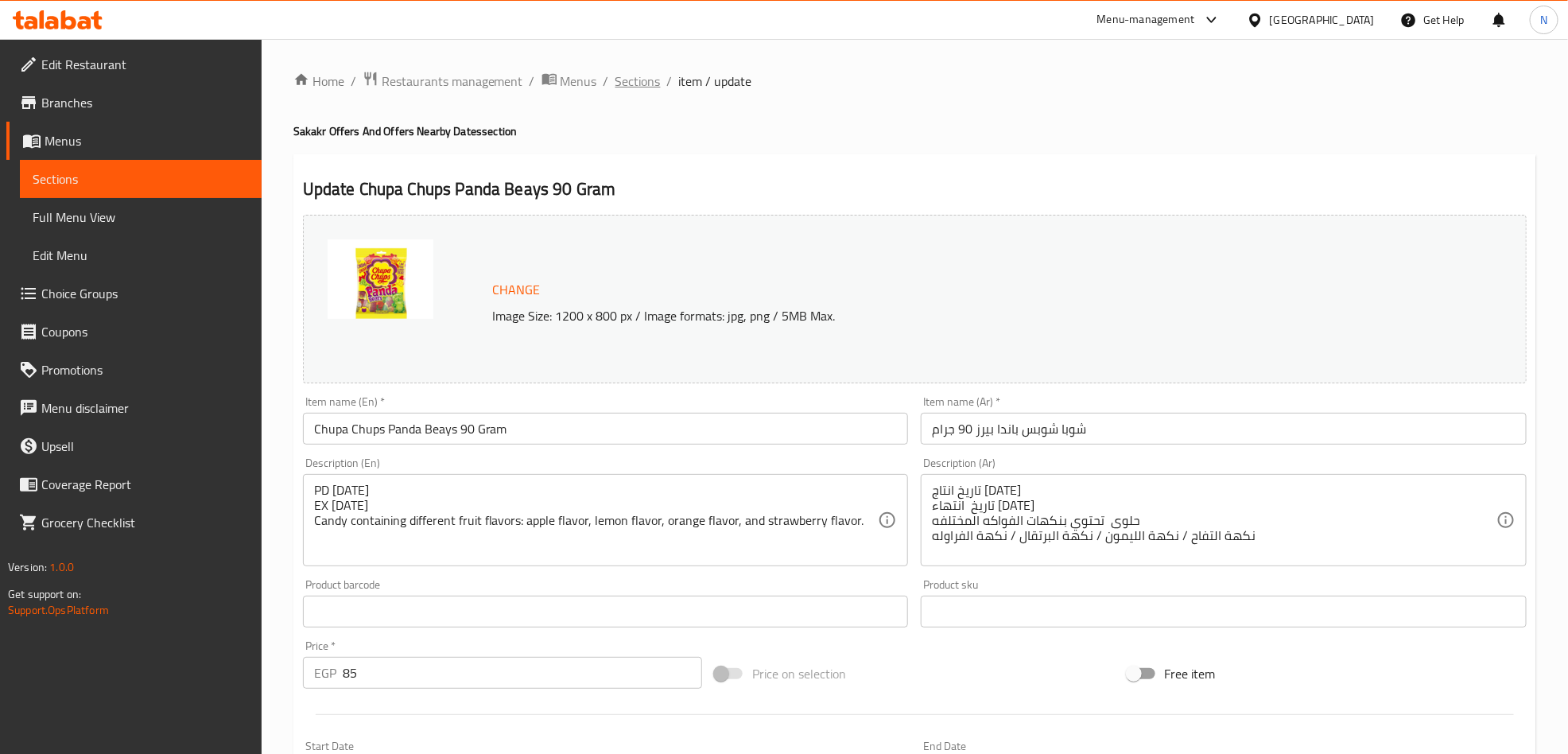
drag, startPoint x: 652, startPoint y: 72, endPoint x: 727, endPoint y: 111, distance: 84.5
click at [652, 74] on span "Sections" at bounding box center [638, 81] width 46 height 19
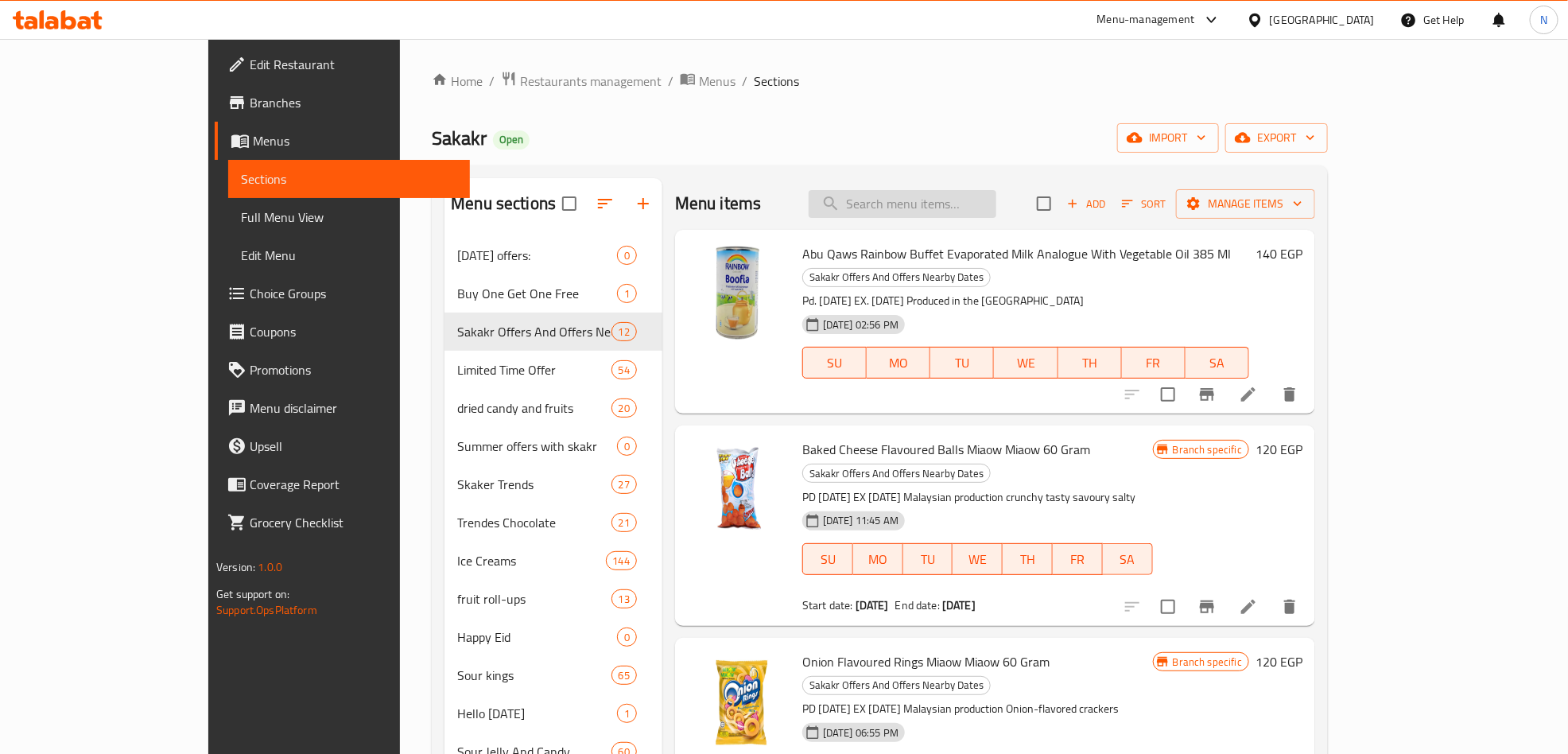
click at [976, 204] on input "search" at bounding box center [902, 204] width 187 height 28
paste input "رامين مقلي بالدو أورانج تيومسي 130 جرام"
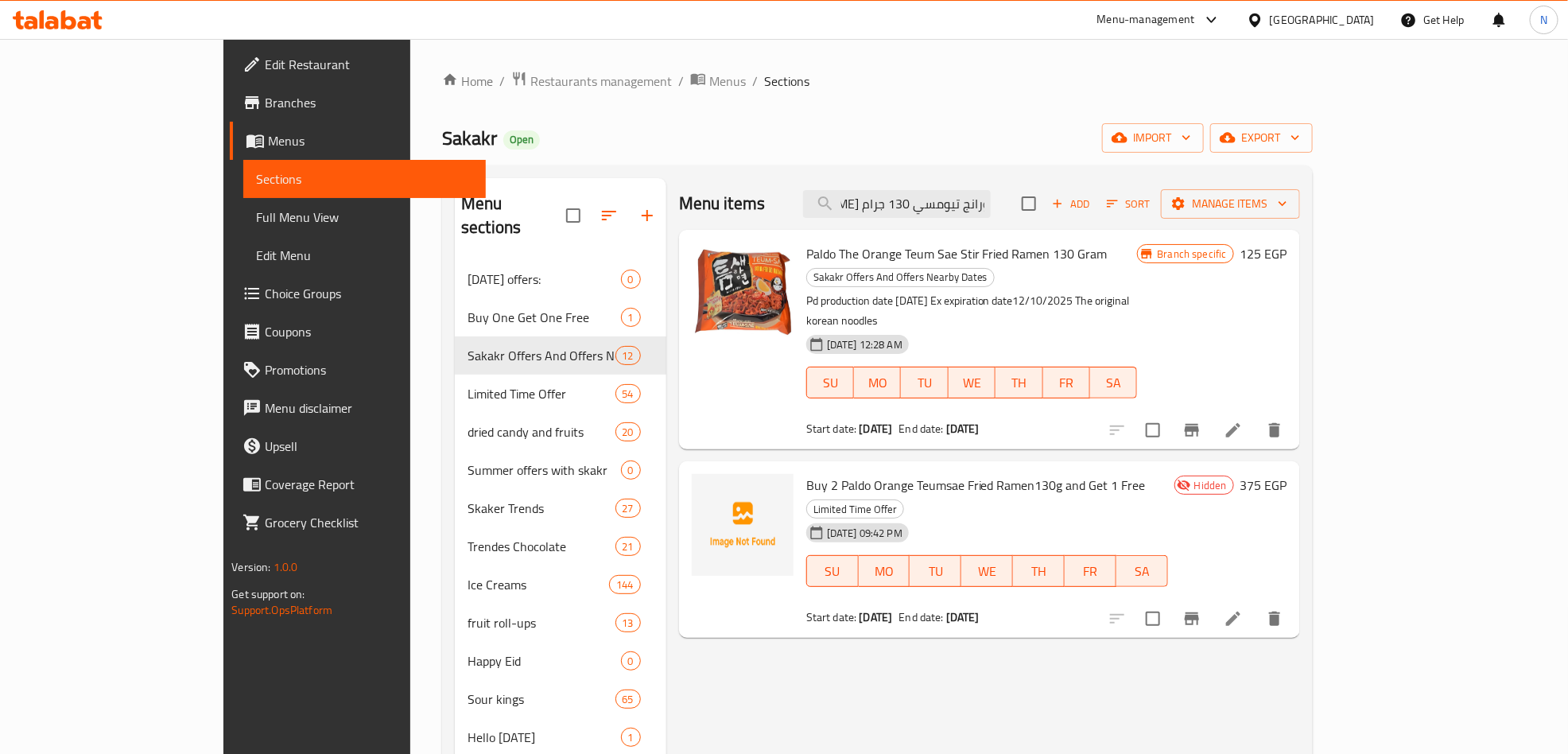
type input "رامين مقلي بالدو أورانج تيومسي 130 جرام"
click at [1256, 416] on li at bounding box center [1233, 430] width 45 height 29
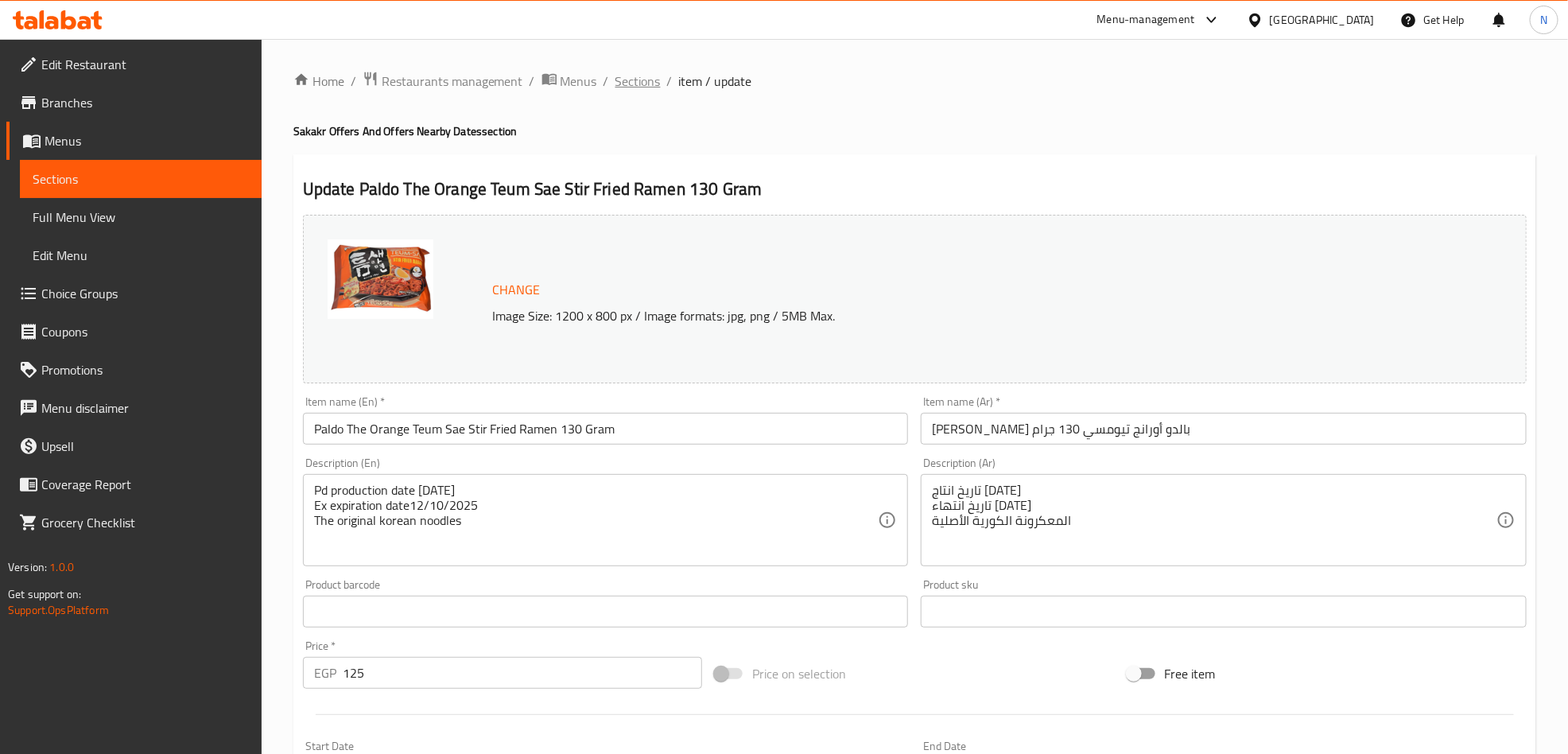
click at [628, 74] on span "Sections" at bounding box center [638, 81] width 46 height 19
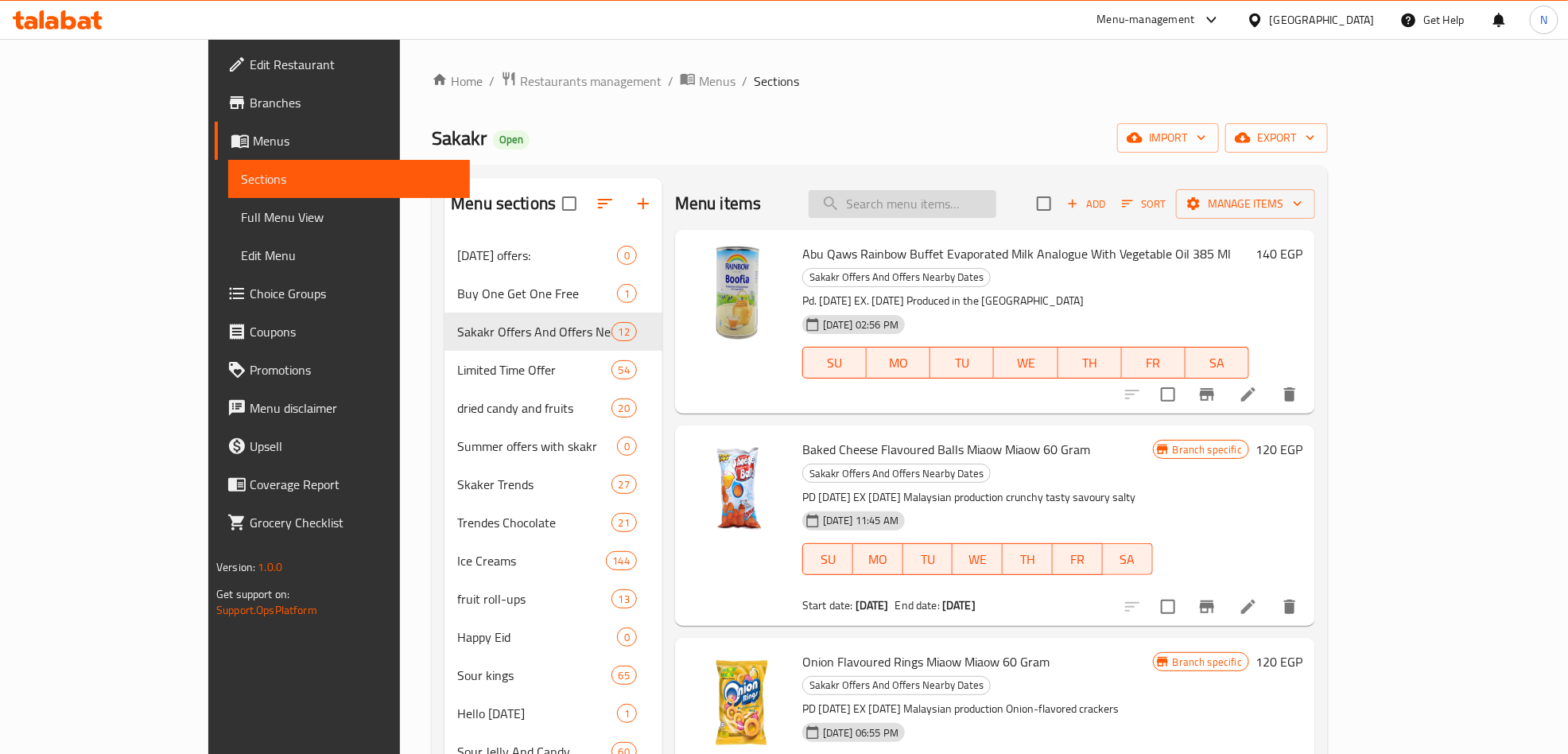
click at [996, 217] on input "search" at bounding box center [902, 204] width 187 height 28
paste input "اشتري 2 رامين مقلي بالدو أورانج تيومسي 130 جرام واحصل علي 1 مجانا"
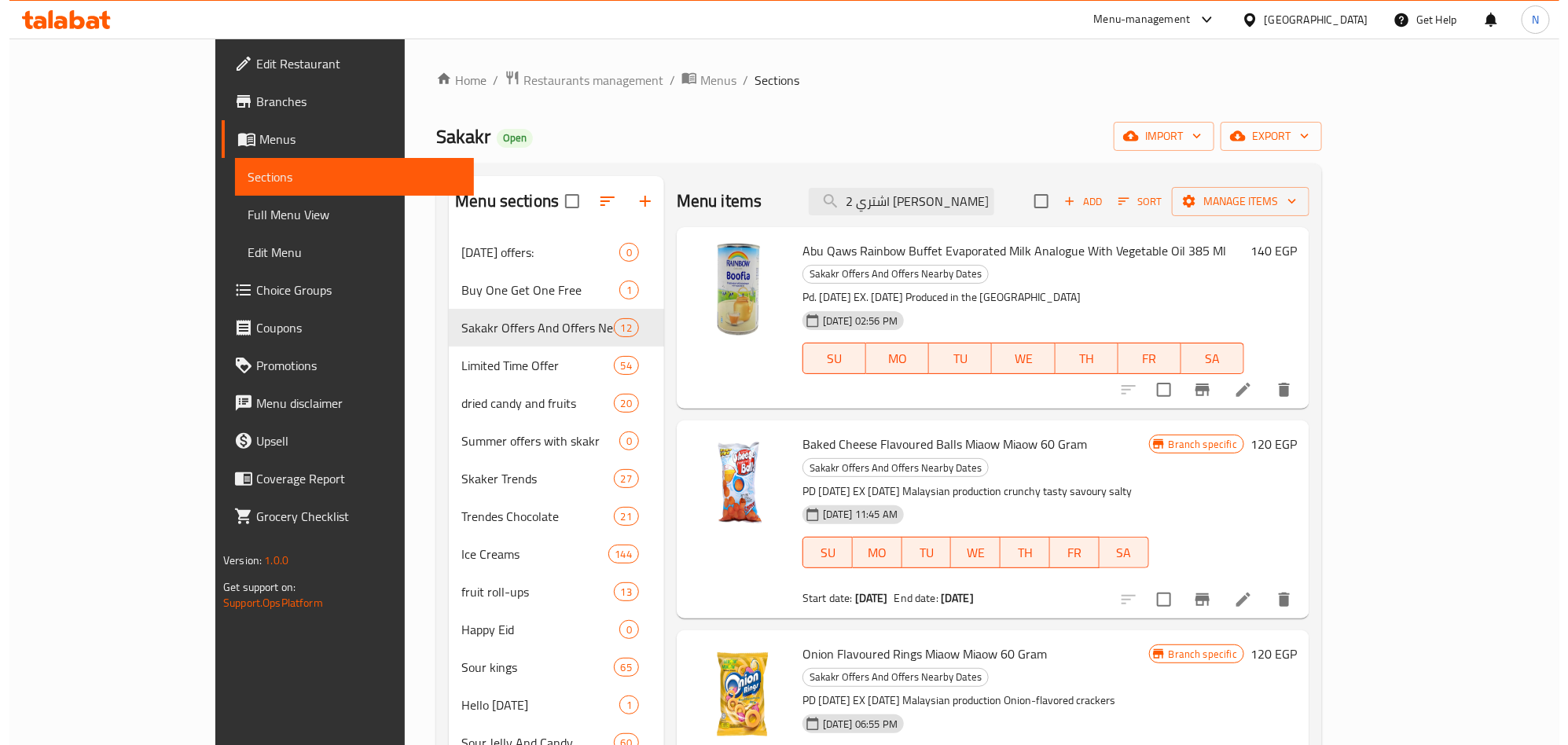
scroll to position [0, 226]
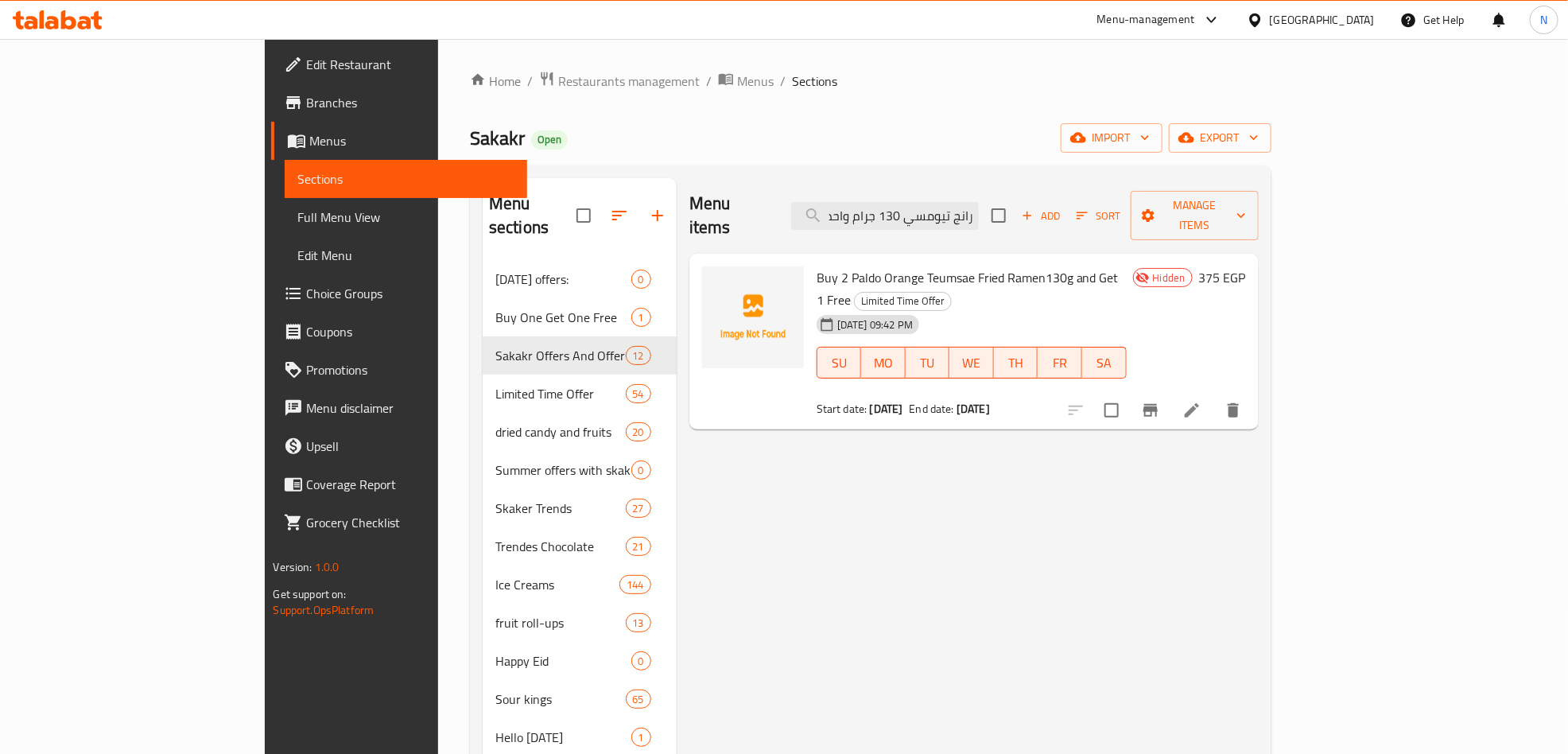
type input "اشتري 2 رامين مقلي بالدو أورانج تيومسي 130 جرام واحصل علي 1 مجانا"
click at [1201, 401] on icon at bounding box center [1192, 411] width 19 height 19
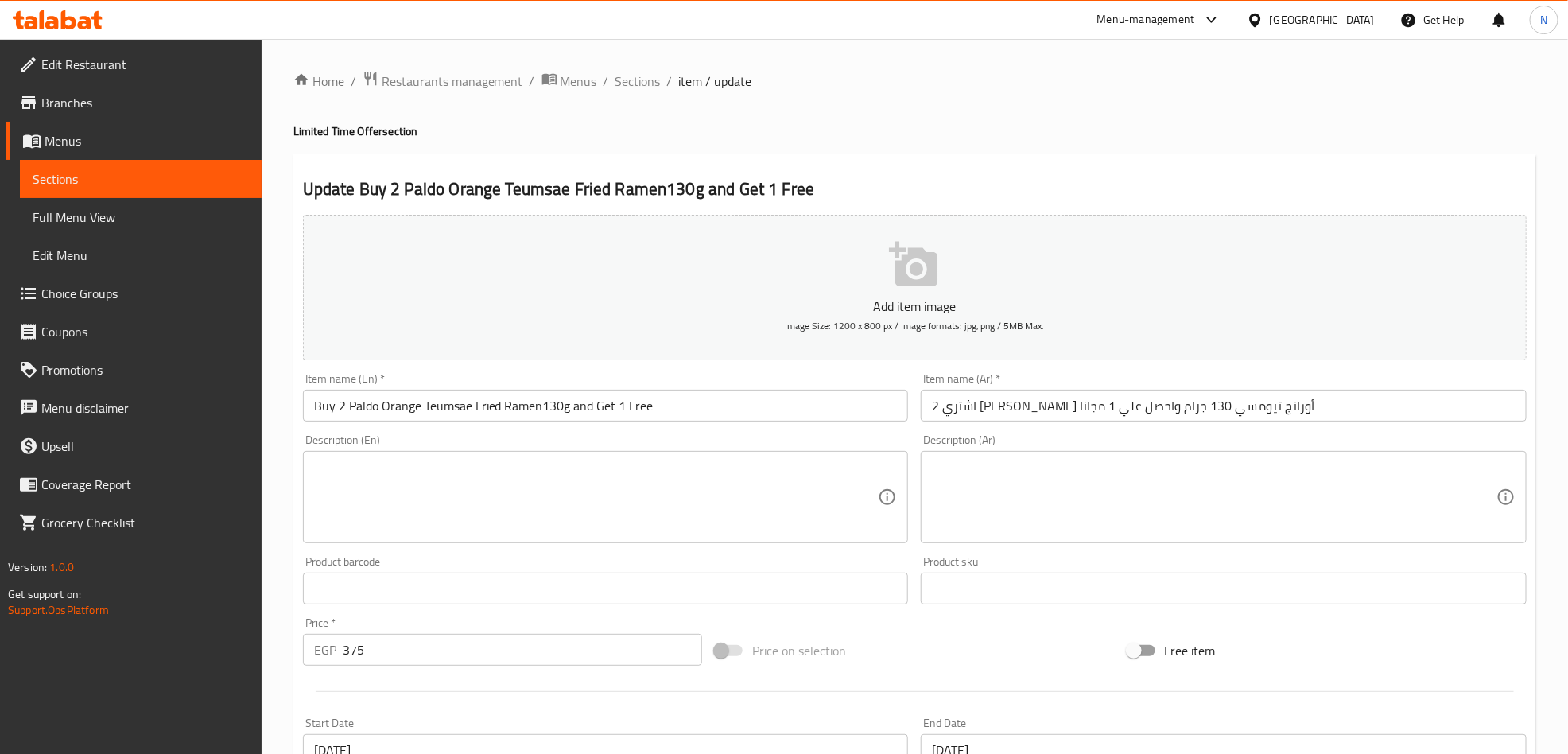
click at [635, 81] on span "Sections" at bounding box center [638, 81] width 46 height 19
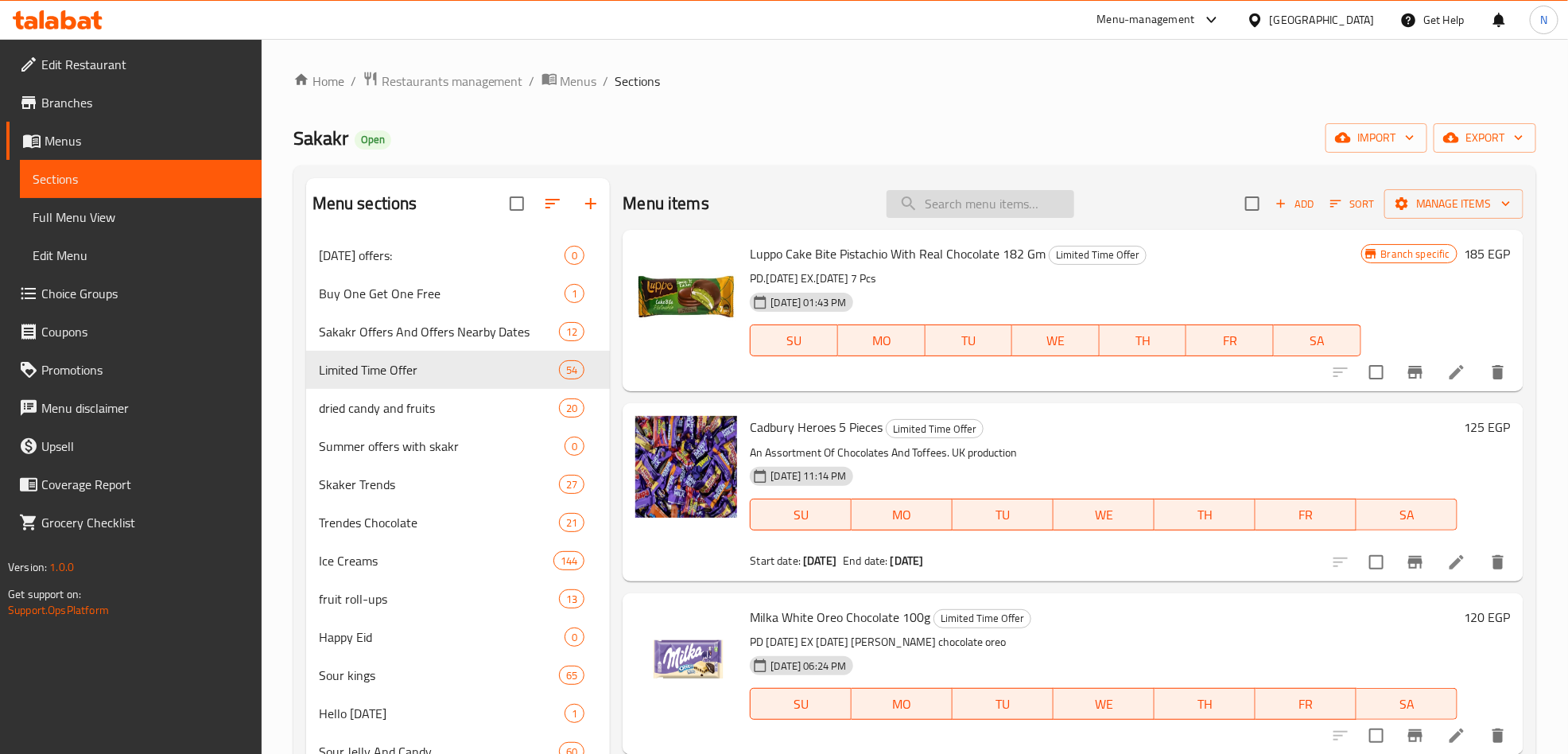
click at [962, 218] on input "search" at bounding box center [980, 204] width 187 height 28
paste input "رامين مقلي بالدو أورانج تيومسي 130 جرام"
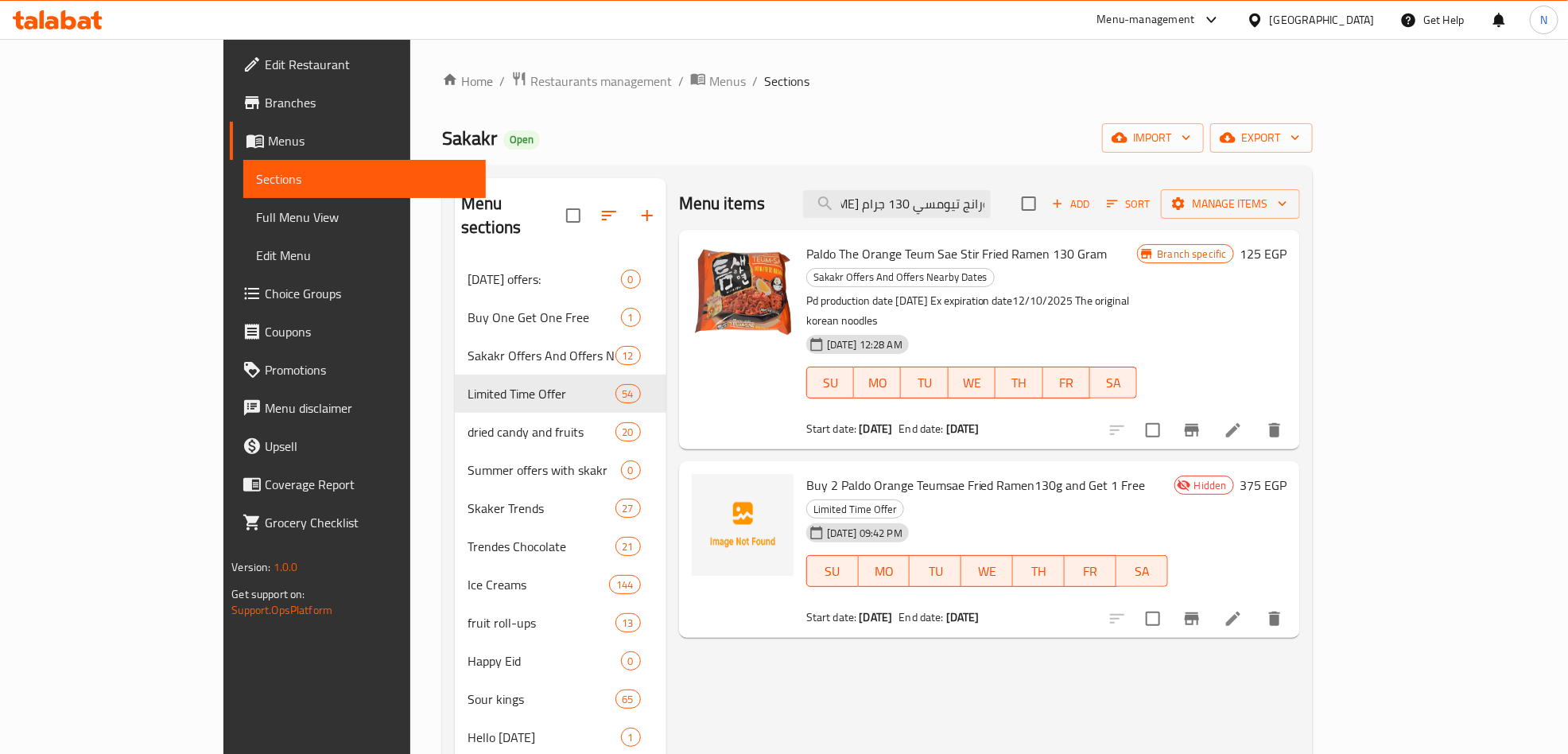
type input "رامين مقلي بالدو أورانج تيومسي 130 جرام"
click at [1256, 416] on li at bounding box center [1233, 430] width 45 height 29
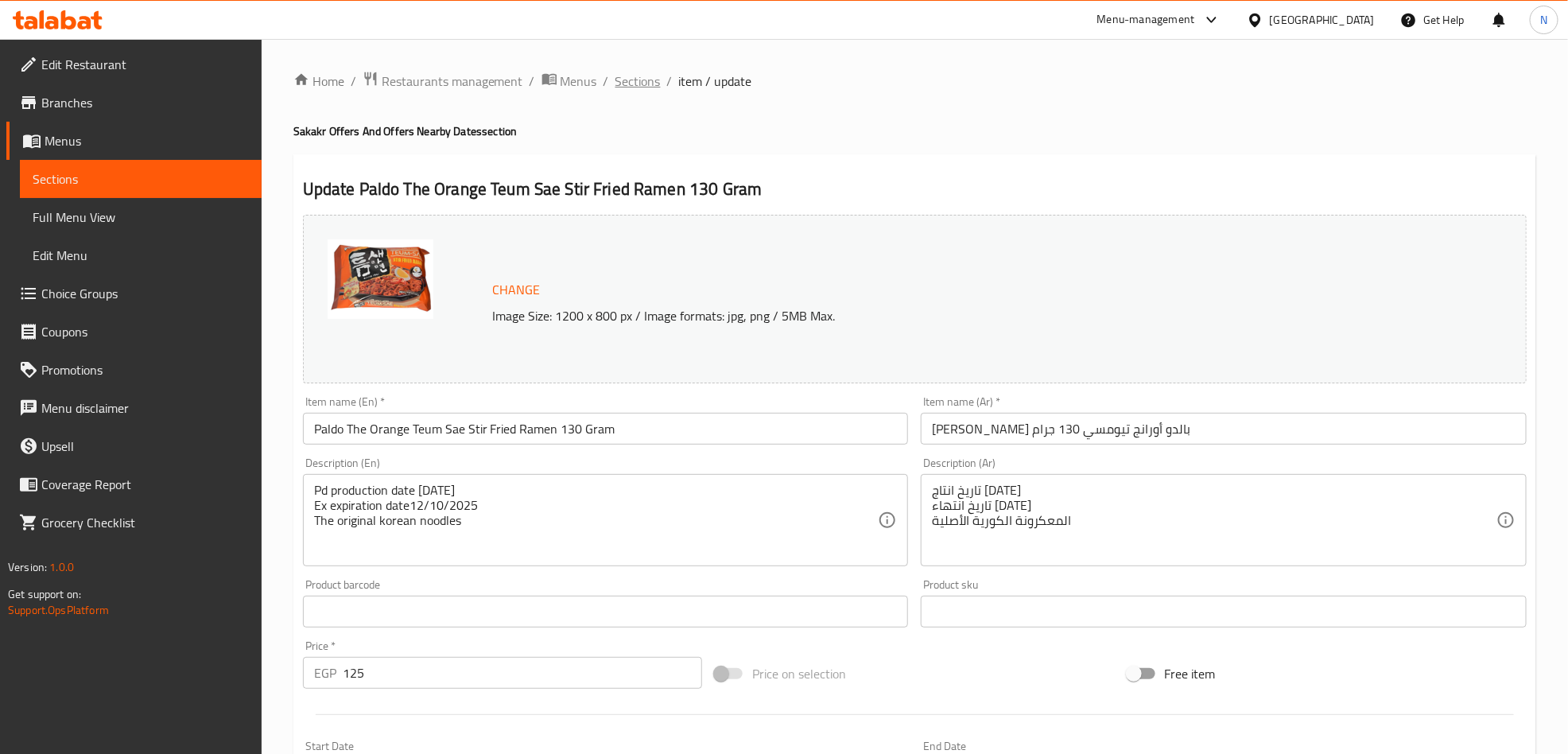
click at [628, 71] on span "Sections" at bounding box center [638, 81] width 46 height 19
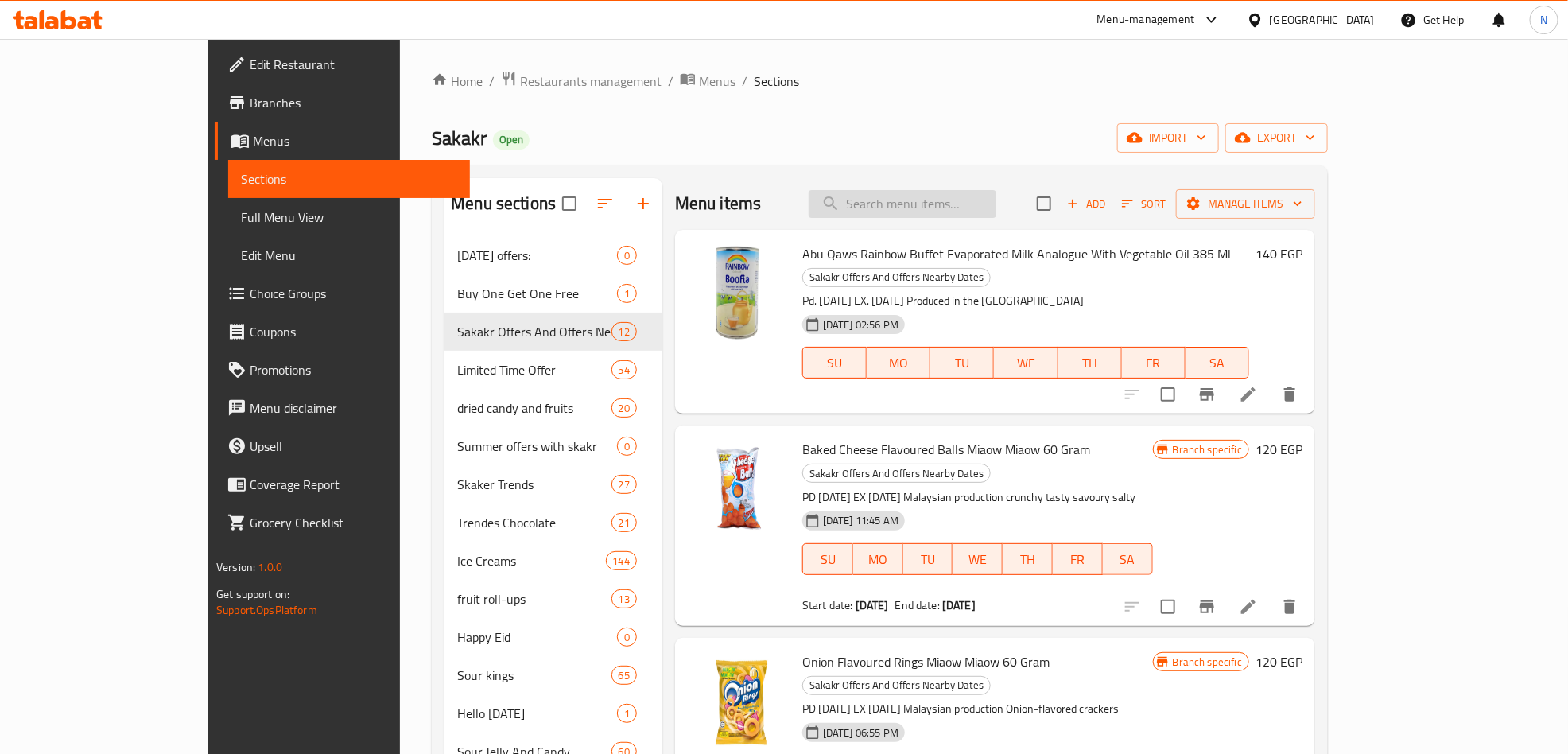
click at [927, 203] on input "search" at bounding box center [902, 204] width 187 height 28
paste input "تانجل بولجوجي ألفريدو تانجلوتشيني 108 جم"
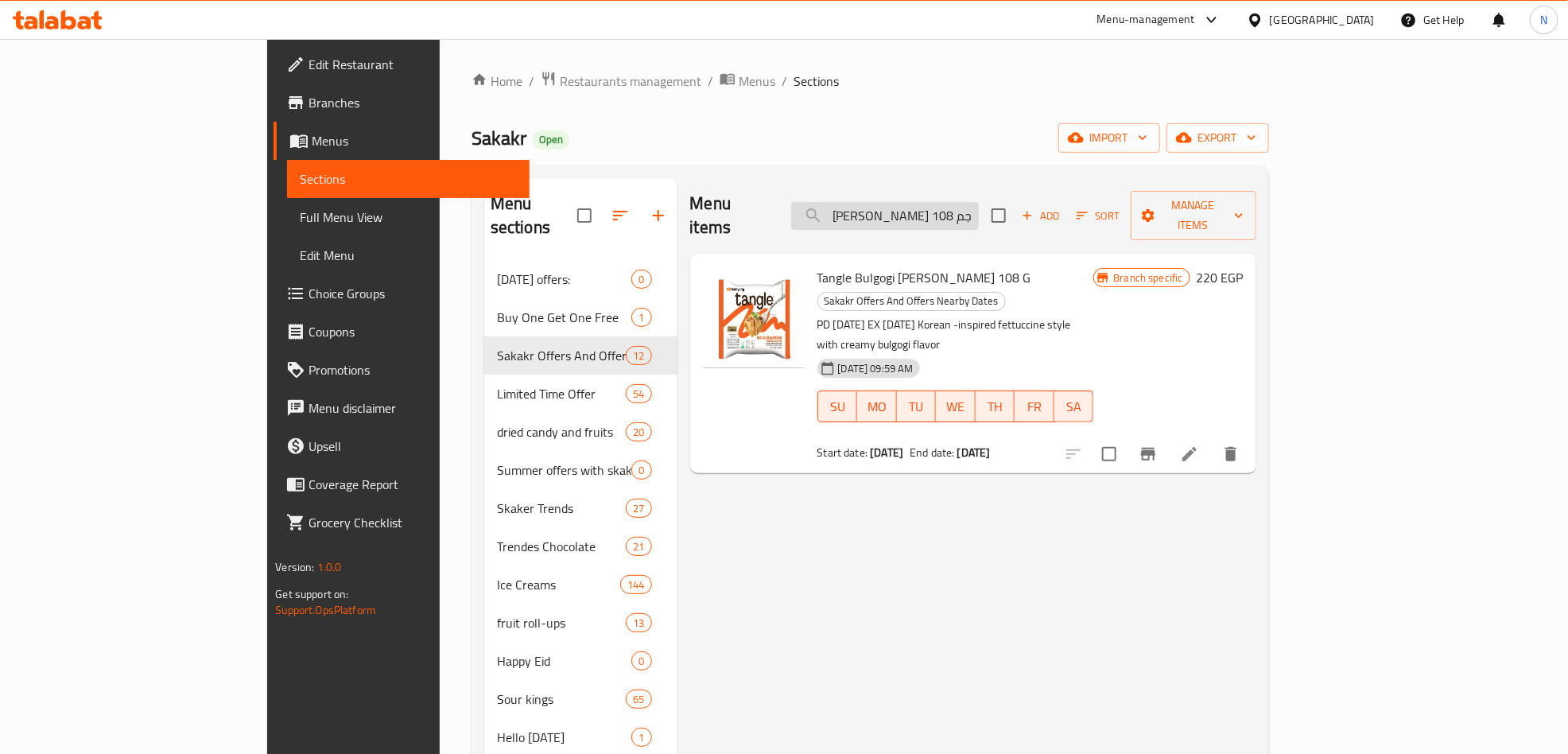
click at [979, 202] on input "تانجل بولجوجي ألفريدو تانجلوتشيني 108 جم" at bounding box center [885, 216] width 187 height 28
type input "تانجل بولجوجي ألفريدو تانجلوتشيني 108 جم"
click at [1200, 445] on icon at bounding box center [1190, 455] width 19 height 19
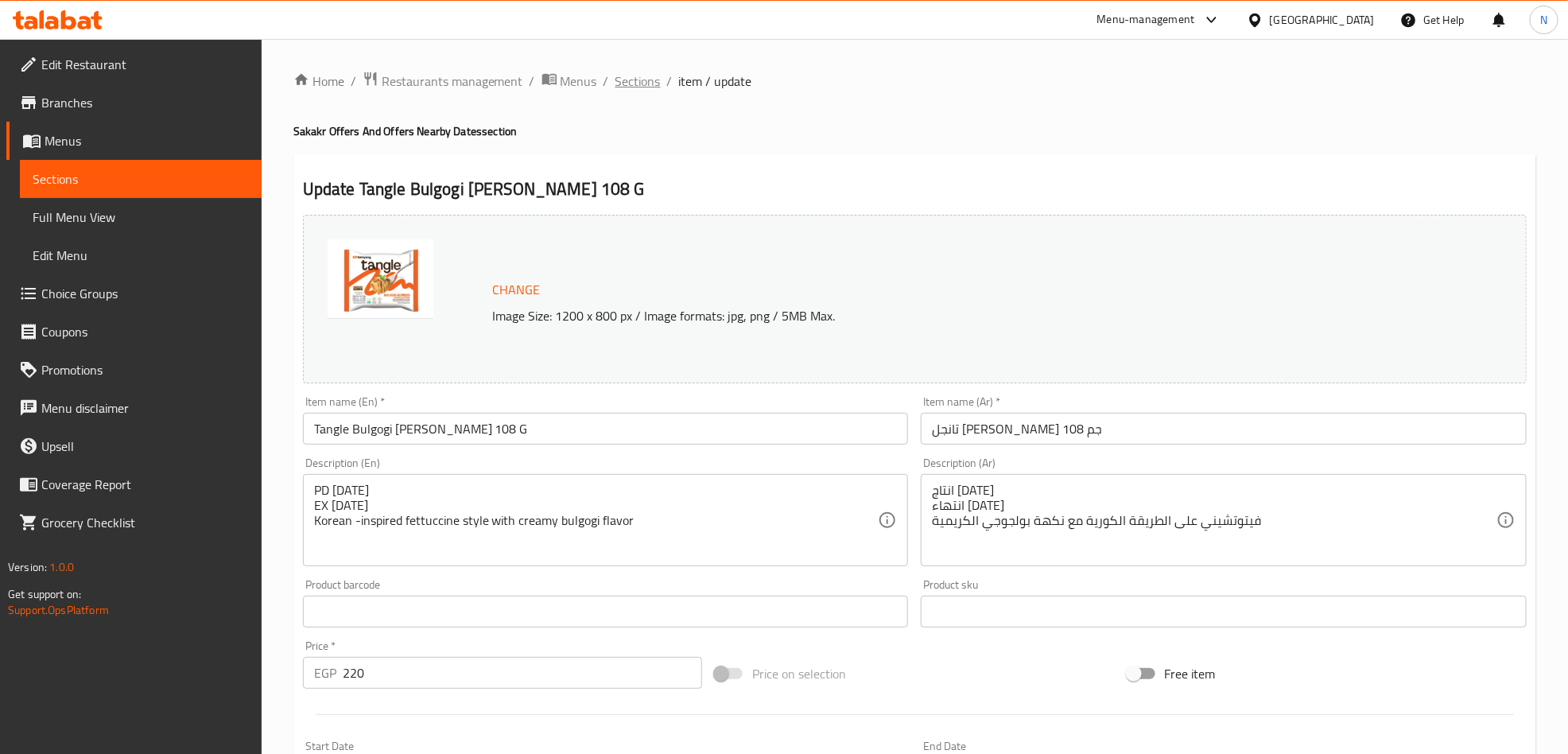
click at [632, 74] on span "Sections" at bounding box center [638, 81] width 46 height 19
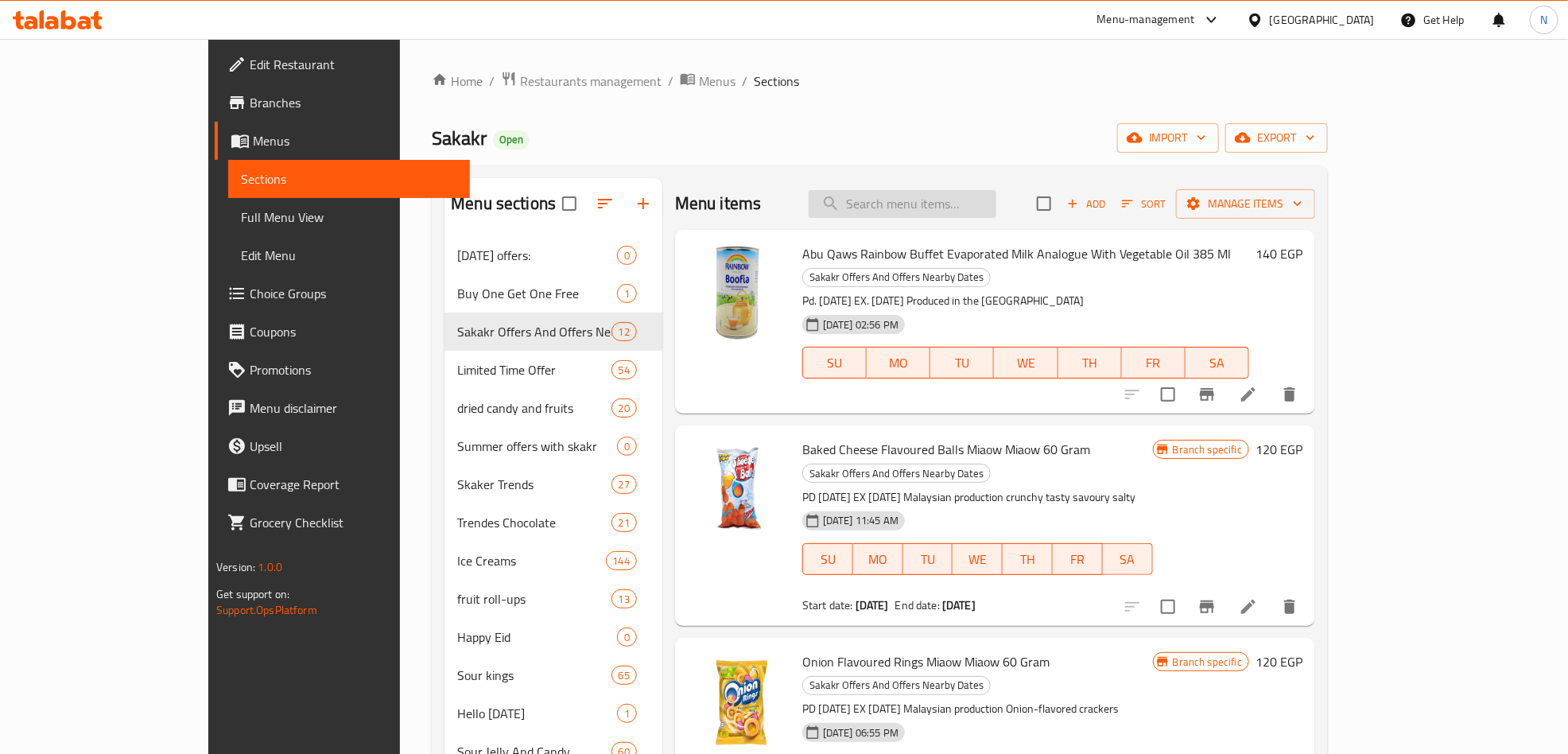
click at [976, 216] on input "search" at bounding box center [902, 204] width 187 height 28
paste input "سكيتلز تروبيكال 136 جرام"
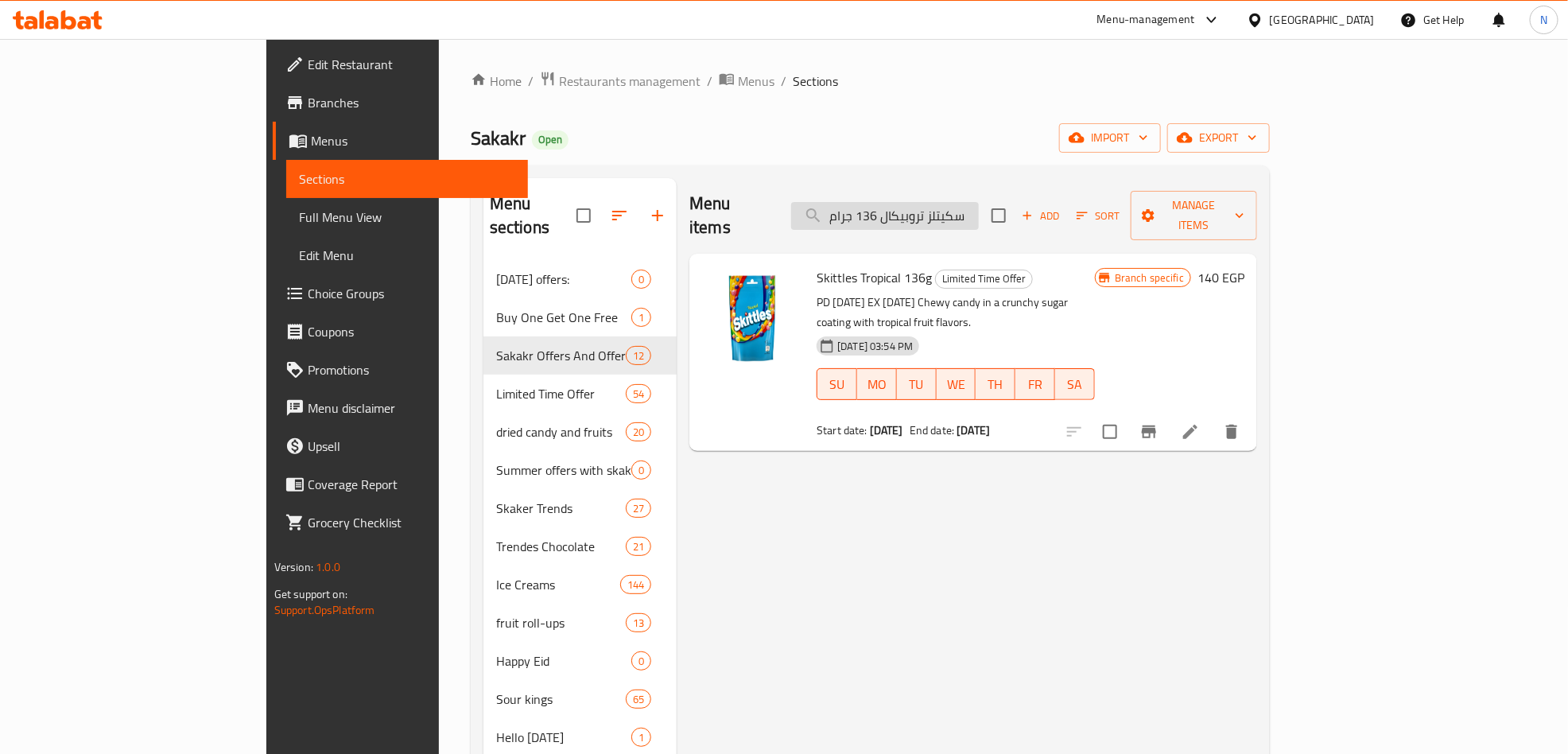
click at [979, 202] on input "سكيتلز تروبيكال 136 جرام" at bounding box center [885, 216] width 187 height 28
paste input "وبا شوبس باندا بيرز 90"
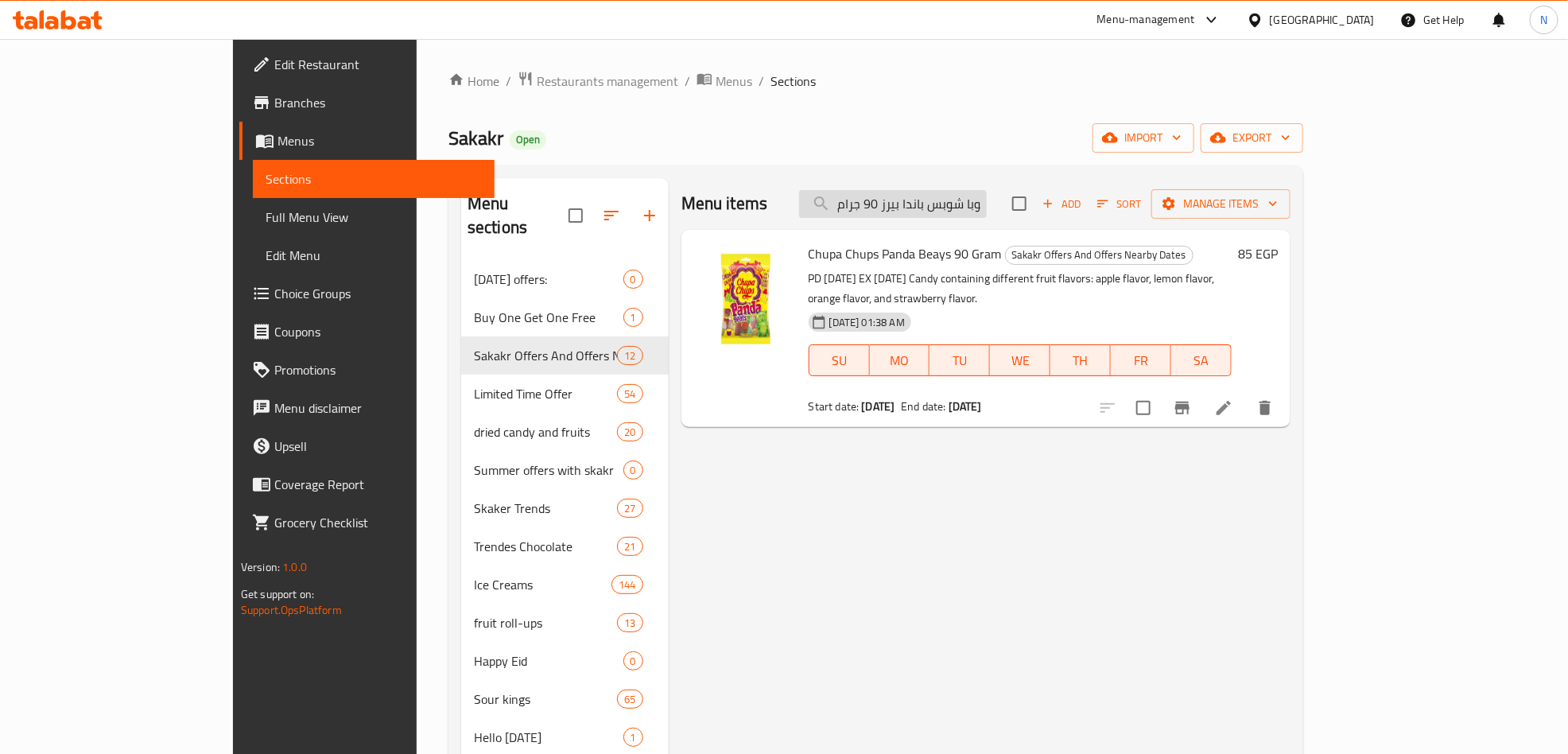
click at [987, 203] on input "شوبا شوبس باندا بيرز 90 جرام" at bounding box center [893, 204] width 187 height 28
paste input "امين مقلي بالدو أورانج تيومسي 13"
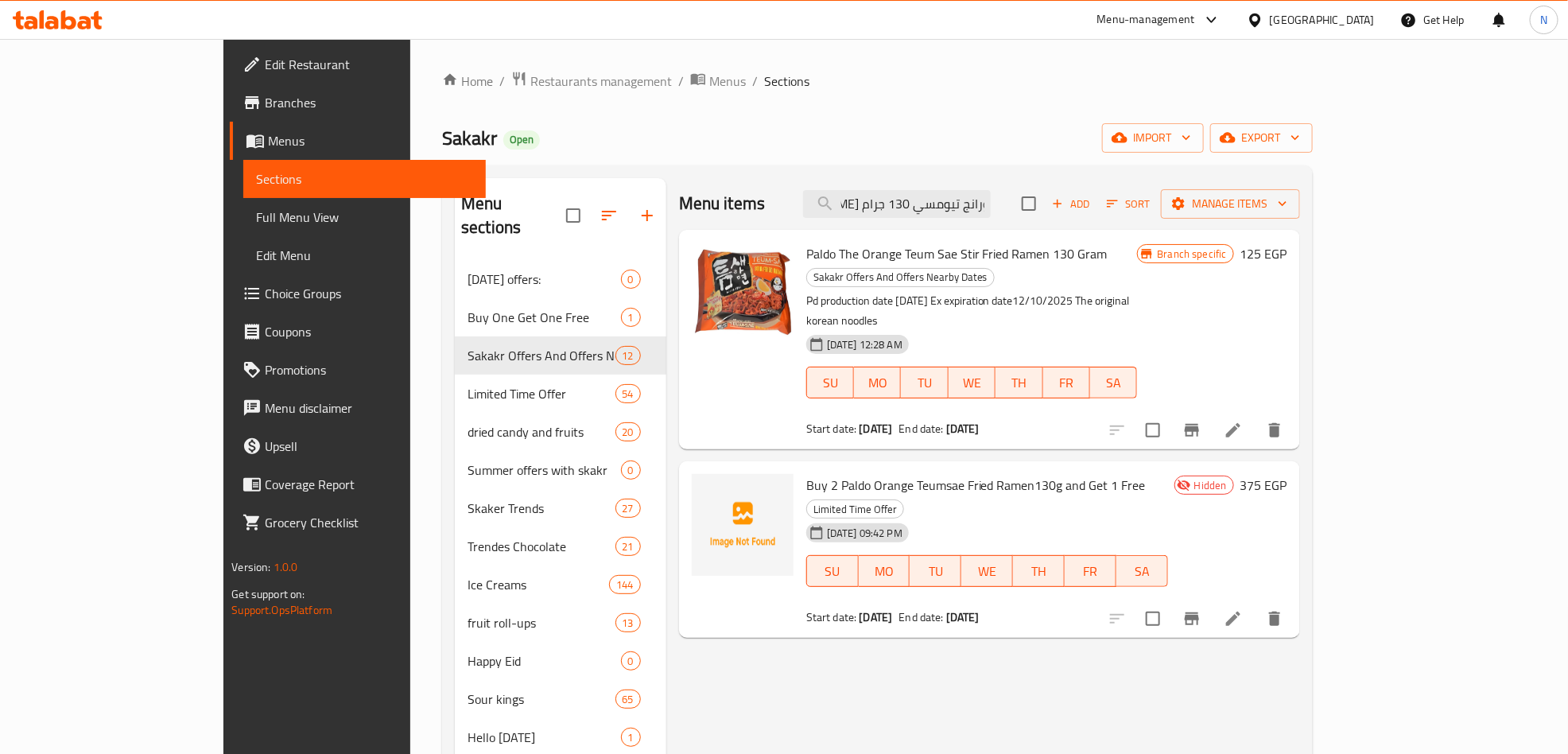
type input "رامين مقلي بالدو أورانج تيومسي 130 جرام"
click at [991, 182] on div "Menu items رامين مقلي بالدو أورانج تيومسي 130 جرام Add Sort Manage items" at bounding box center [989, 204] width 621 height 52
click at [984, 220] on div "Menu items رامين مقلي بالدو أورانج تيومسي 130 جرام Add Sort Manage items" at bounding box center [989, 204] width 621 height 52
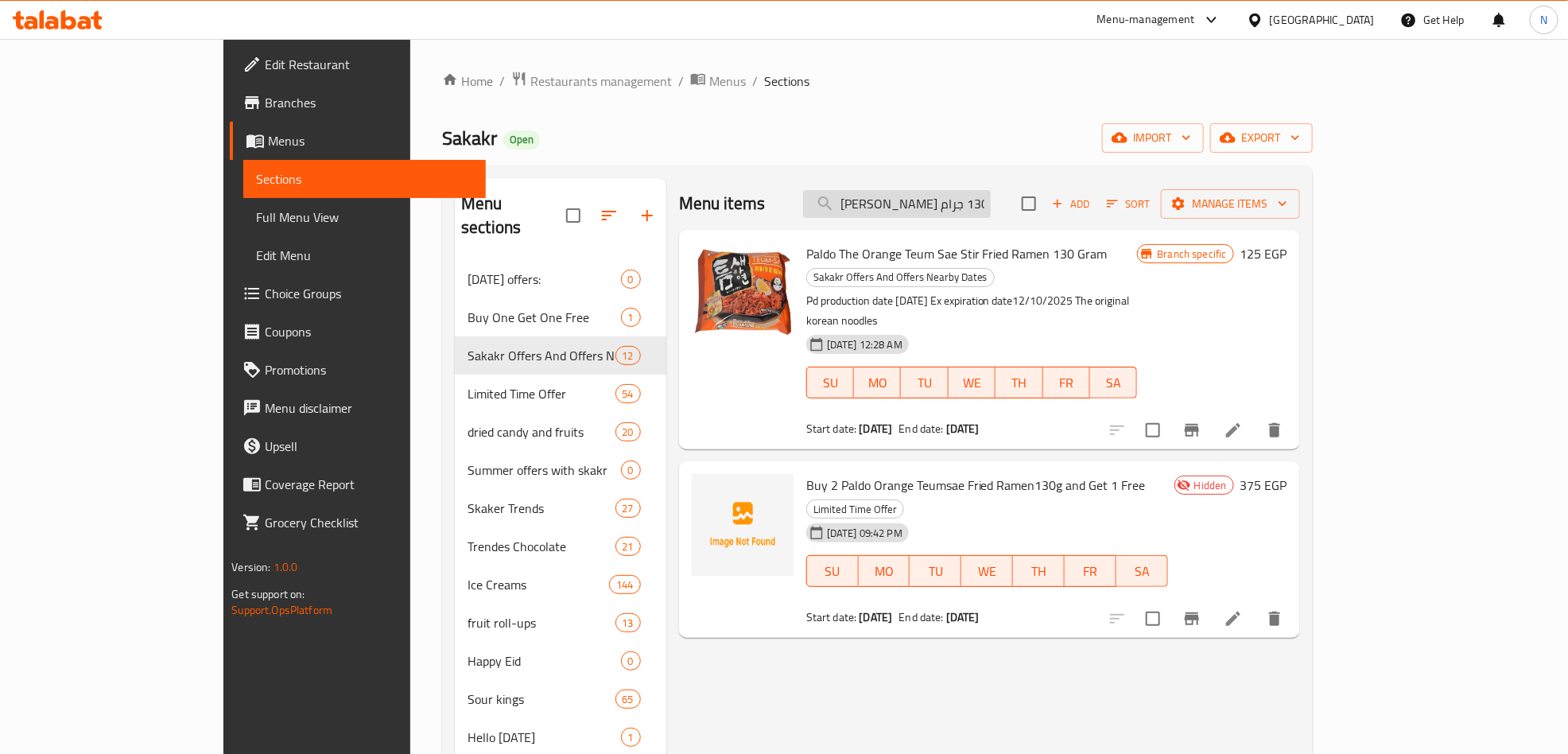
click at [986, 217] on input "رامين مقلي بالدو أورانج تيومسي 130 جرام" at bounding box center [896, 204] width 187 height 28
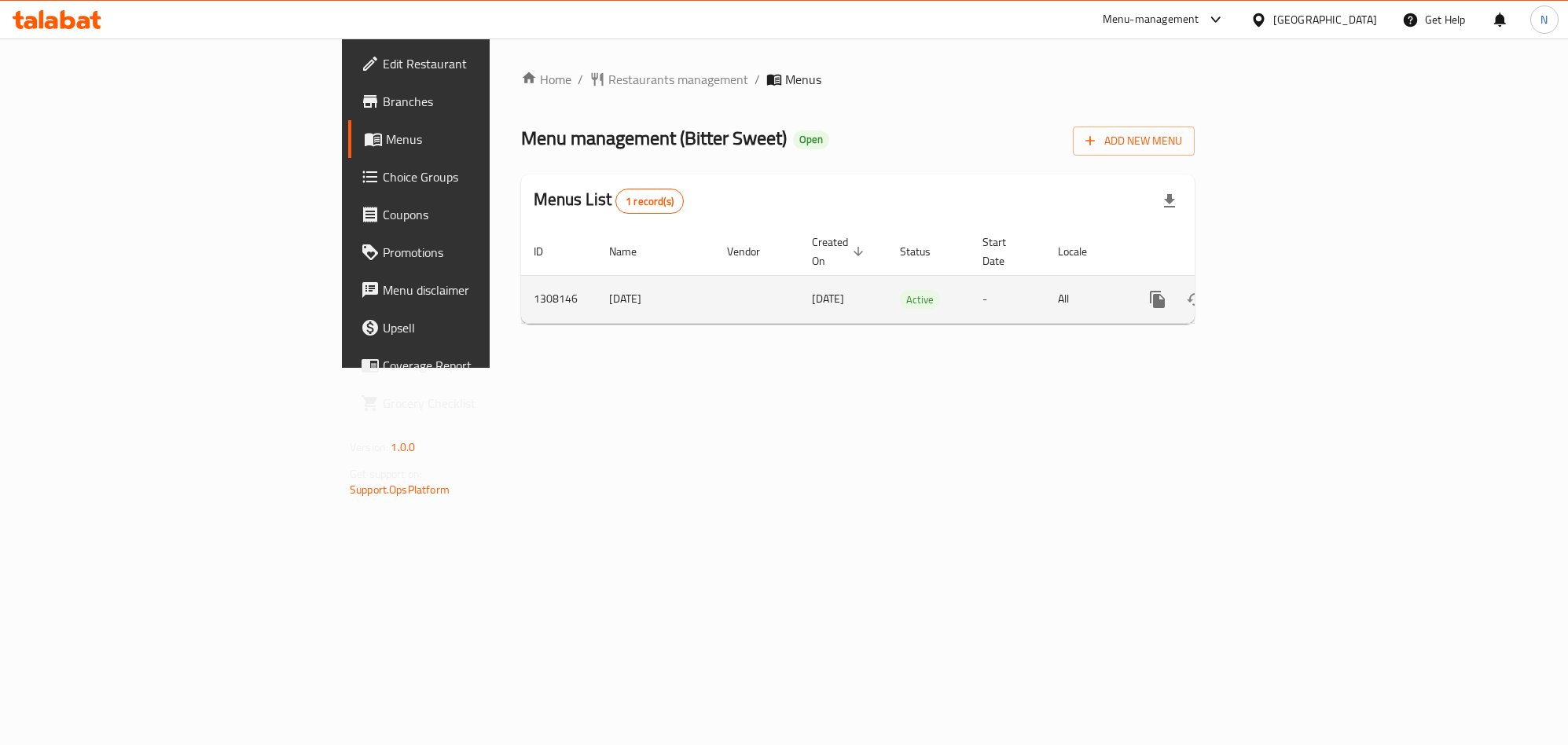
click at [1290, 281] on link "enhanced table" at bounding box center [1271, 299] width 37 height 37
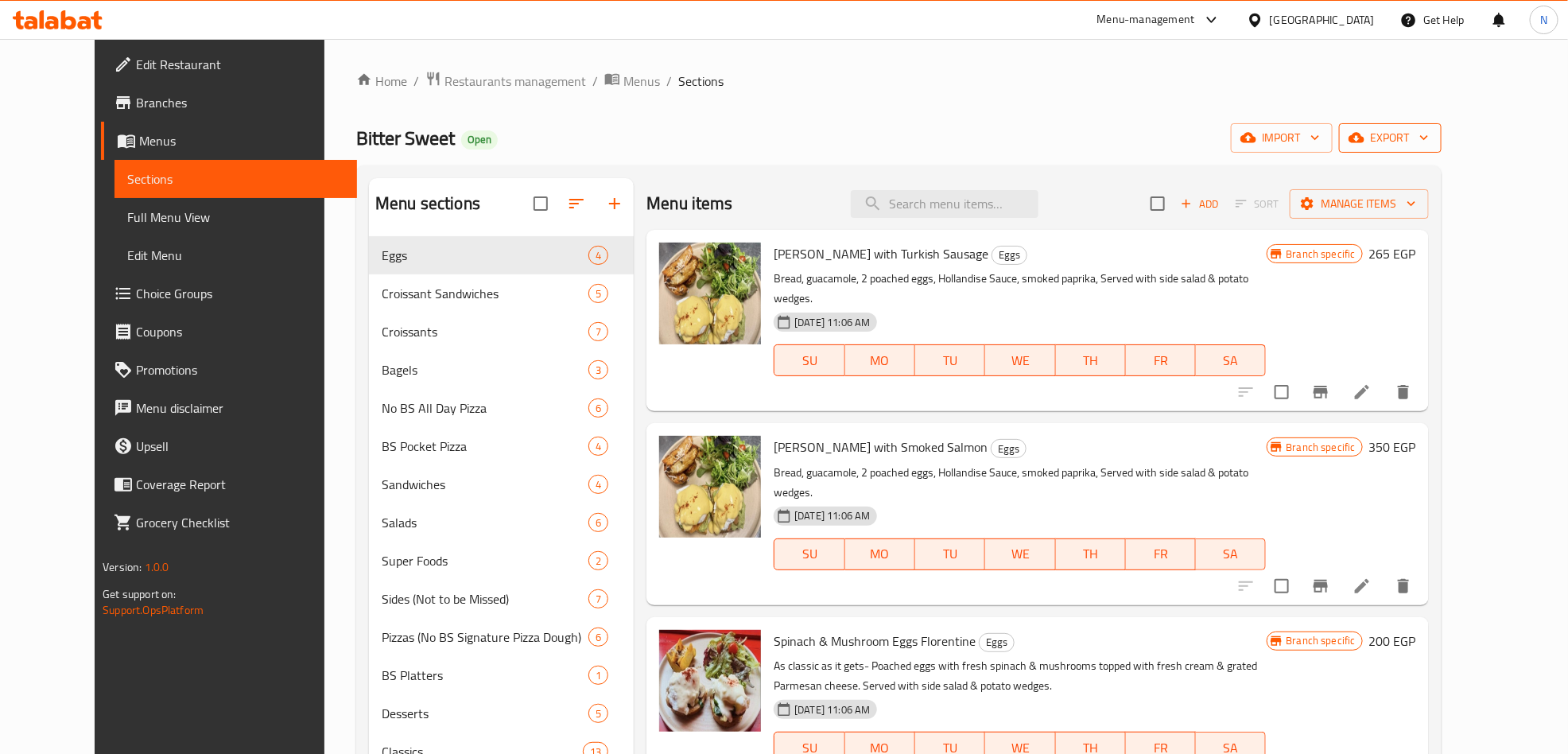
click at [1429, 135] on span "export" at bounding box center [1390, 138] width 77 height 20
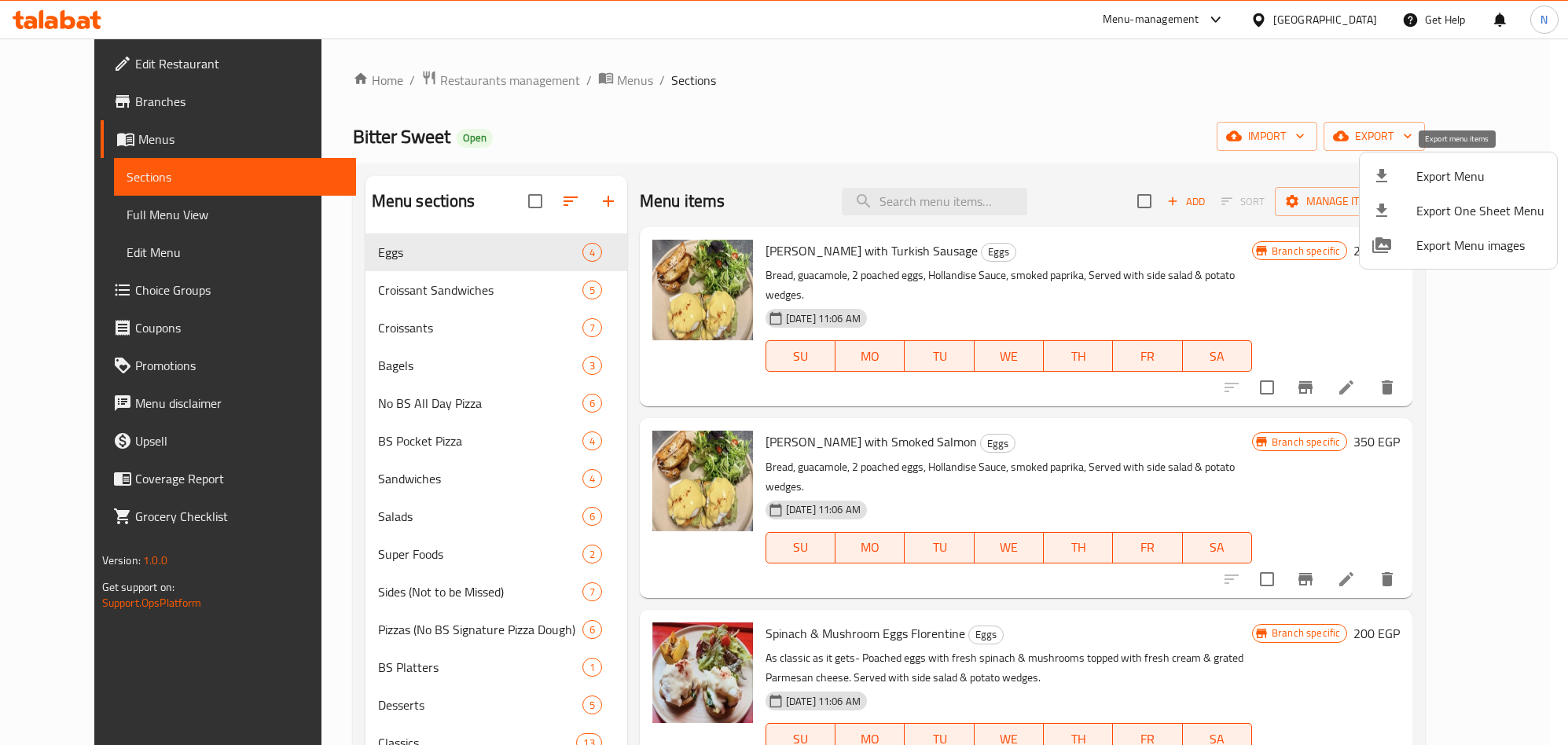
click at [1451, 173] on span "Export Menu" at bounding box center [1480, 176] width 128 height 19
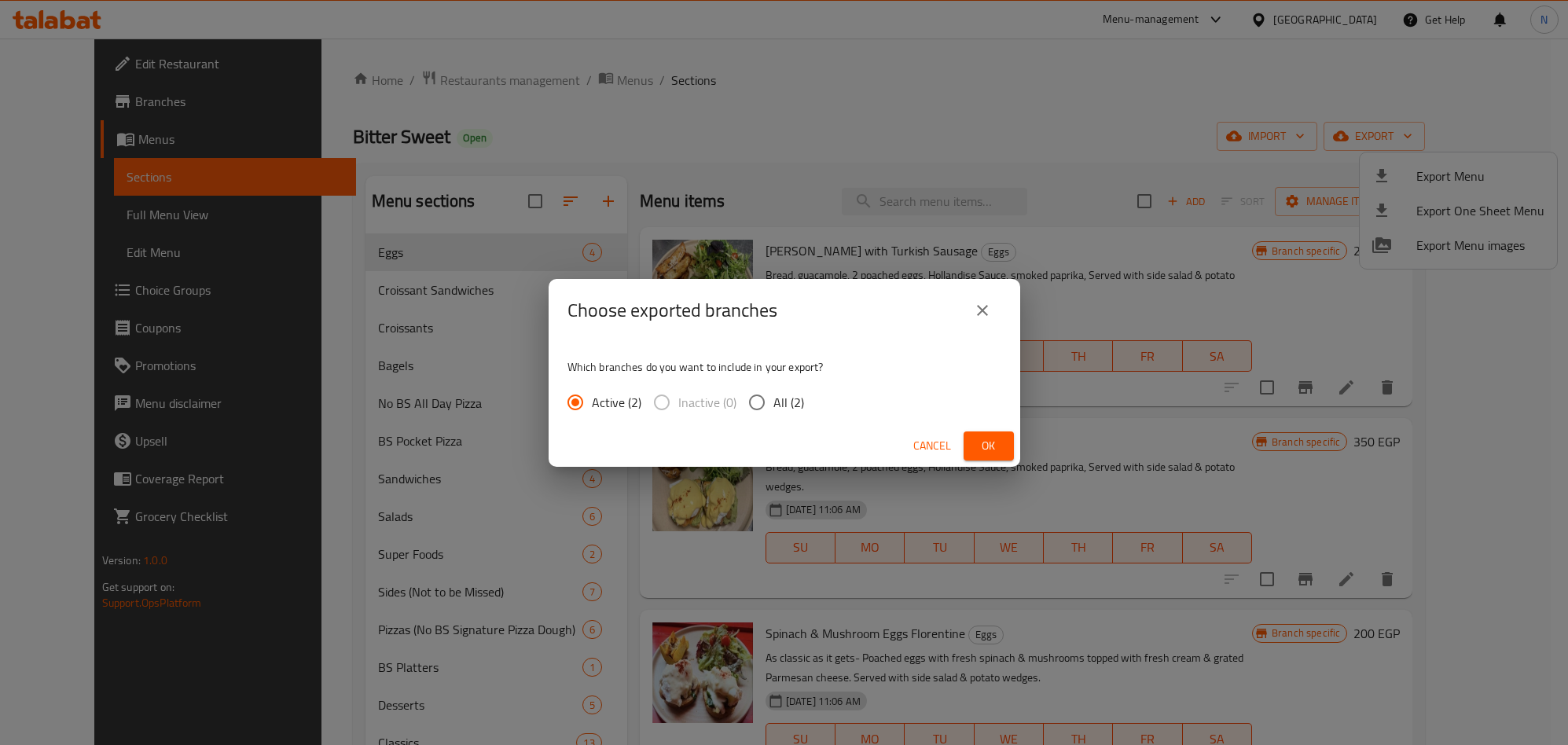
click at [793, 408] on span "All (2)" at bounding box center [788, 402] width 30 height 19
click at [774, 408] on input "All (2)" at bounding box center [757, 402] width 33 height 33
radio input "true"
click at [987, 440] on span "Ok" at bounding box center [988, 446] width 25 height 20
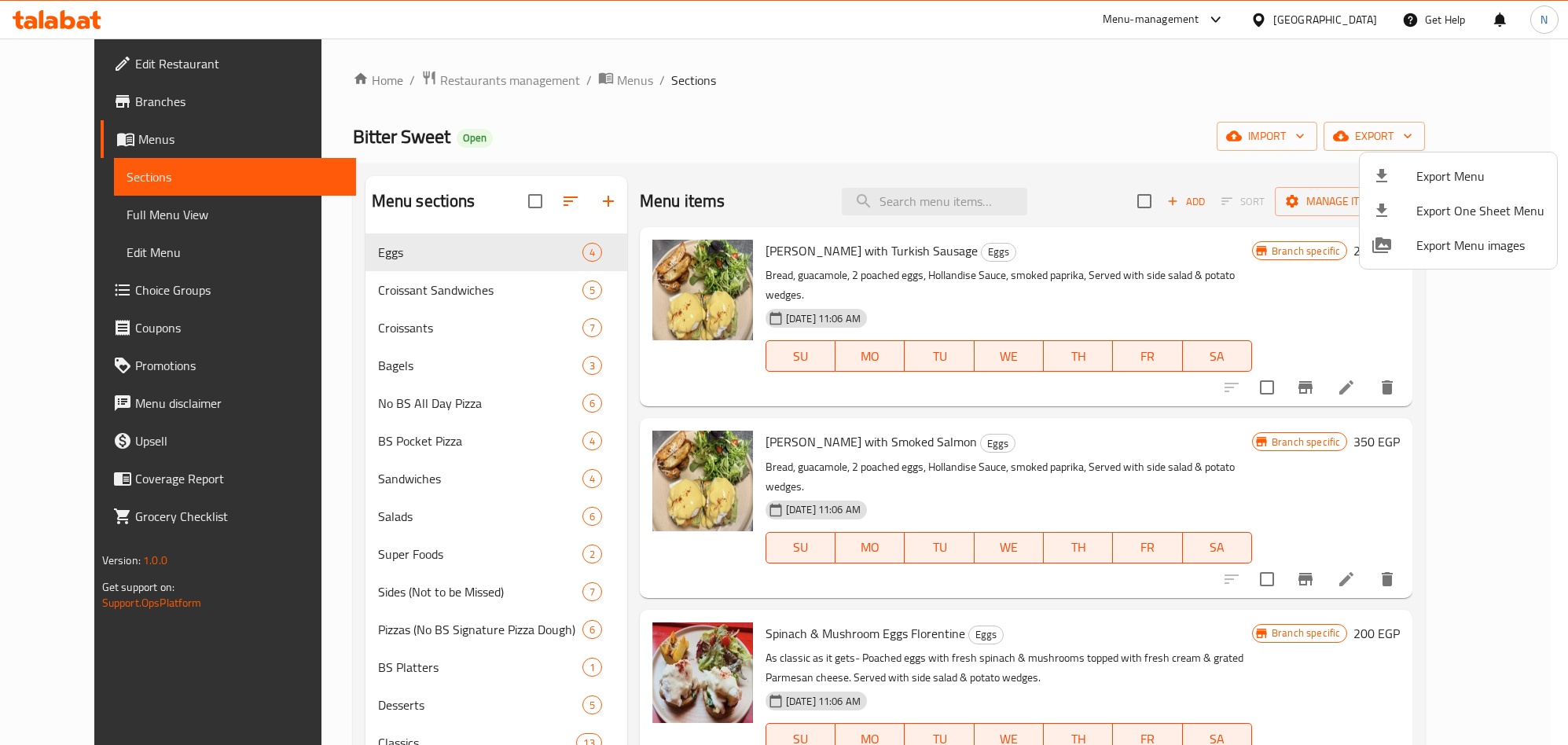
click at [973, 205] on div at bounding box center [784, 372] width 1568 height 745
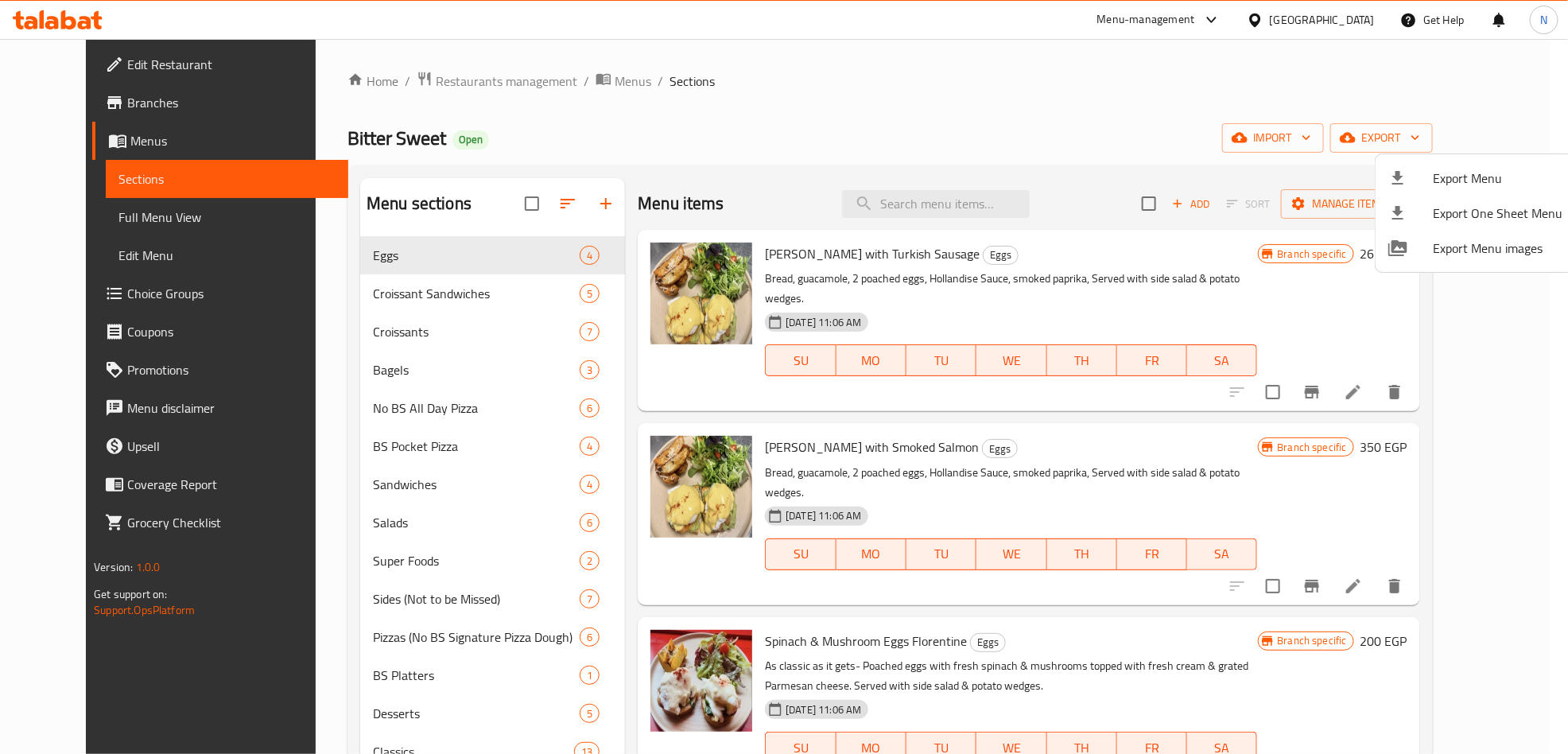
click at [985, 208] on input "search" at bounding box center [936, 204] width 187 height 28
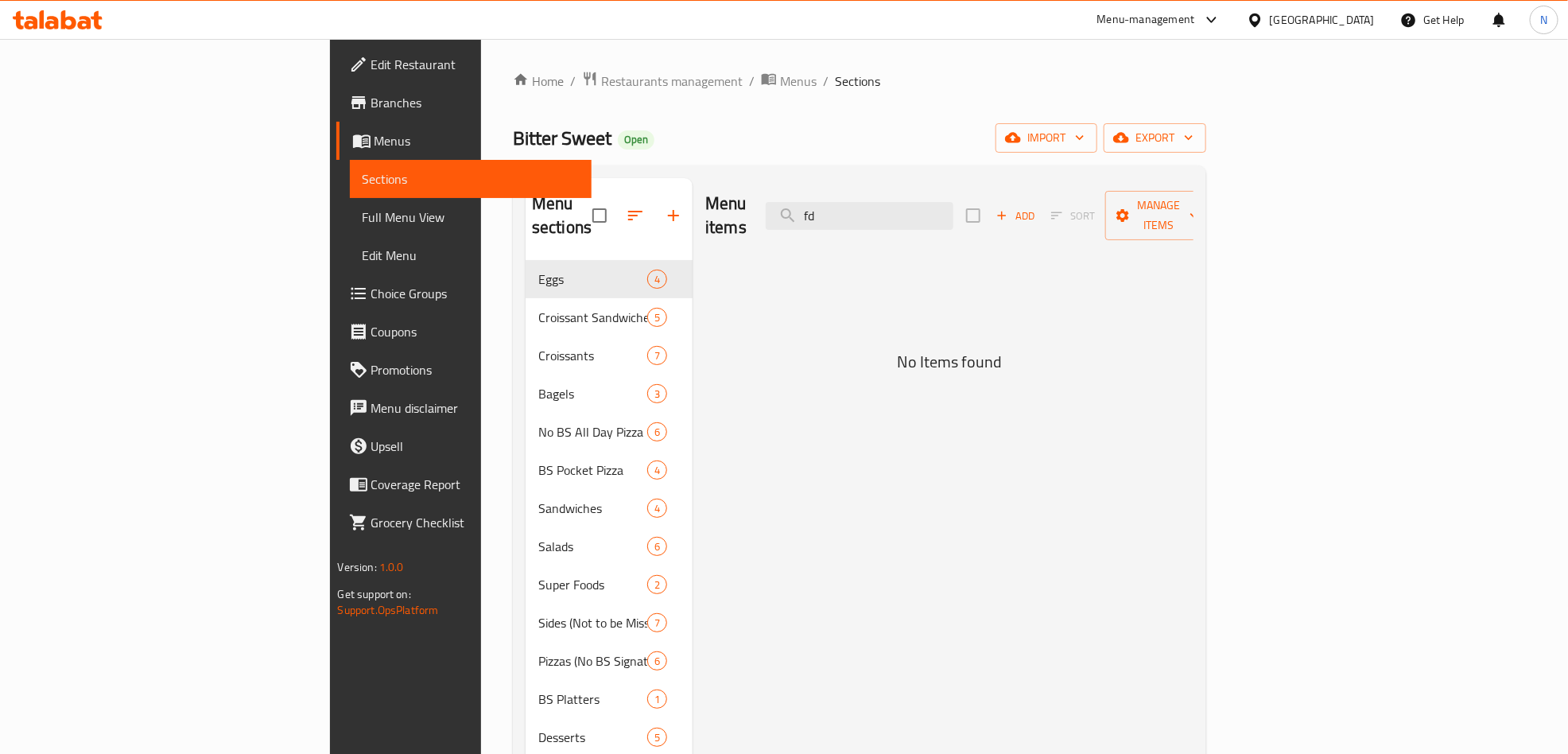
type input "f"
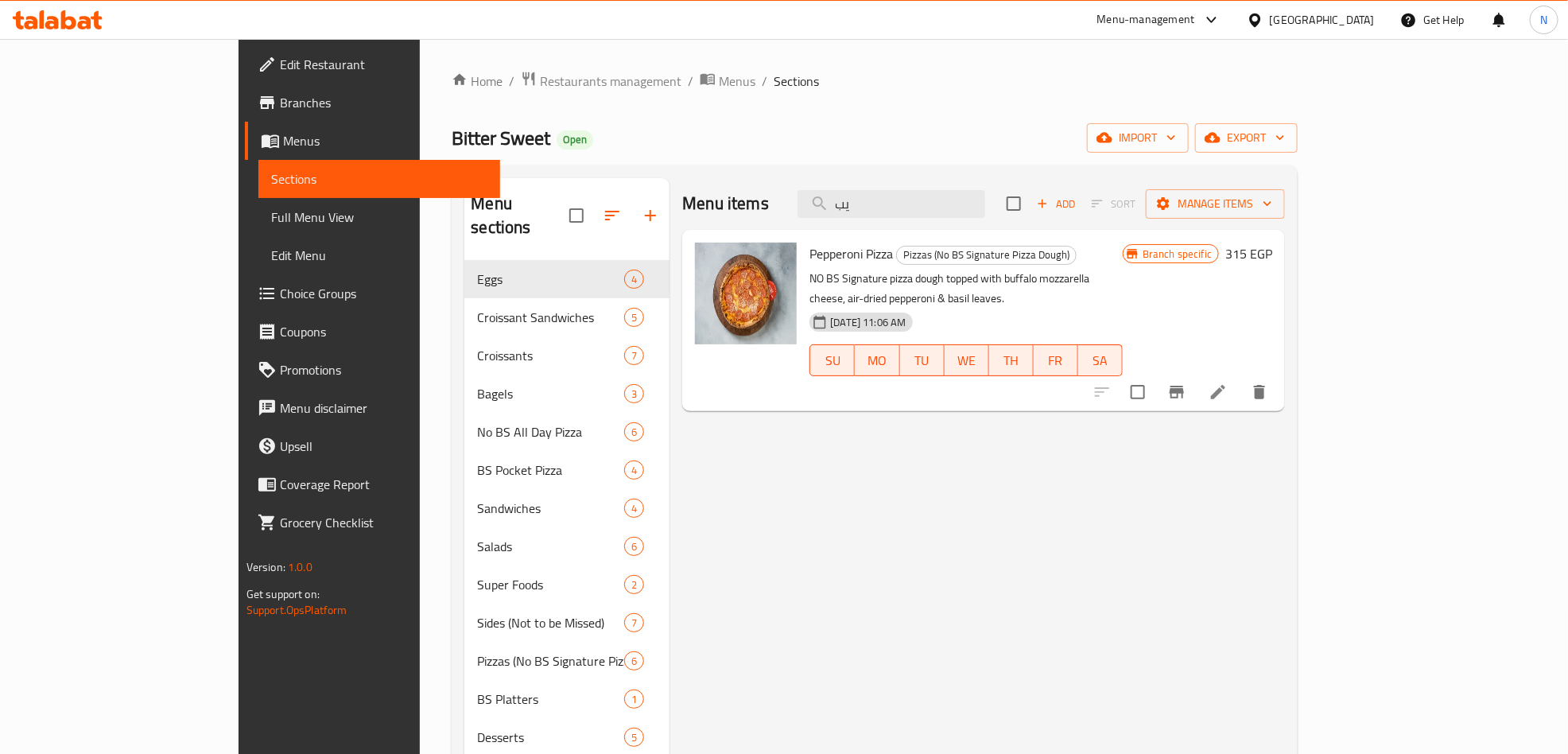
type input "ي"
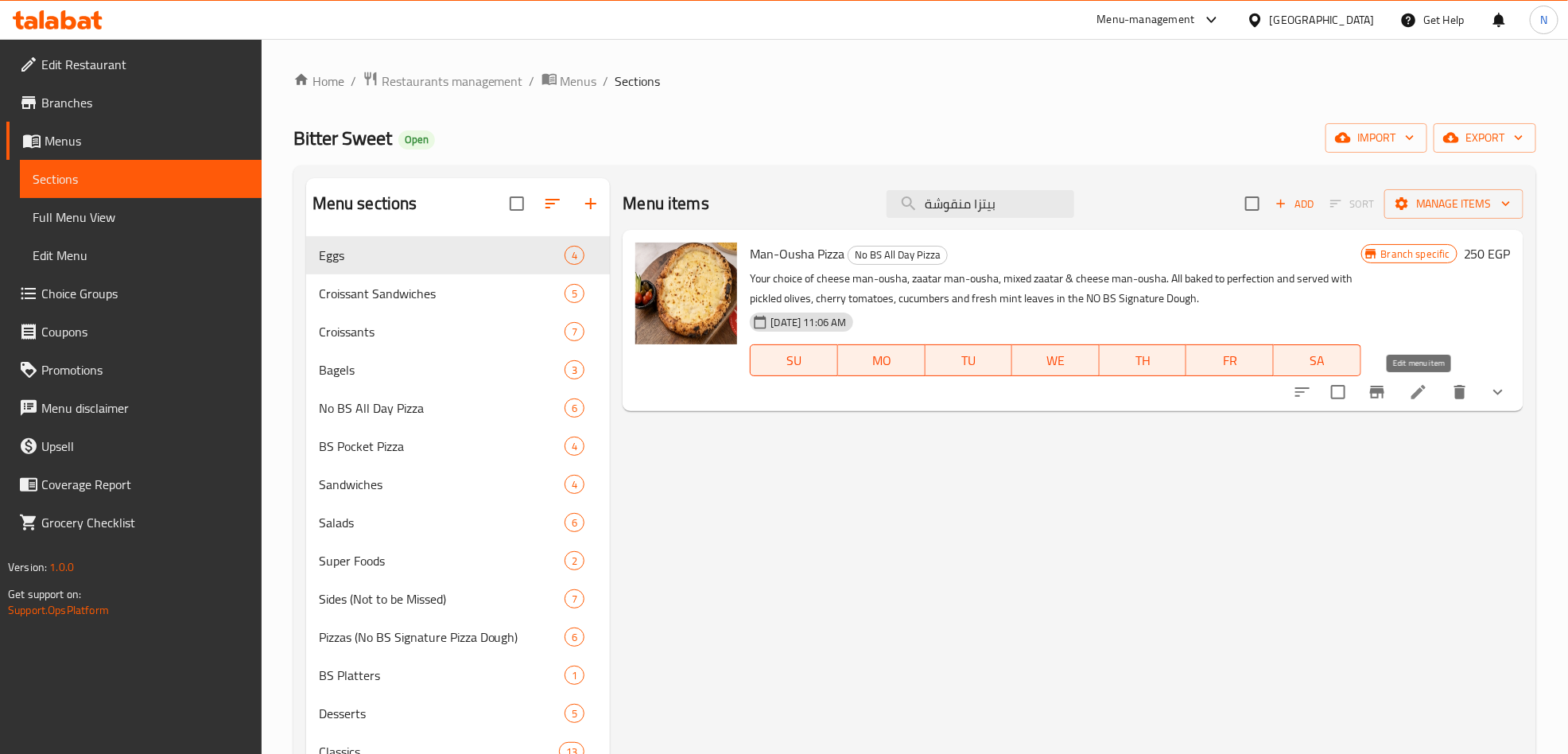
type input "بيتزا منقوشة"
click at [1417, 392] on icon at bounding box center [1418, 392] width 14 height 14
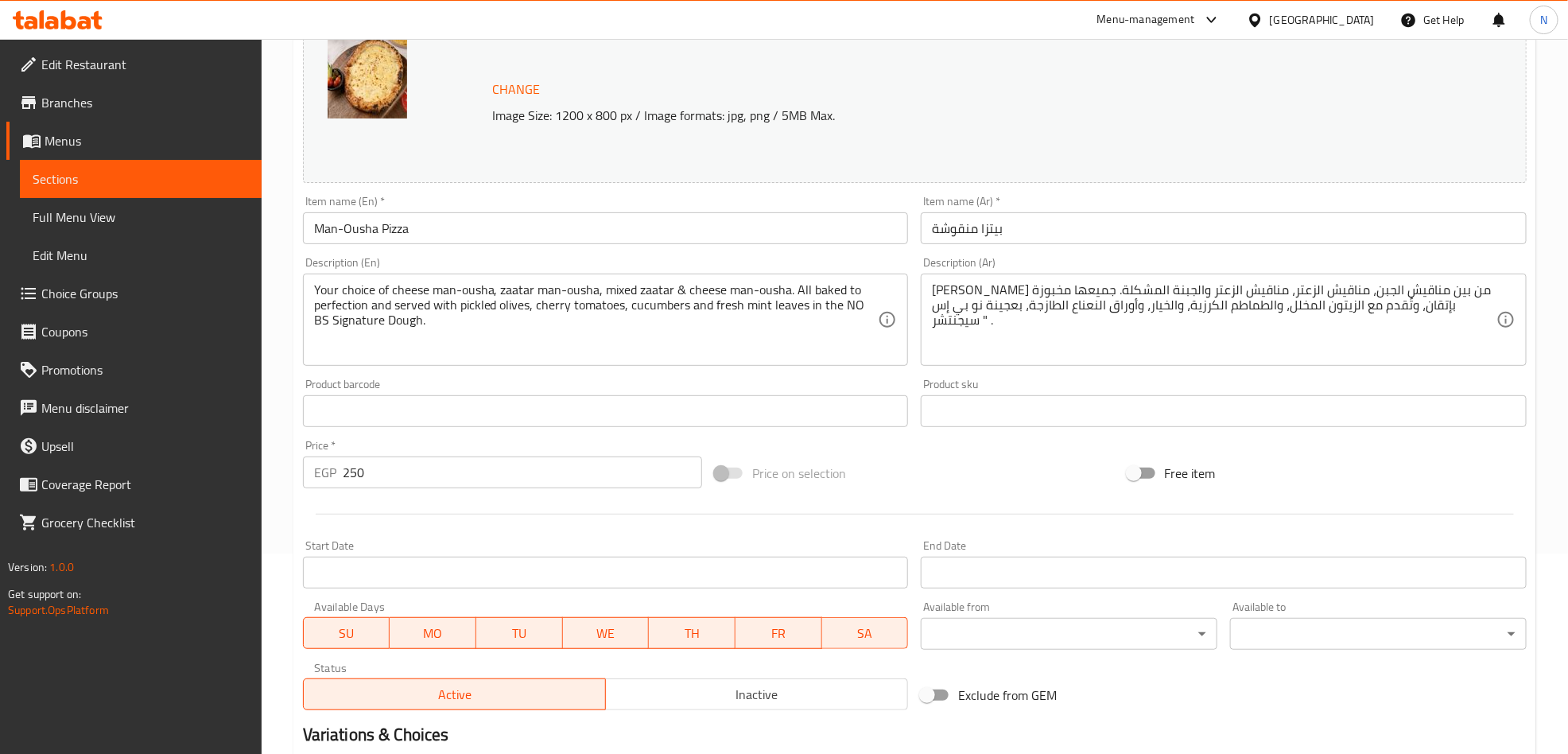
scroll to position [420, 0]
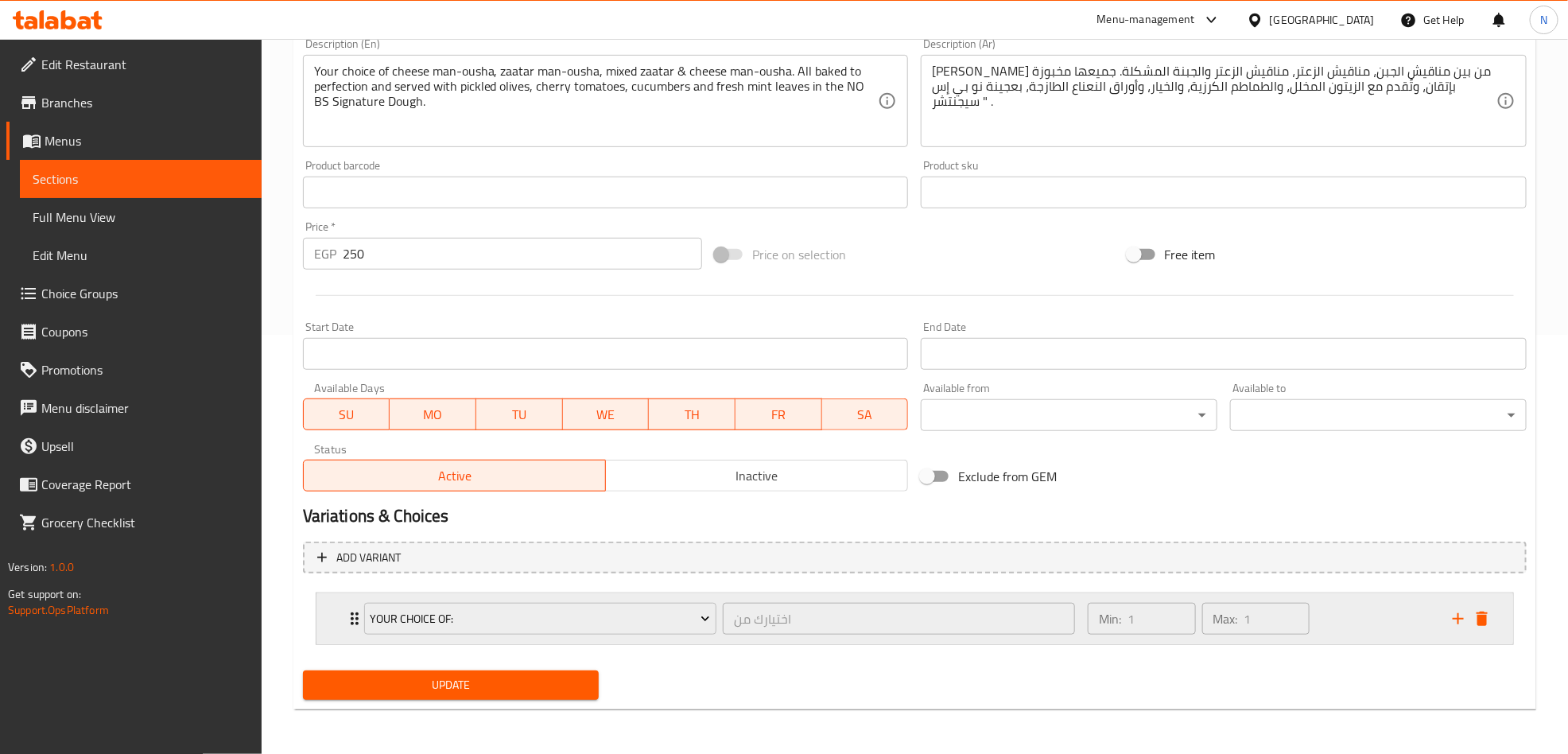
click at [332, 611] on div "Your Choice Of: اختيارك من ​ Min: 1 ​ Max: 1 ​" at bounding box center [915, 619] width 1197 height 51
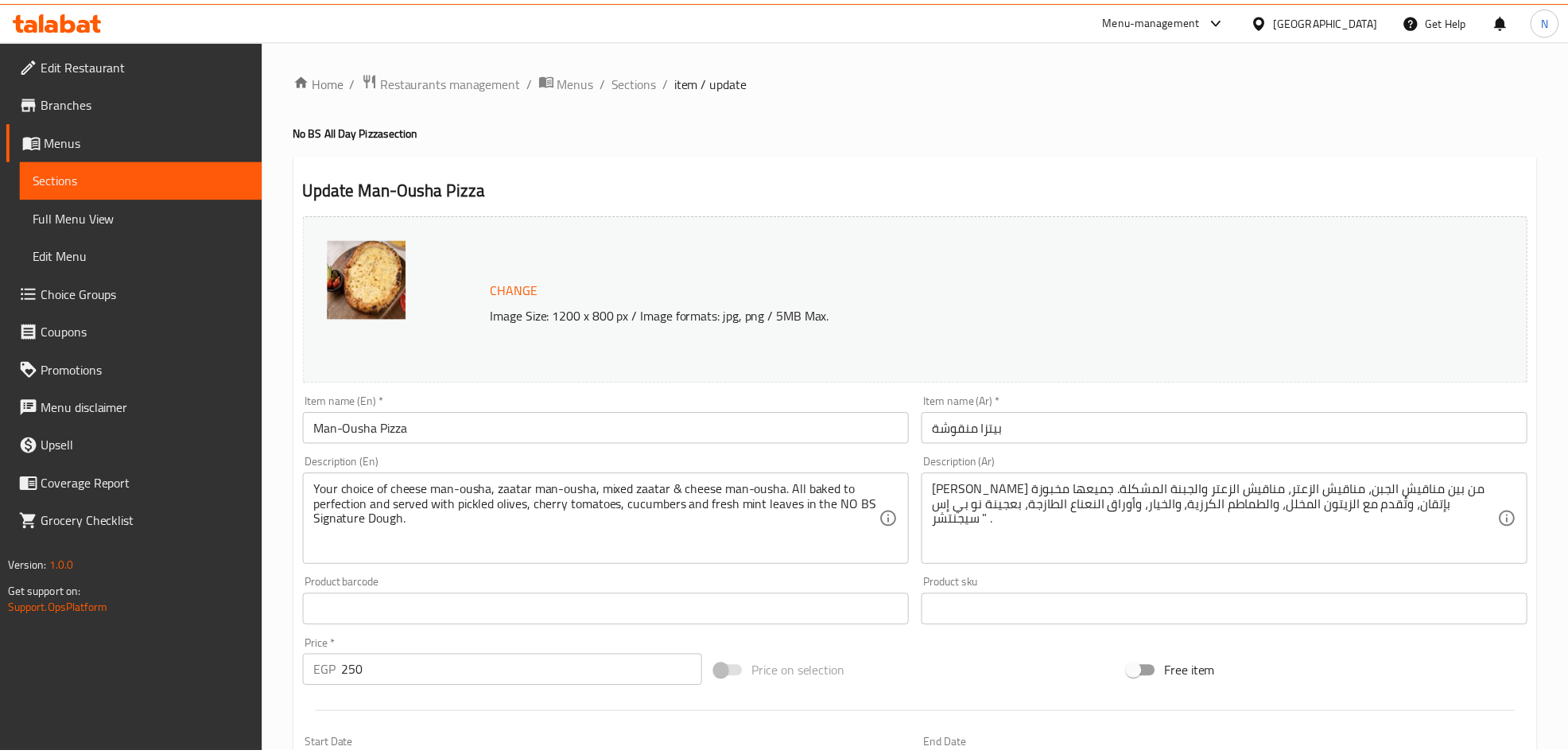
scroll to position [563, 0]
